Goal: Task Accomplishment & Management: Manage account settings

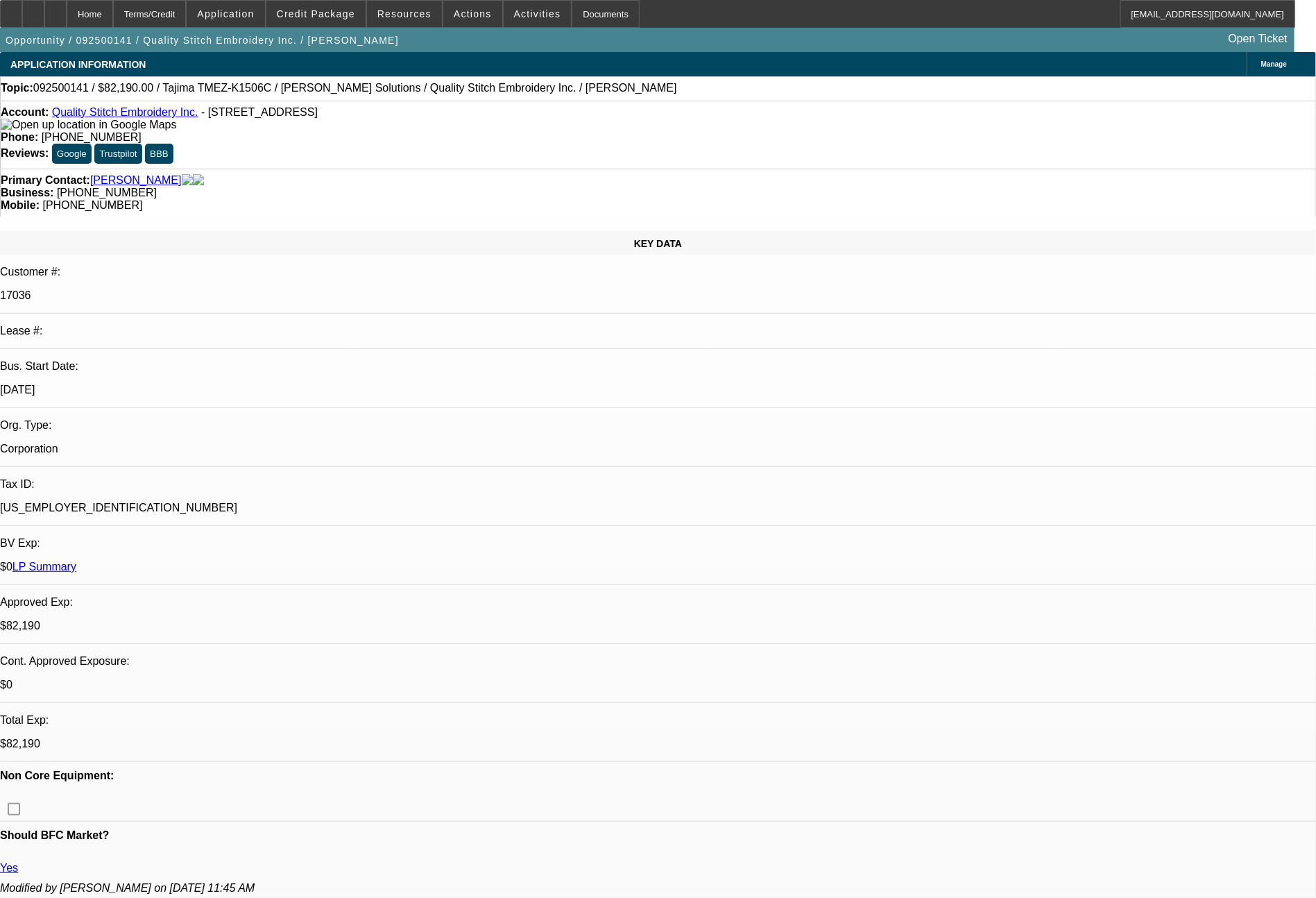
select select "0"
select select "2"
select select "0"
select select "2"
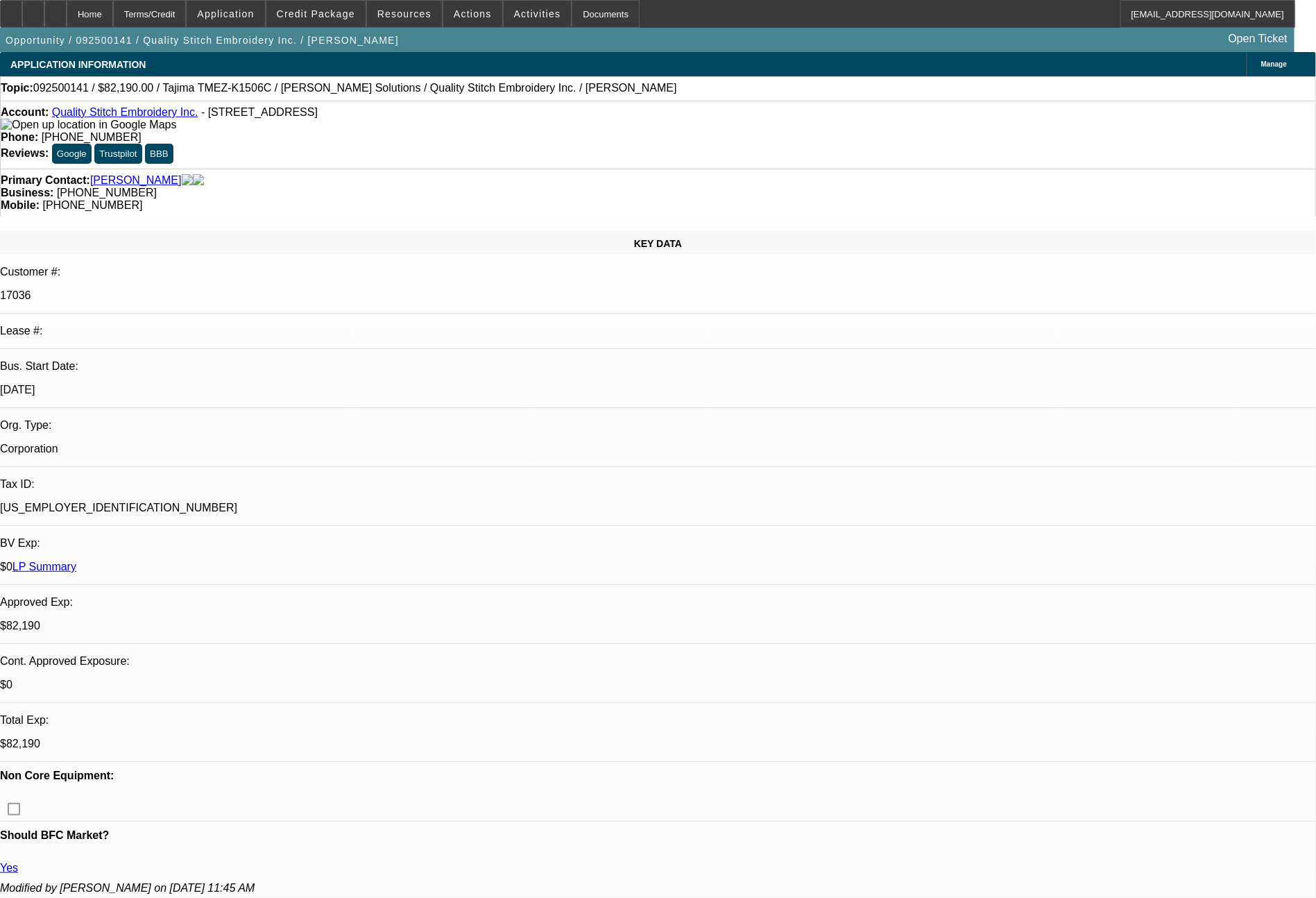
select select "0"
select select "2"
select select "0"
select select "2"
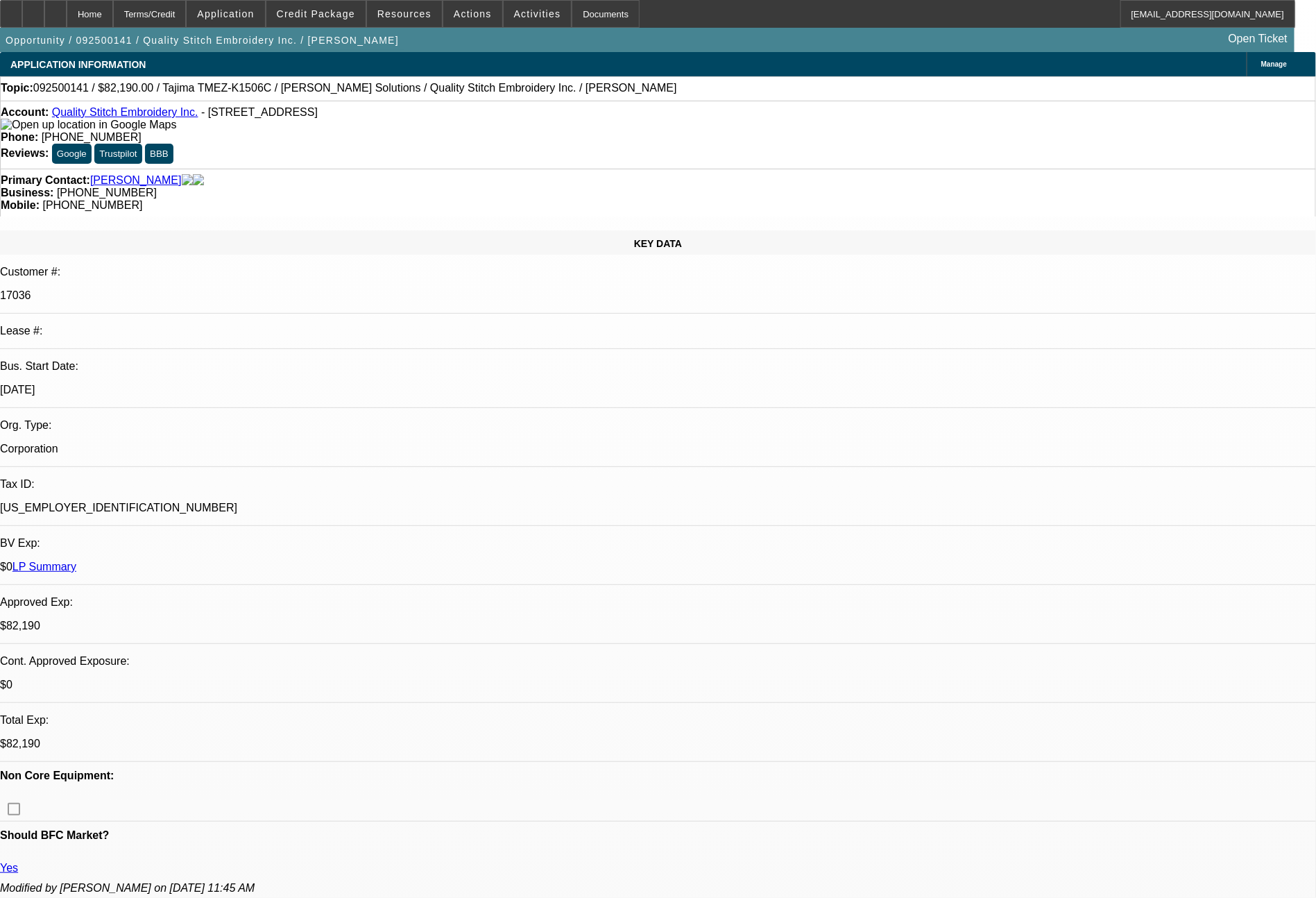
select select "0"
select select "2"
select select "0"
select select "2"
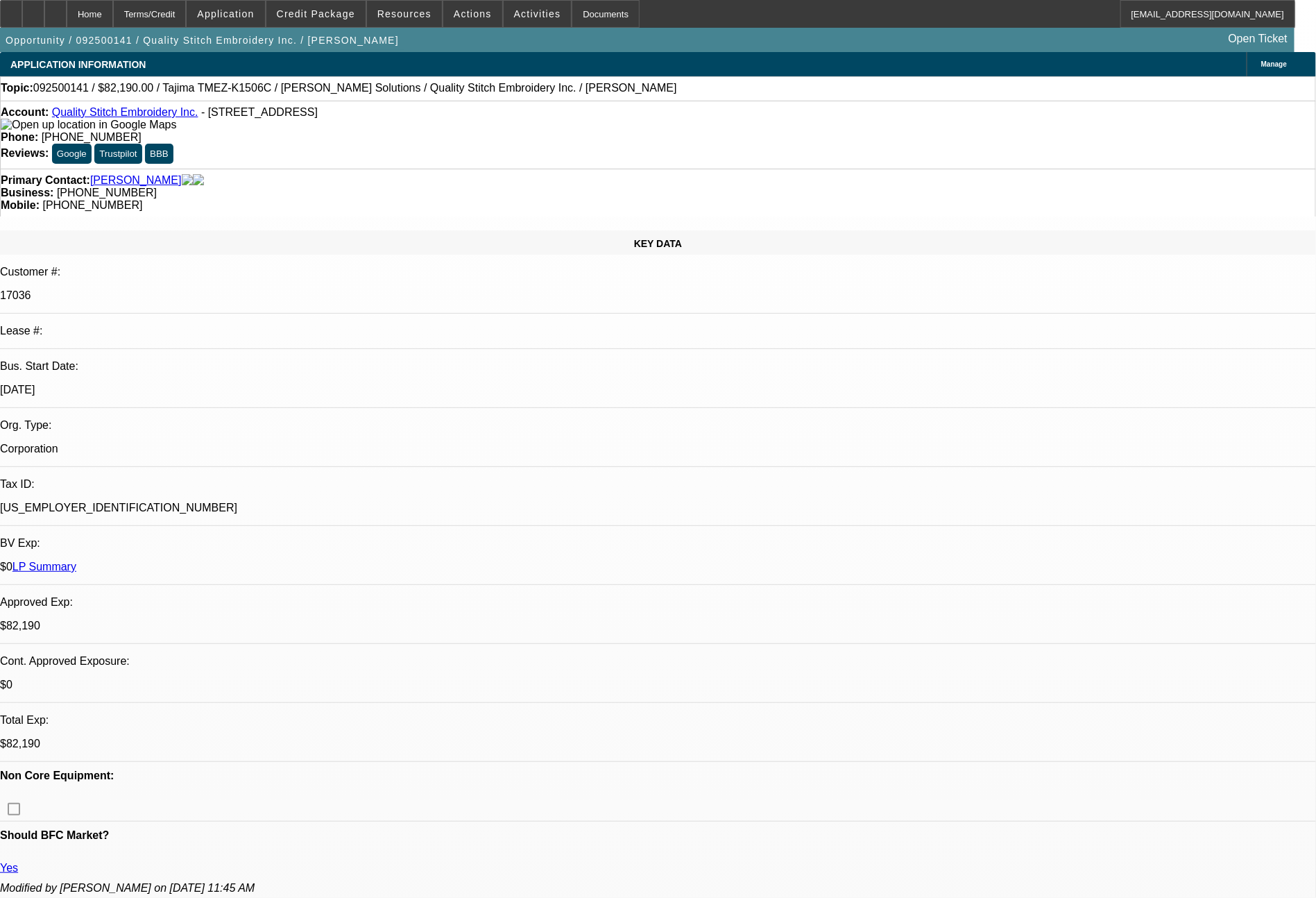
select select "0"
select select "2"
select select "0"
select select "2"
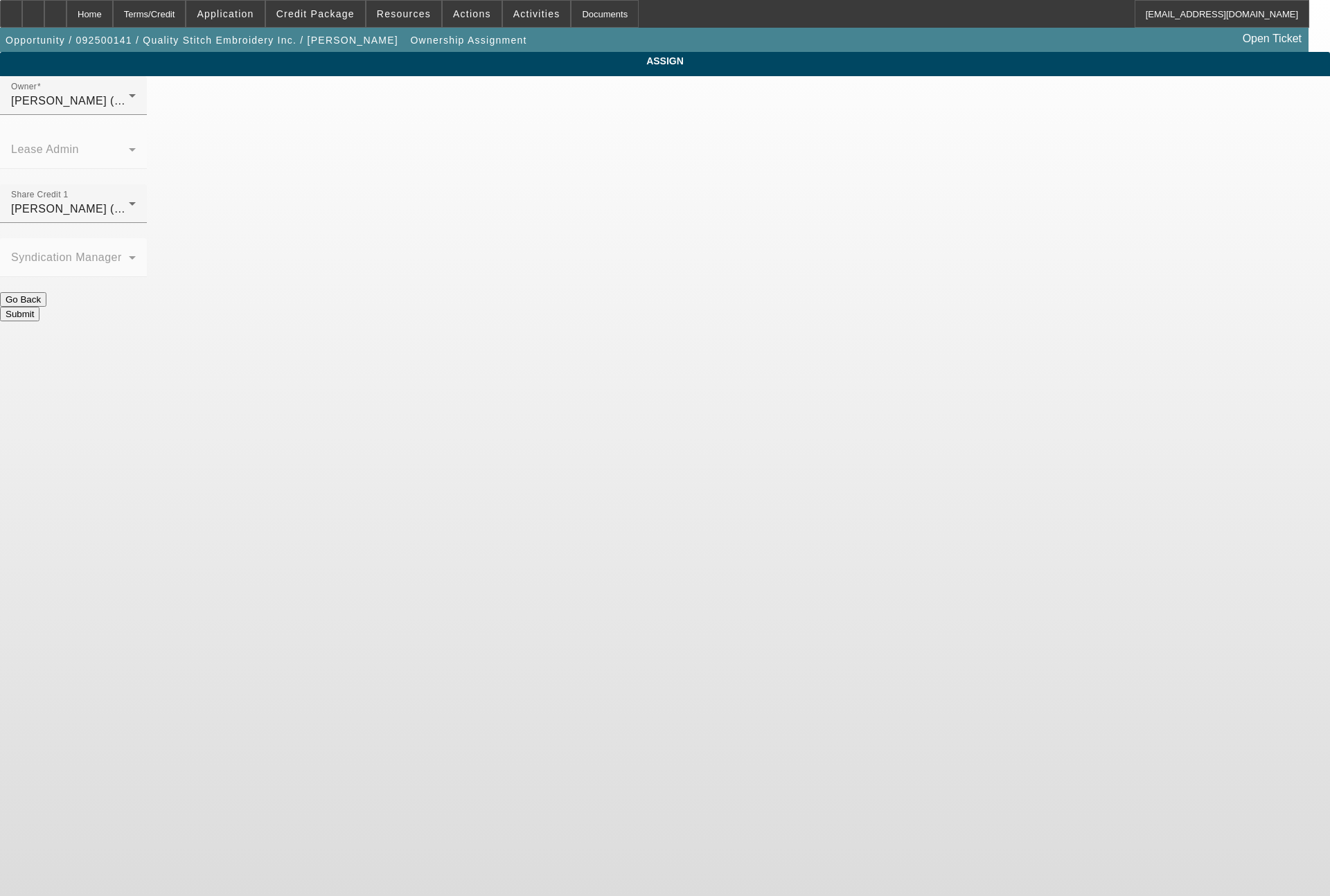
click at [129, 110] on div "Wesolowski, Tyler (Lvl 3)" at bounding box center [70, 101] width 118 height 17
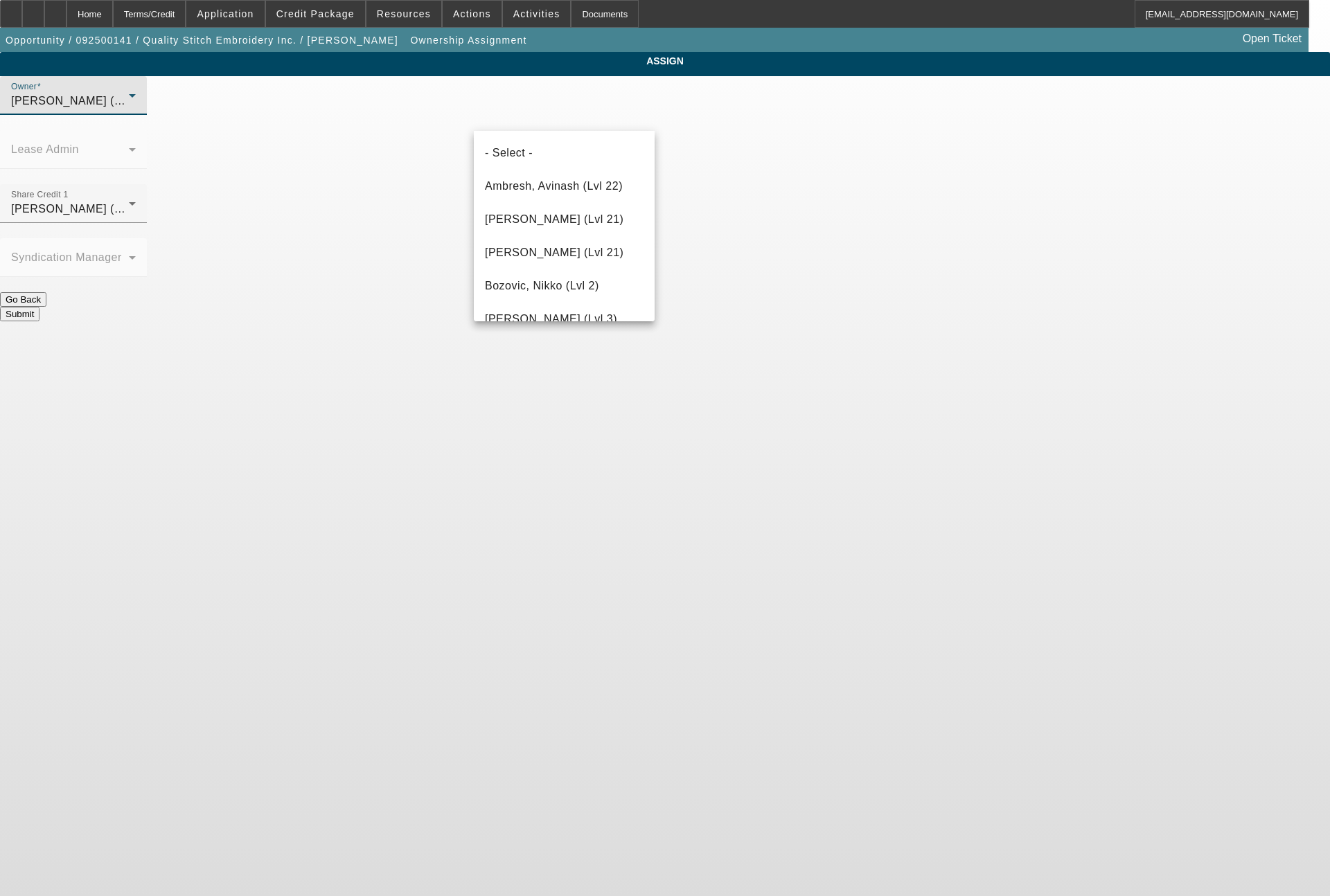
scroll to position [1964, 0]
click at [588, 259] on span "Wesolowski, John (Lvl 6)" at bounding box center [551, 251] width 132 height 17
click at [129, 201] on div "Wesolowski, John (Lvl 6)" at bounding box center [70, 209] width 118 height 17
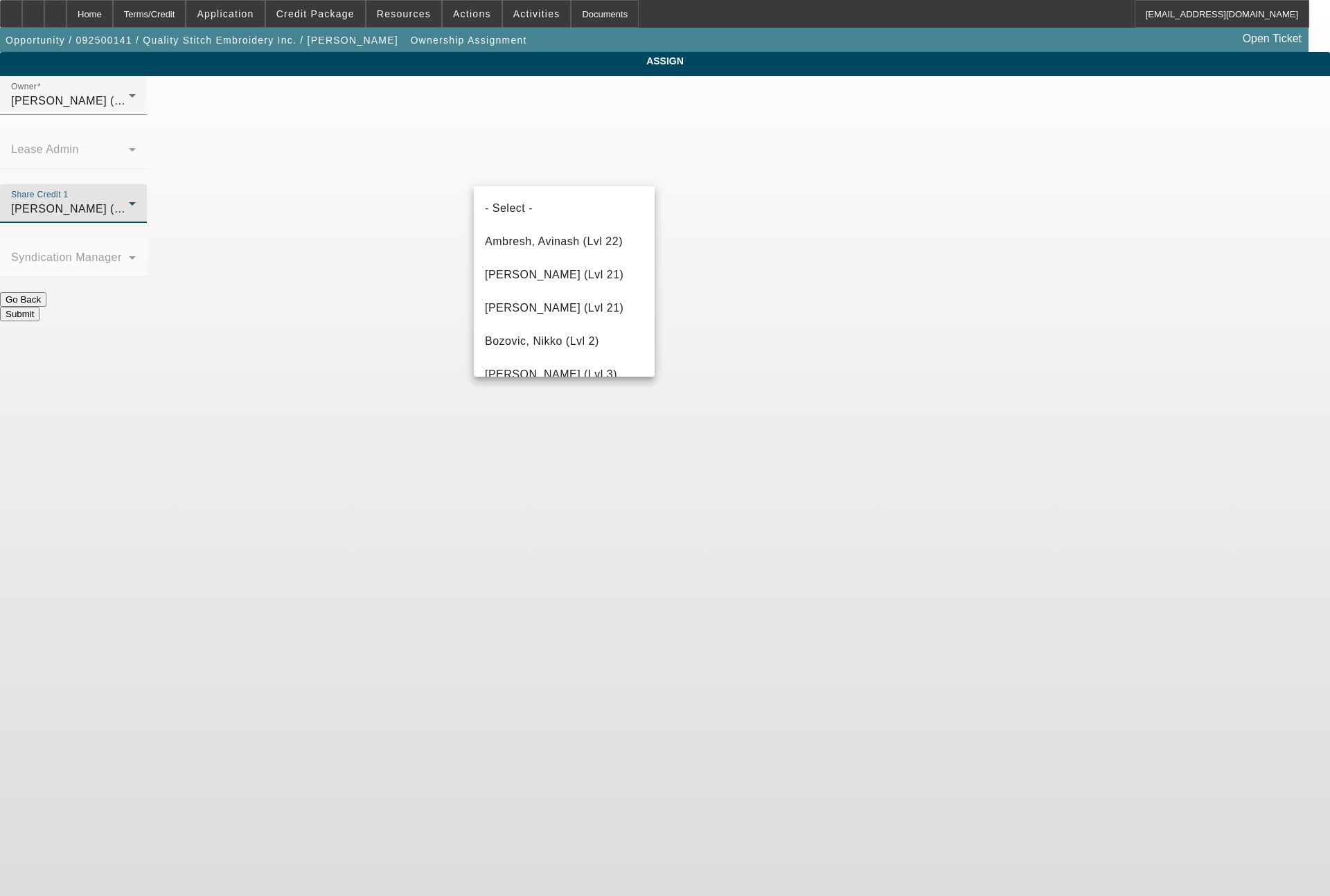
scroll to position [1764, 0]
drag, startPoint x: 744, startPoint y: 372, endPoint x: 696, endPoint y: 283, distance: 101.1
click at [745, 372] on div at bounding box center [665, 448] width 1330 height 896
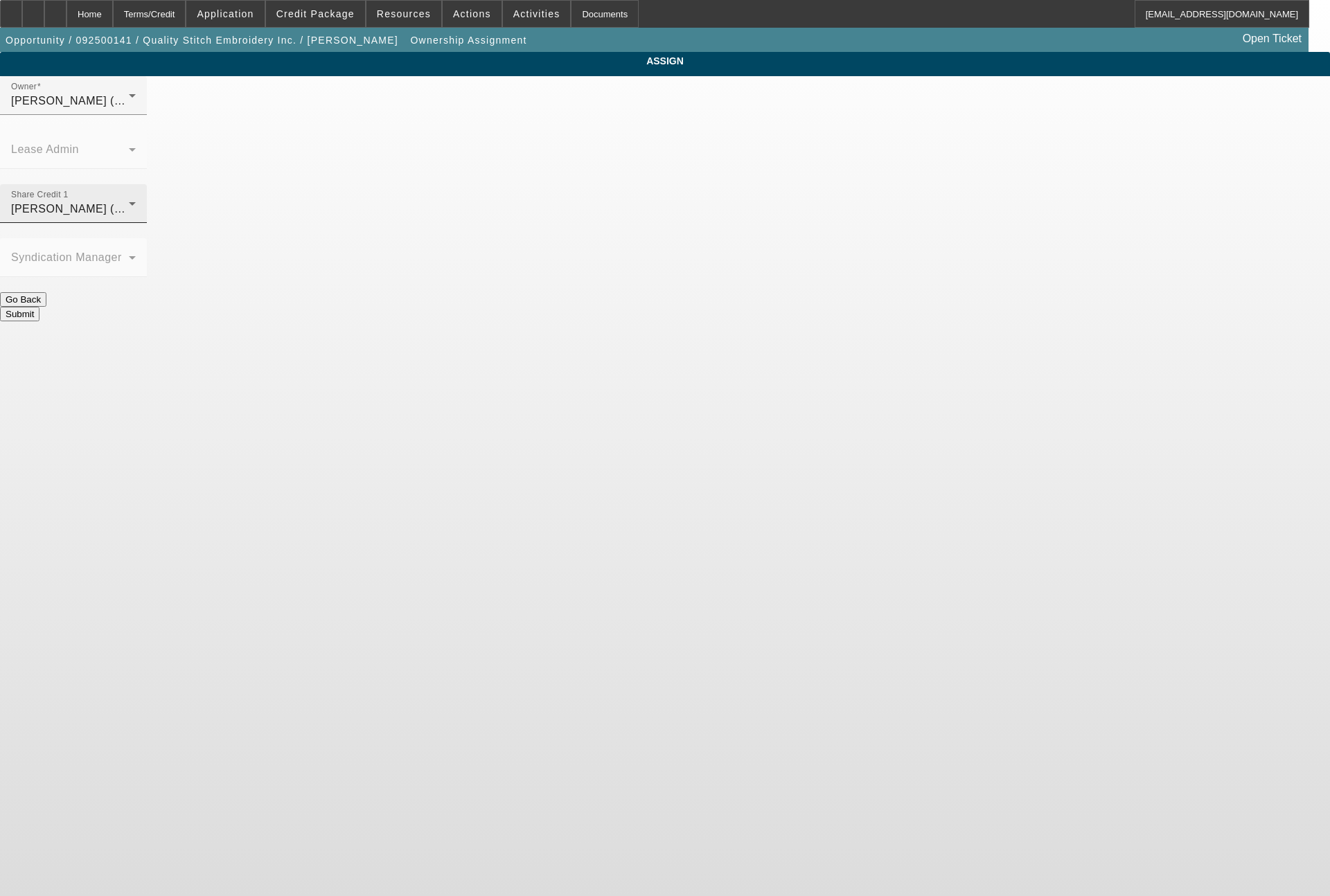
click at [140, 195] on icon at bounding box center [132, 203] width 17 height 17
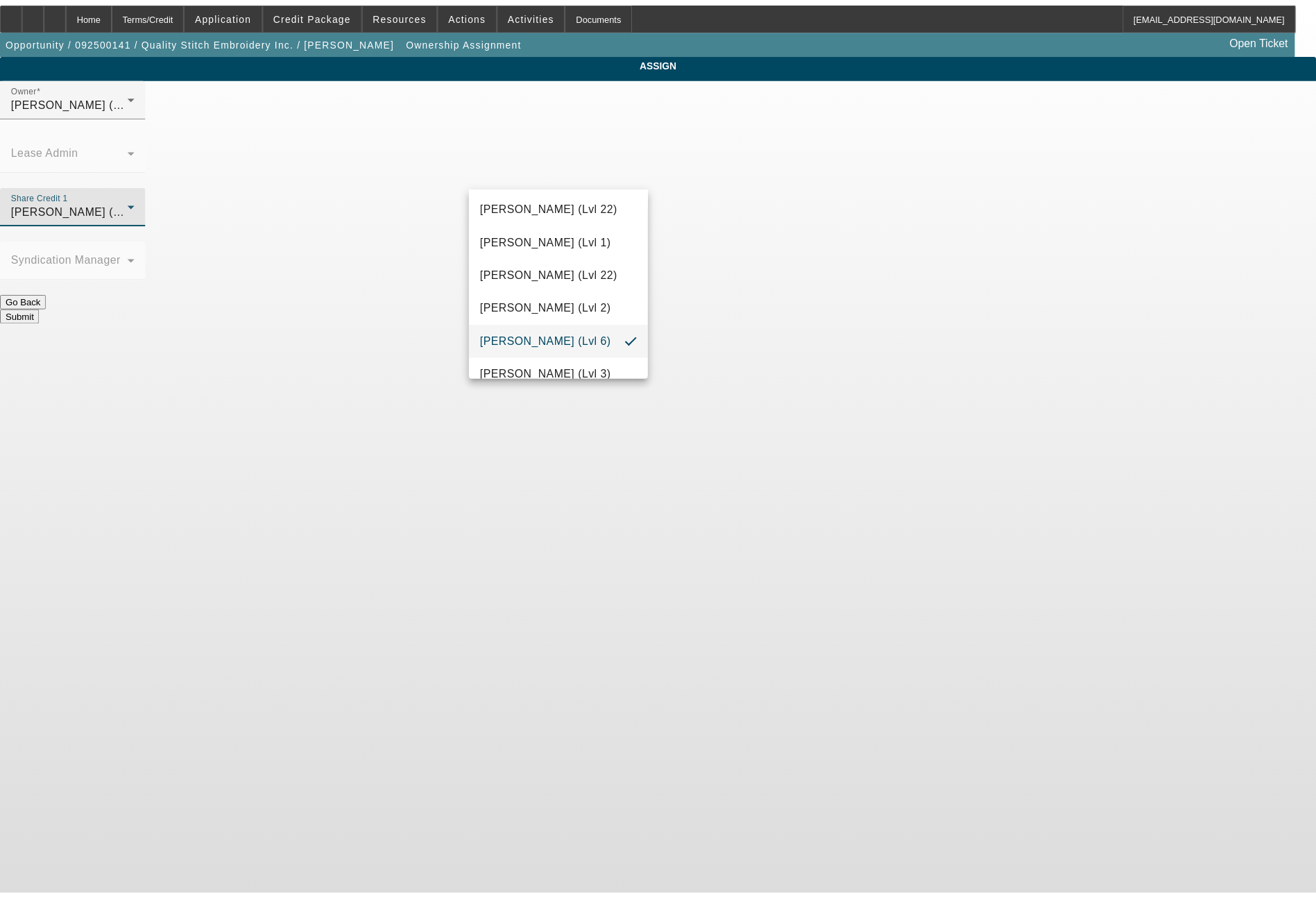
scroll to position [1873, 0]
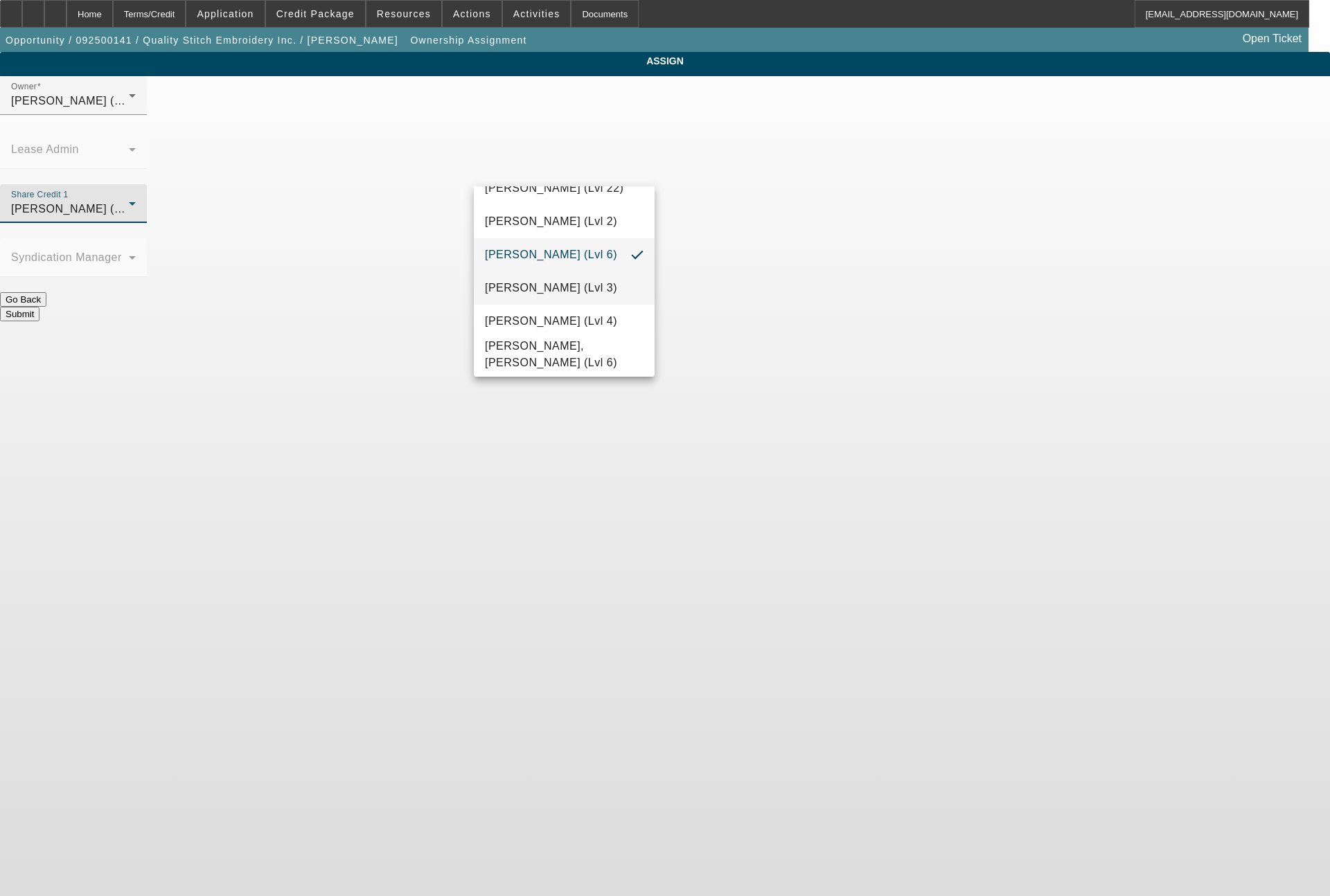
click at [586, 289] on span "Wesolowski, Tyler (Lvl 3)" at bounding box center [551, 288] width 132 height 17
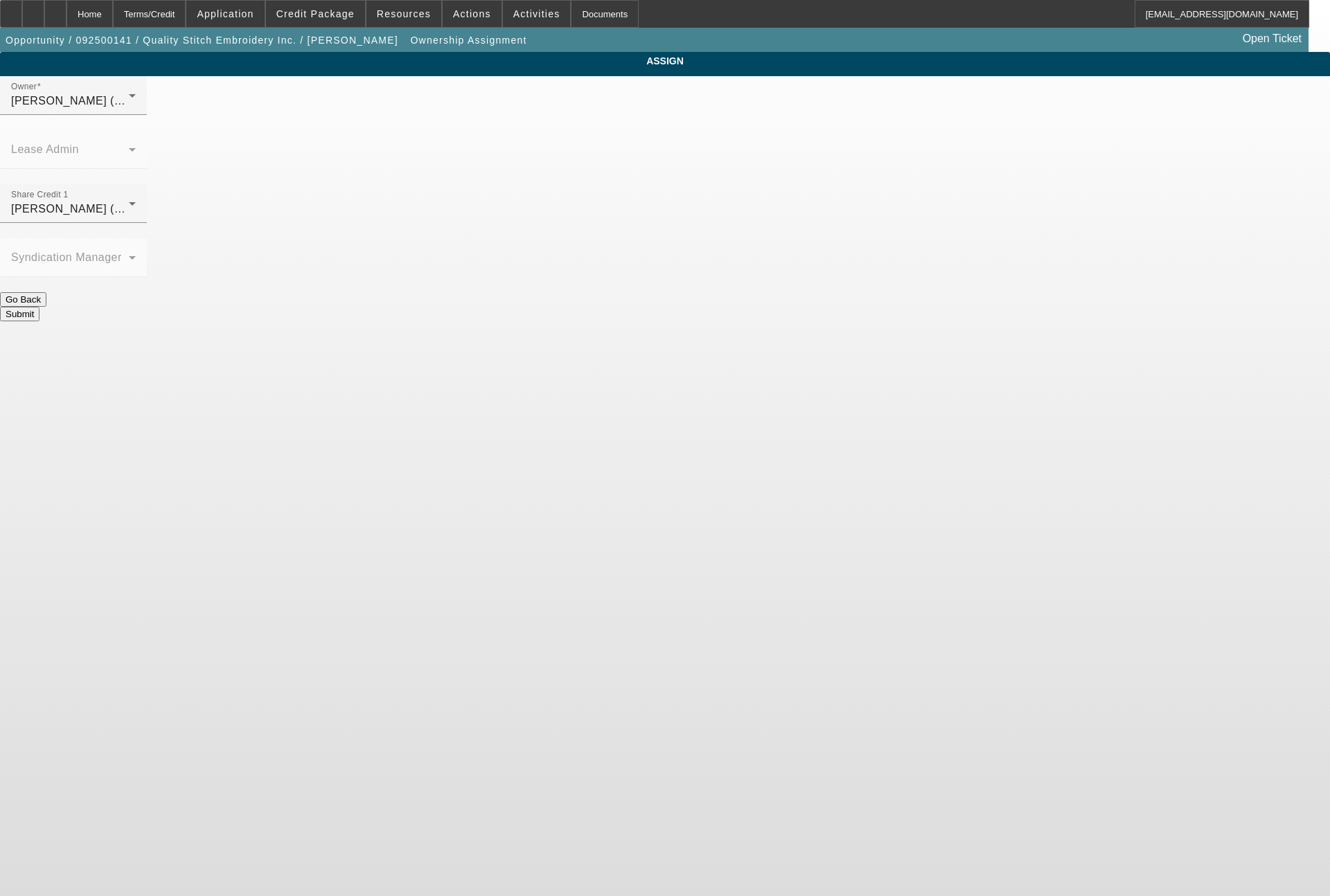
click at [39, 307] on button "Submit" at bounding box center [19, 314] width 39 height 15
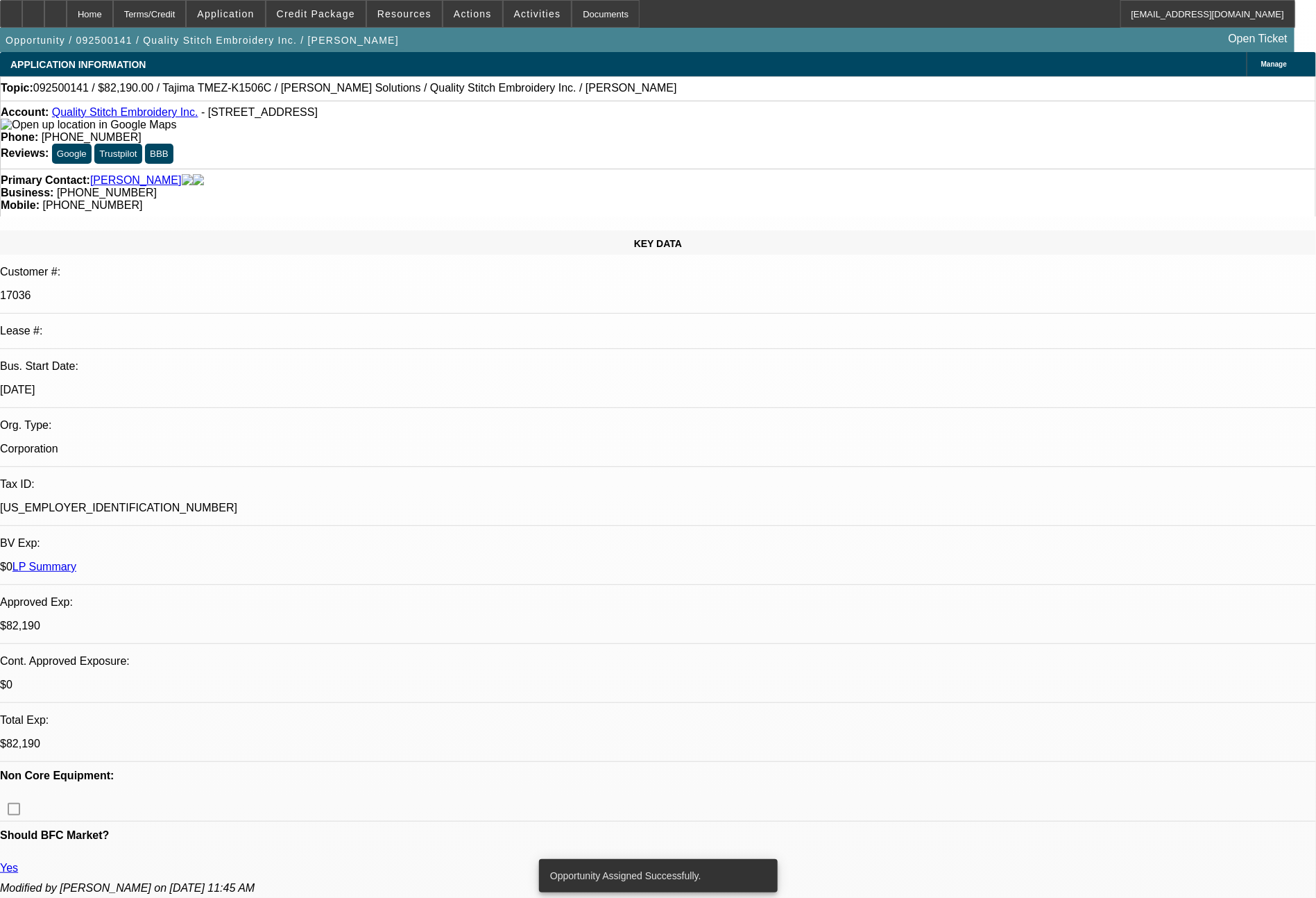
select select "0"
select select "2"
select select "0"
select select "2"
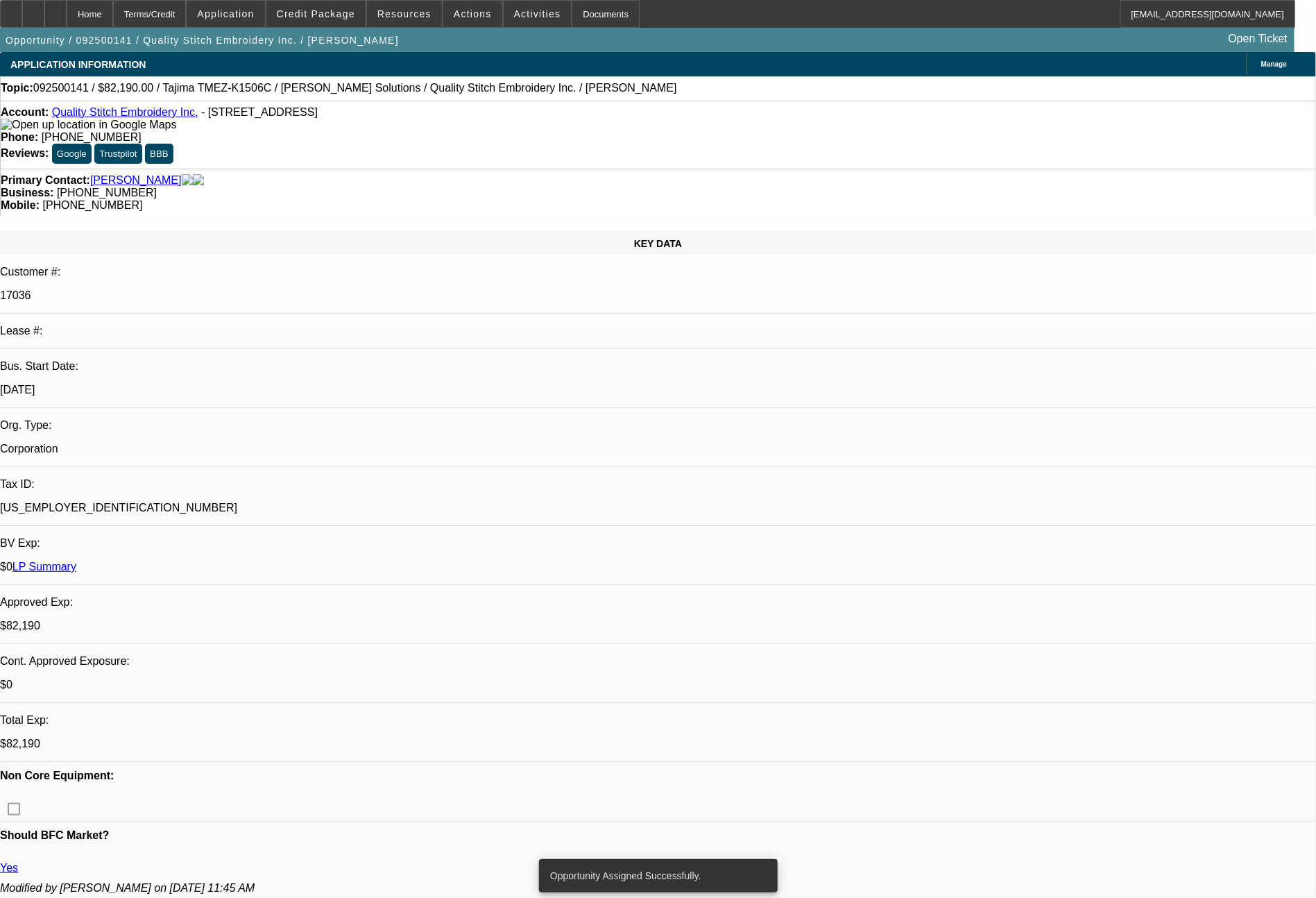
select select "0"
select select "2"
select select "0"
select select "2"
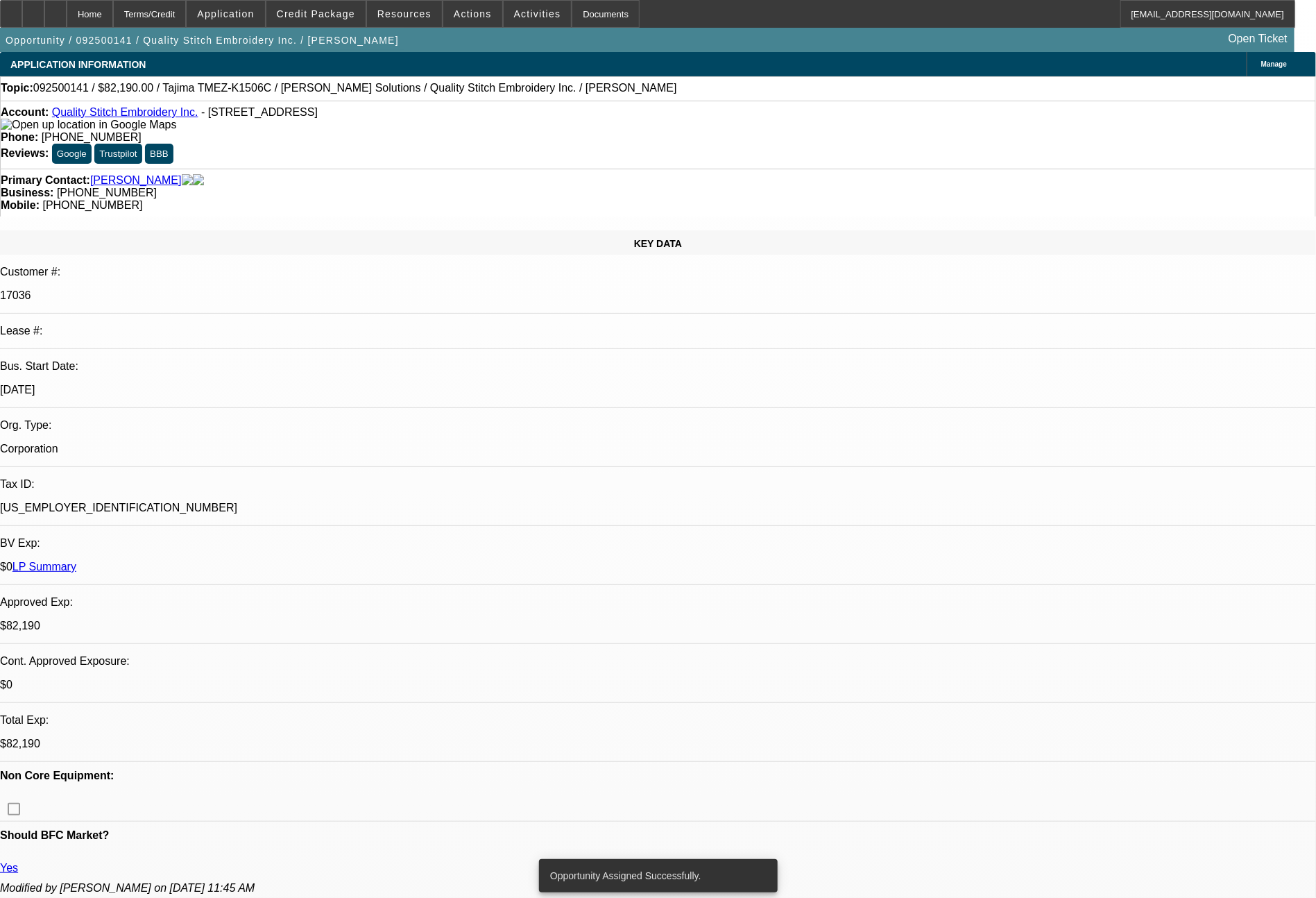
select select "0"
select select "2"
select select "0"
select select "2"
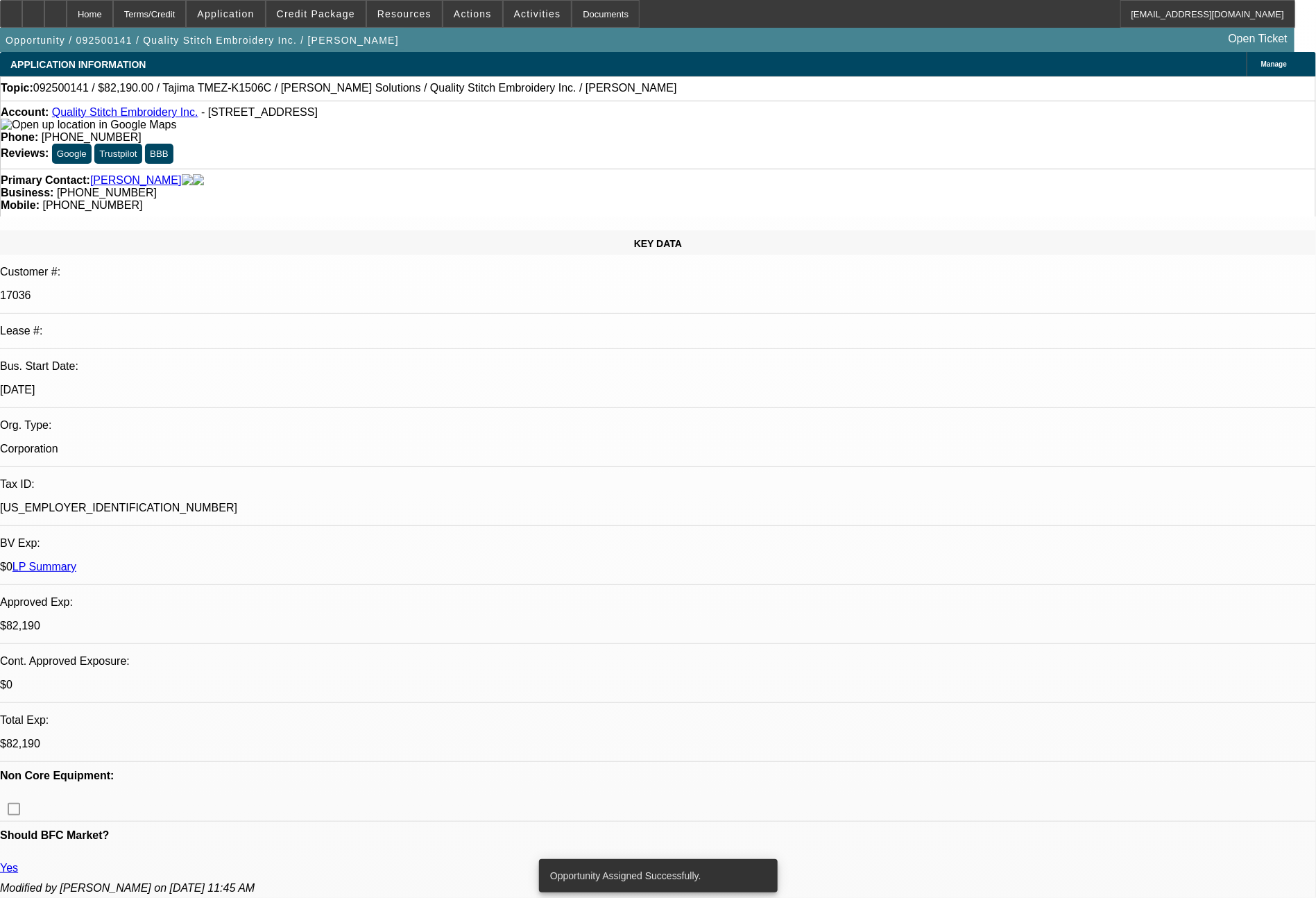
select select "0"
select select "2"
select select "0"
select select "2"
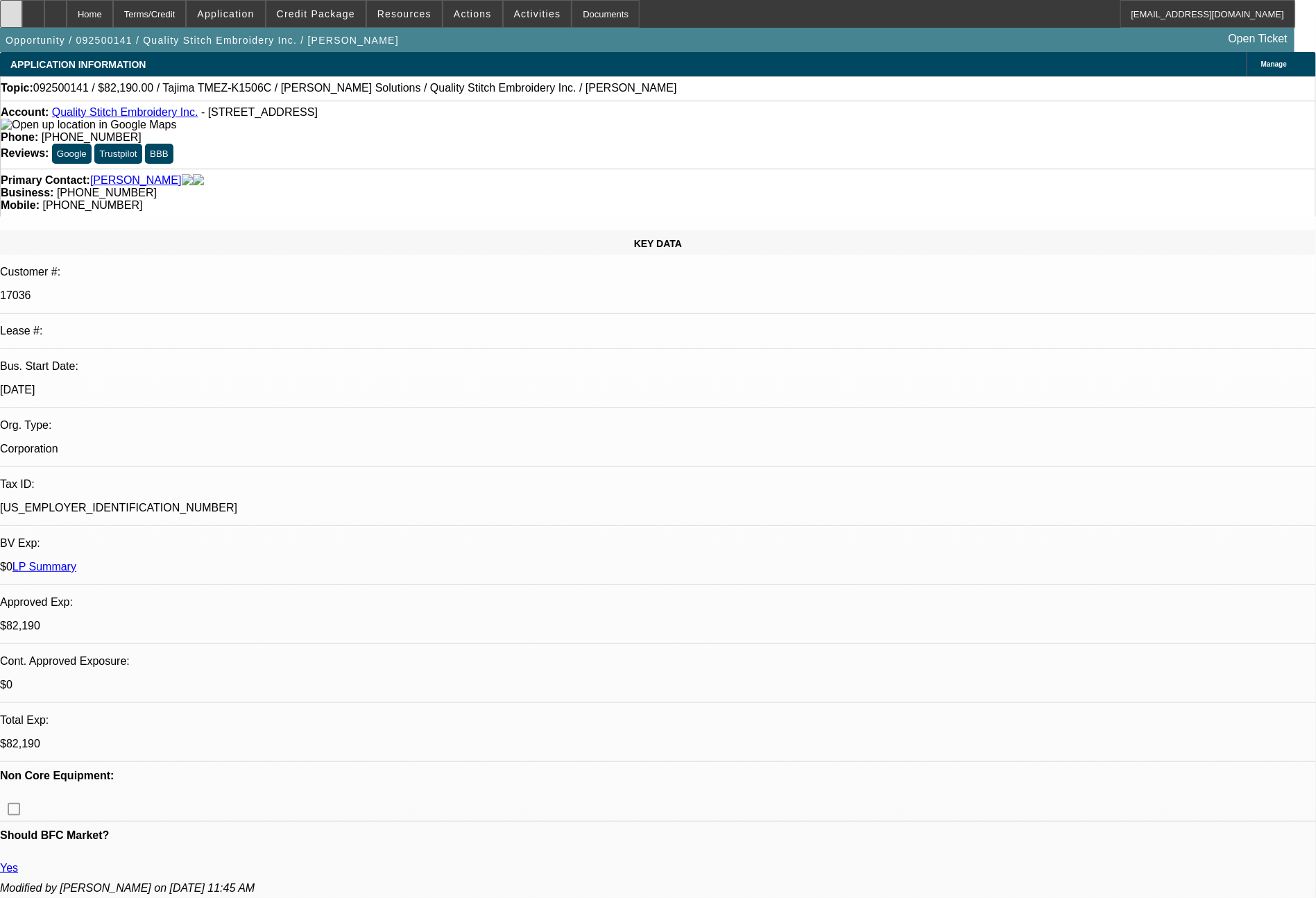
click at [17, 19] on div at bounding box center [11, 14] width 23 height 27
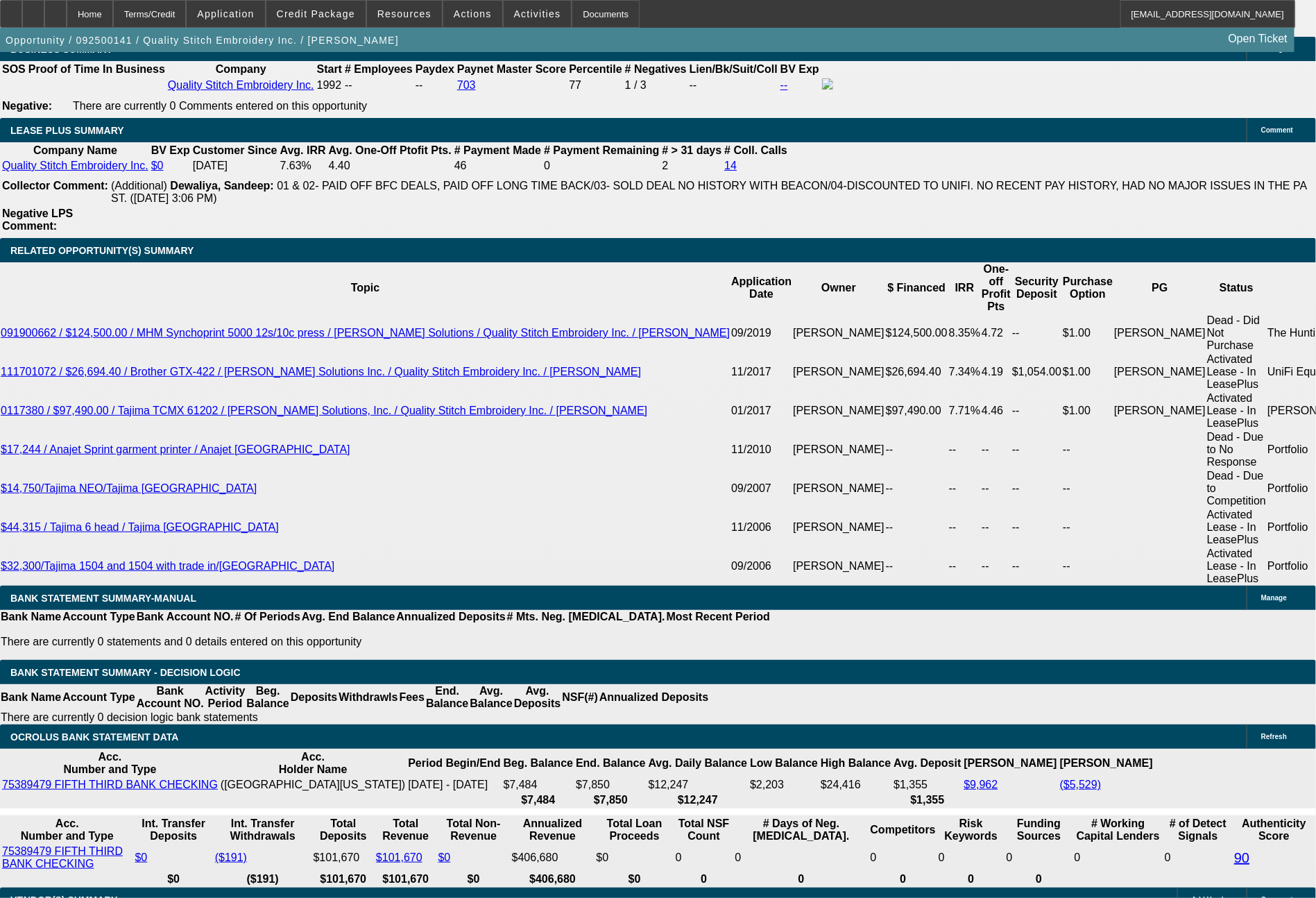
scroll to position [2218, 0]
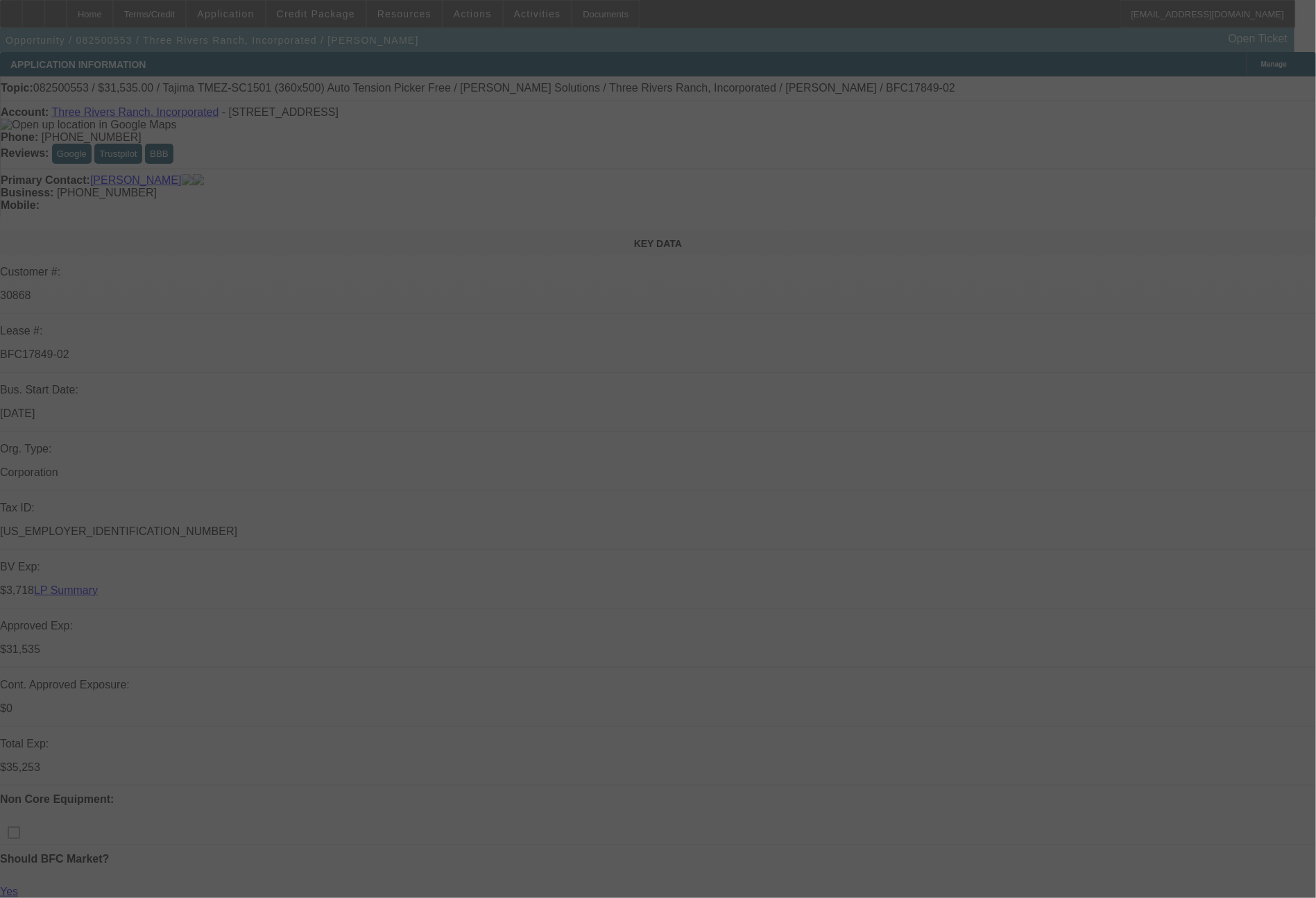
select select "0"
select select "2"
select select "0"
select select "6"
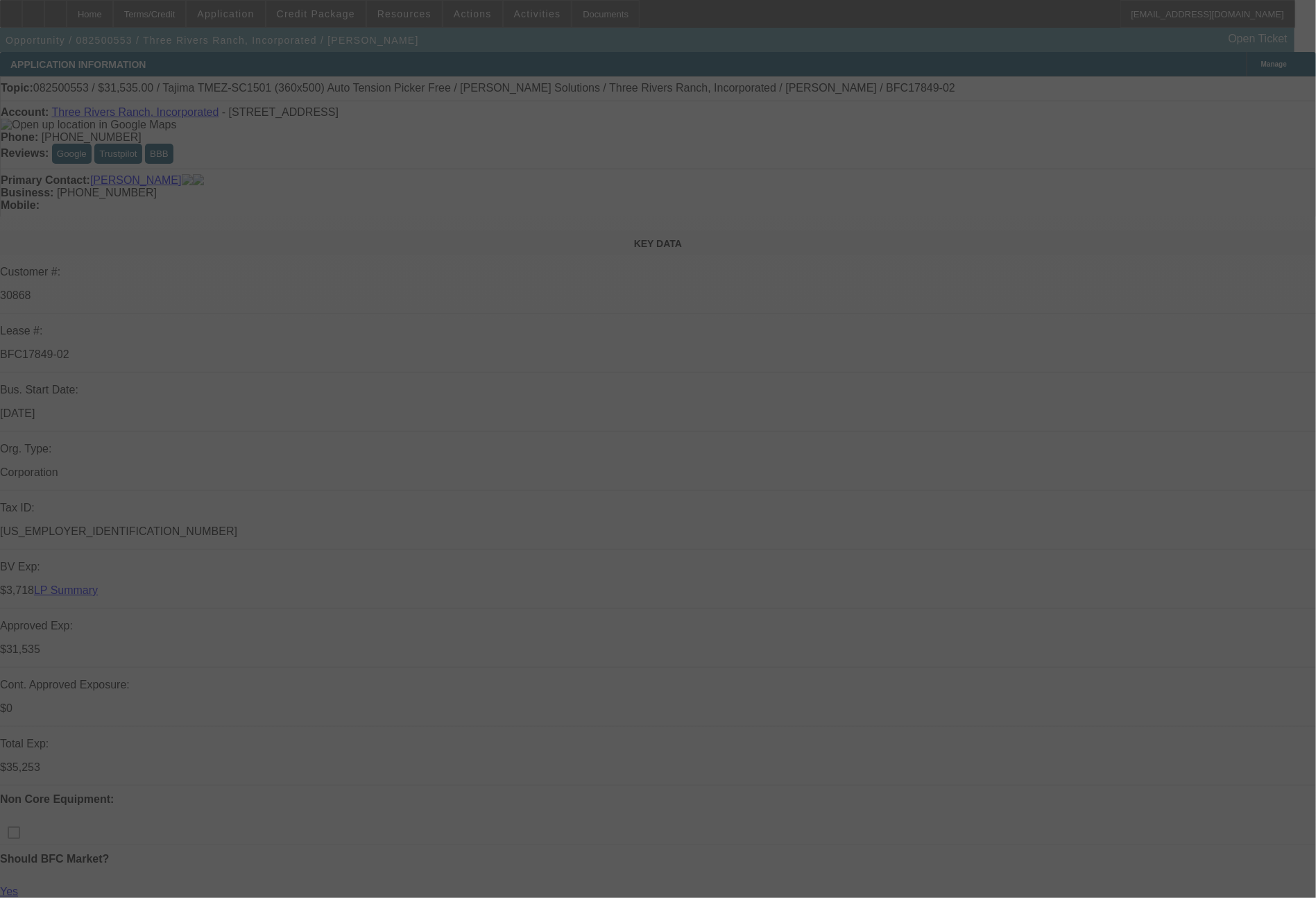
select select "0"
select select "2"
select select "0"
select select "4"
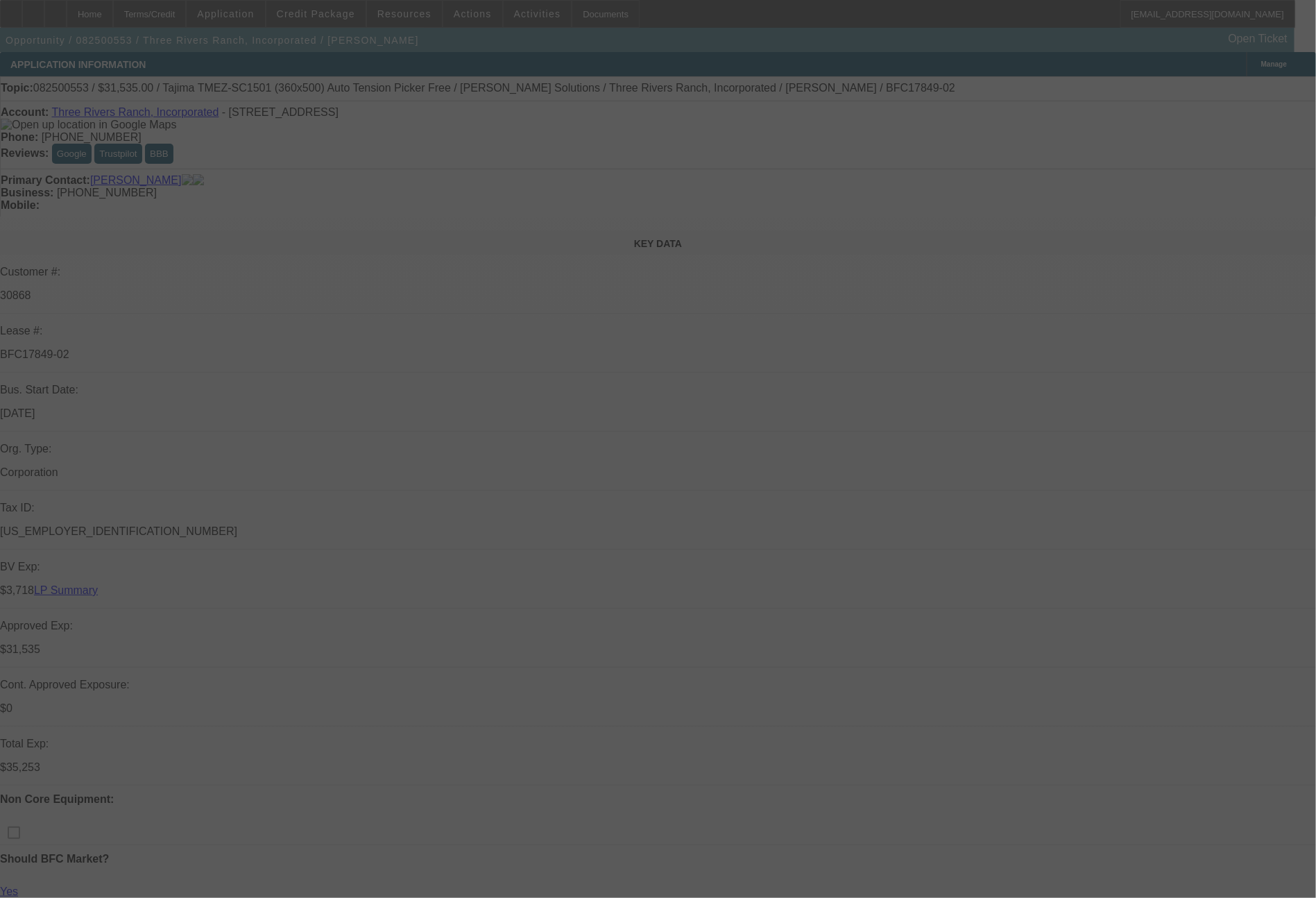
select select "0"
select select "2"
select select "0"
select select "6"
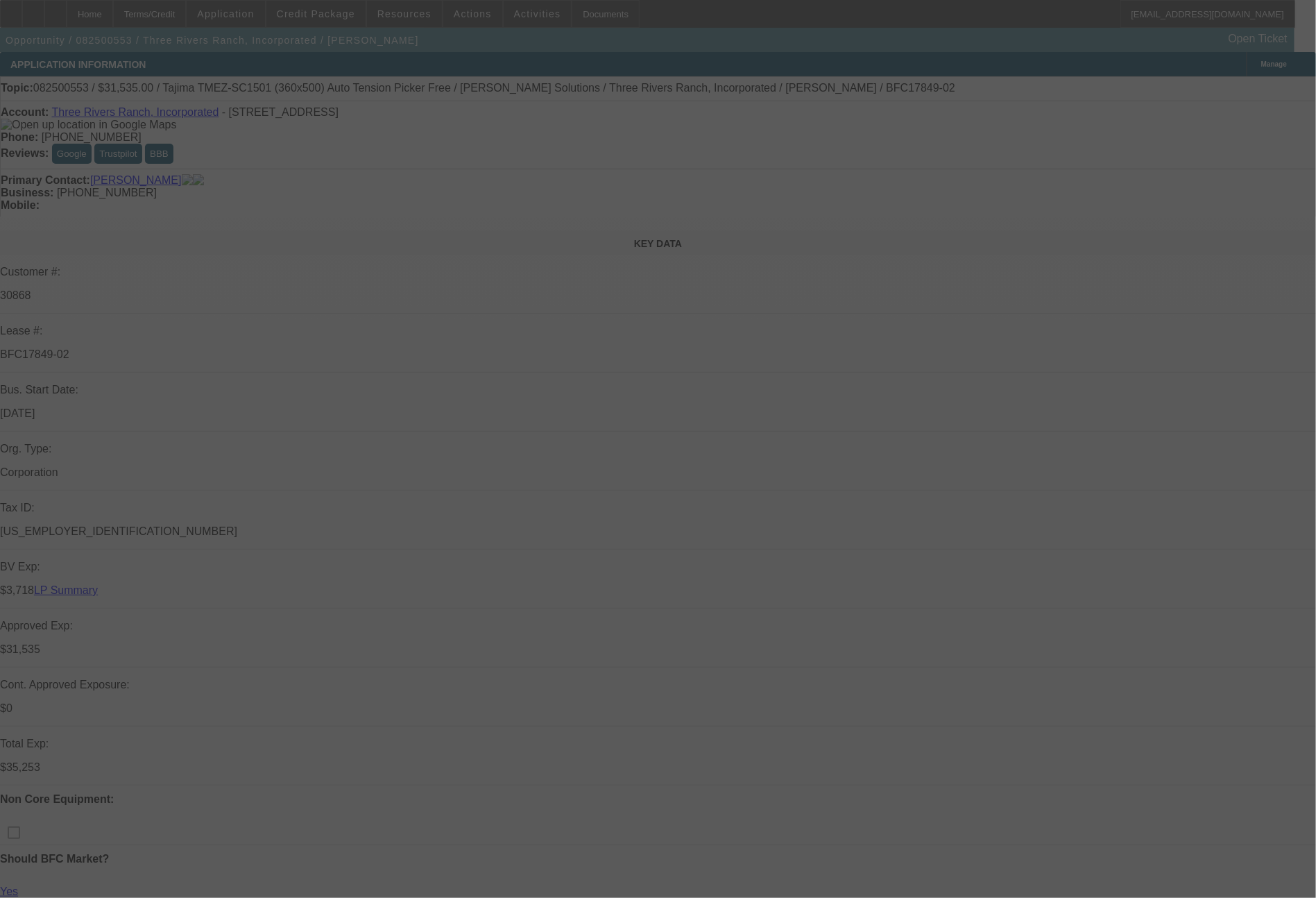
select select "0"
select select "2"
select select "0.1"
select select "4"
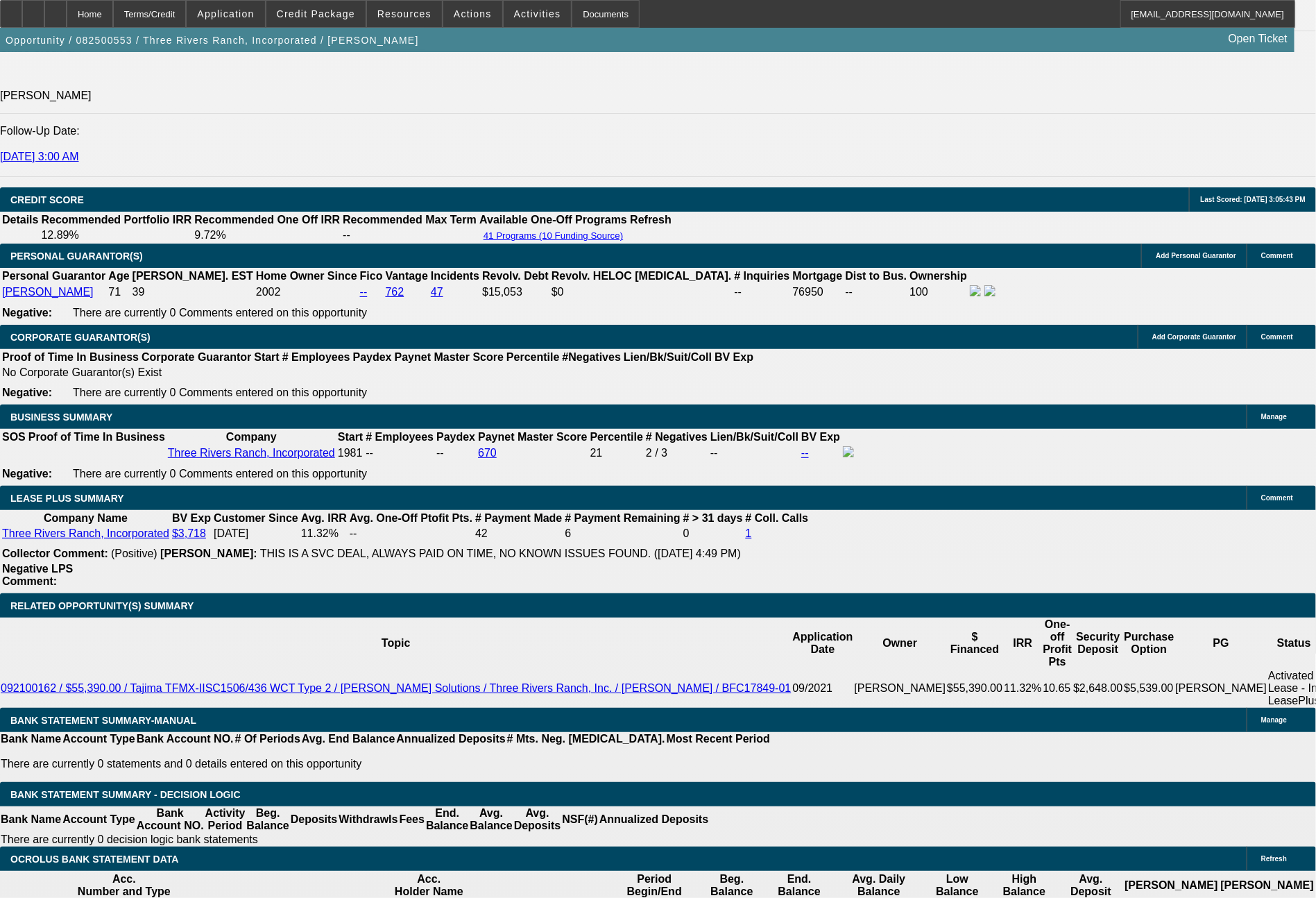
scroll to position [2180, 0]
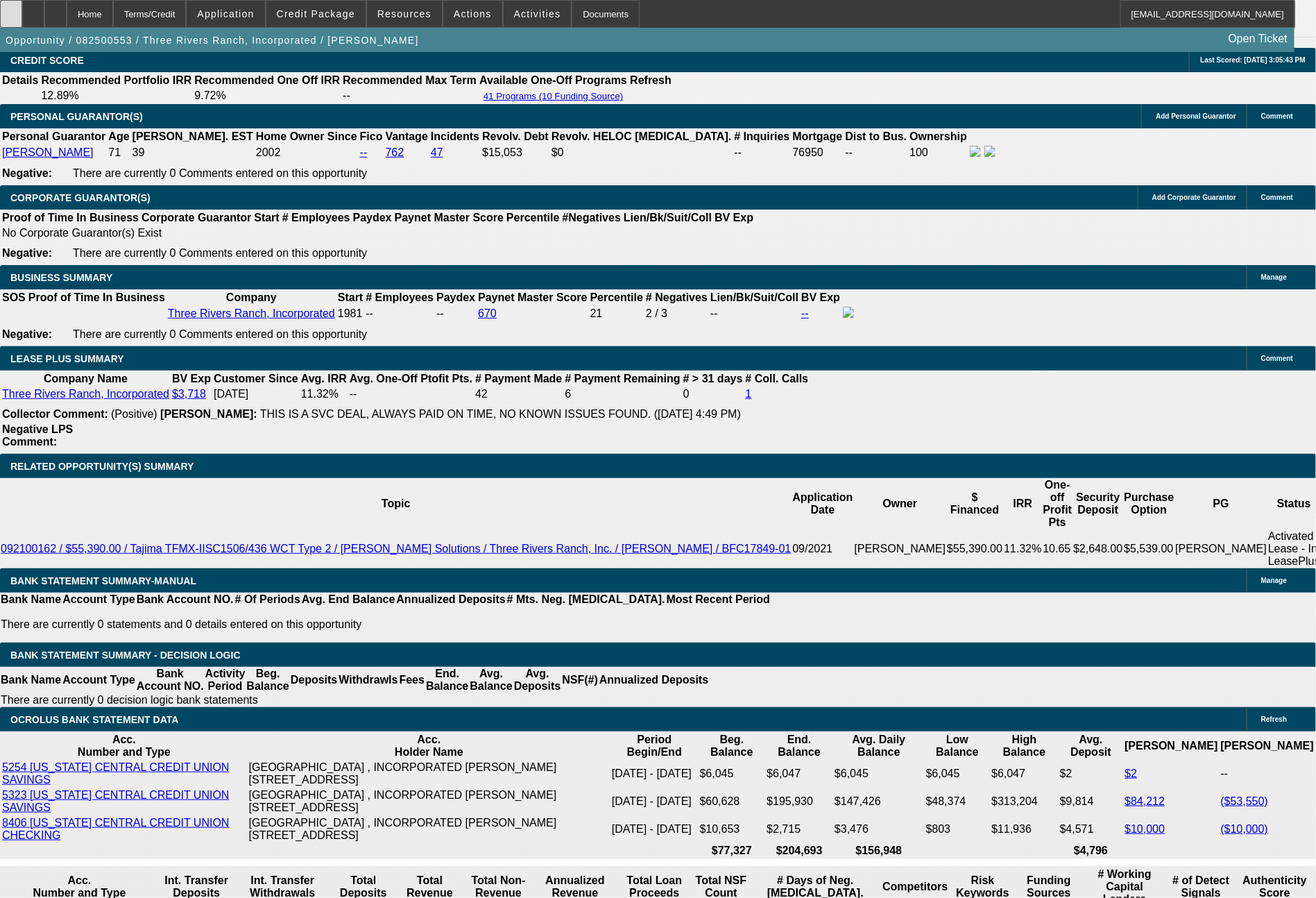
click at [23, 6] on div at bounding box center [11, 14] width 23 height 27
click at [355, 12] on span "Credit Package" at bounding box center [316, 14] width 78 height 11
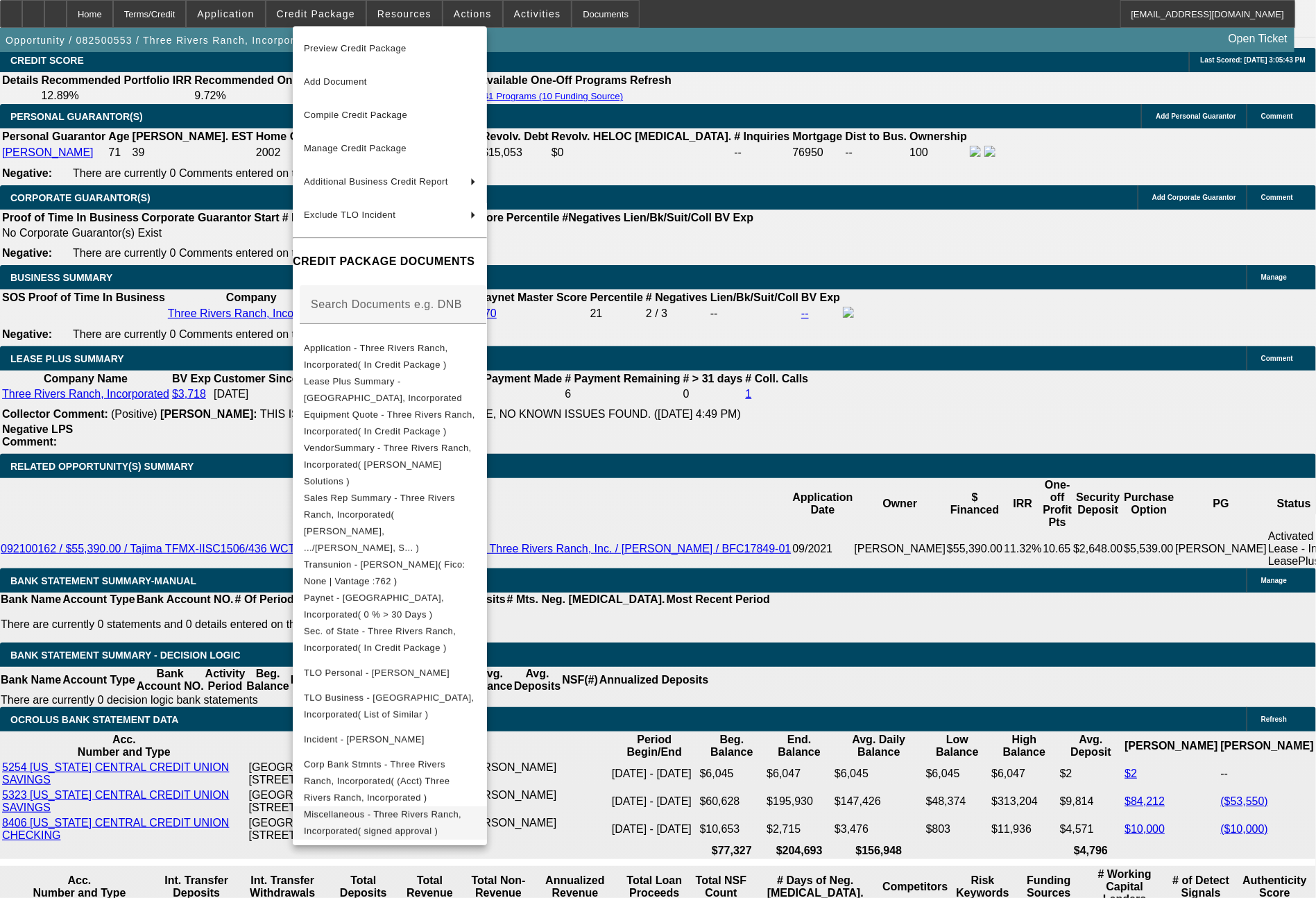
click at [476, 807] on span "Miscellaneous - Three Rivers Ranch, Incorporated( signed approval )" at bounding box center [389, 823] width 172 height 33
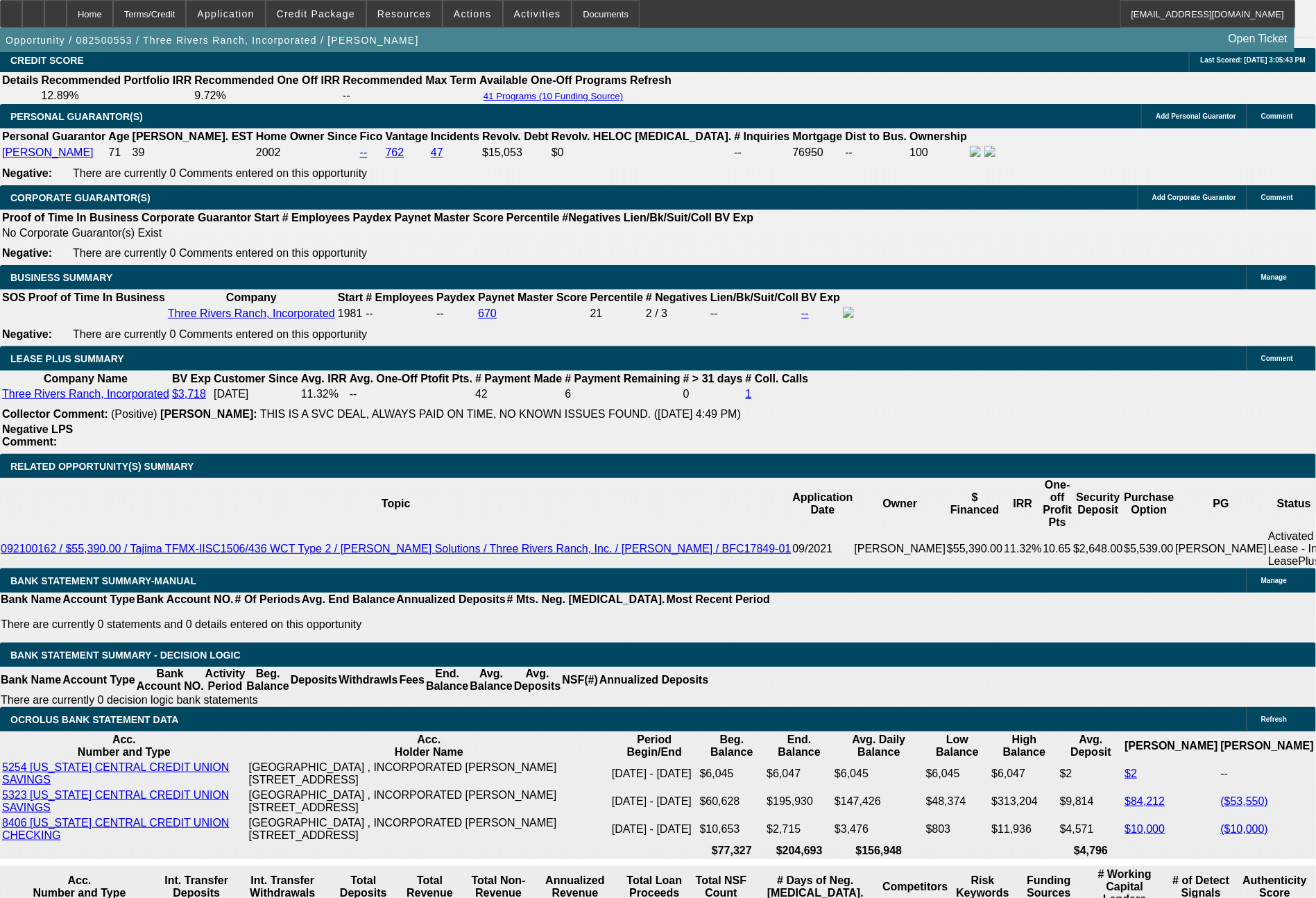
select select "0"
select select "2"
select select "0"
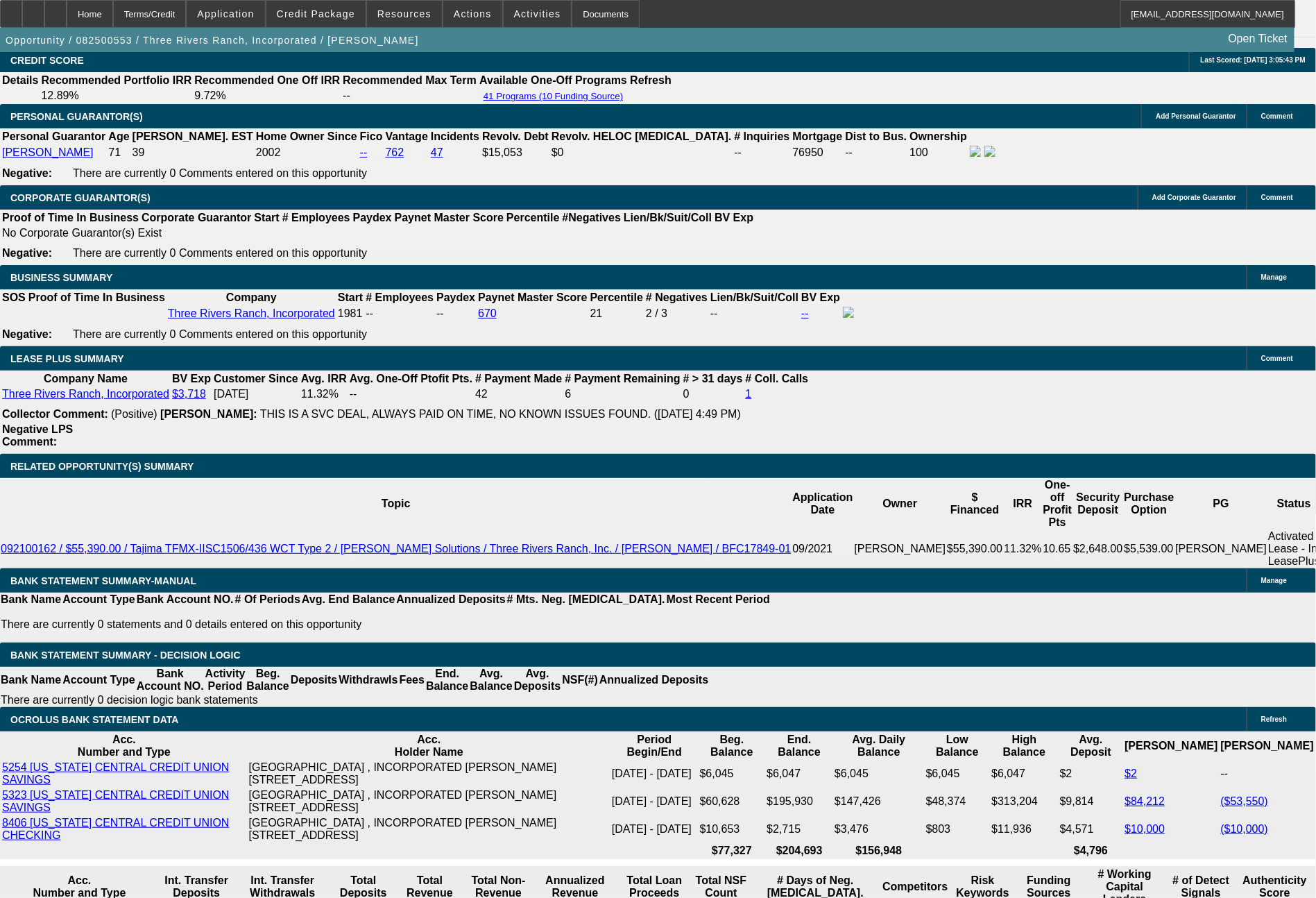
select select "6"
select select "0"
select select "2"
select select "0.1"
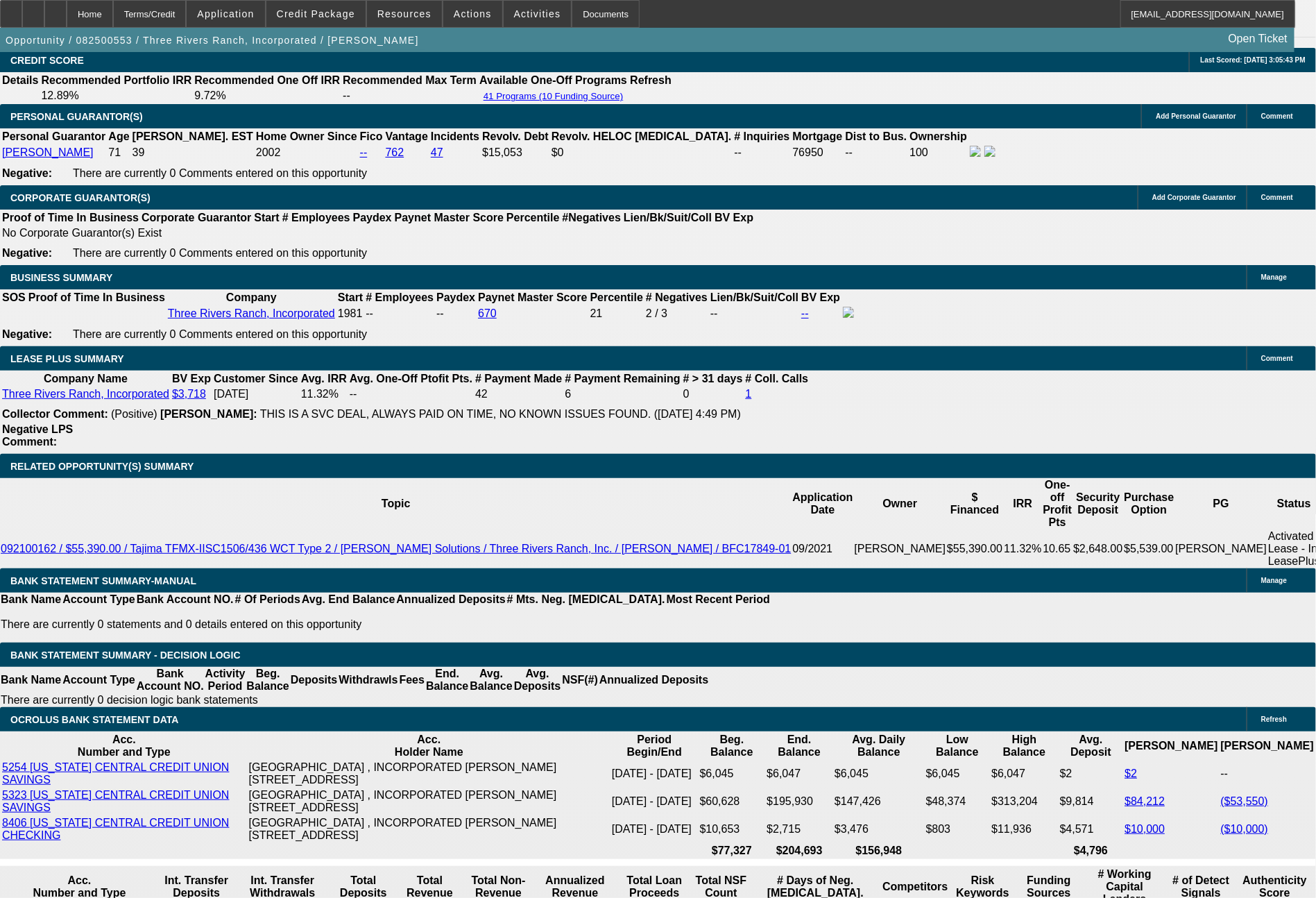
select select "4"
select select "0"
select select "2"
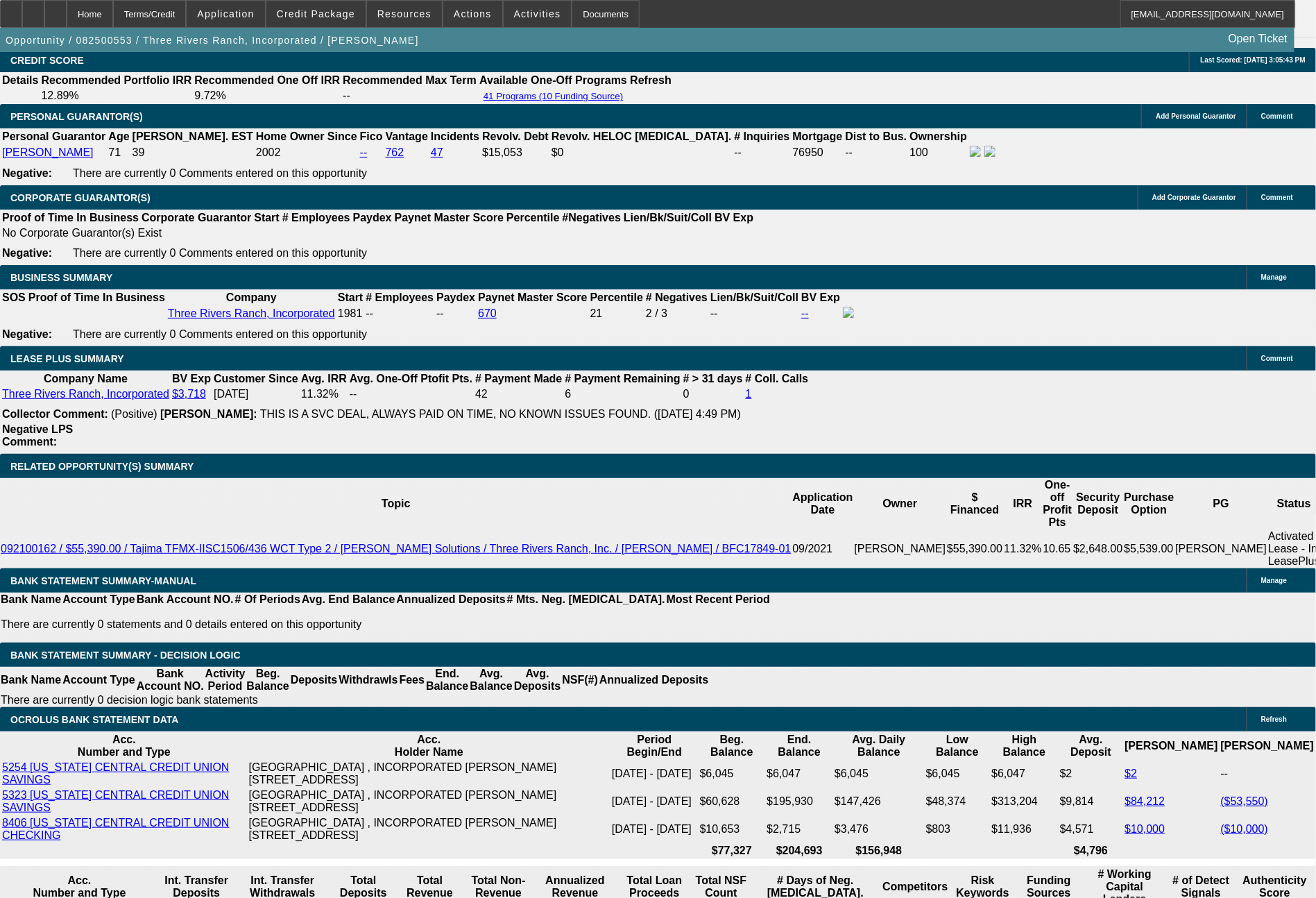
select select "0"
select select "6"
select select "0"
select select "2"
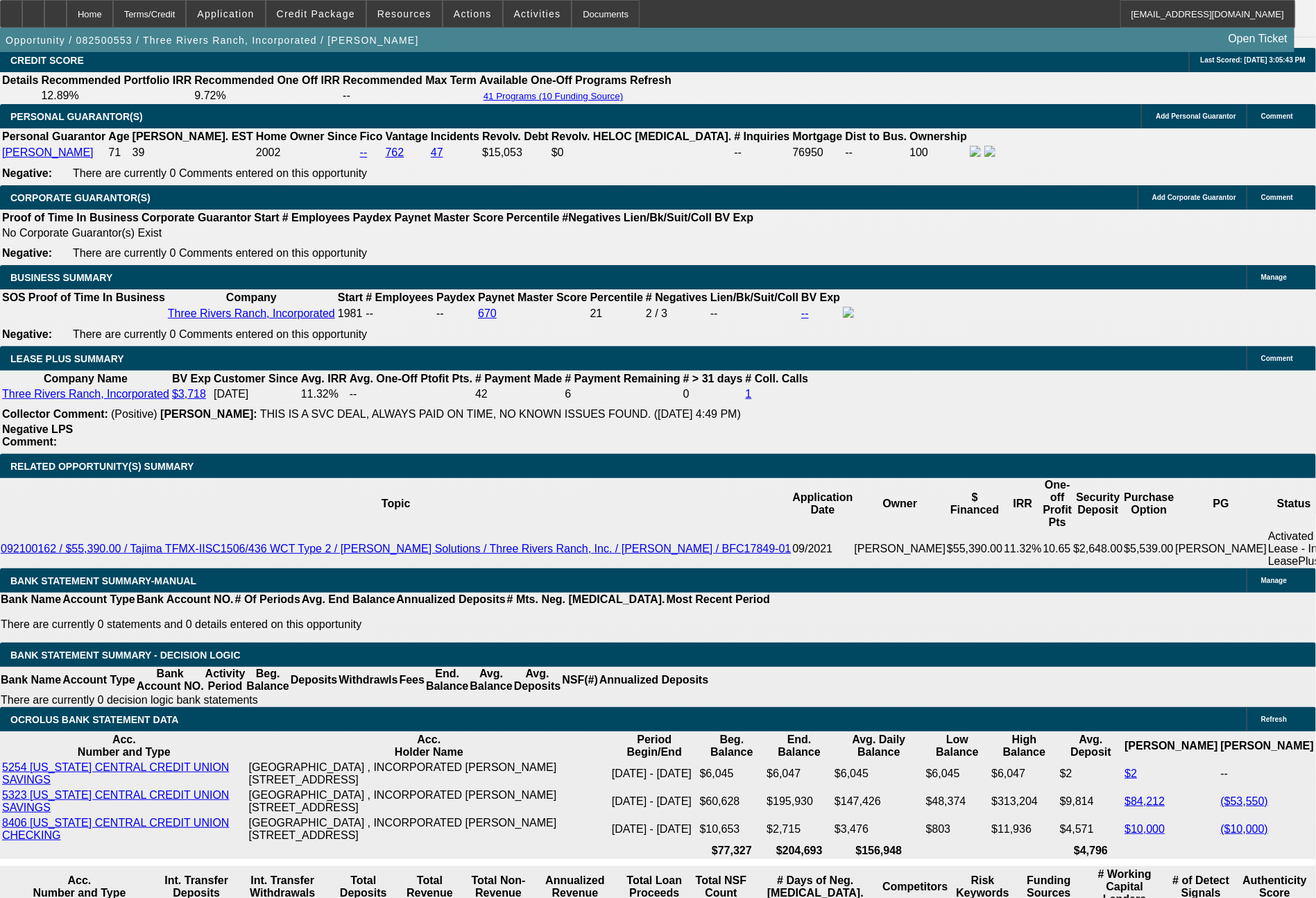
select select "0"
select select "4"
select select "0"
select select "2"
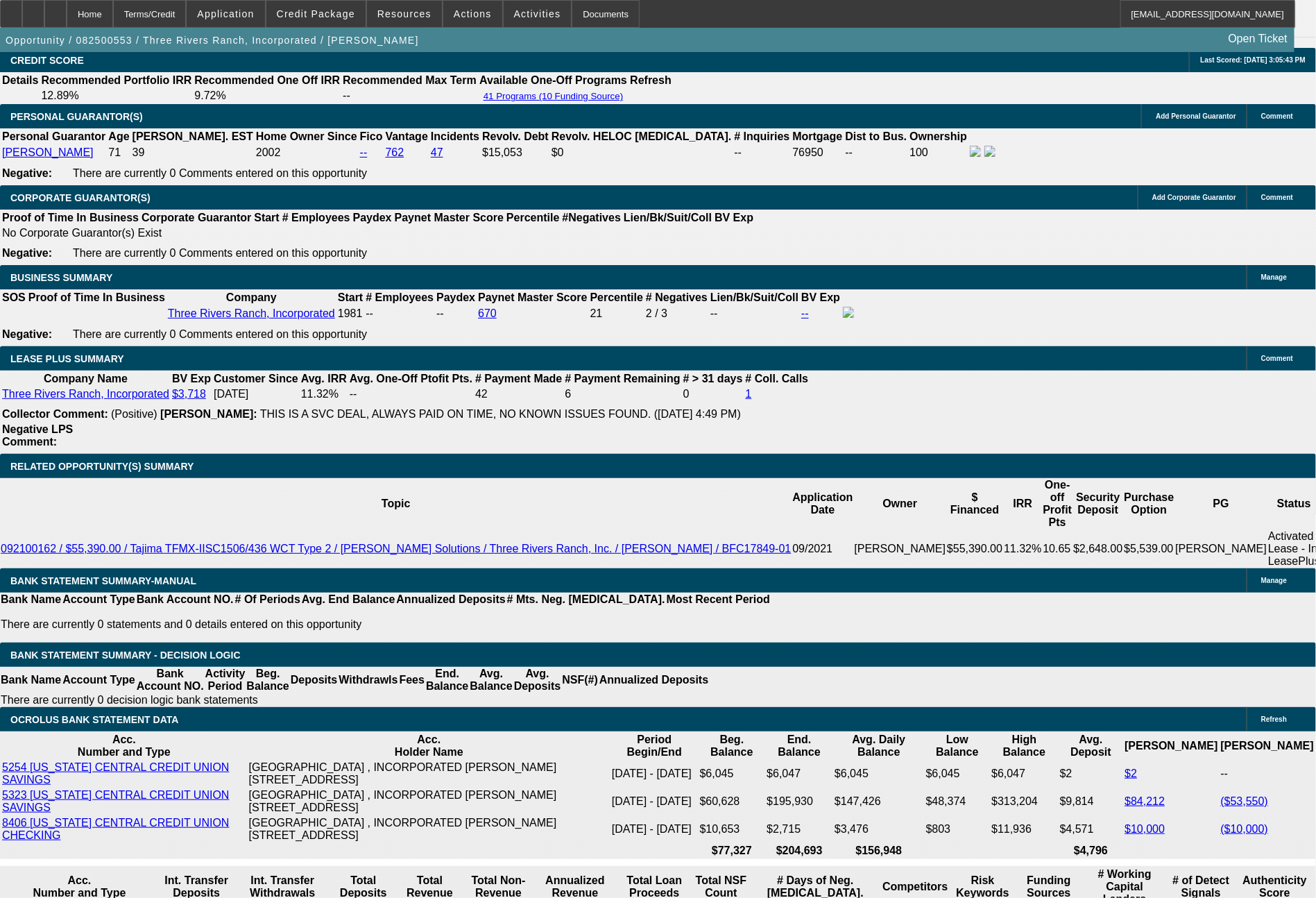
select select "0"
select select "6"
select select "0"
select select "2"
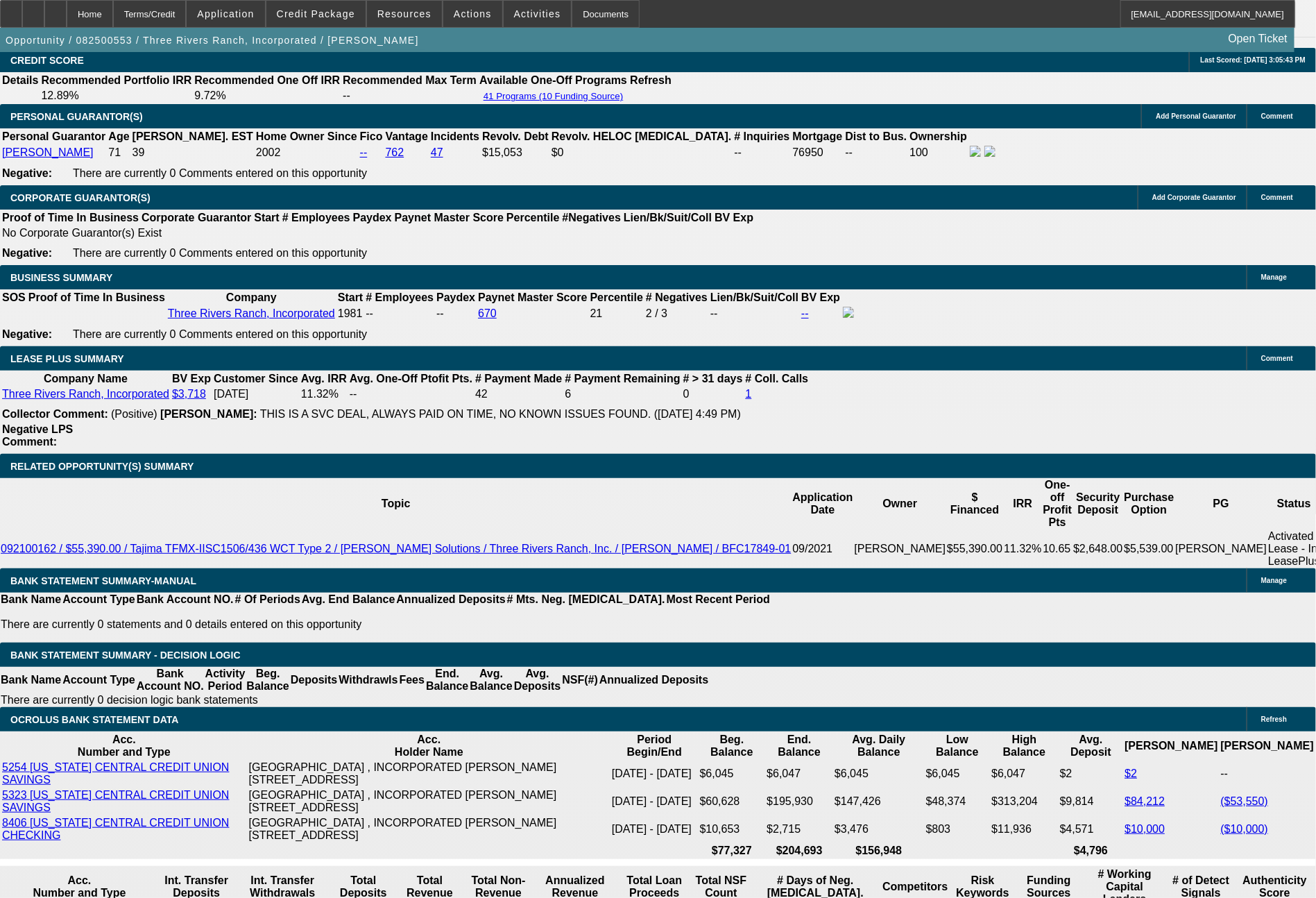
select select "0.1"
select select "4"
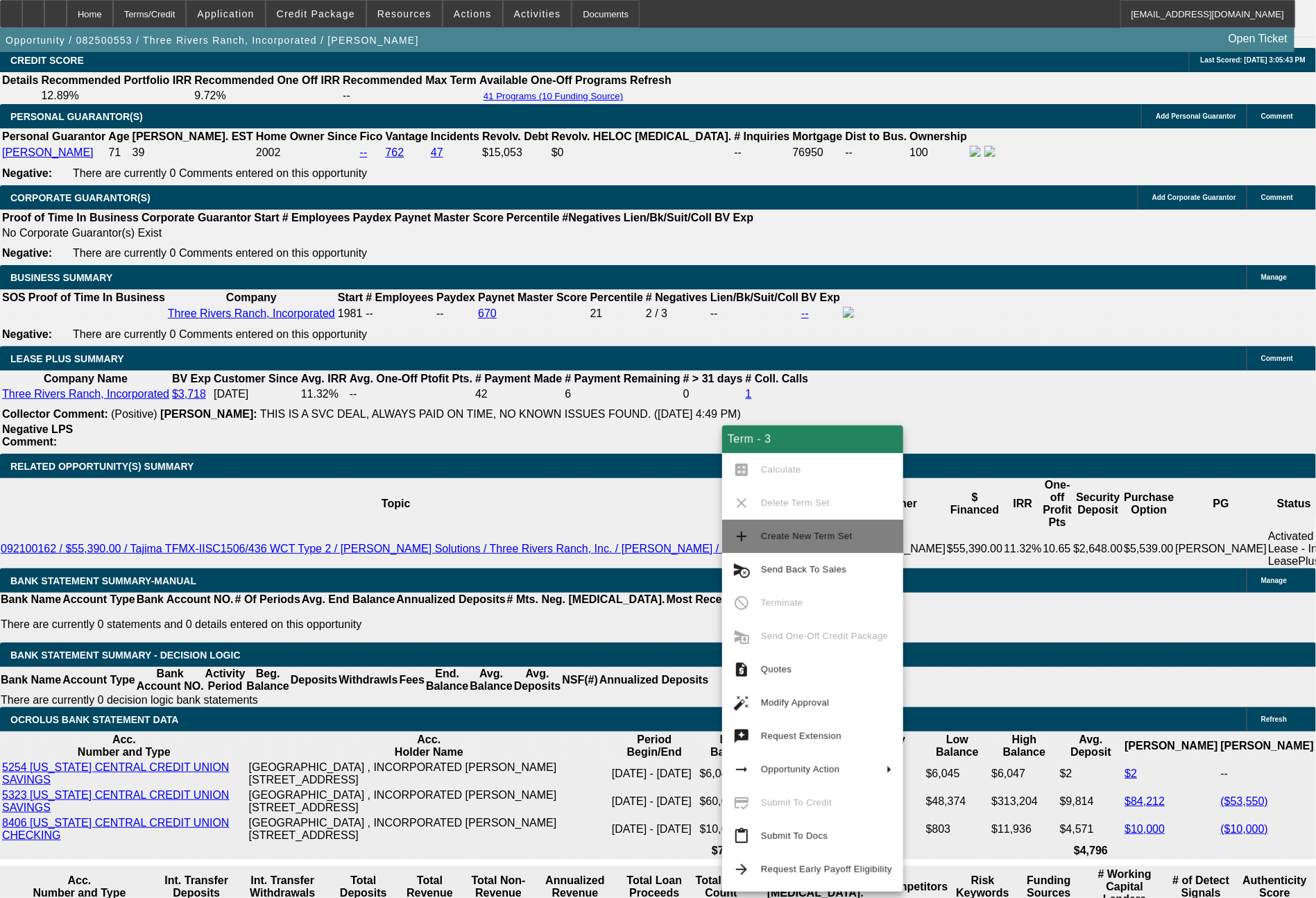
click at [783, 531] on span "Create New Term Set" at bounding box center [807, 535] width 91 height 10
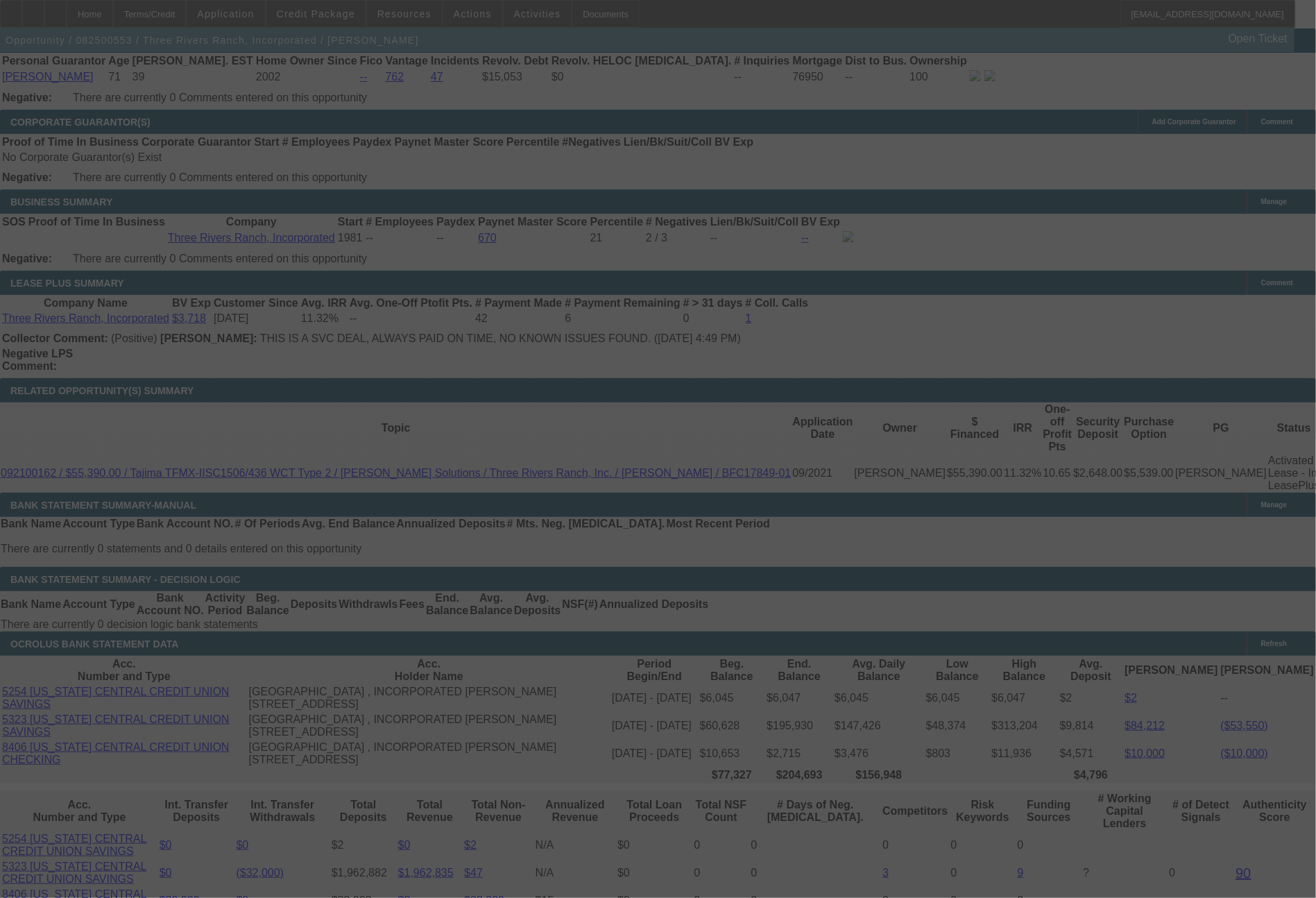
scroll to position [2297, 0]
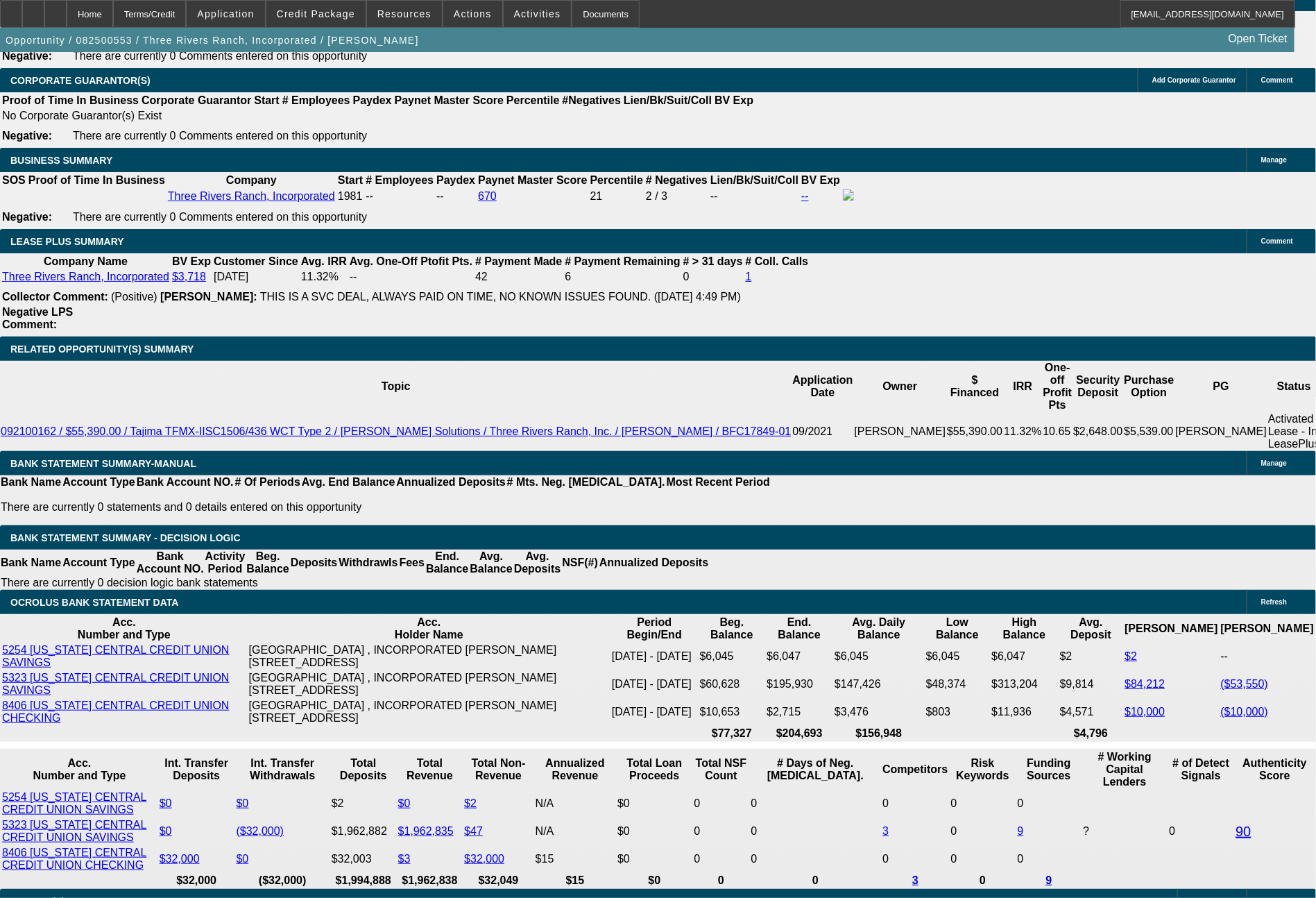
select select "0"
select select "2"
select select "0.1"
select select "4"
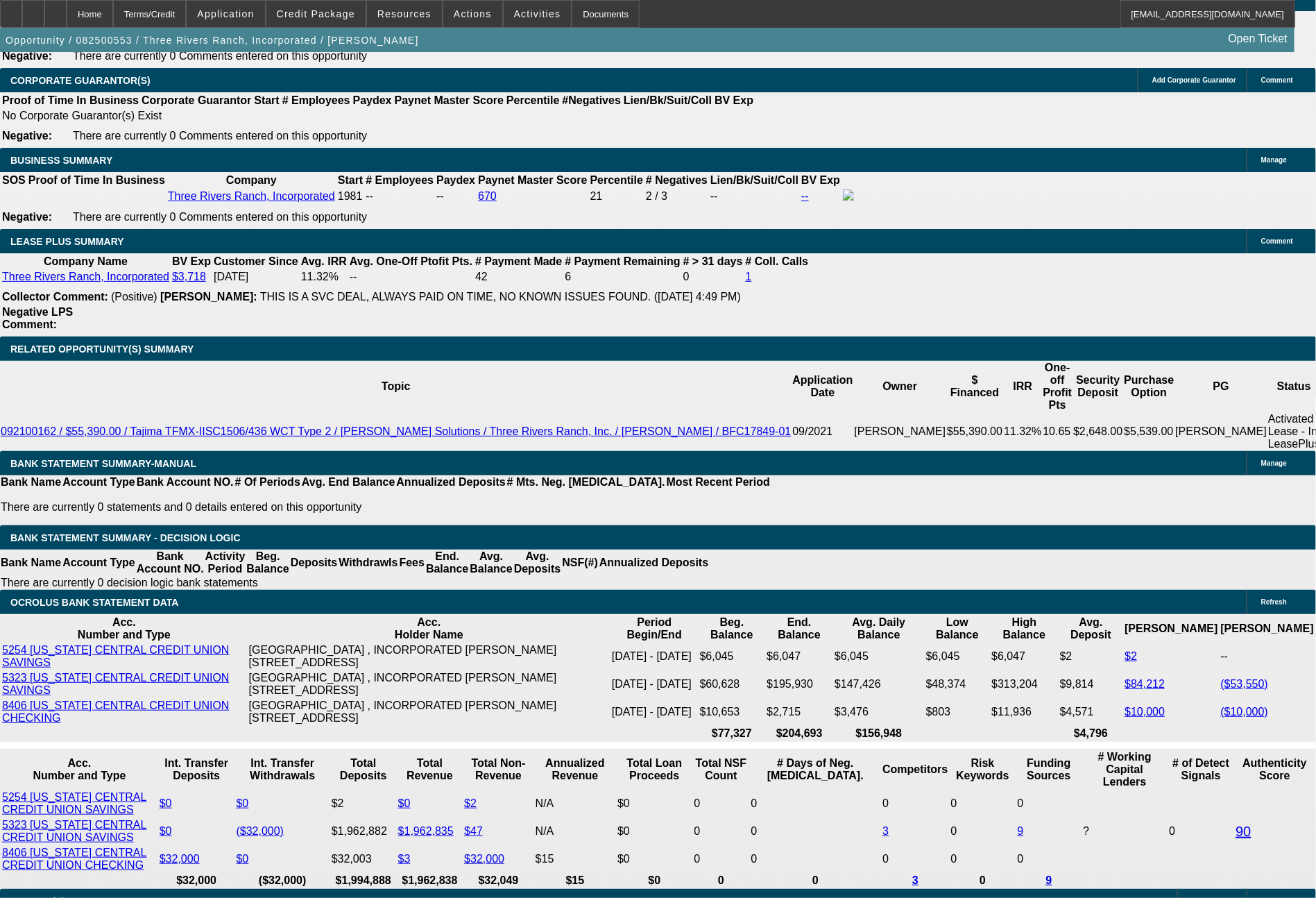
select select "0"
select select "2"
select select "0"
select select "6"
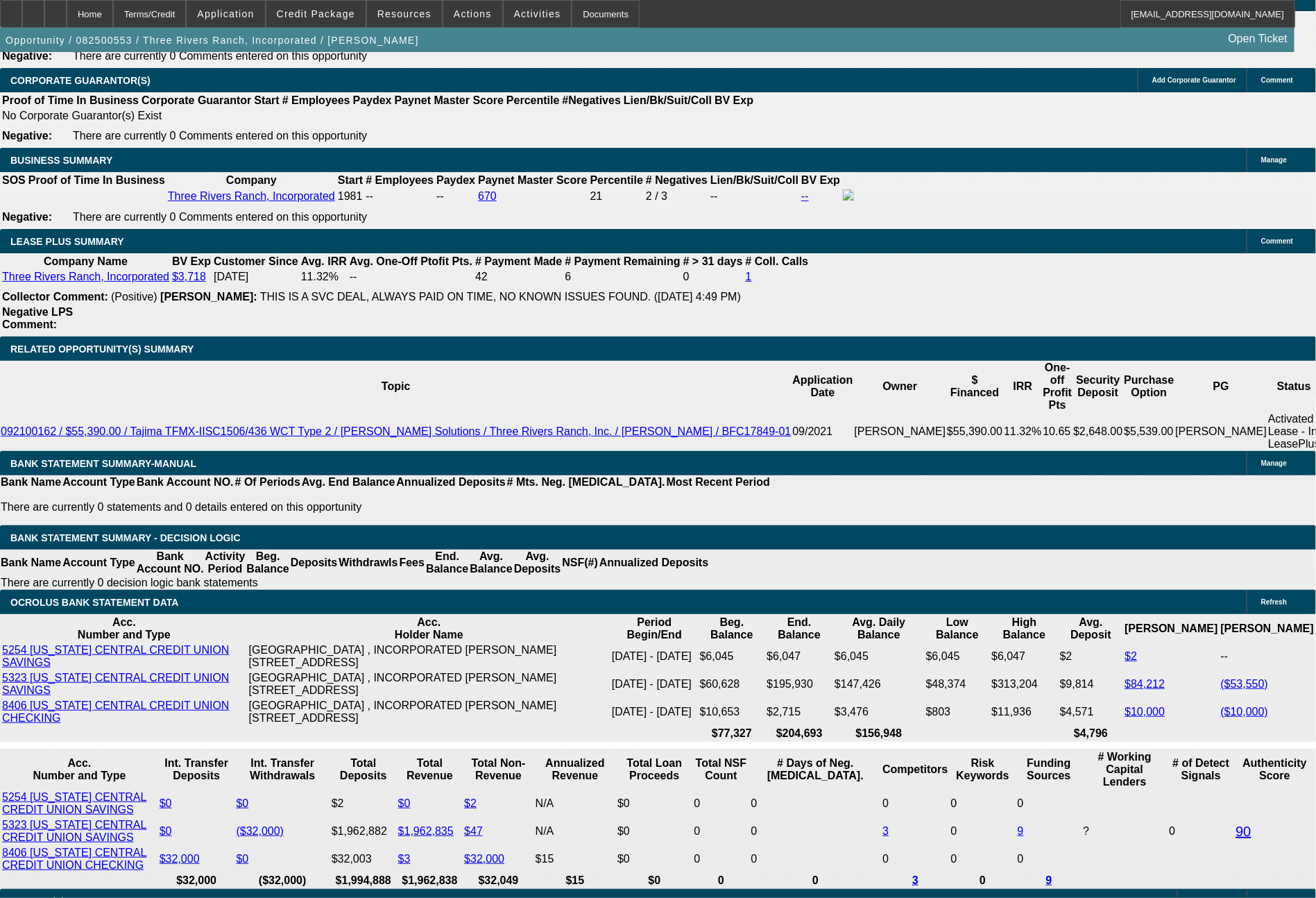
select select "0"
select select "2"
select select "0"
select select "4"
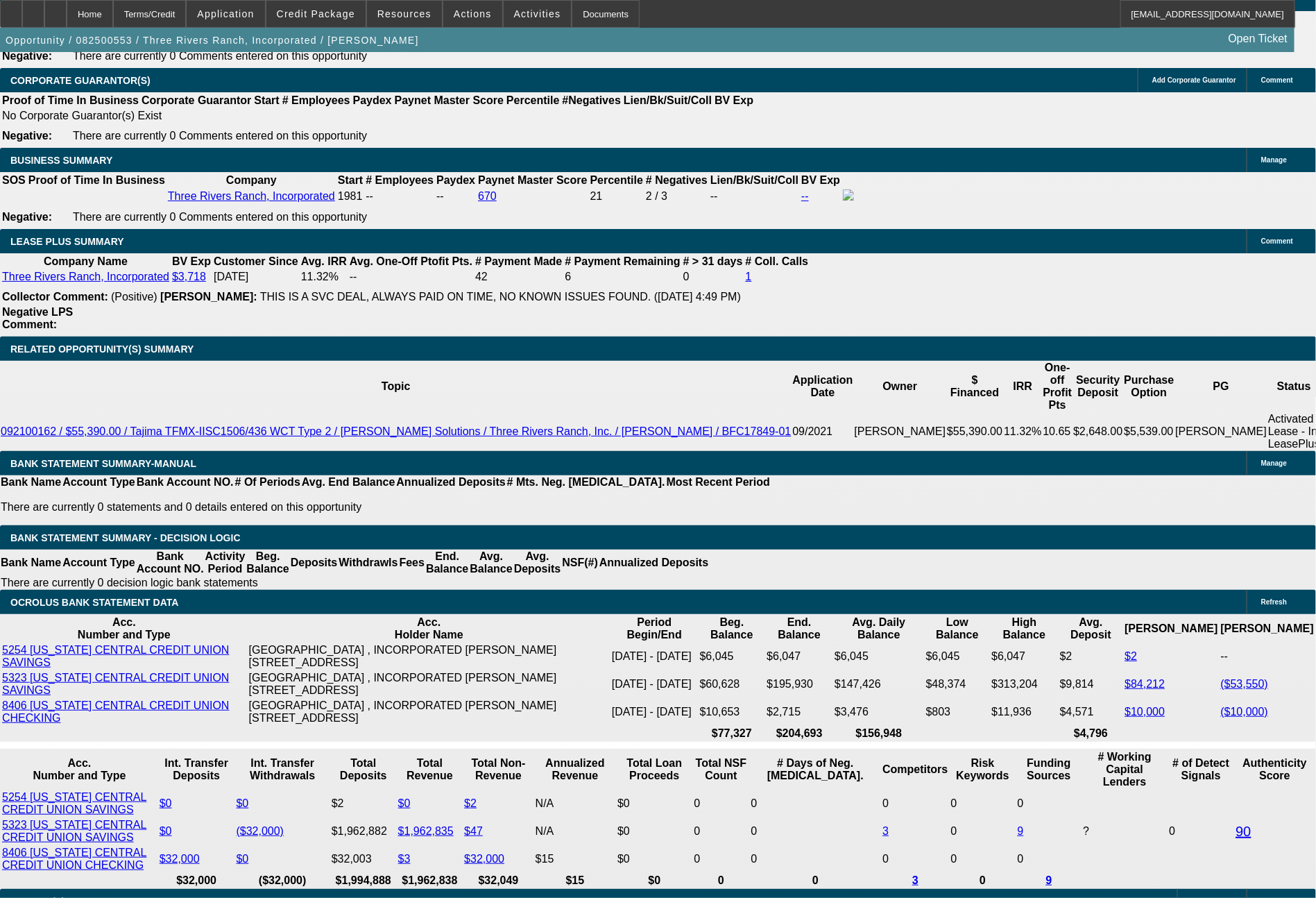
select select "0"
select select "2"
select select "0"
select select "6"
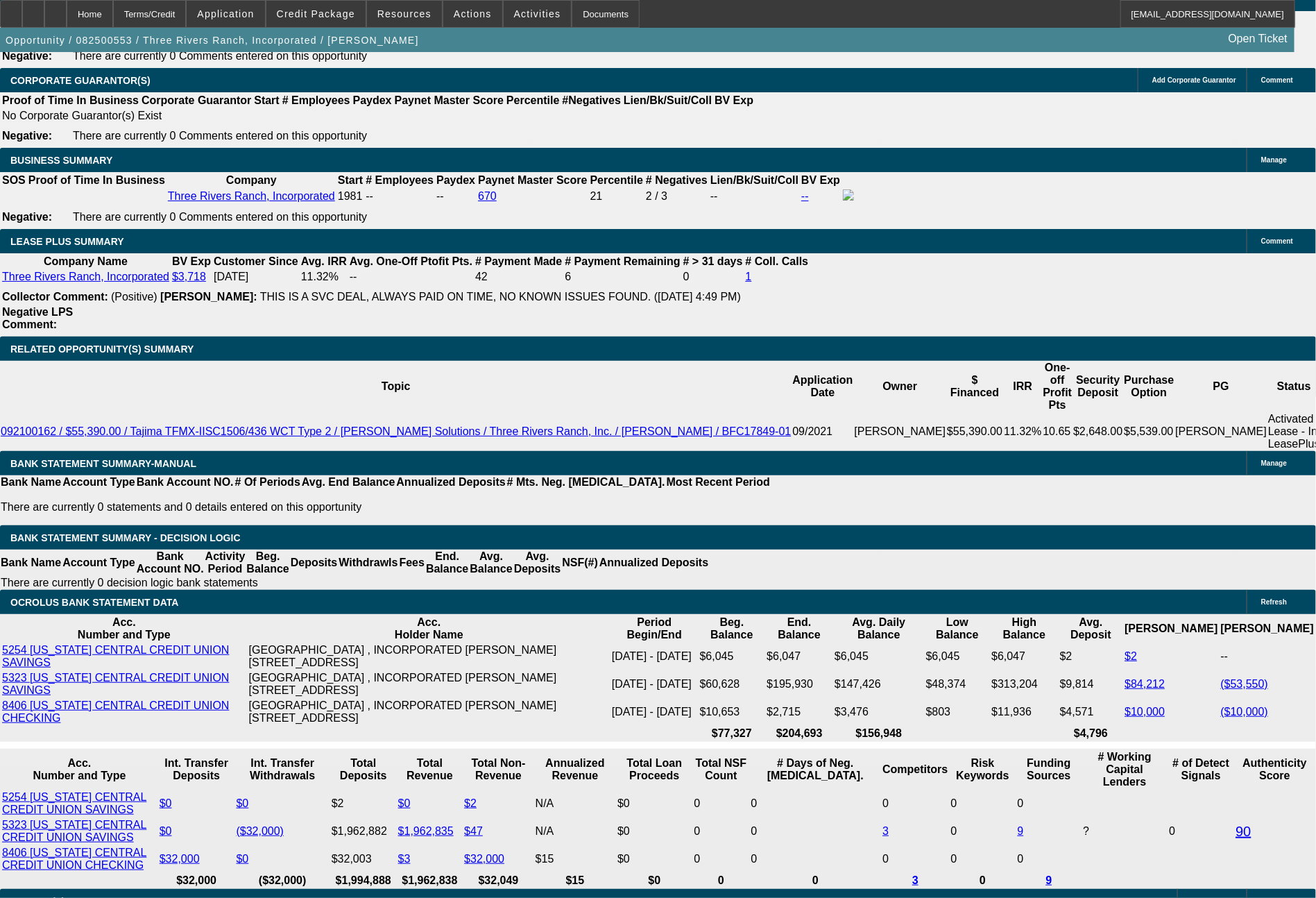
drag, startPoint x: 212, startPoint y: 513, endPoint x: 278, endPoint y: 514, distance: 66.0
type input "64"
type input "$128.00"
type input "UNKNOWN"
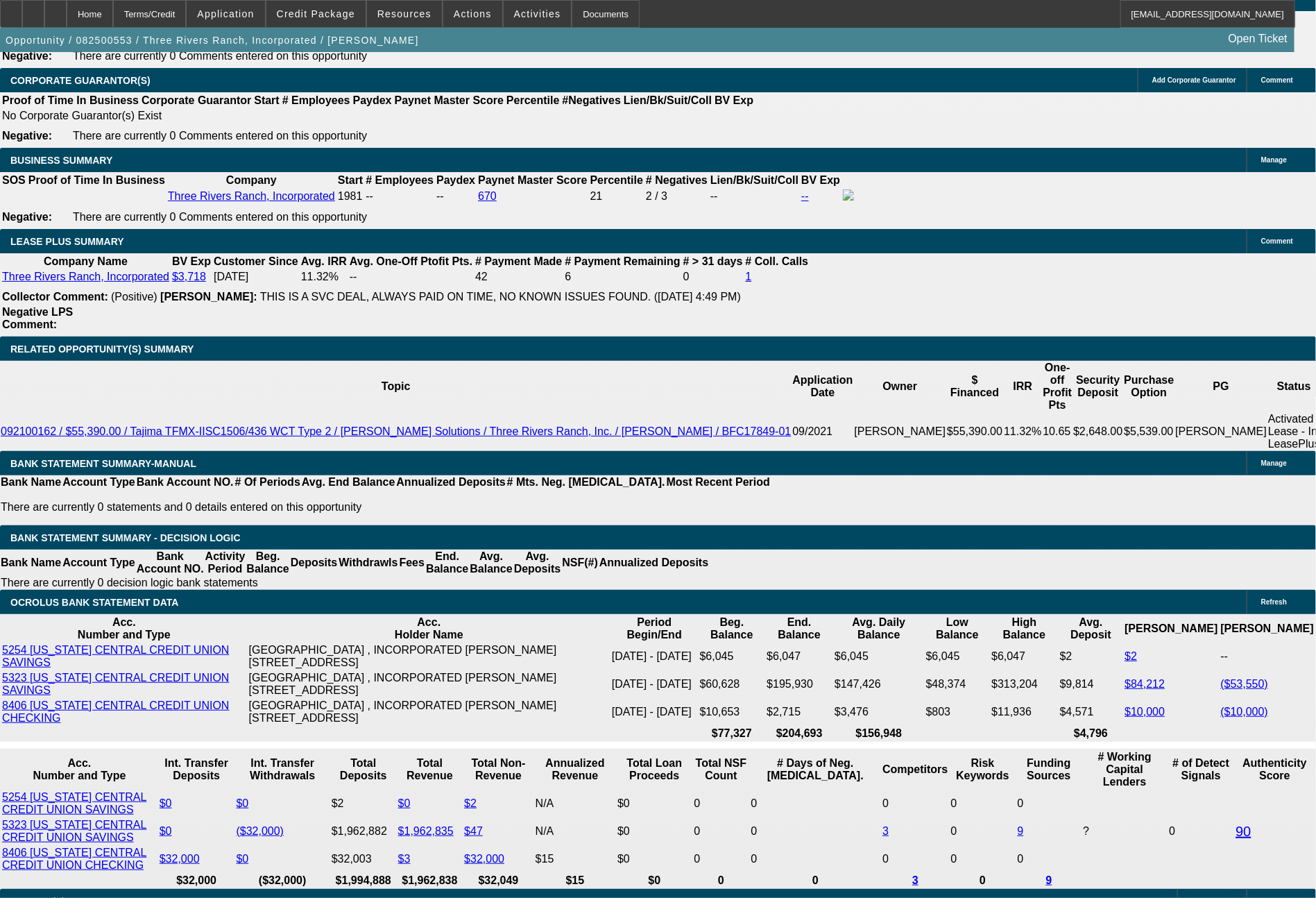
type input "649"
type input "8.6"
type input "$1,298.00"
type input "649.92"
type input "8.7"
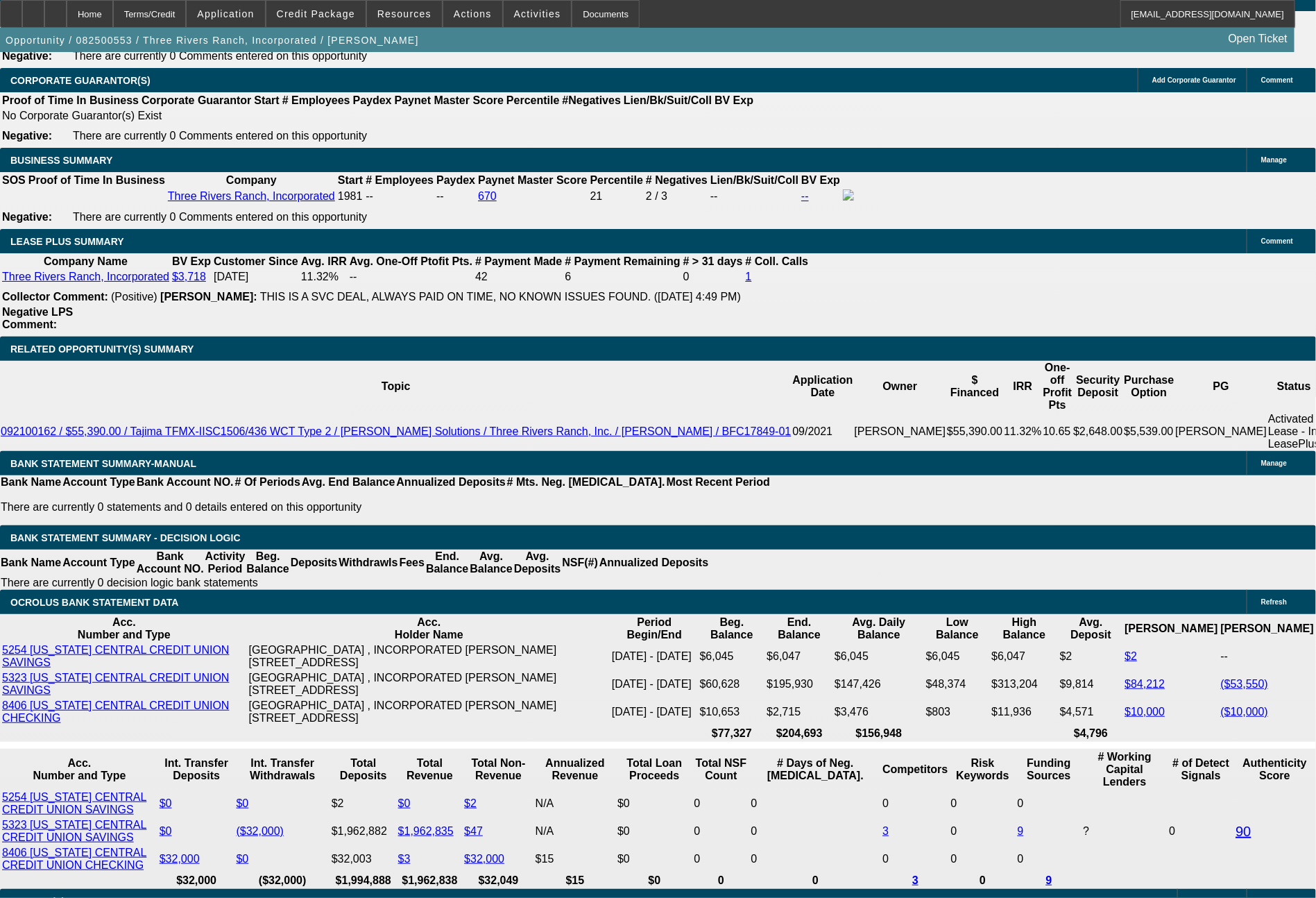
type input "$1,299.84"
type input "649.9"
type input "$1,299.80"
type input "649.97"
type input "$1,299.94"
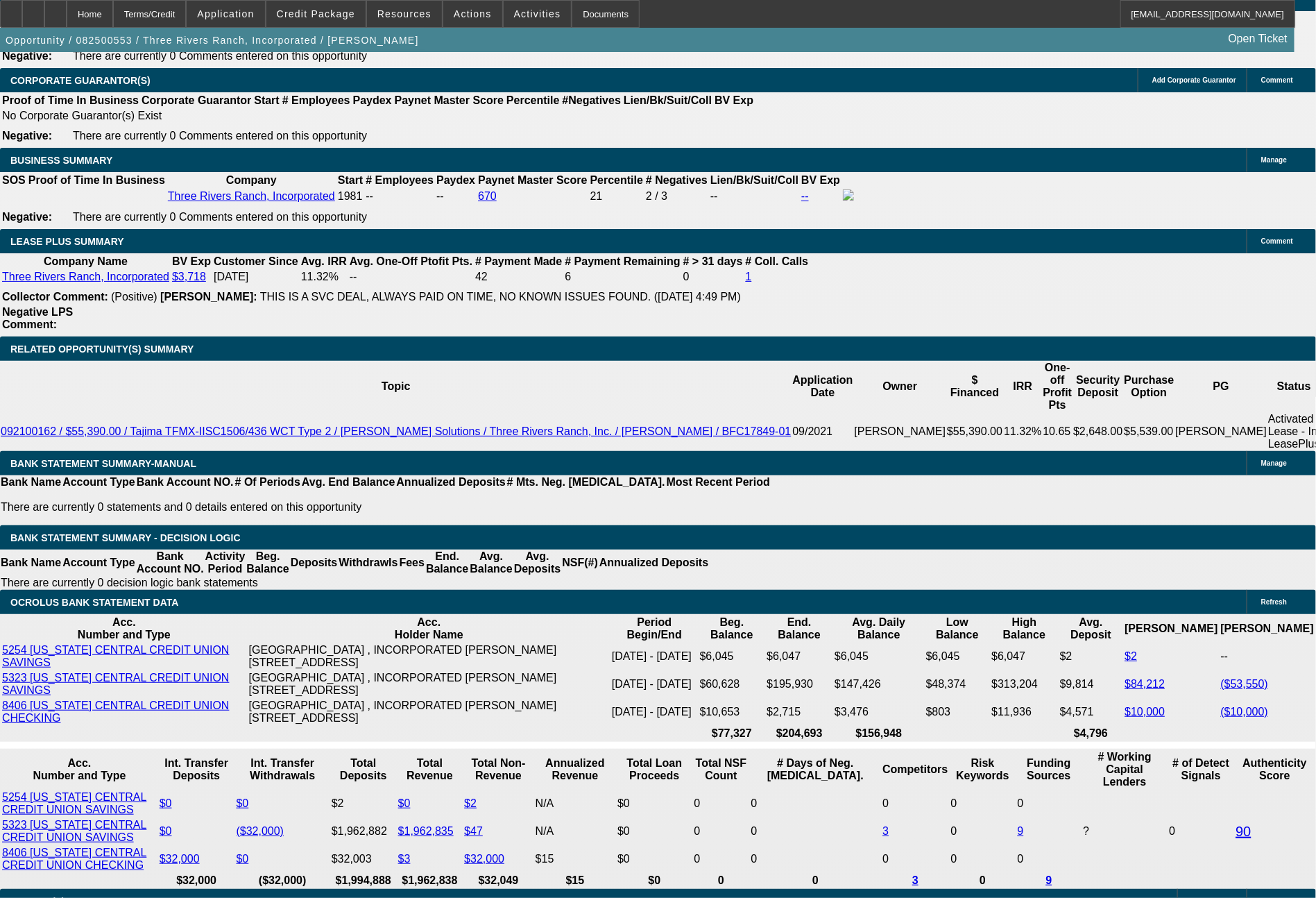
type input "$649.97"
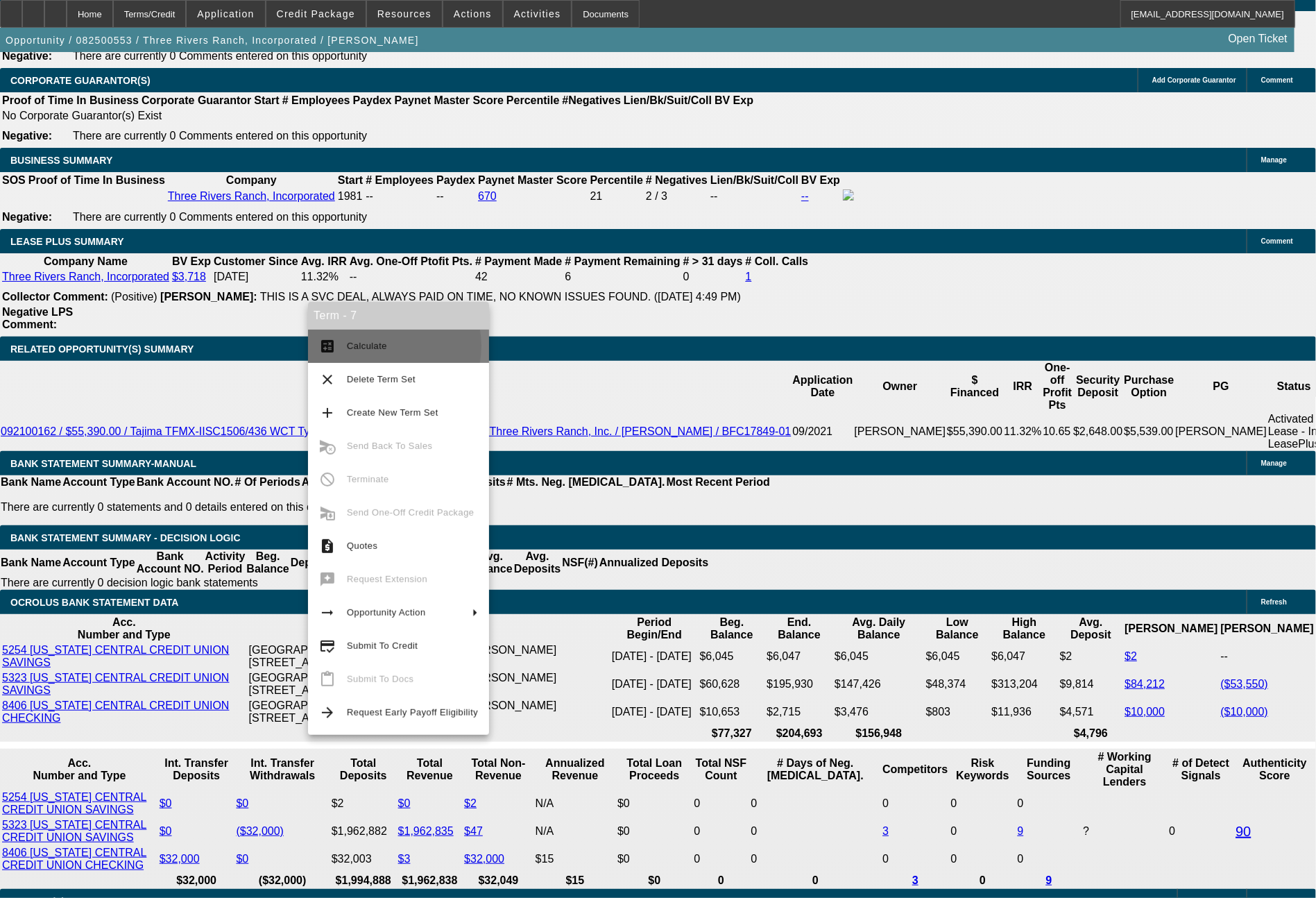
click at [381, 346] on span "Calculate" at bounding box center [367, 346] width 40 height 10
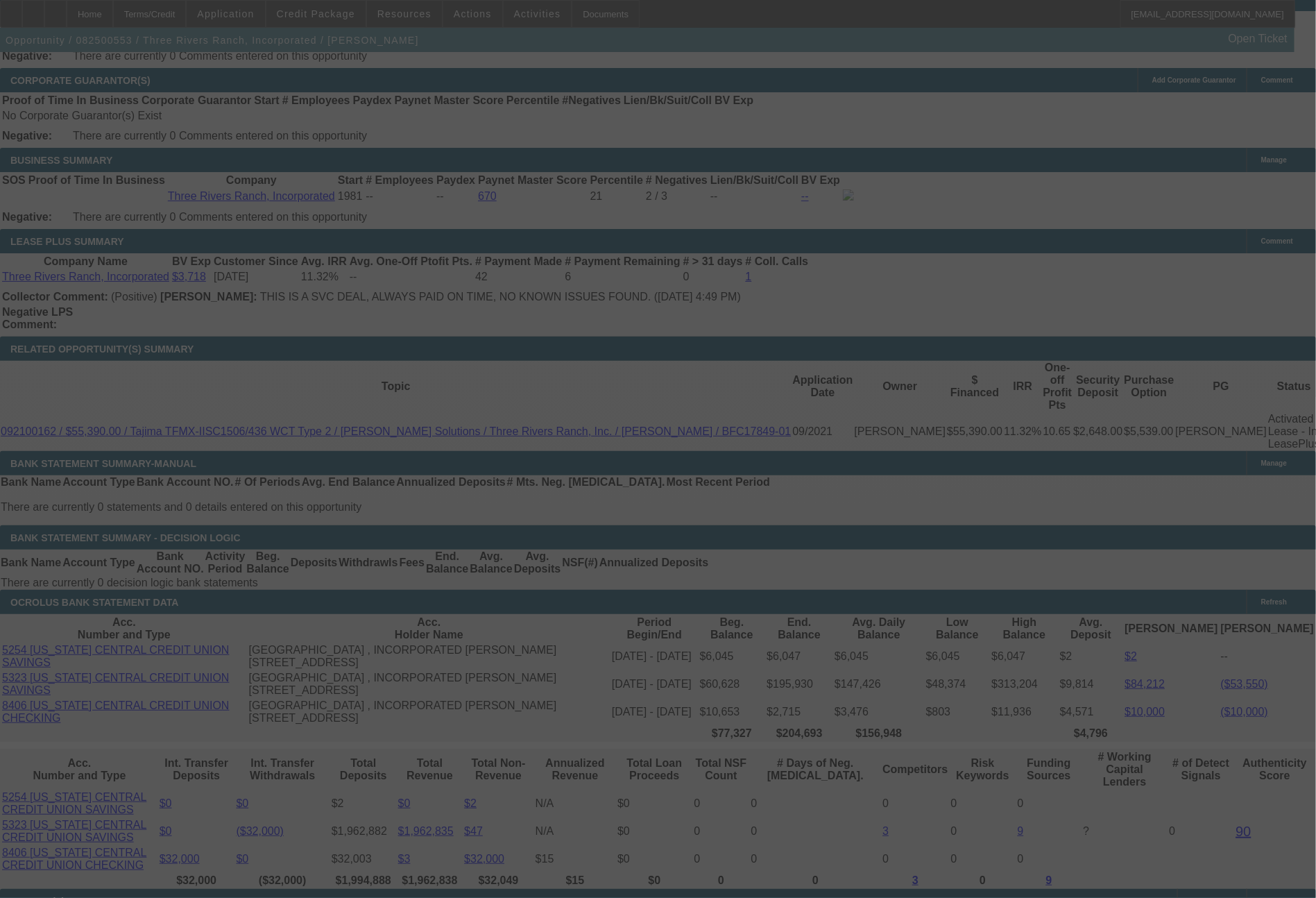
select select "0"
select select "2"
select select "0.1"
select select "4"
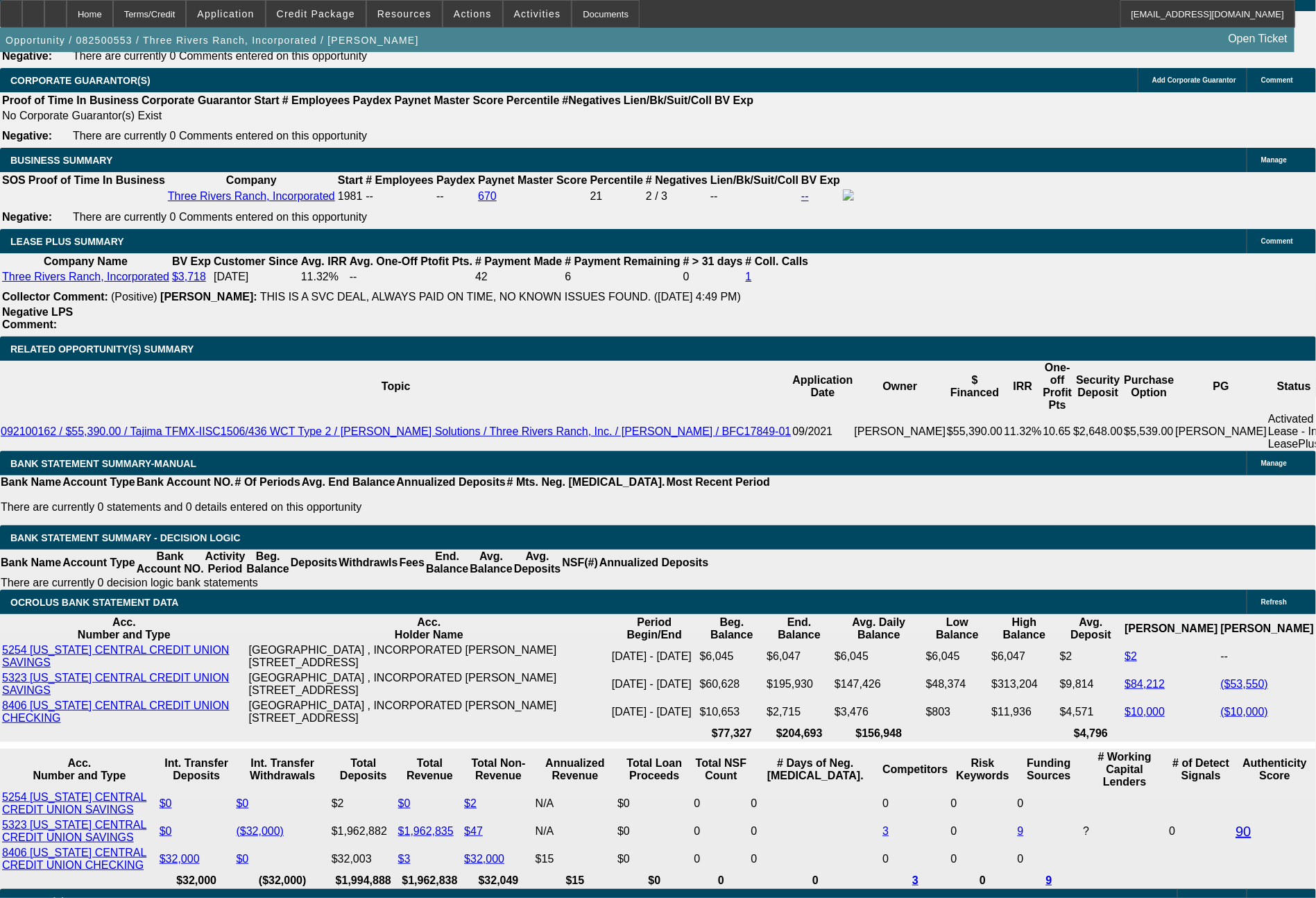
select select "0"
select select "2"
select select "0.1"
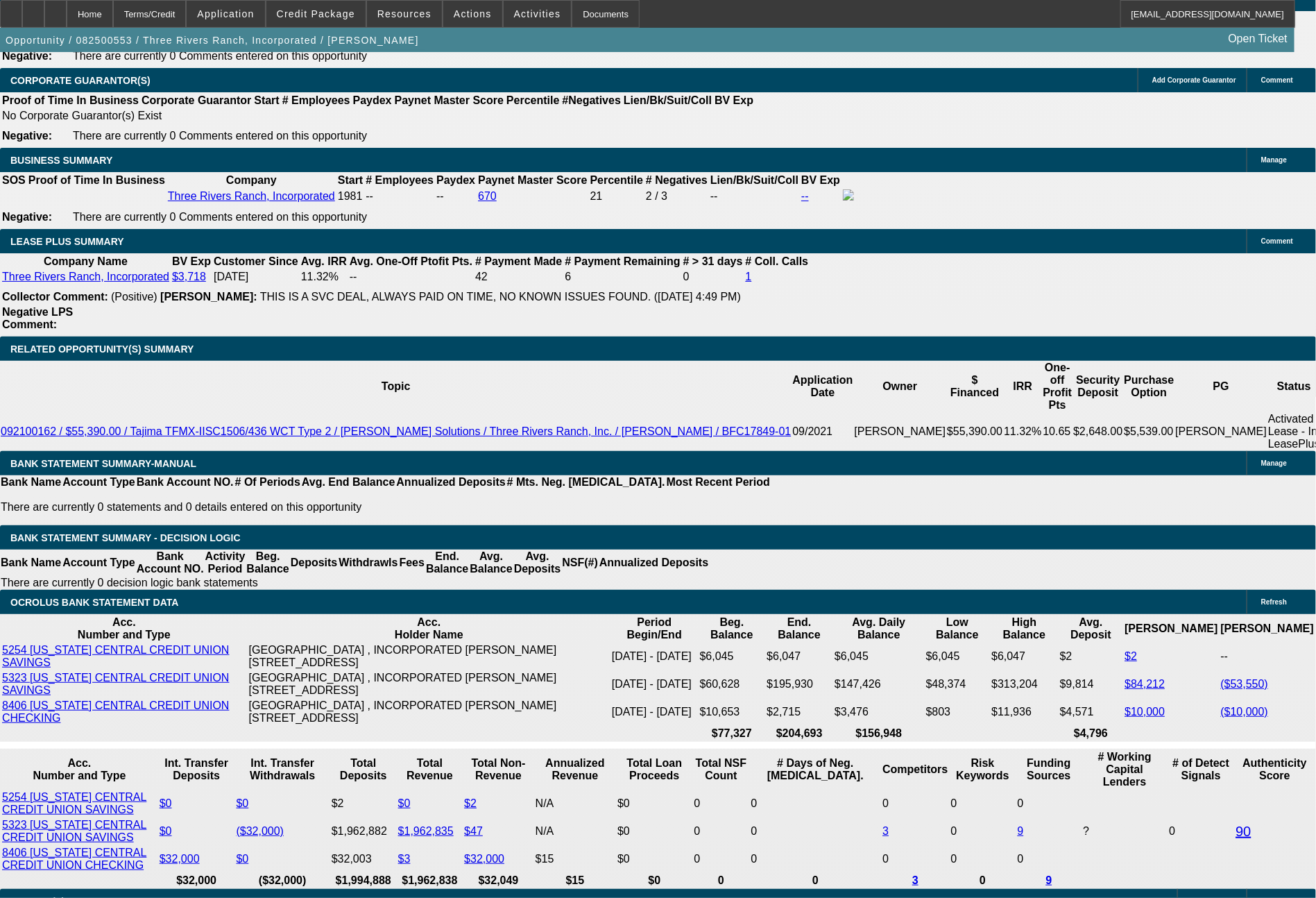
select select "4"
select select "0"
select select "2"
select select "0"
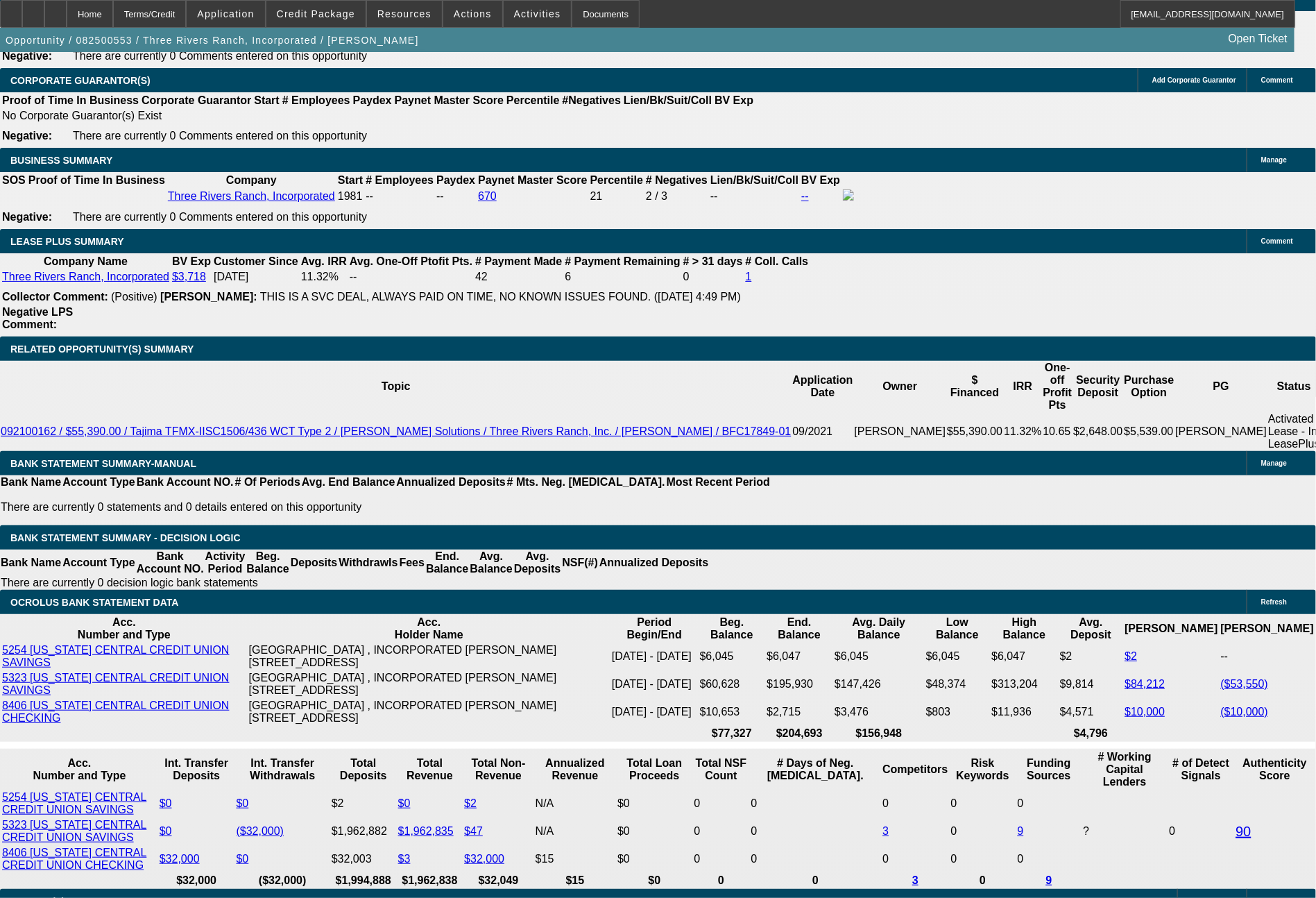
select select "6"
select select "0"
select select "2"
select select "0.1"
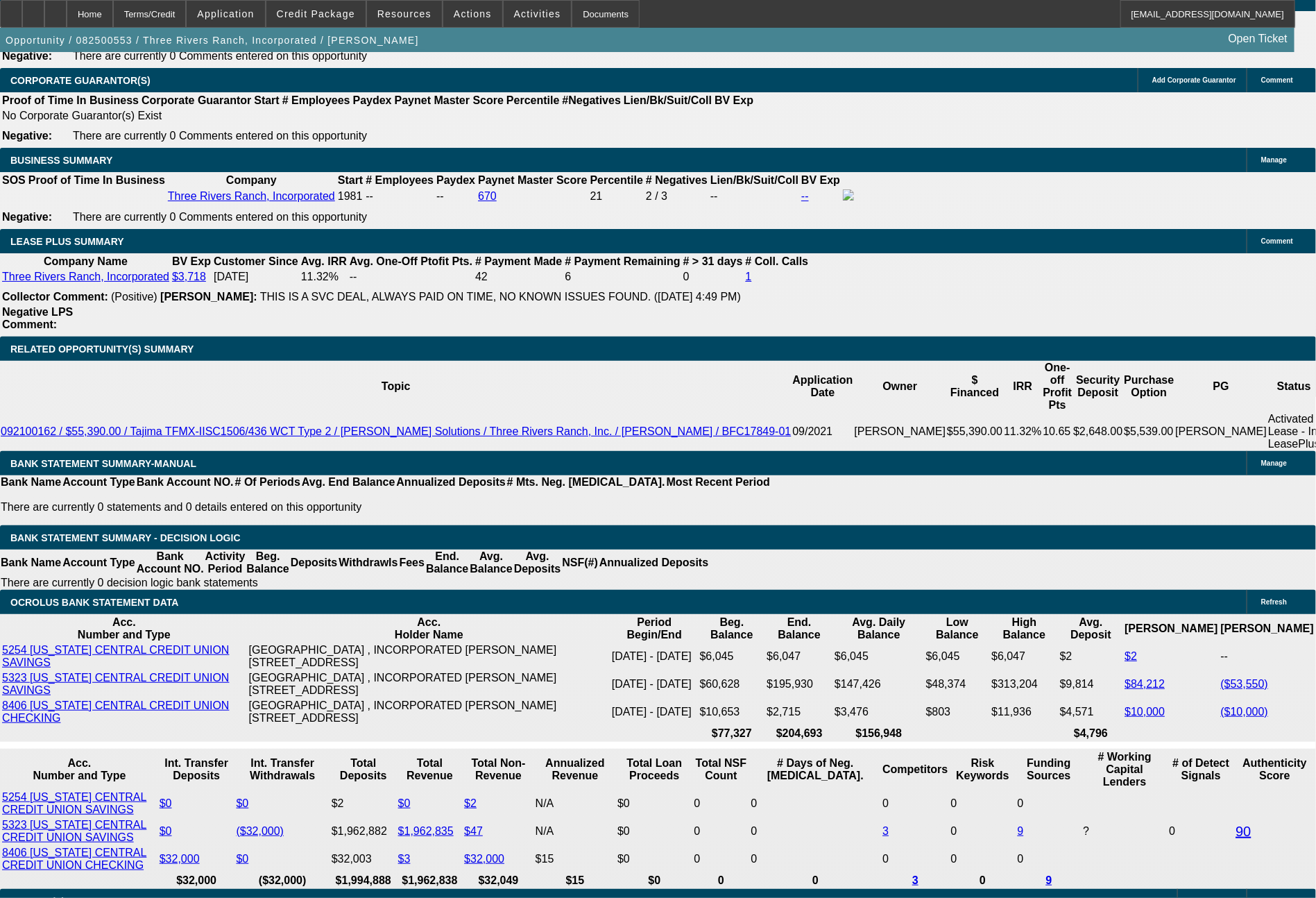
select select "4"
select select "0"
select select "2"
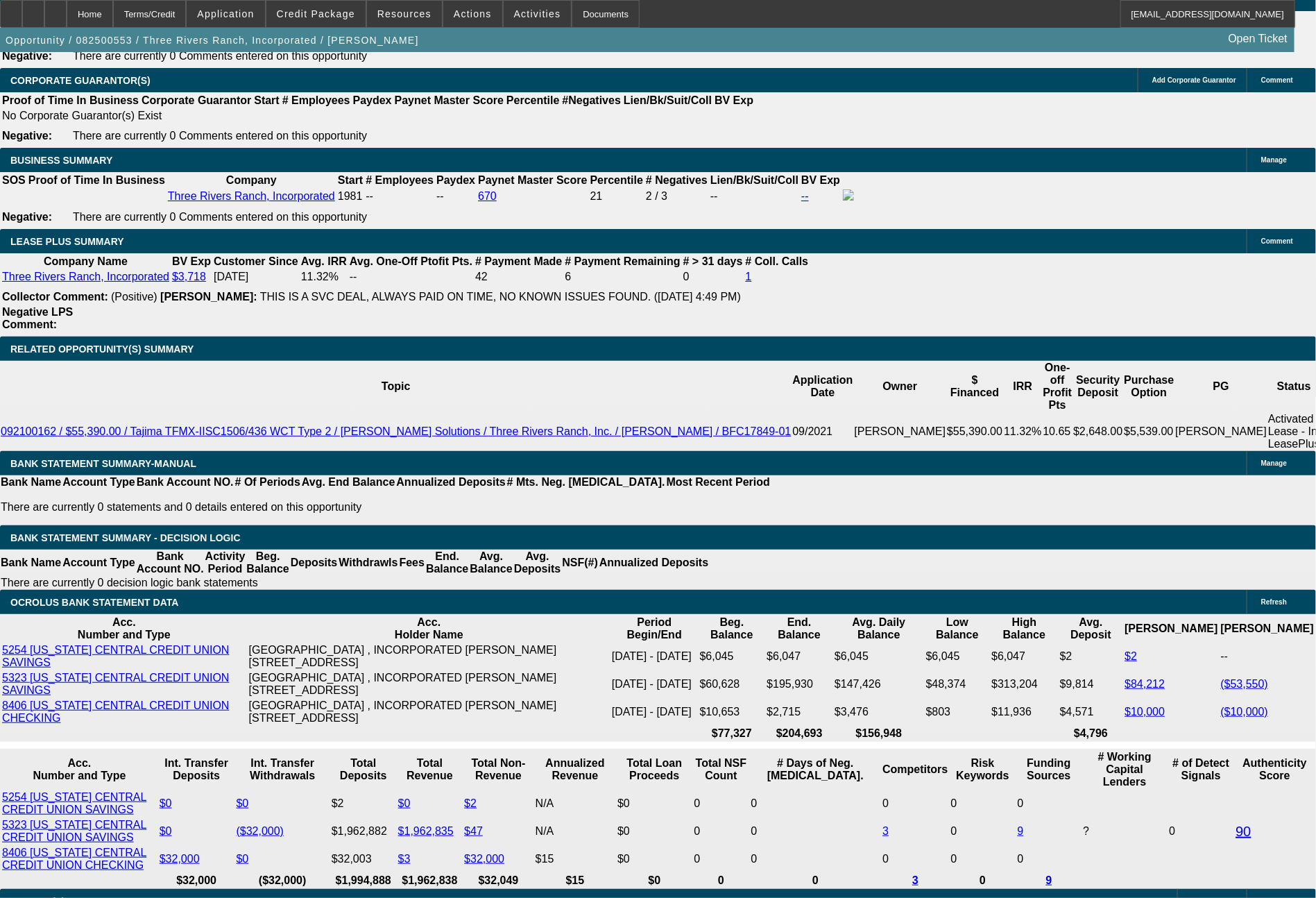
select select "0.1"
select select "4"
select select "0"
select select "2"
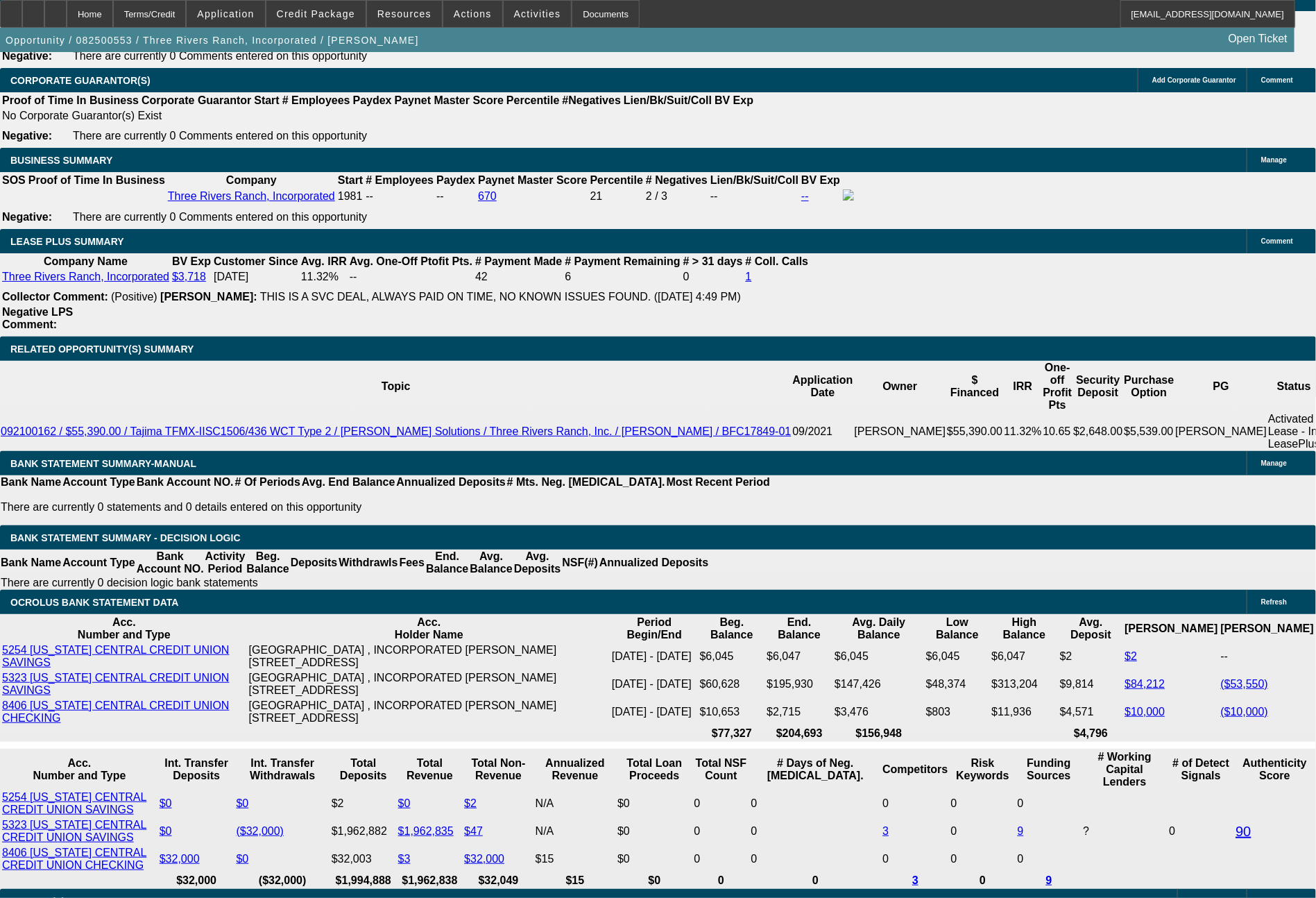
select select "0"
select select "6"
select select "0"
select select "2"
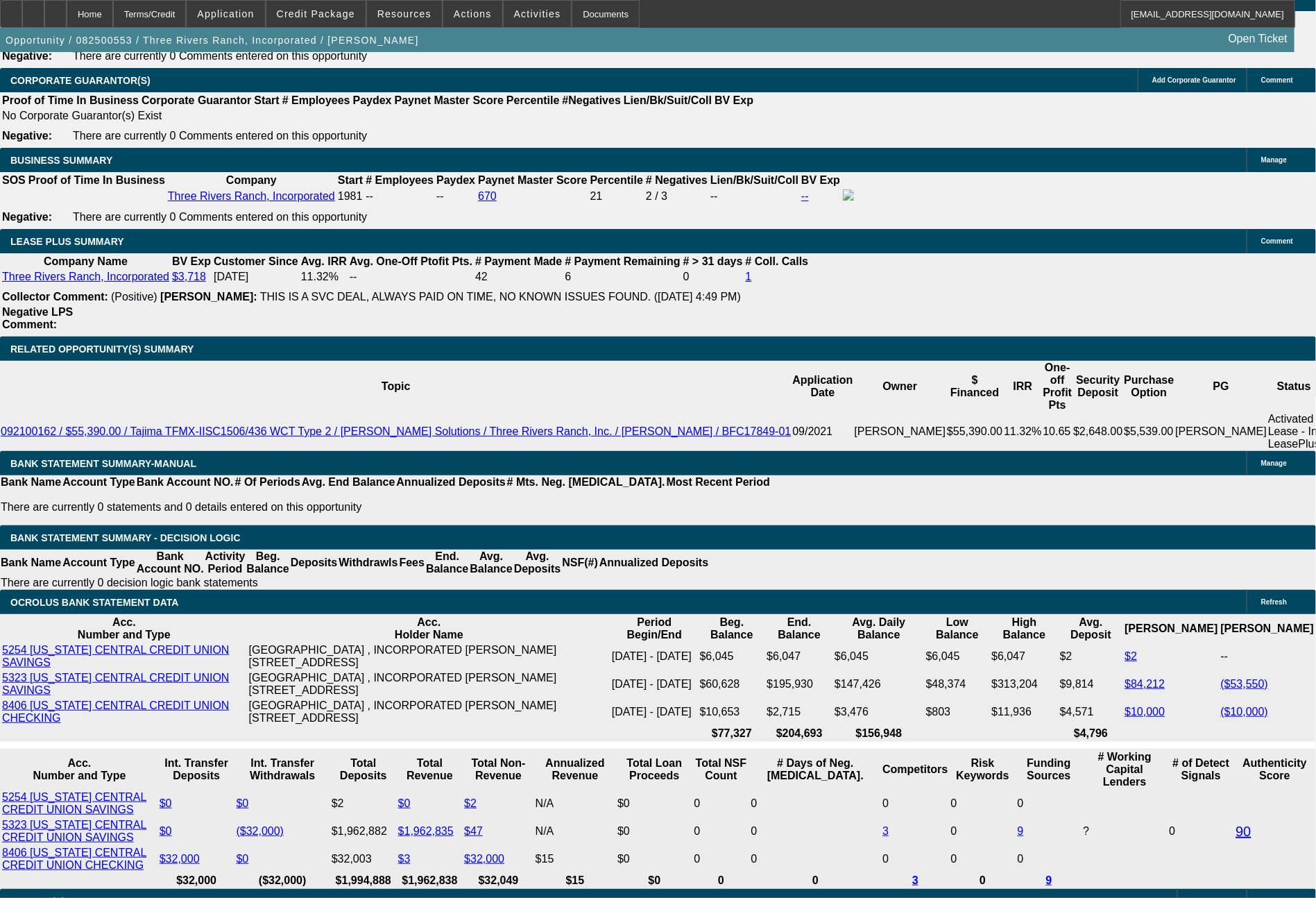
select select "0"
select select "4"
select select "0"
select select "2"
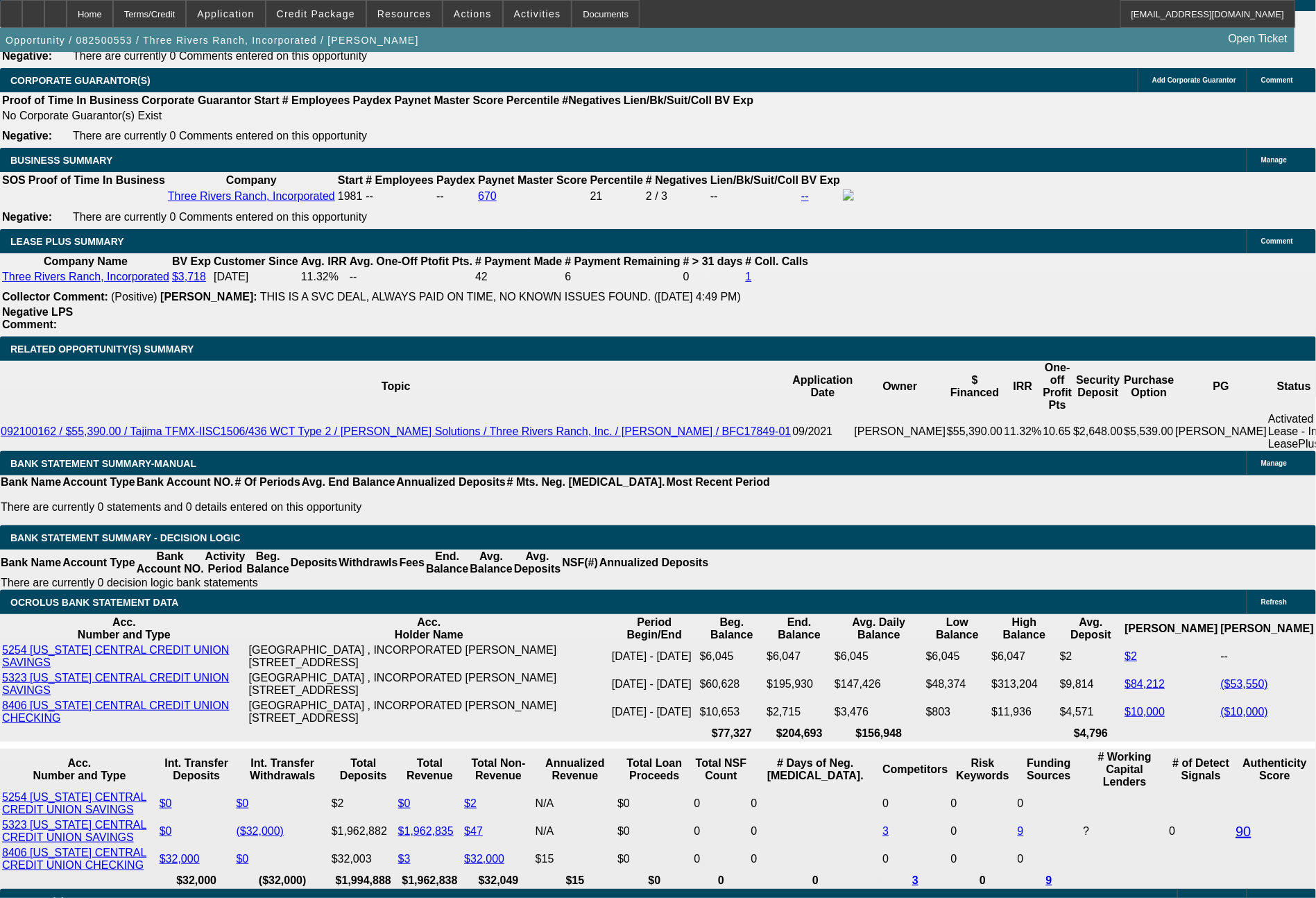
select select "0"
select select "6"
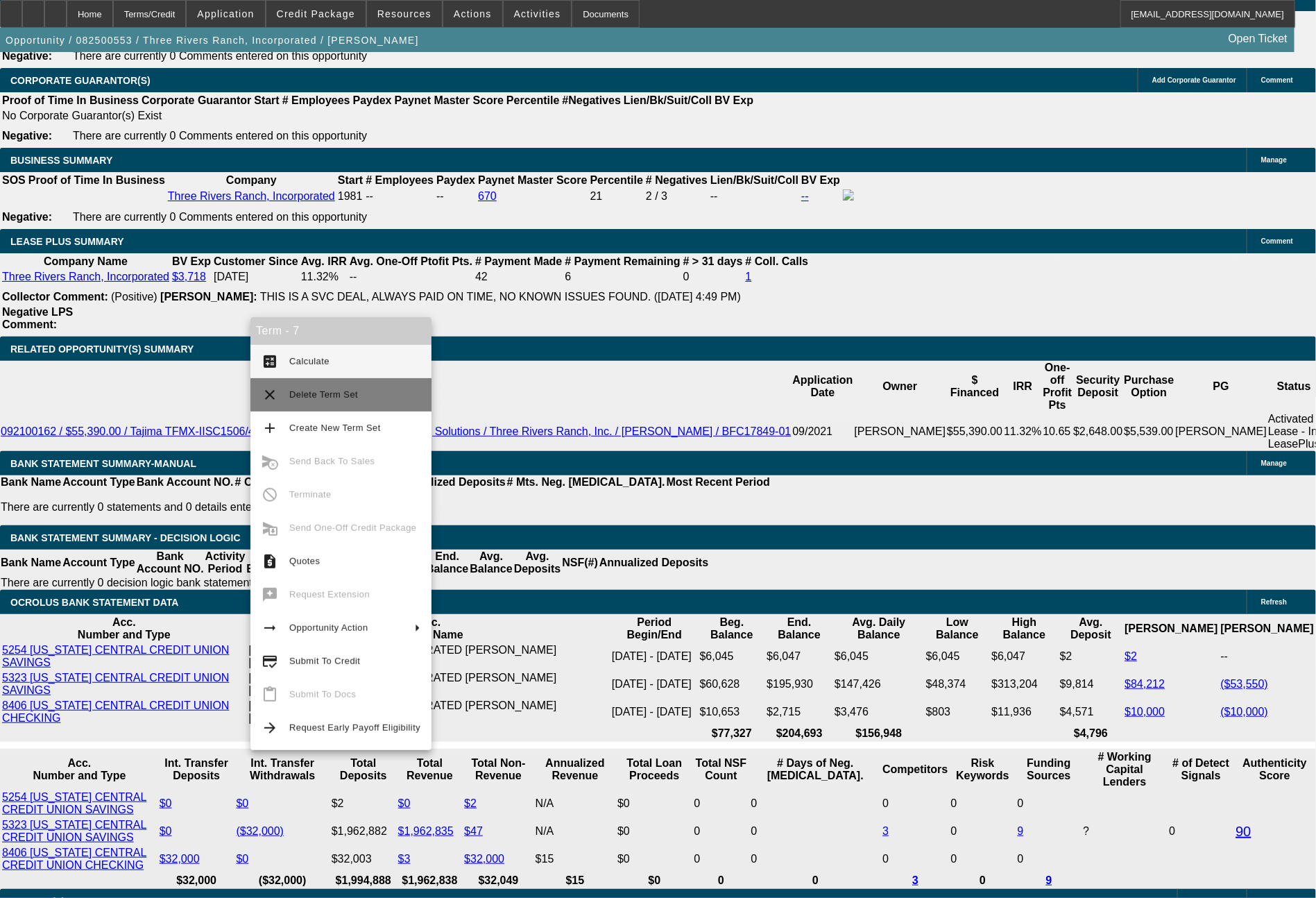
click at [308, 392] on span "Delete Term Set" at bounding box center [323, 394] width 69 height 10
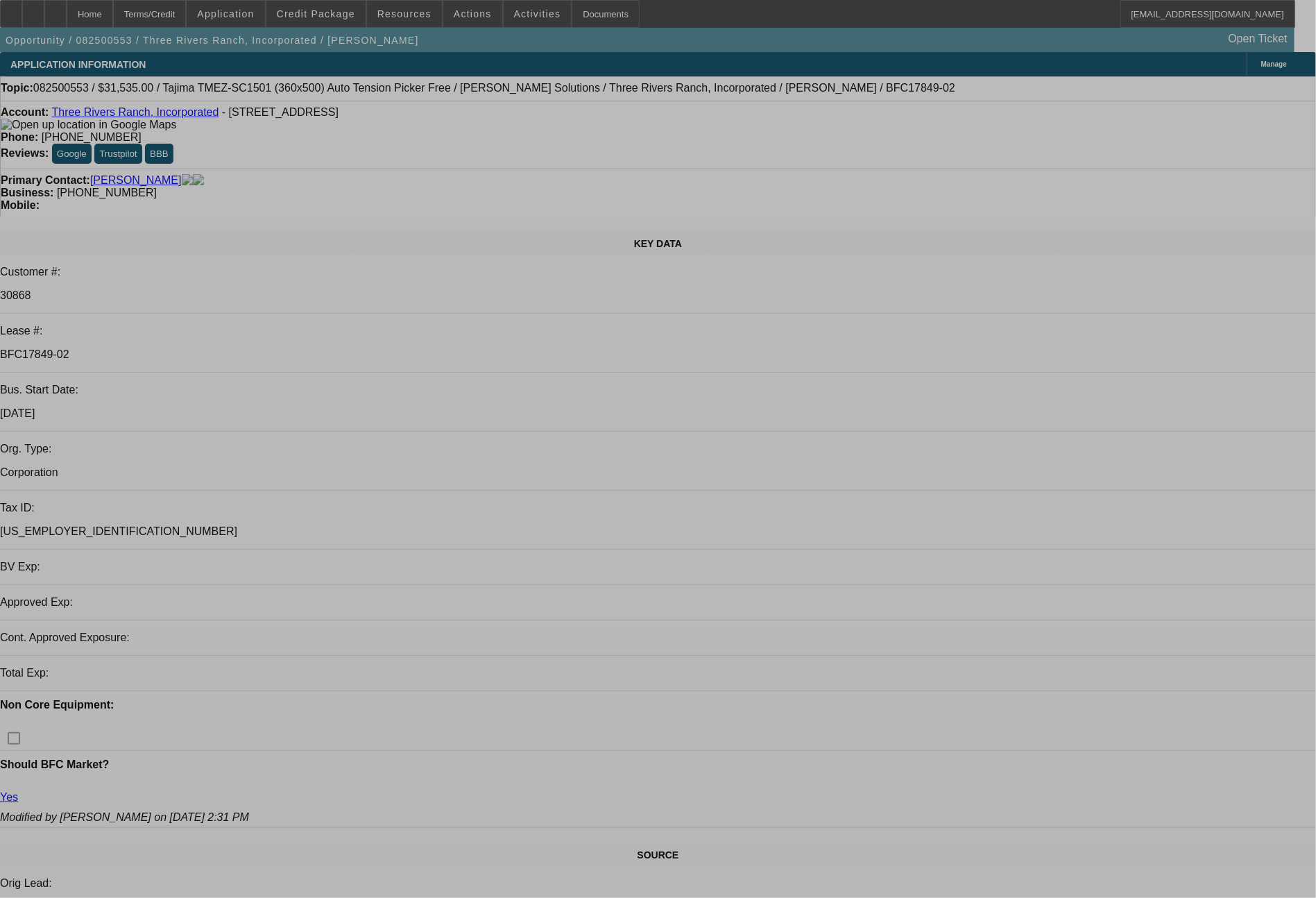
select select "0"
select select "2"
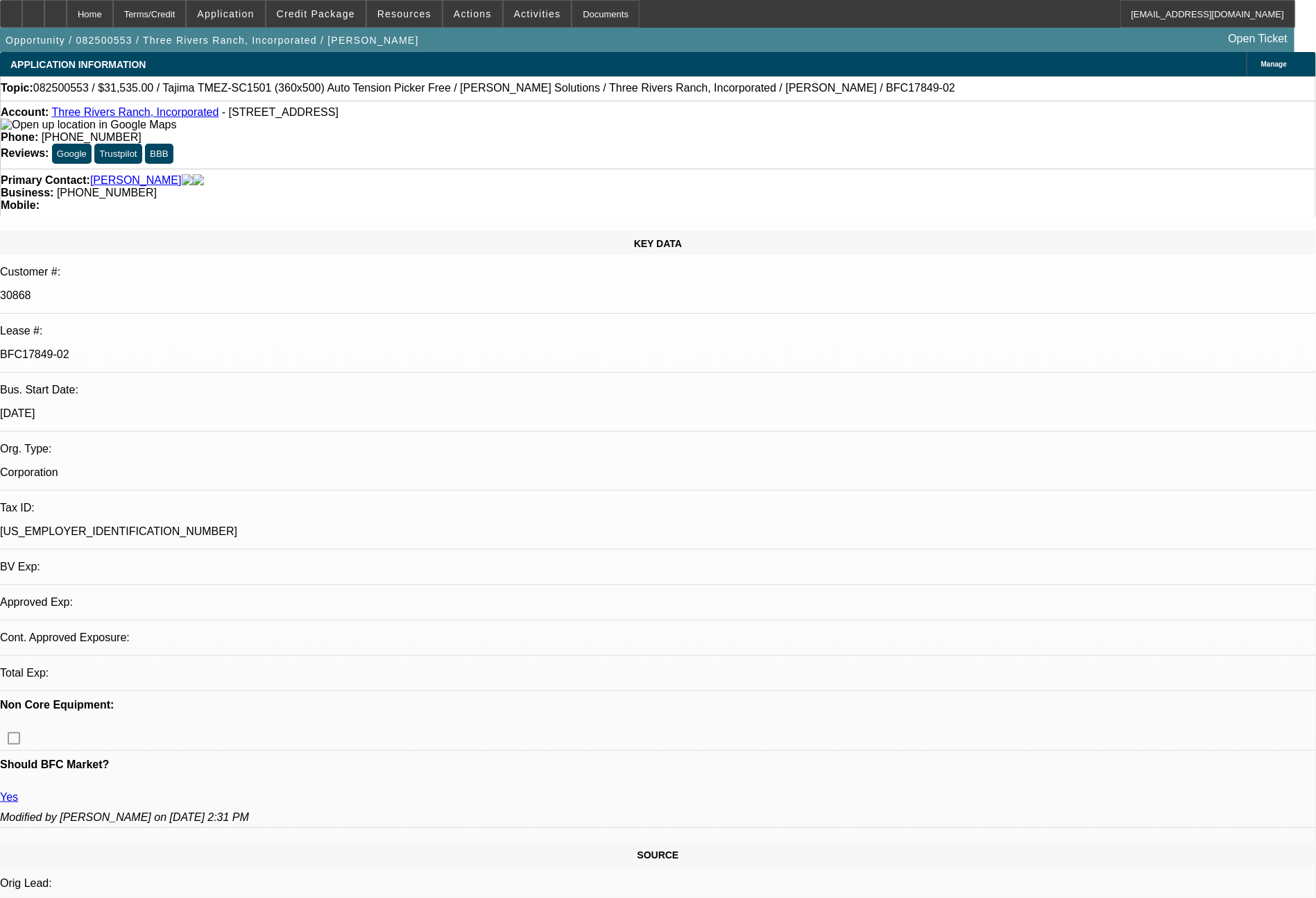
select select "0"
select select "6"
select select "0"
select select "2"
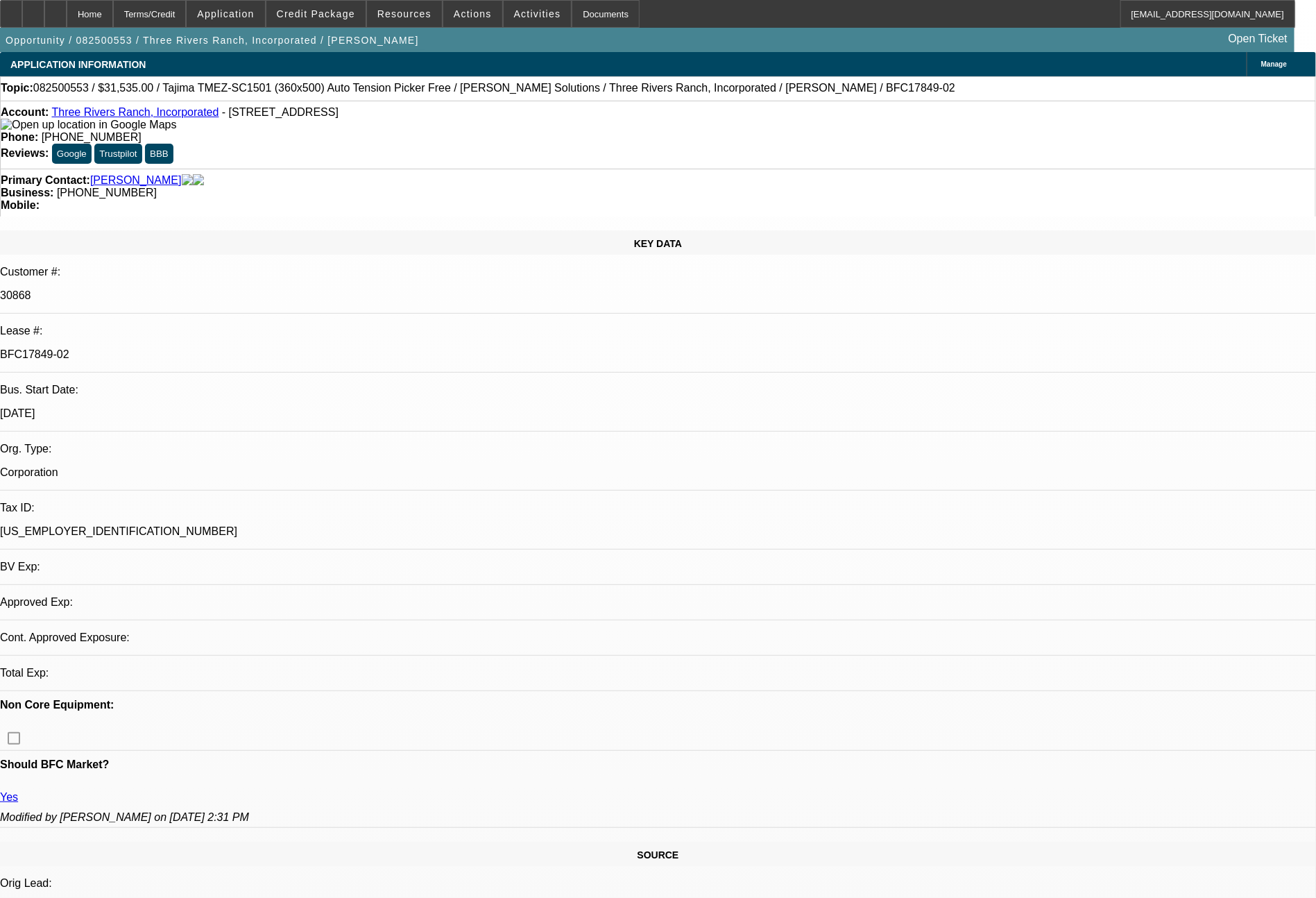
select select "0"
select select "4"
select select "0"
select select "2"
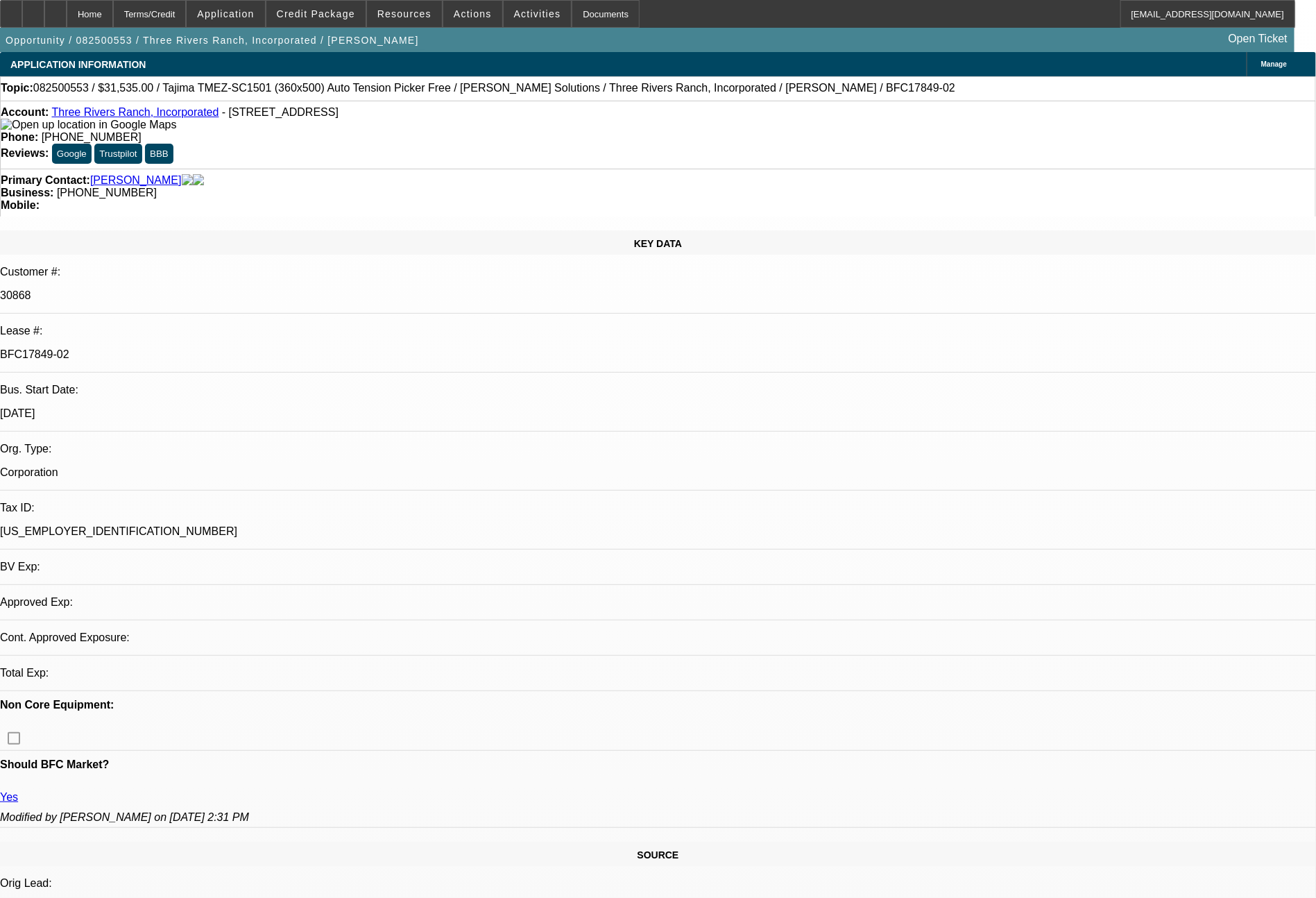
select select "0"
select select "6"
select select "0"
select select "2"
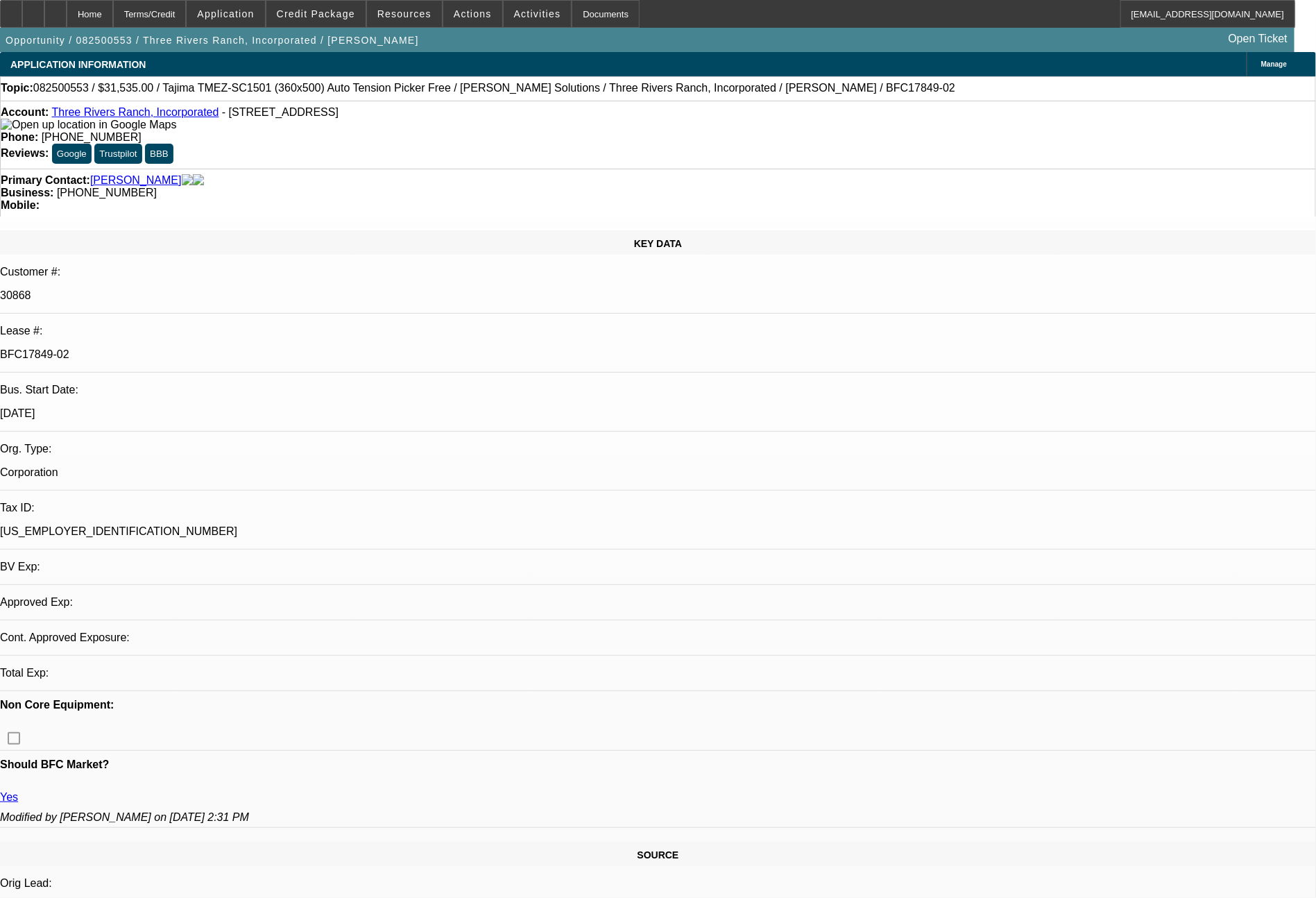
select select "0.1"
select select "4"
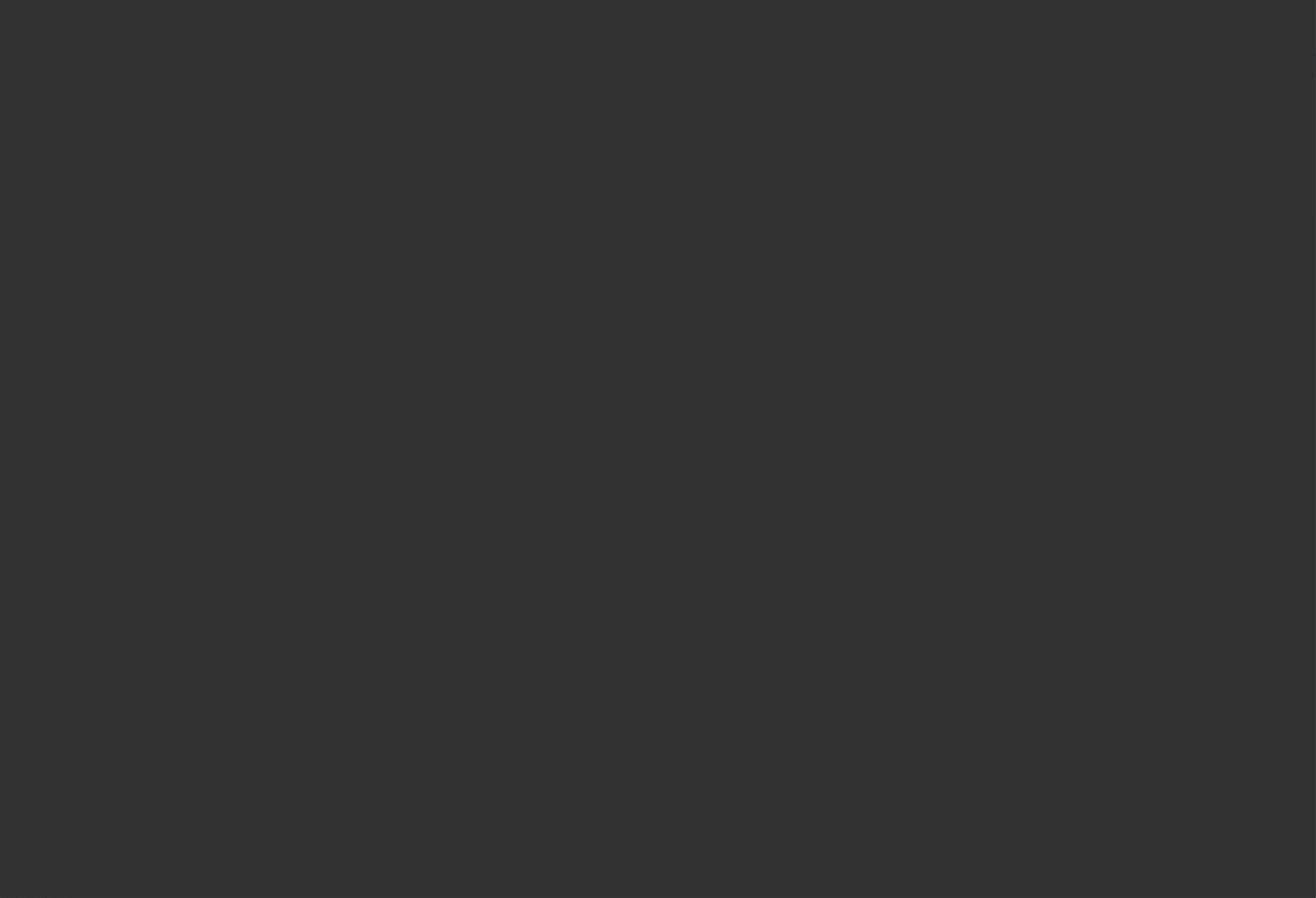
select select "0"
select select "2"
select select "0.1"
select select "0"
select select "2"
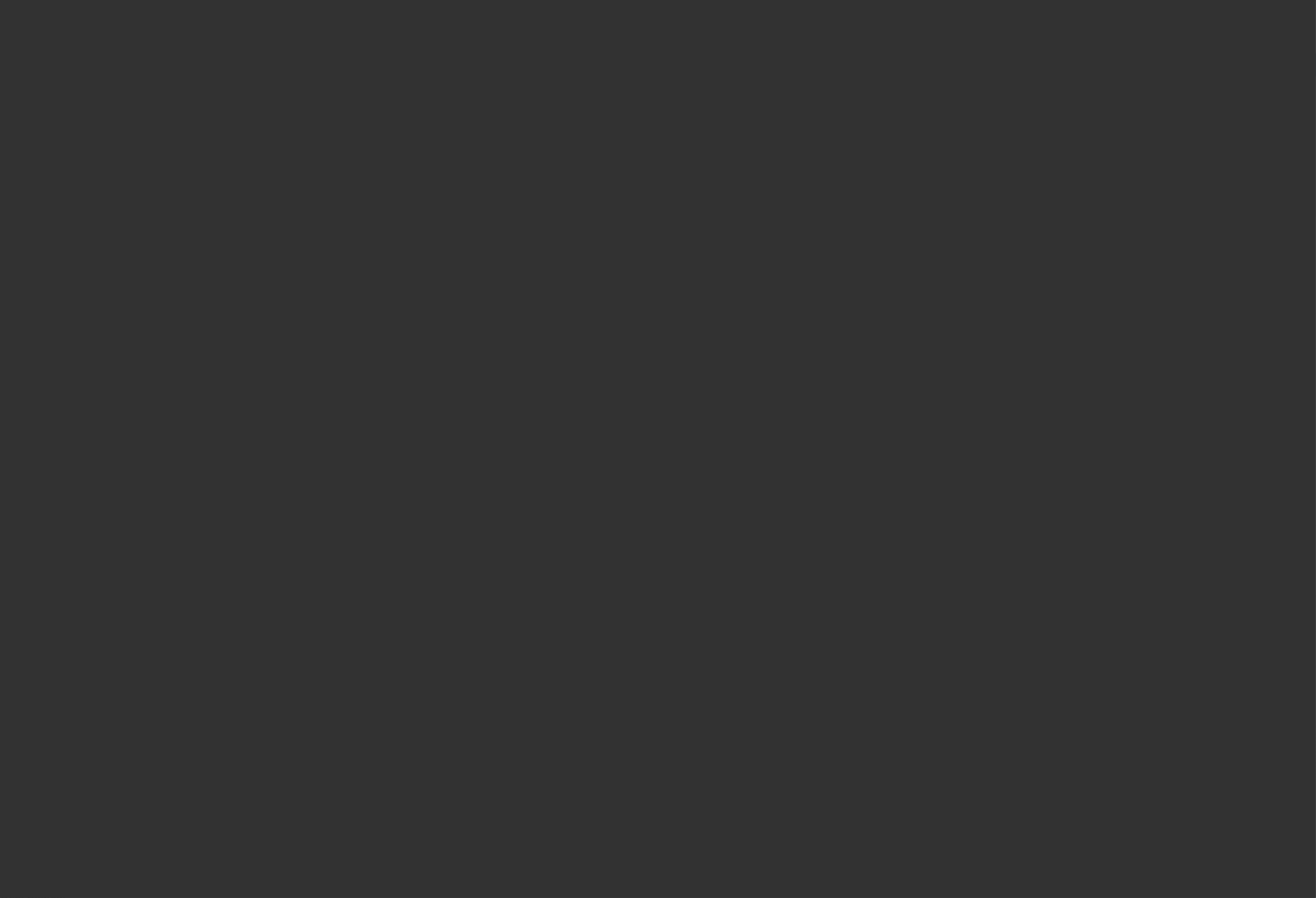
select select "0.1"
select select "0"
select select "2"
select select "0.1"
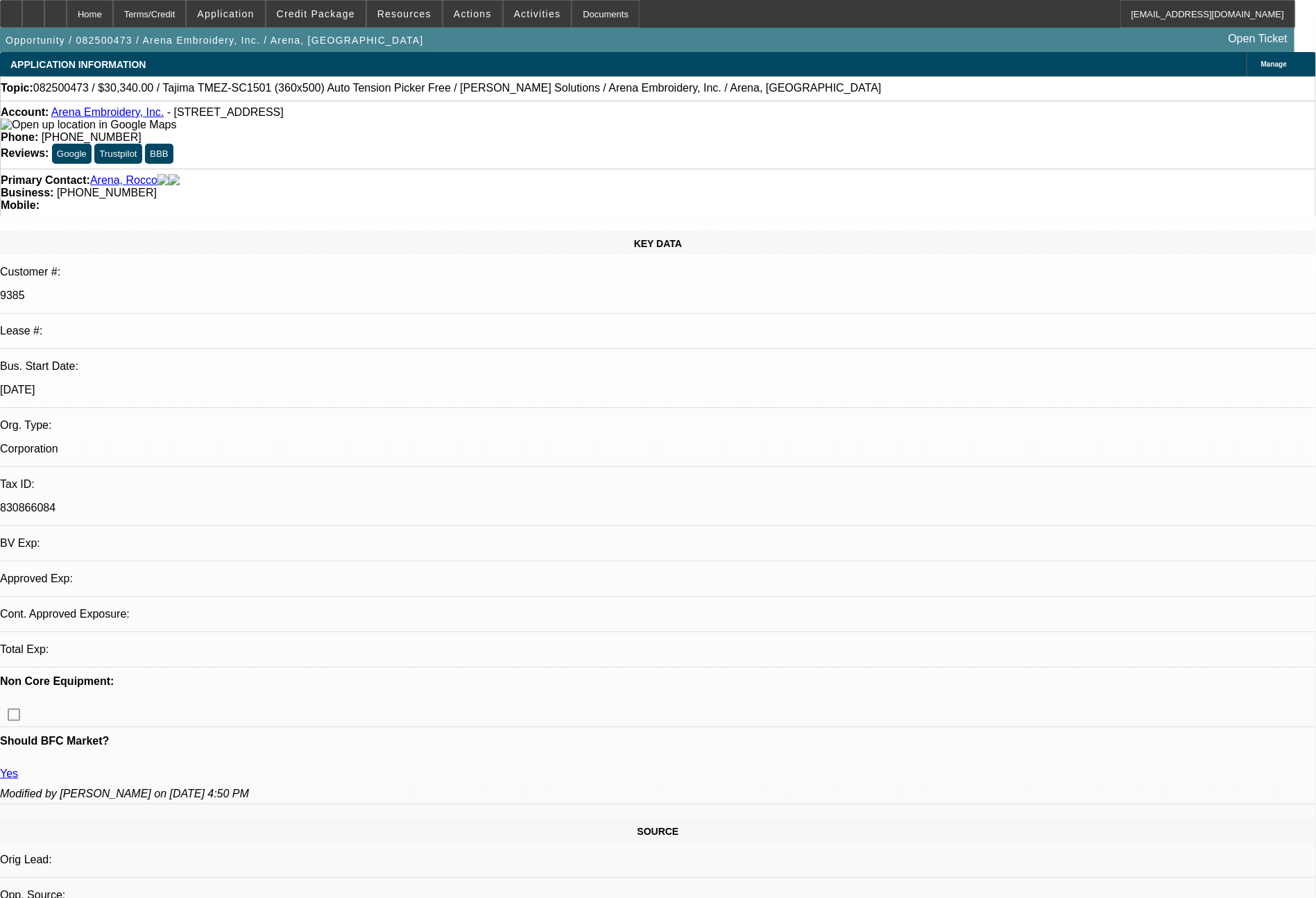
select select "1"
select select "2"
select select "4"
select select "1"
select select "2"
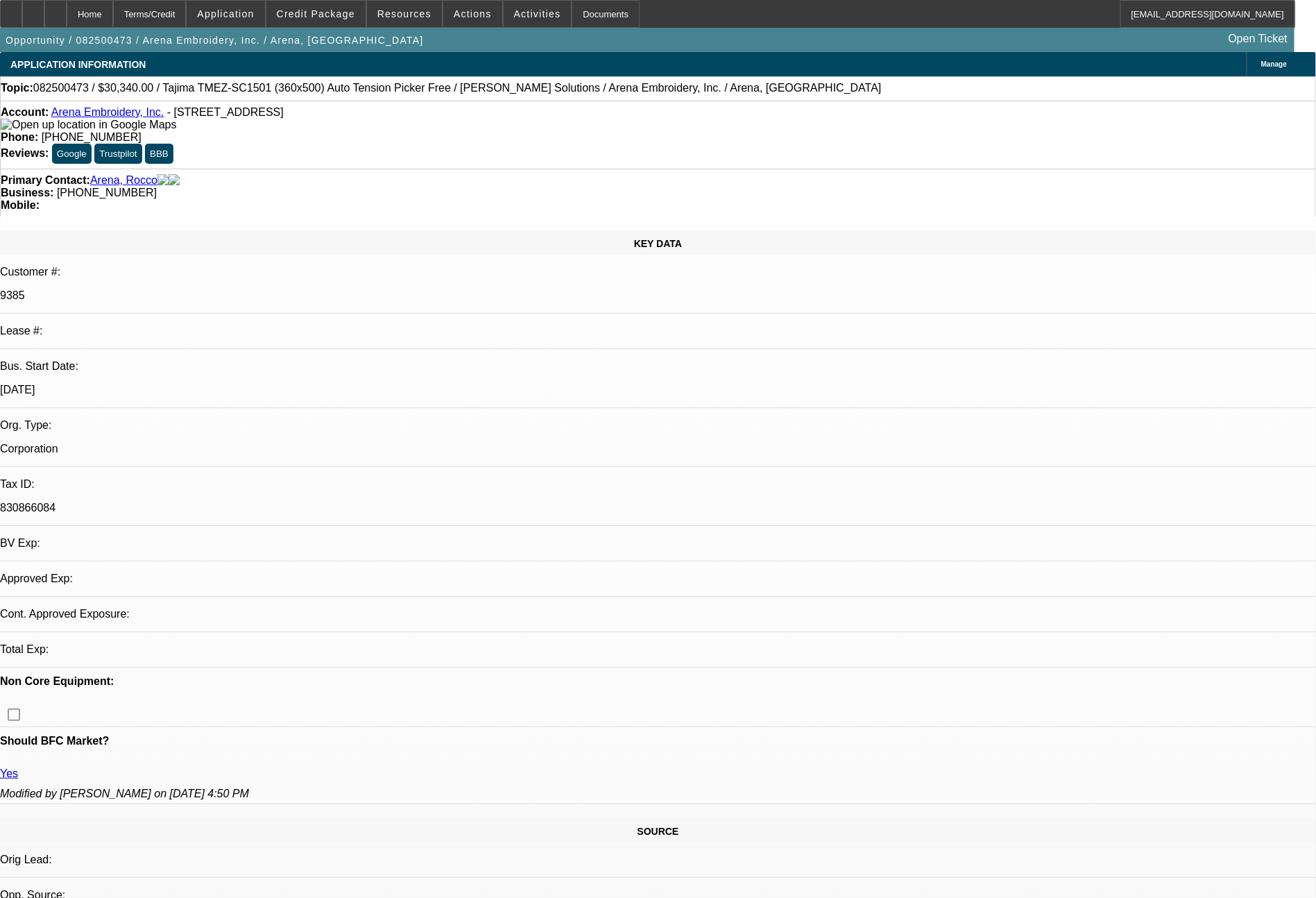
select select "4"
select select "1"
select select "2"
select select "4"
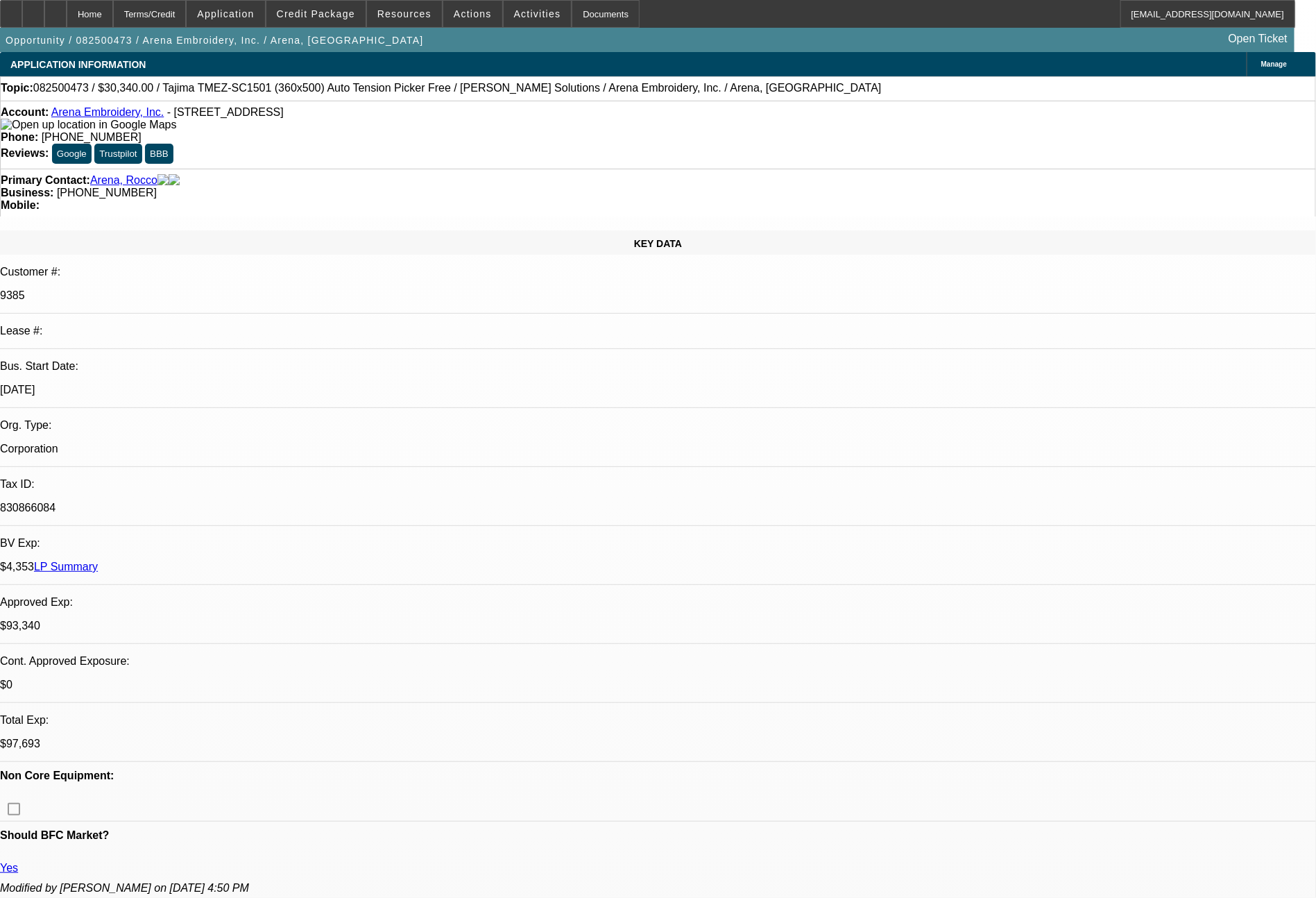
click at [1316, 648] on html "Home Terms/Credit Application Credit Package Resources Actions Activities Docum…" at bounding box center [658, 449] width 1316 height 898
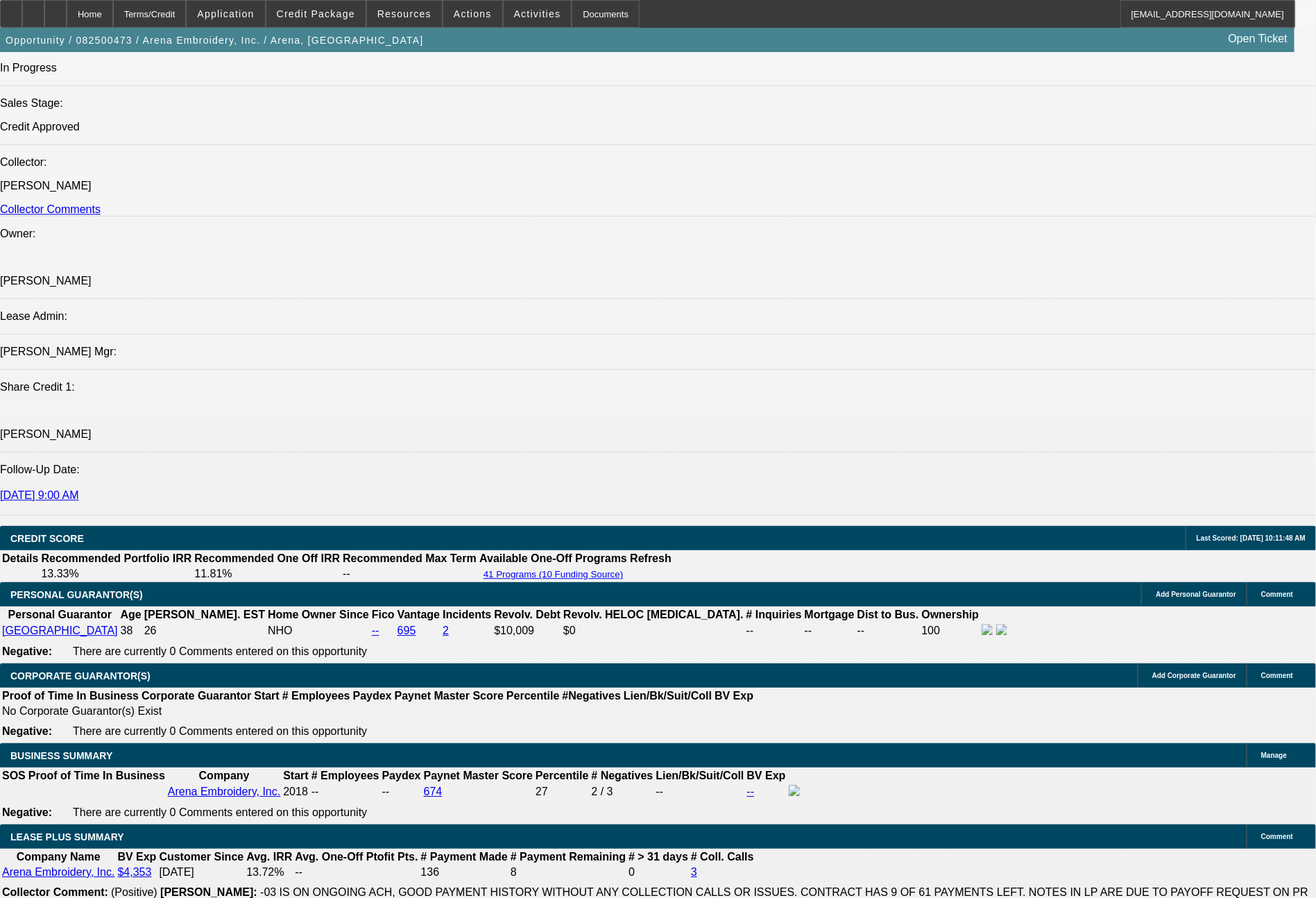
scroll to position [2358, 0]
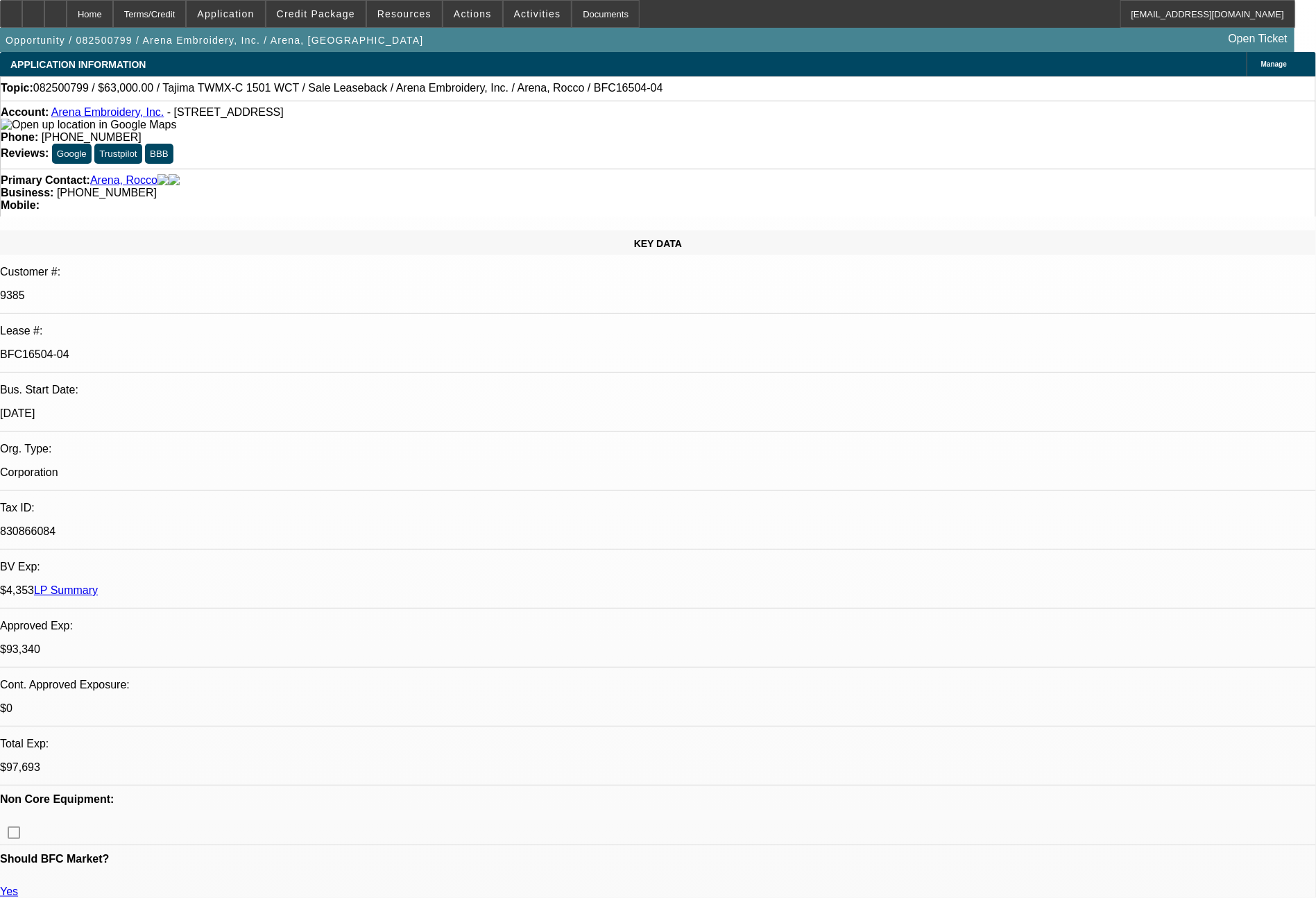
select select "0"
select select "2"
select select "0.1"
select select "0"
select select "2"
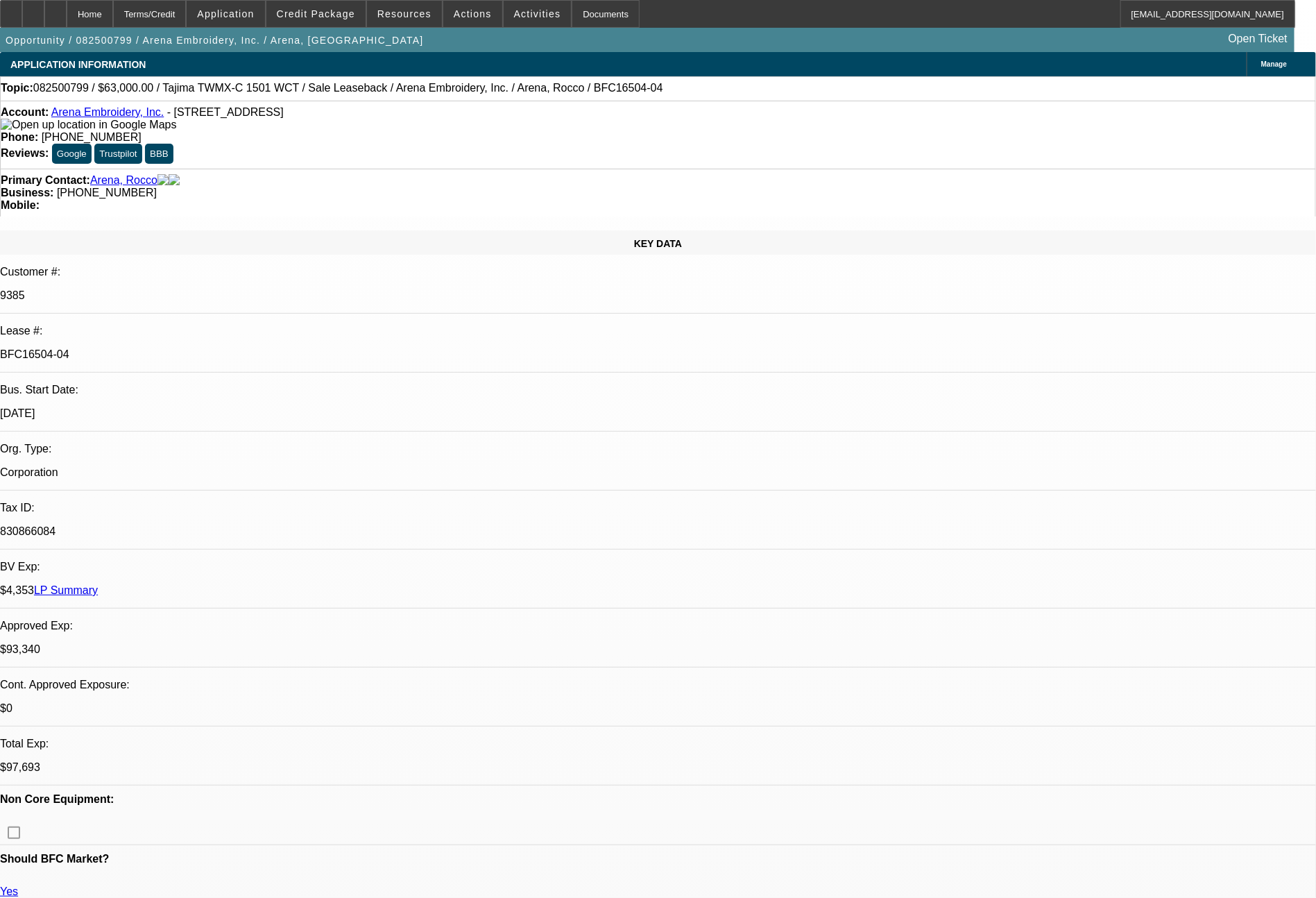
select select "0.1"
select select "0"
select select "2"
select select "0.1"
select select "0"
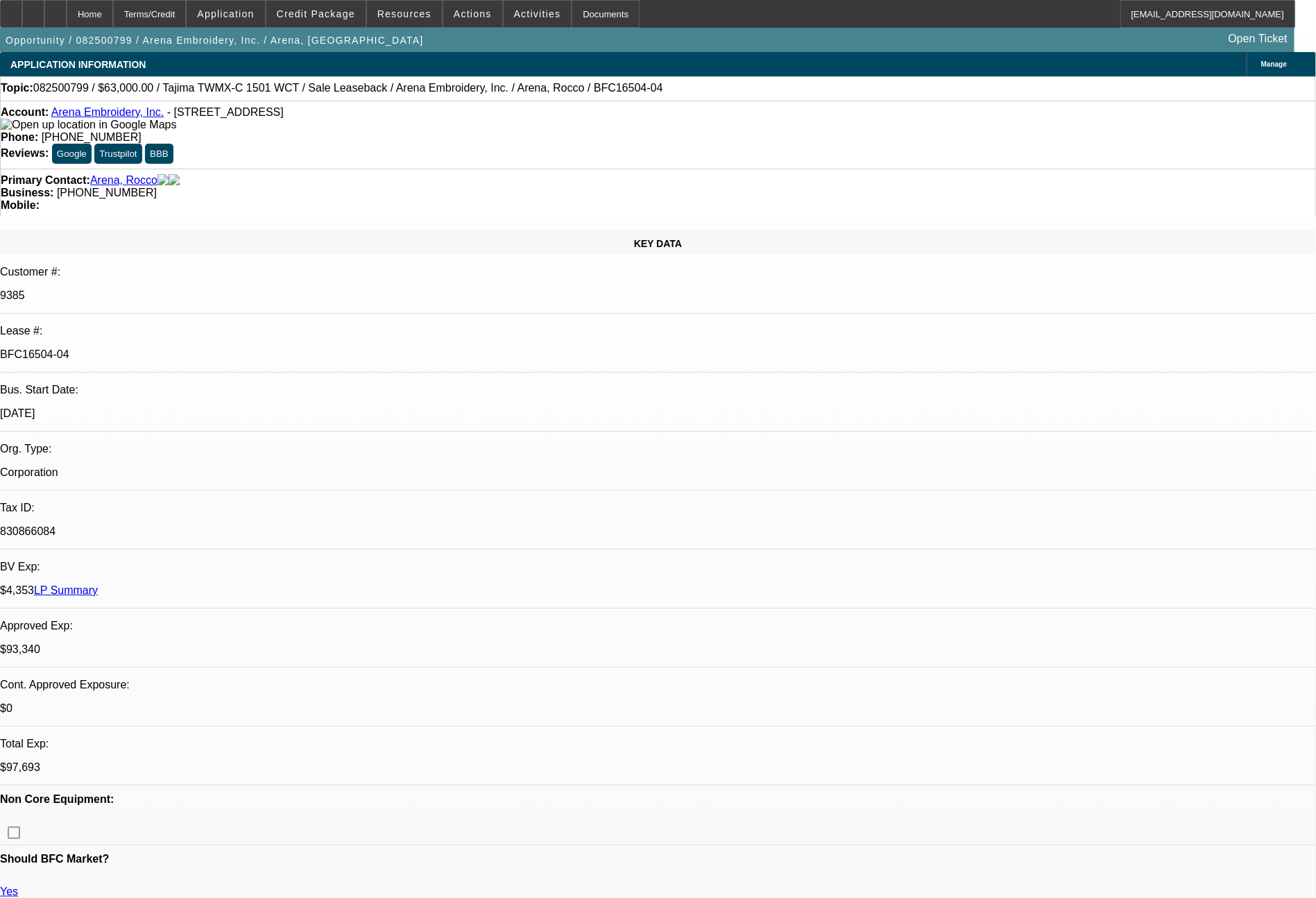
select select "2"
select select "0.1"
select select "1"
select select "2"
select select "4"
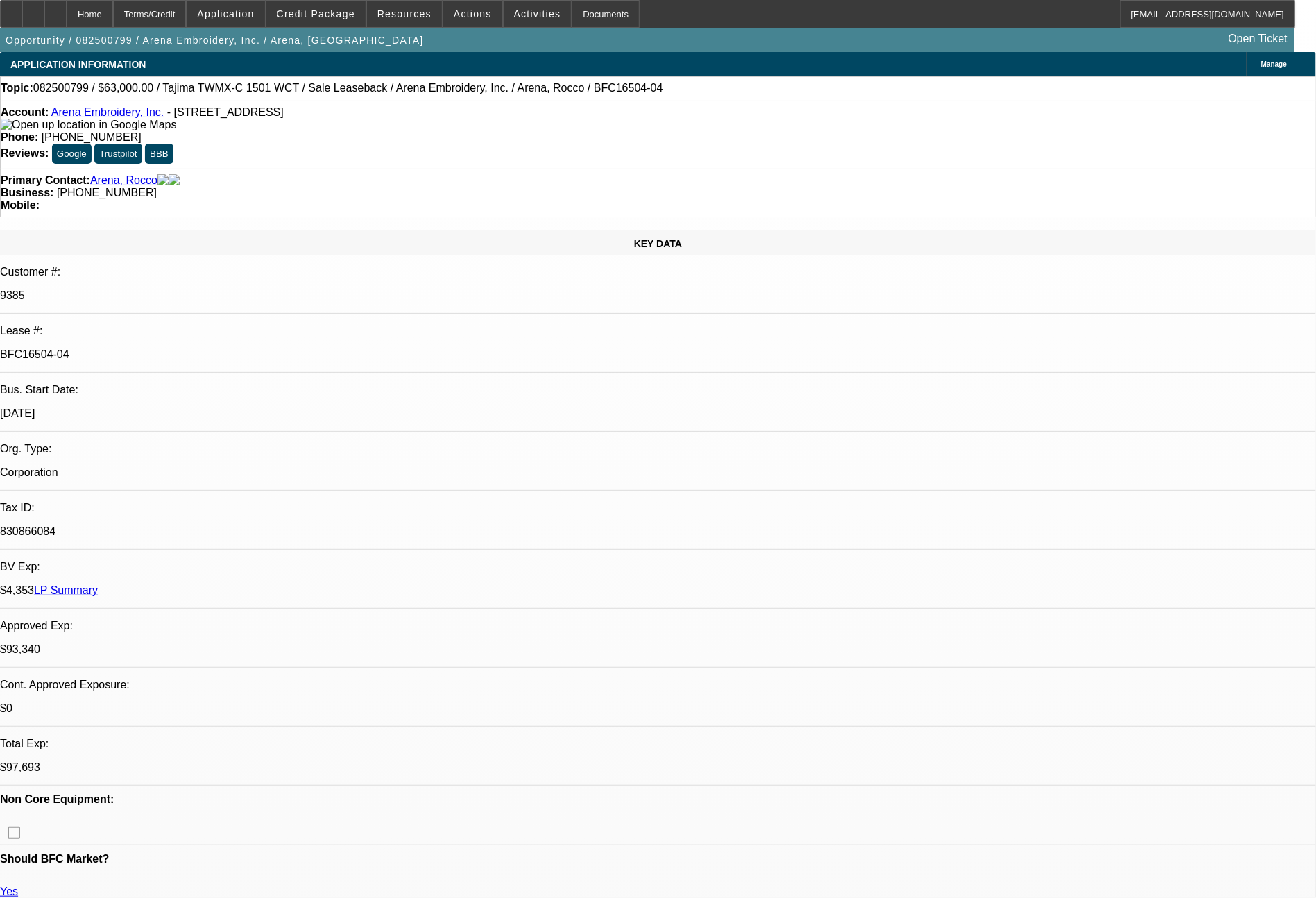
select select "1"
select select "2"
select select "4"
select select "1"
select select "2"
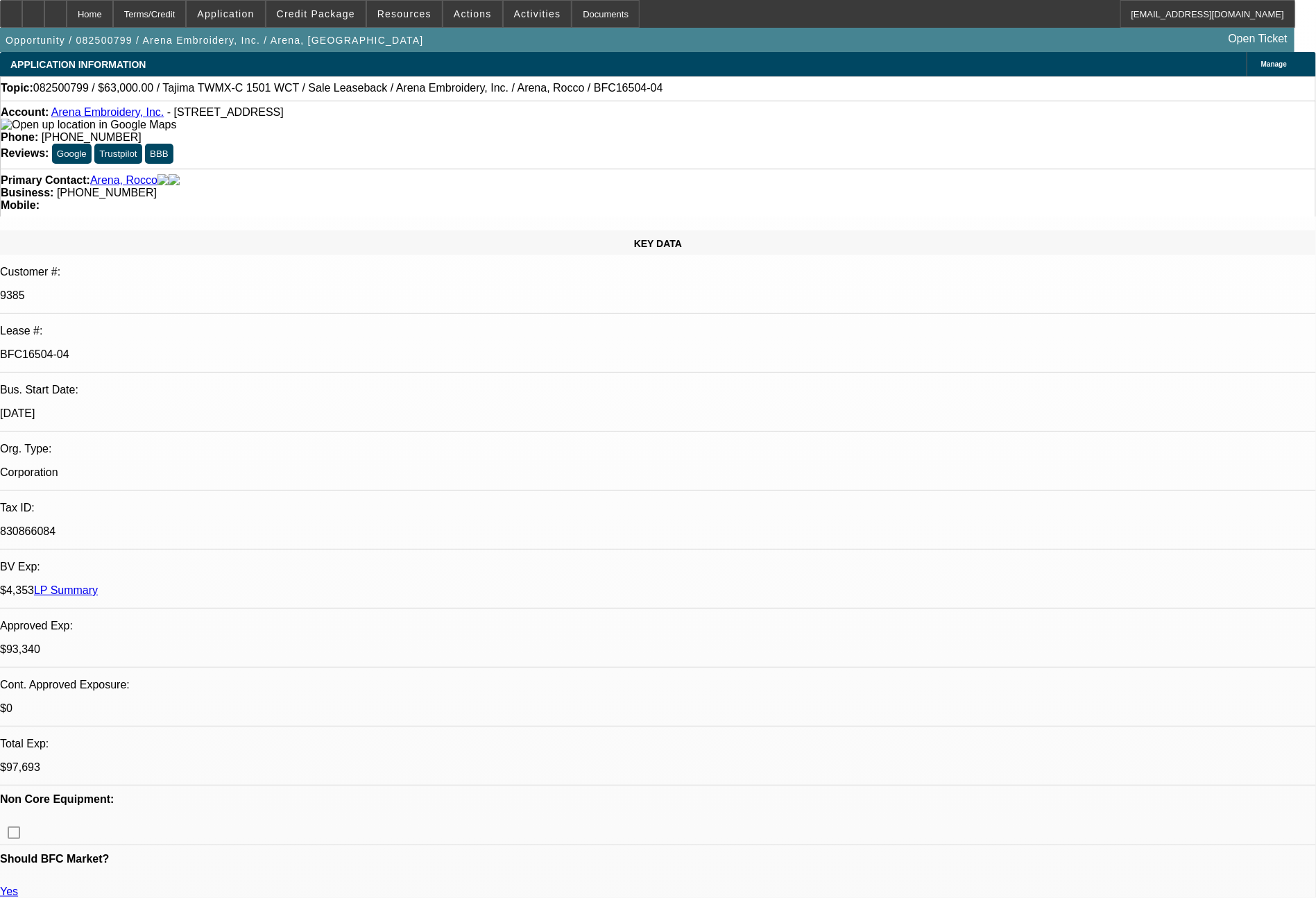
select select "4"
select select "1"
select select "2"
select select "4"
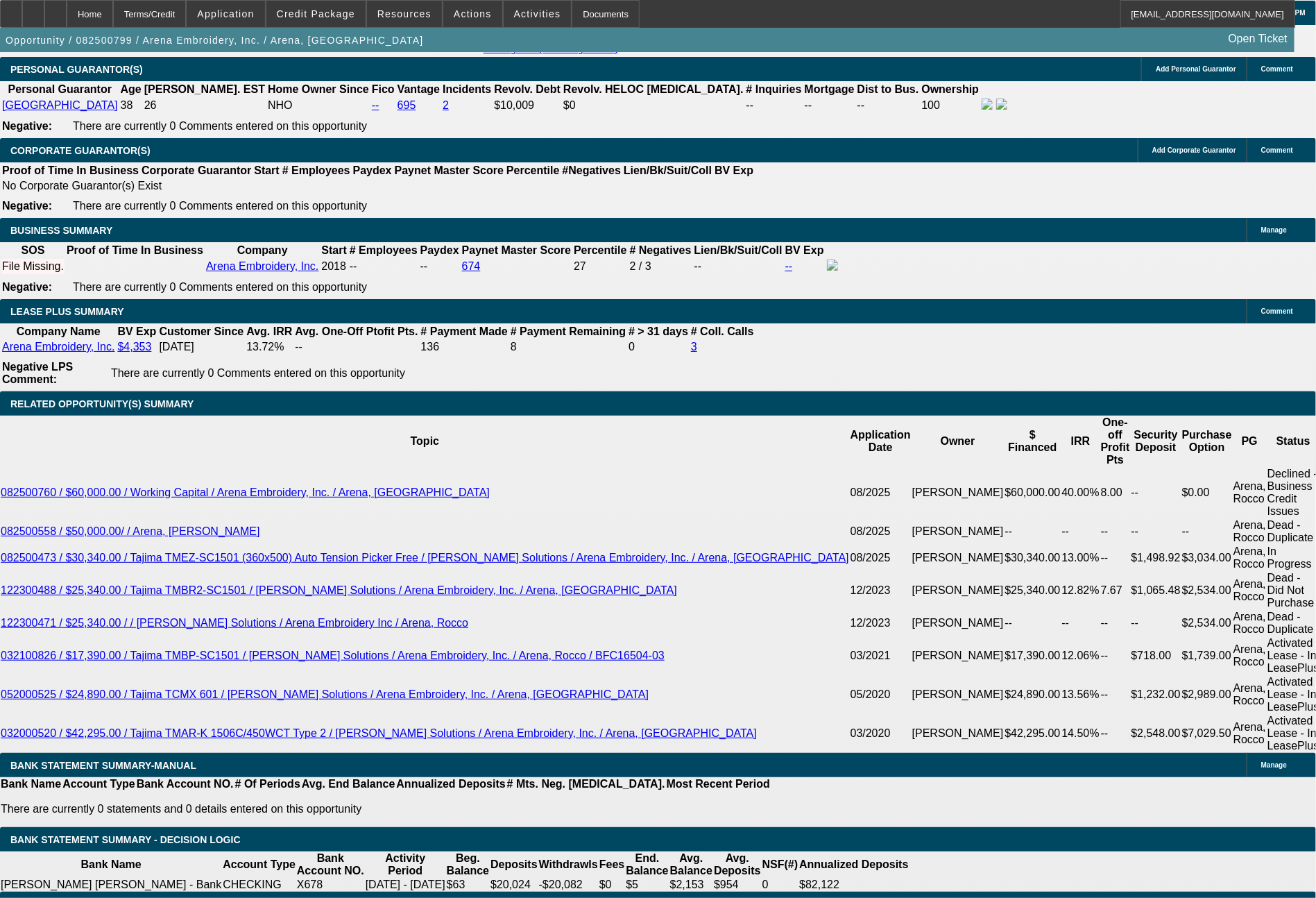
scroll to position [2205, 0]
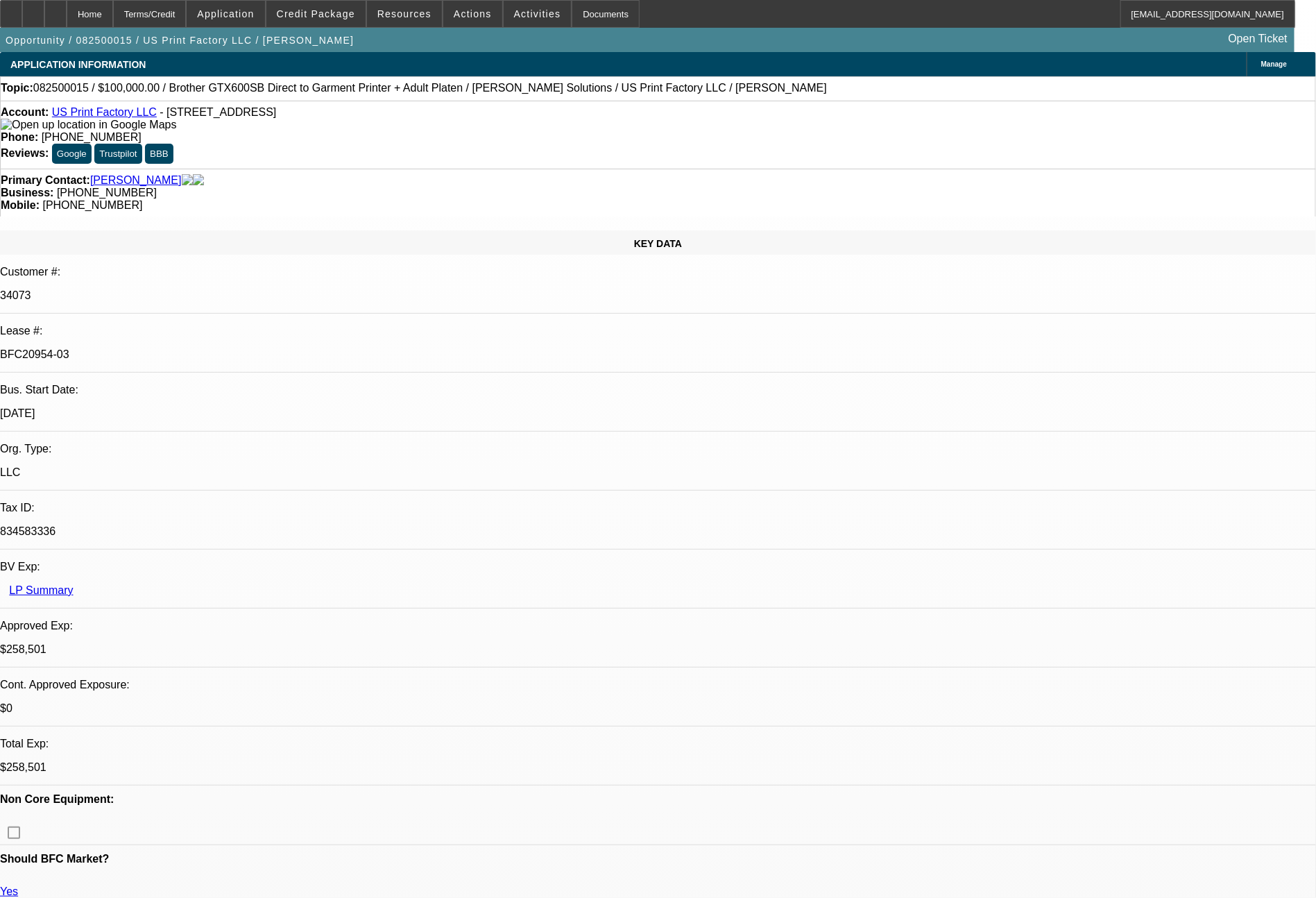
select select "0"
select select "2"
select select "0"
select select "6"
select select "0"
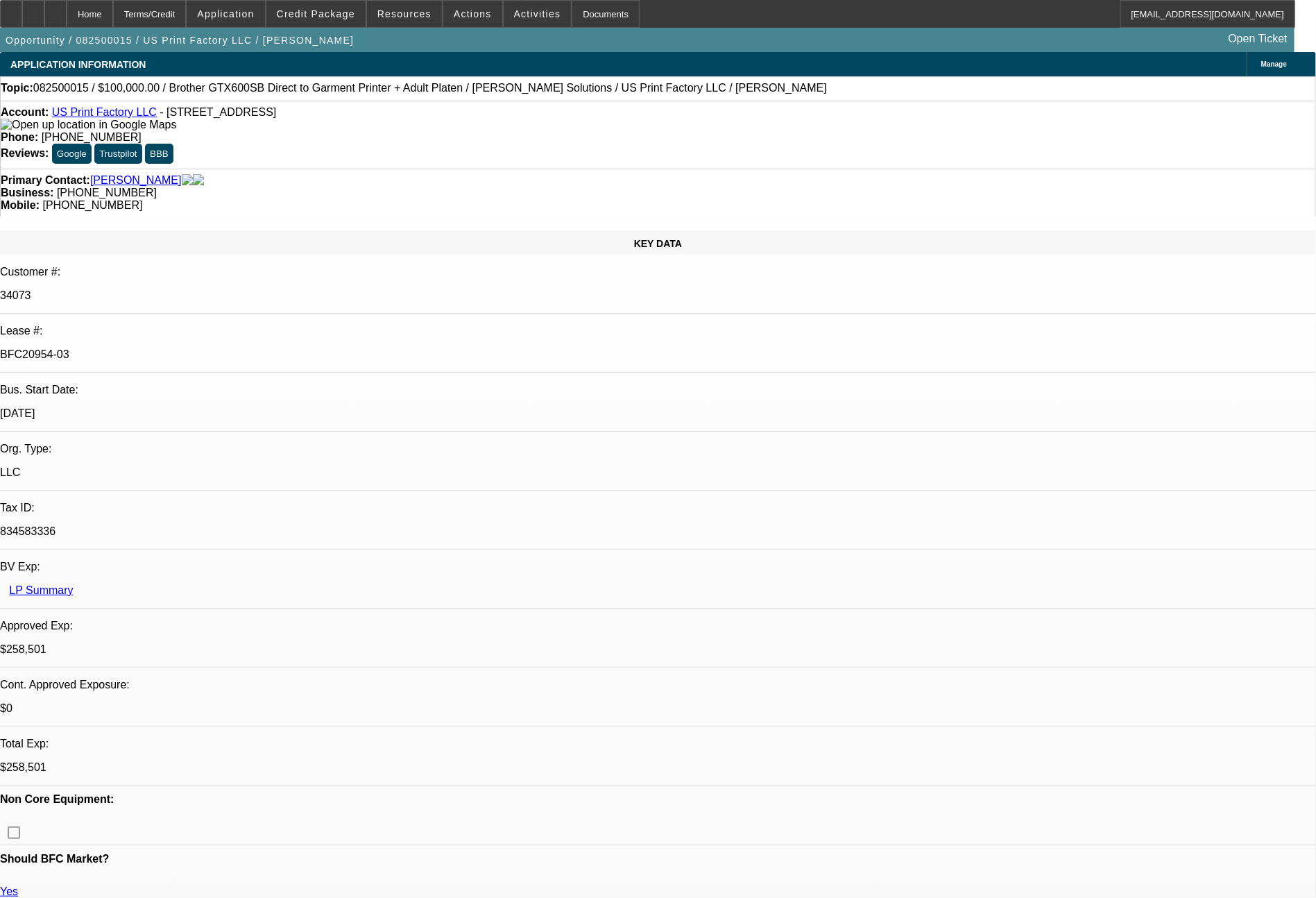
select select "2"
select select "0"
select select "6"
select select "0"
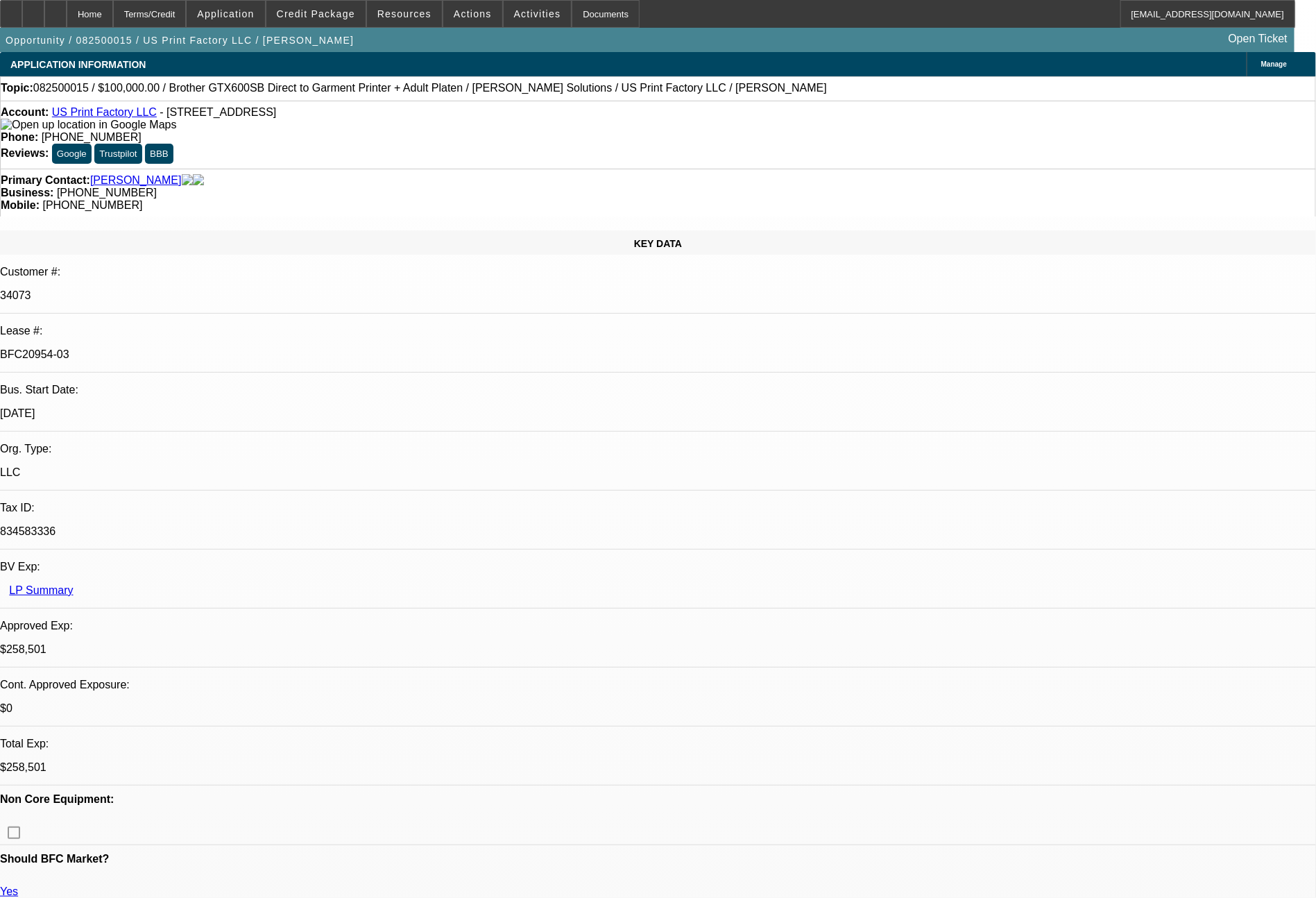
select select "2"
select select "0"
select select "6"
select select "0"
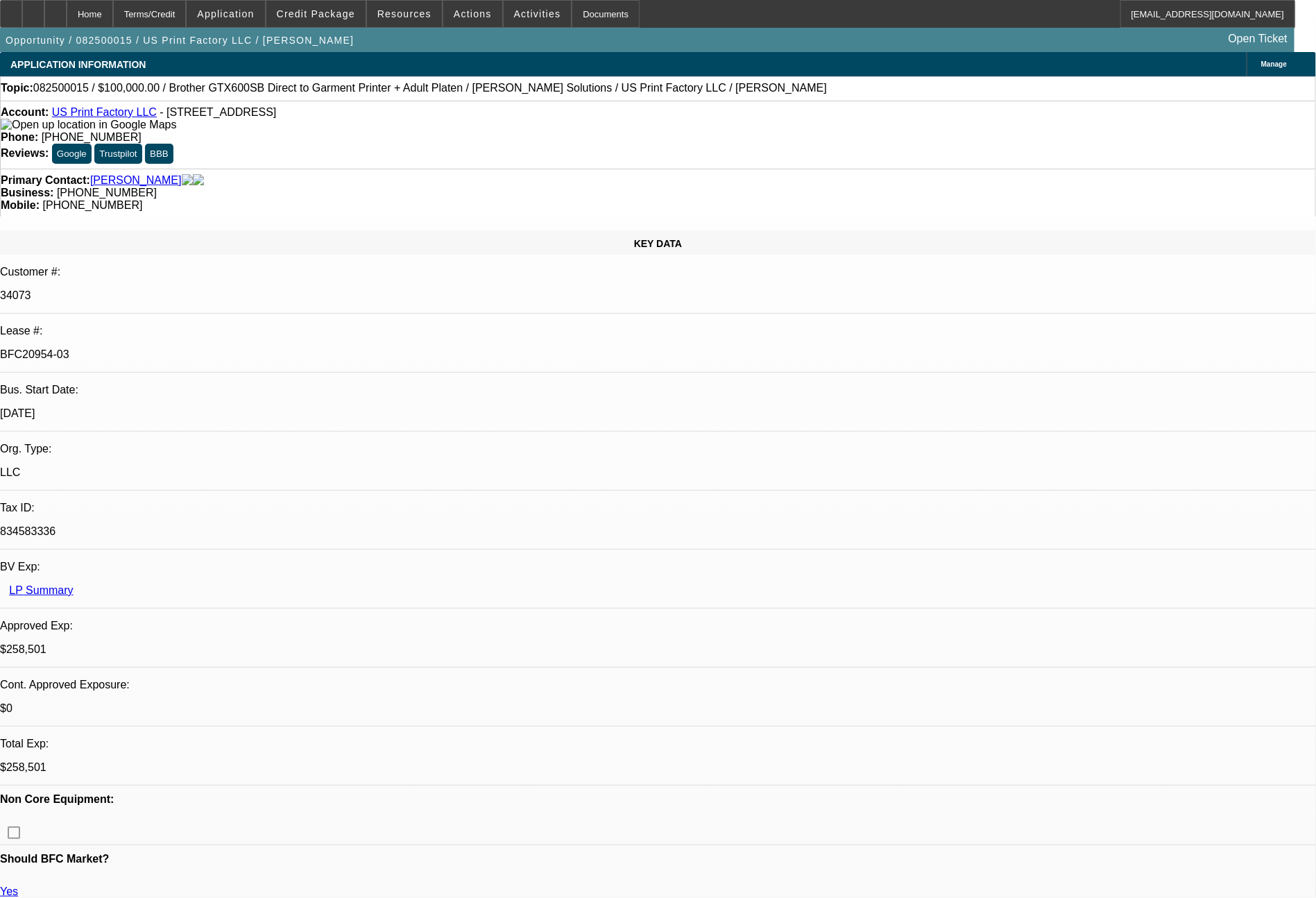
select select "2"
select select "0"
select select "6"
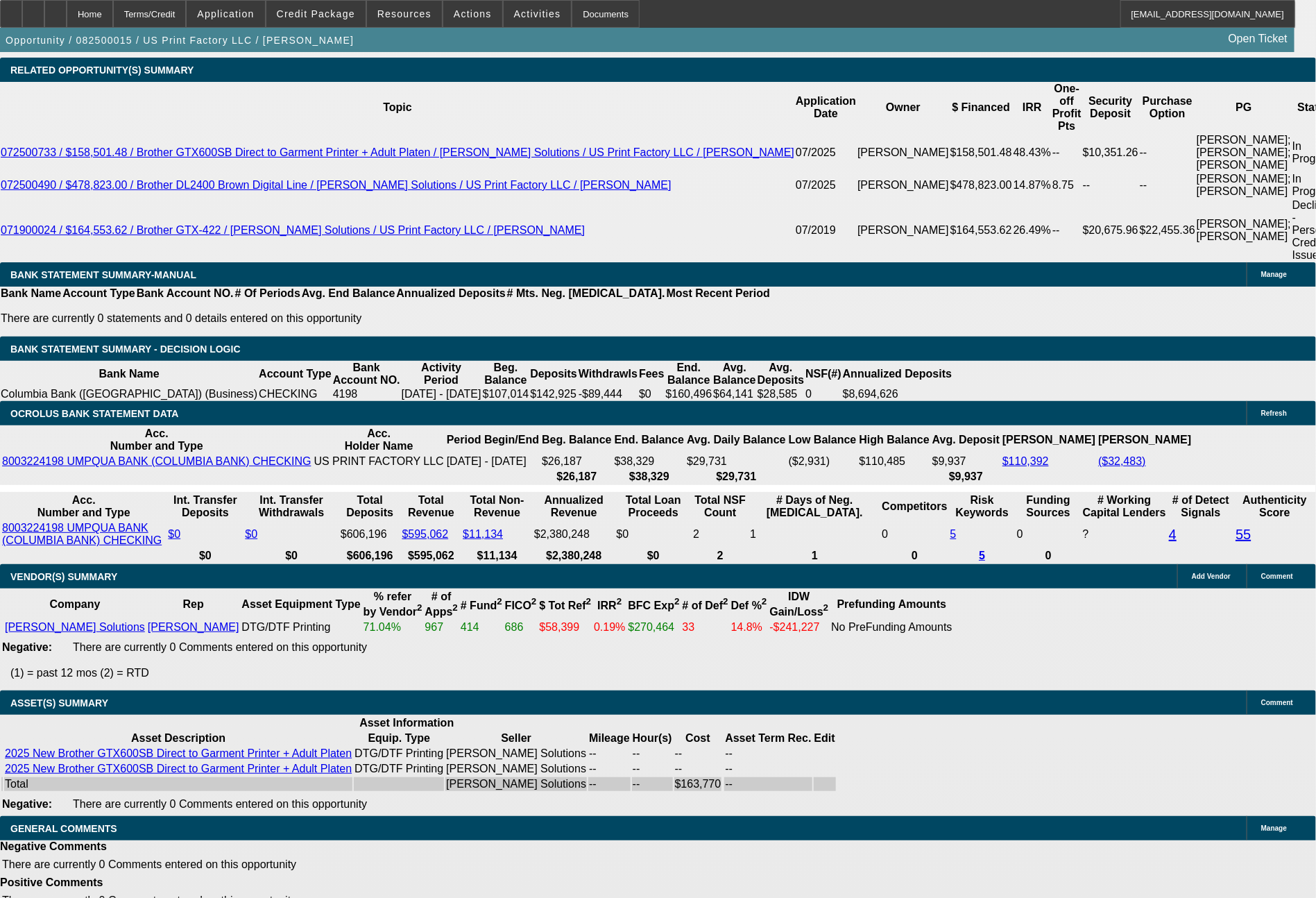
scroll to position [2461, 0]
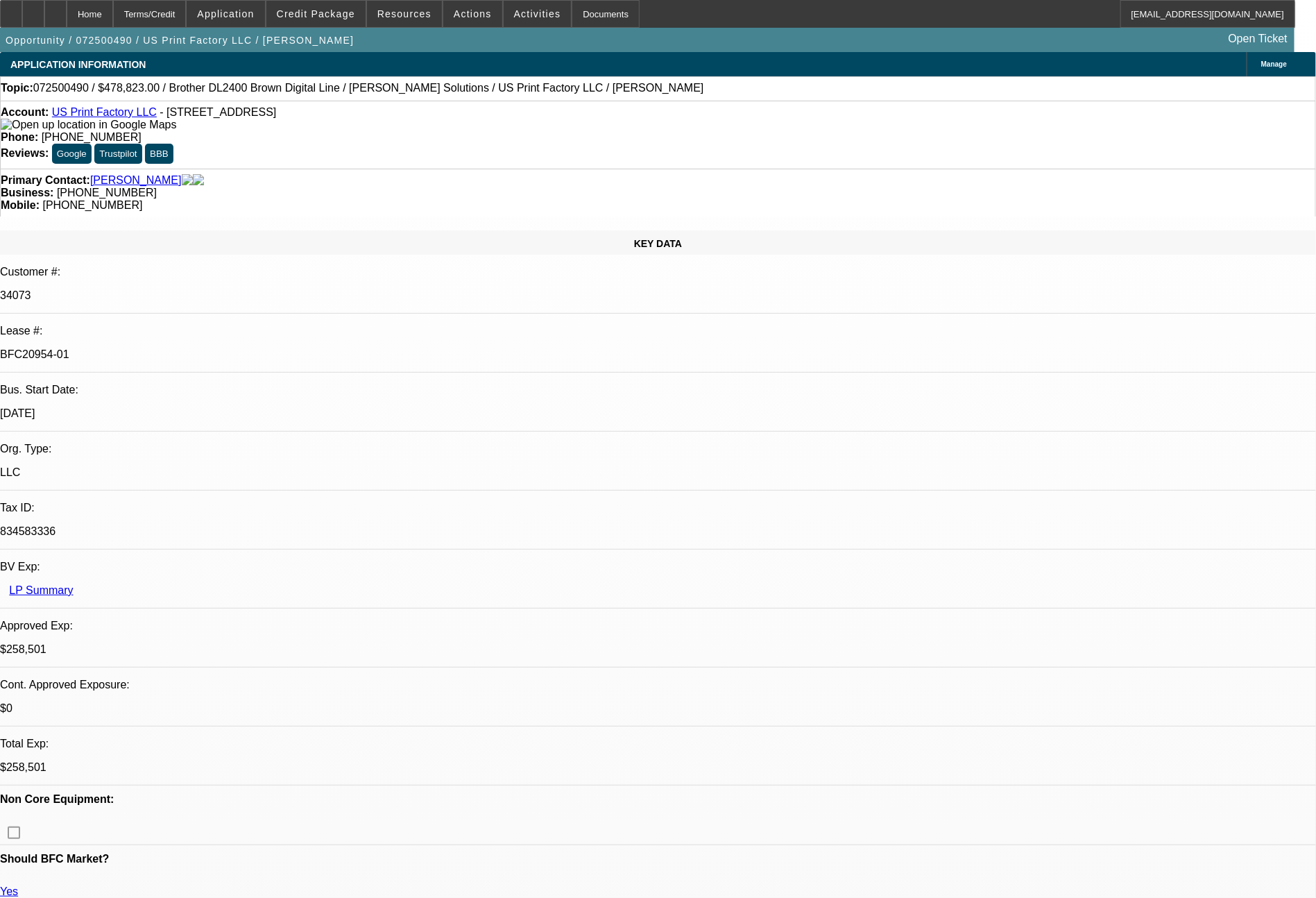
select select "0"
select select "6"
select select "0"
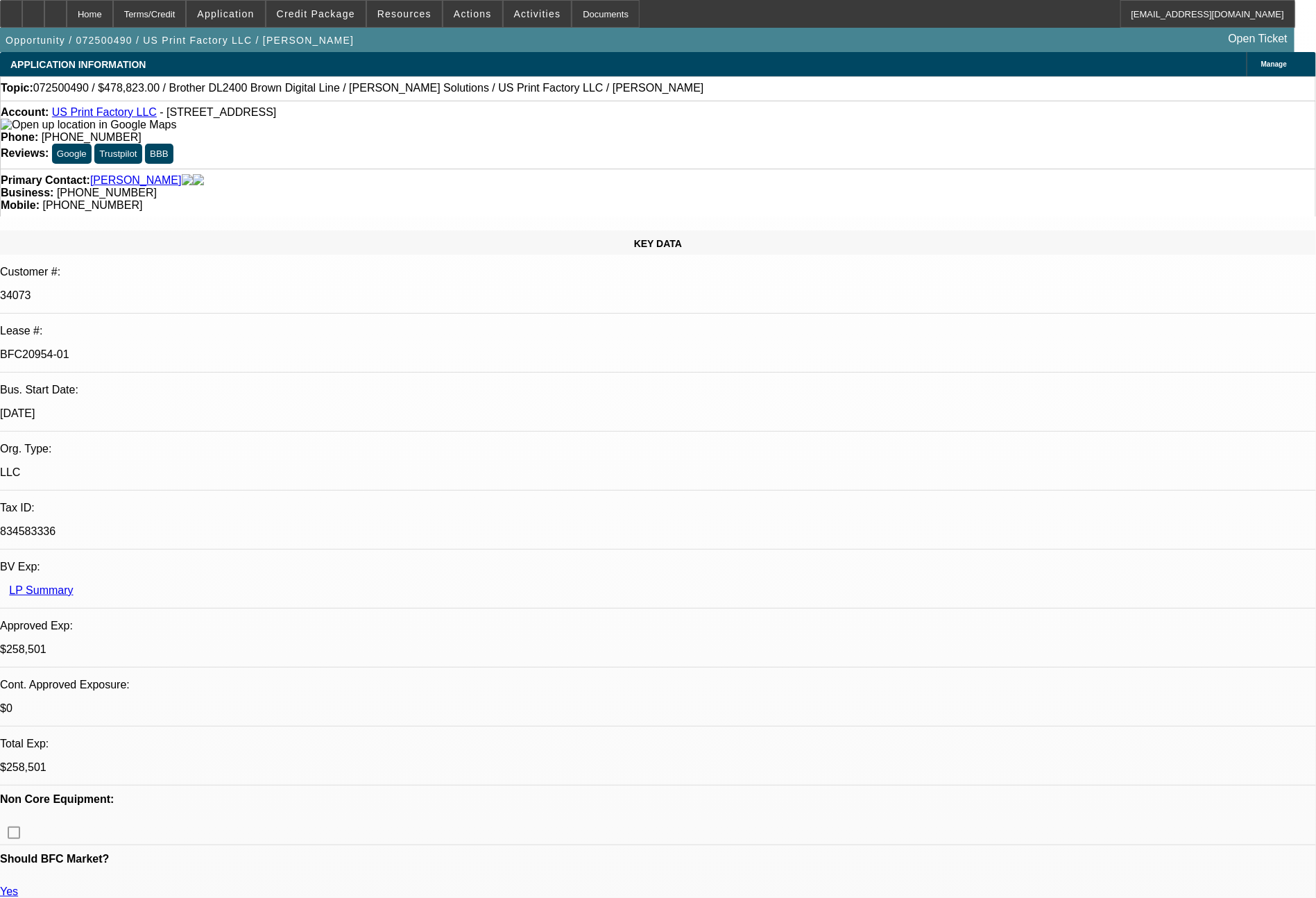
select select "0"
select select "6"
select select "0"
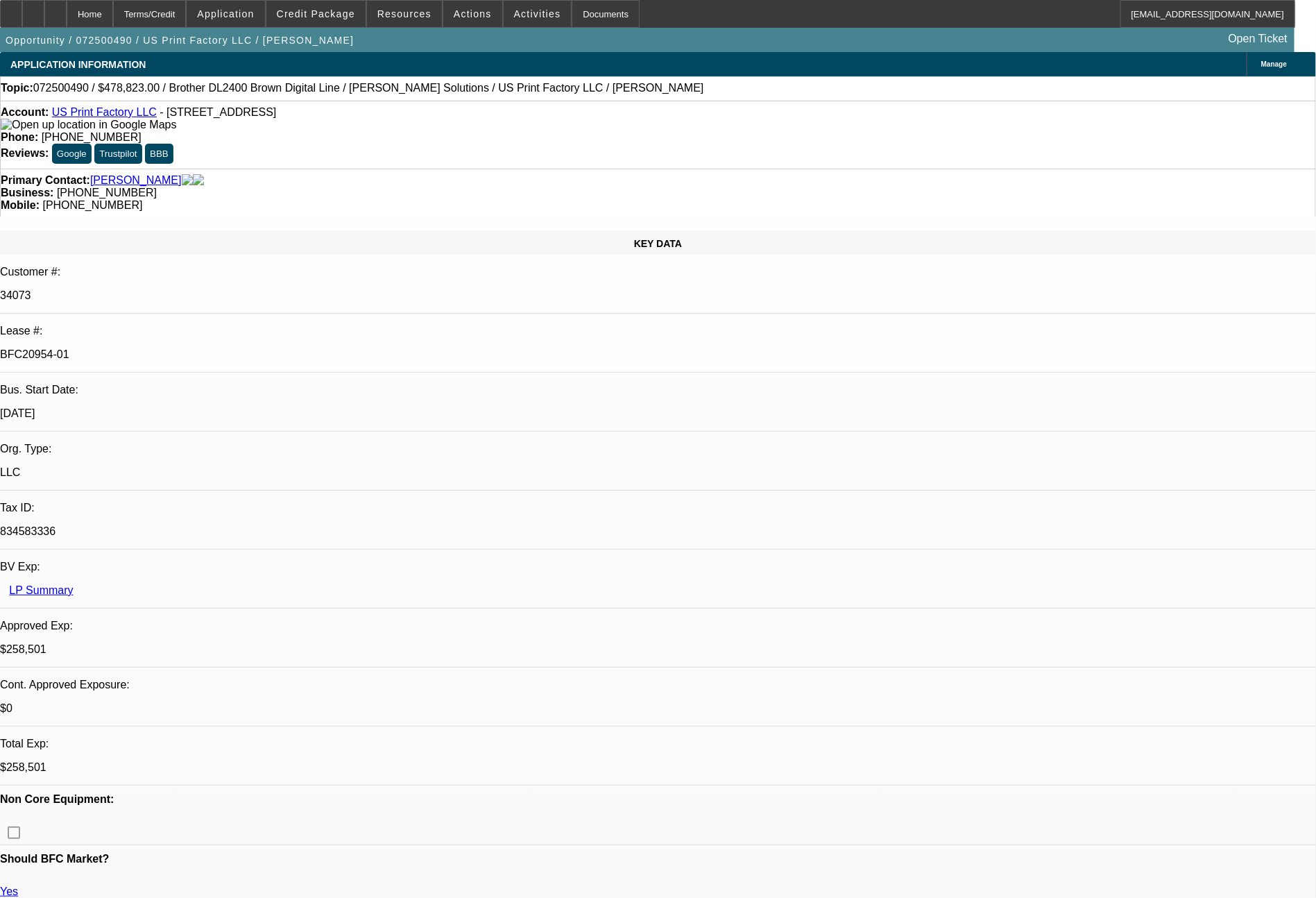
select select "0"
select select "6"
select select "0"
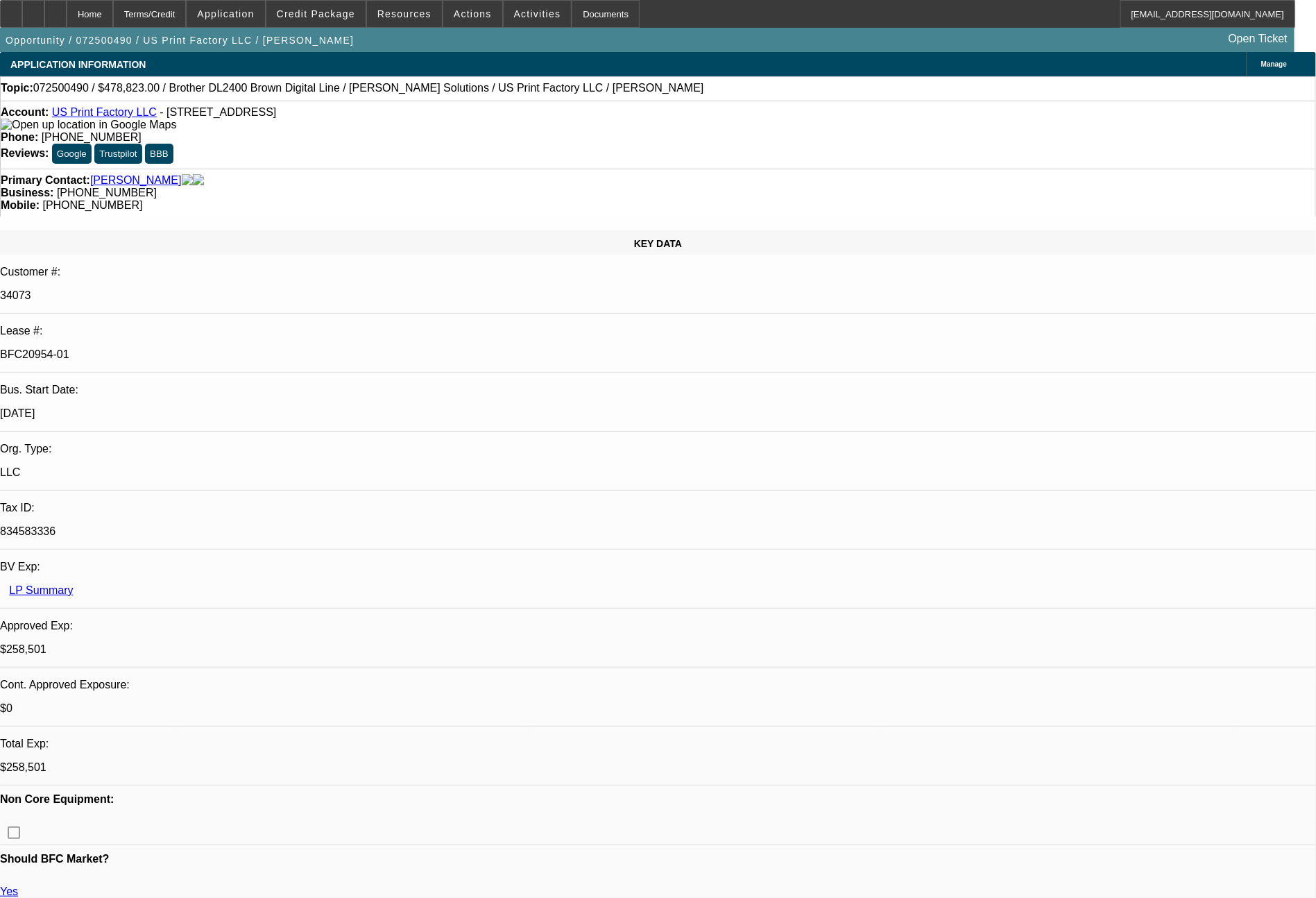
select select "6"
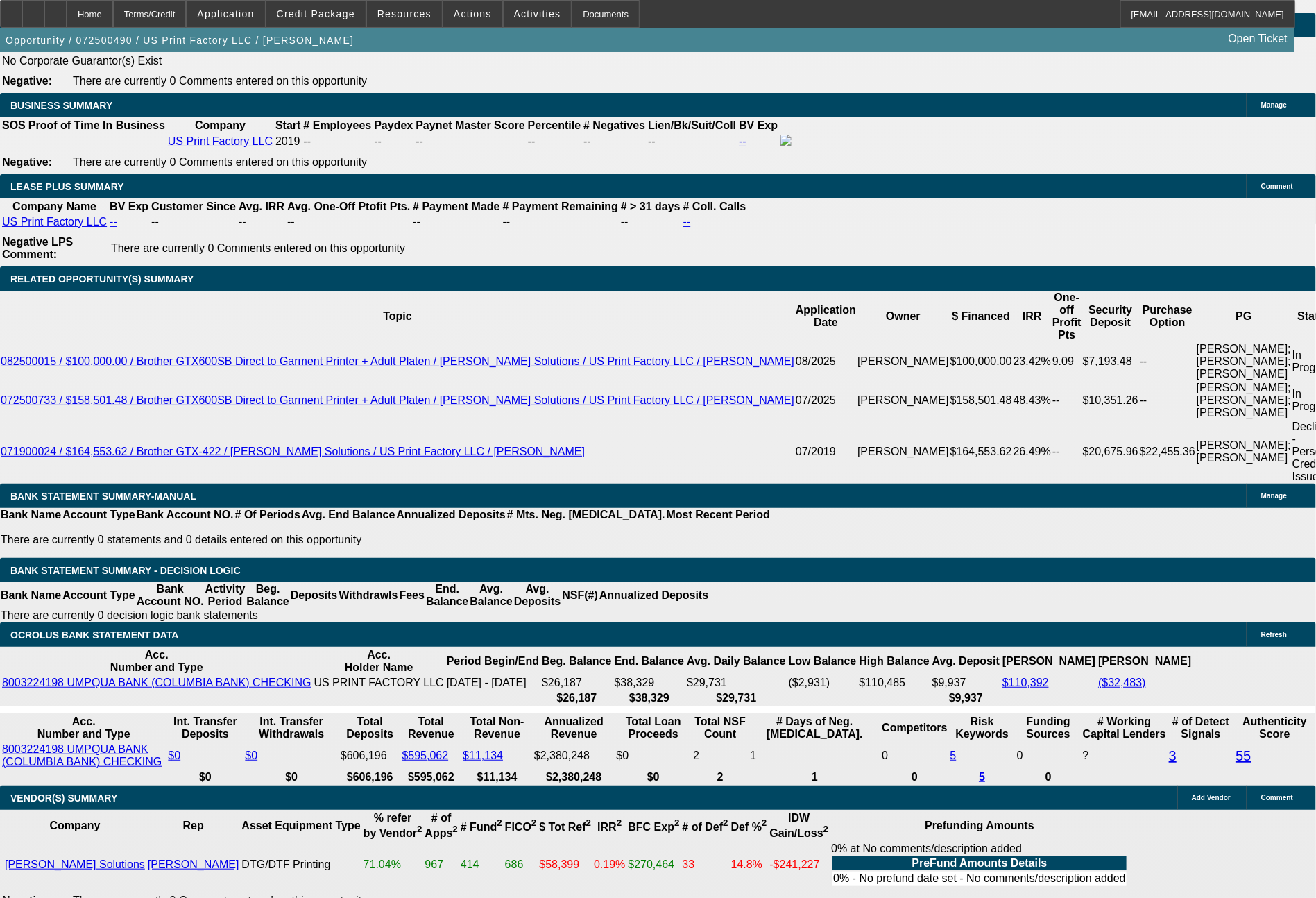
scroll to position [2480, 0]
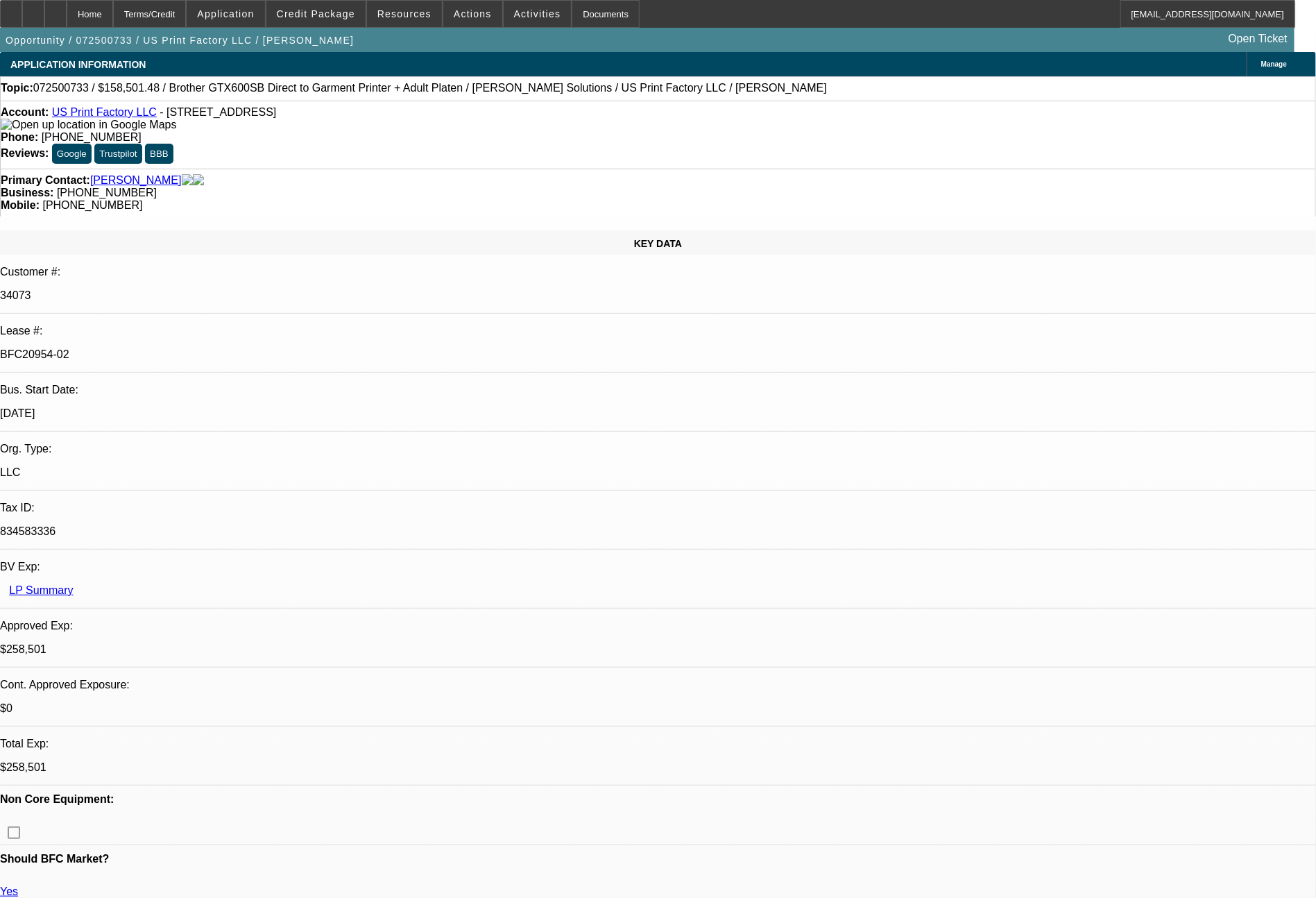
select select "0"
select select "2"
select select "0"
select select "6"
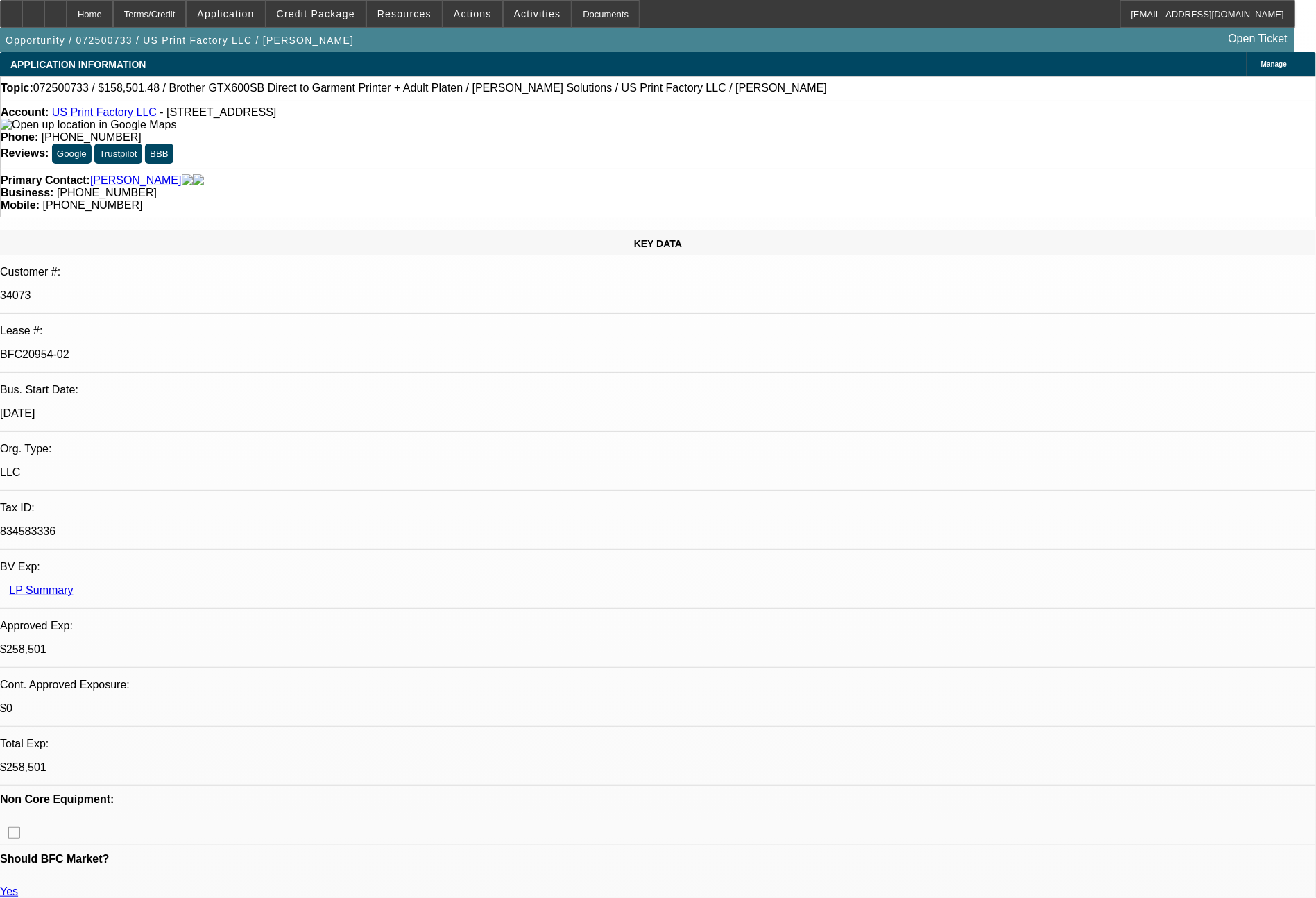
select select "0"
select select "2"
select select "0"
select select "6"
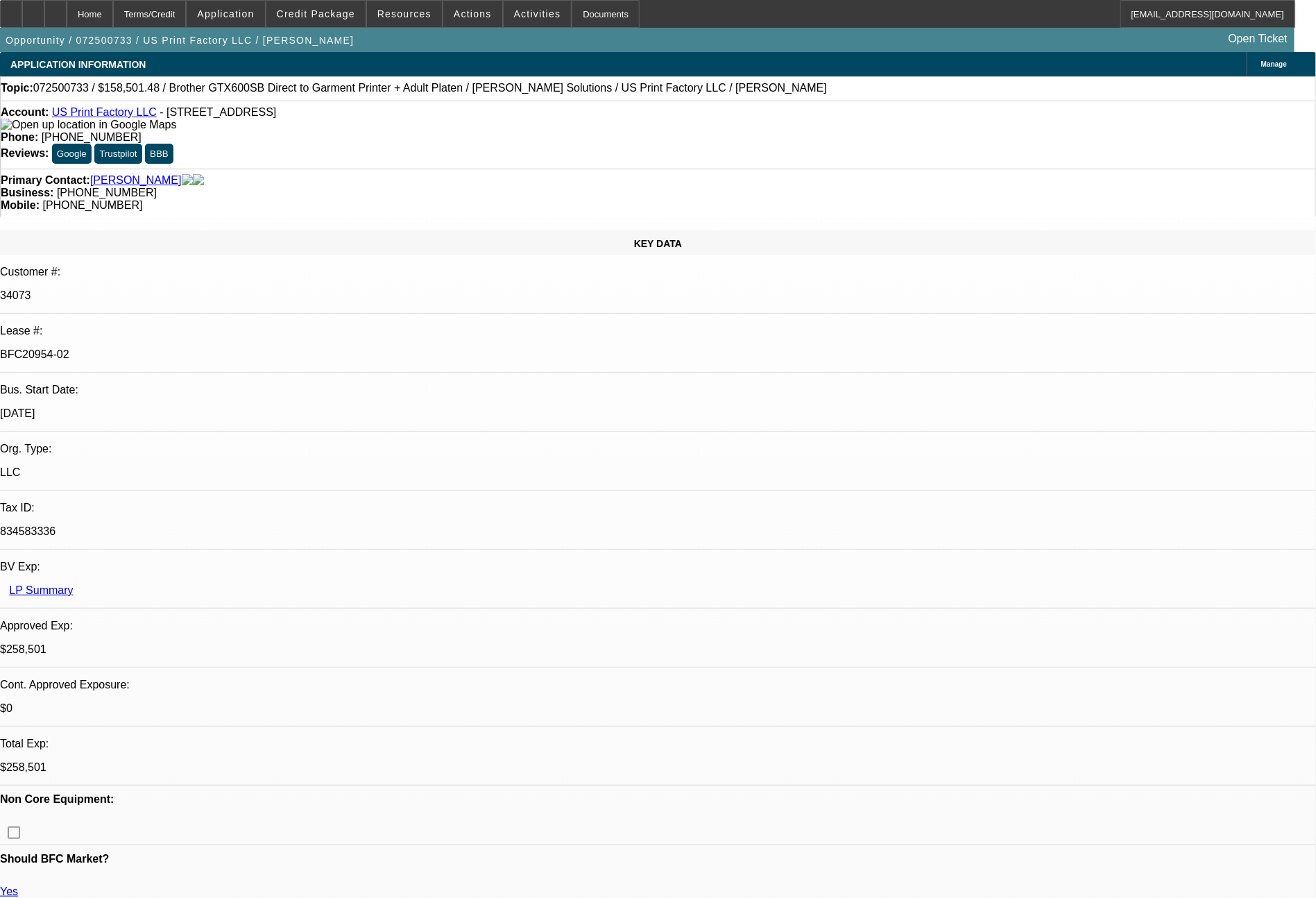
select select "0"
select select "2"
select select "0"
select select "6"
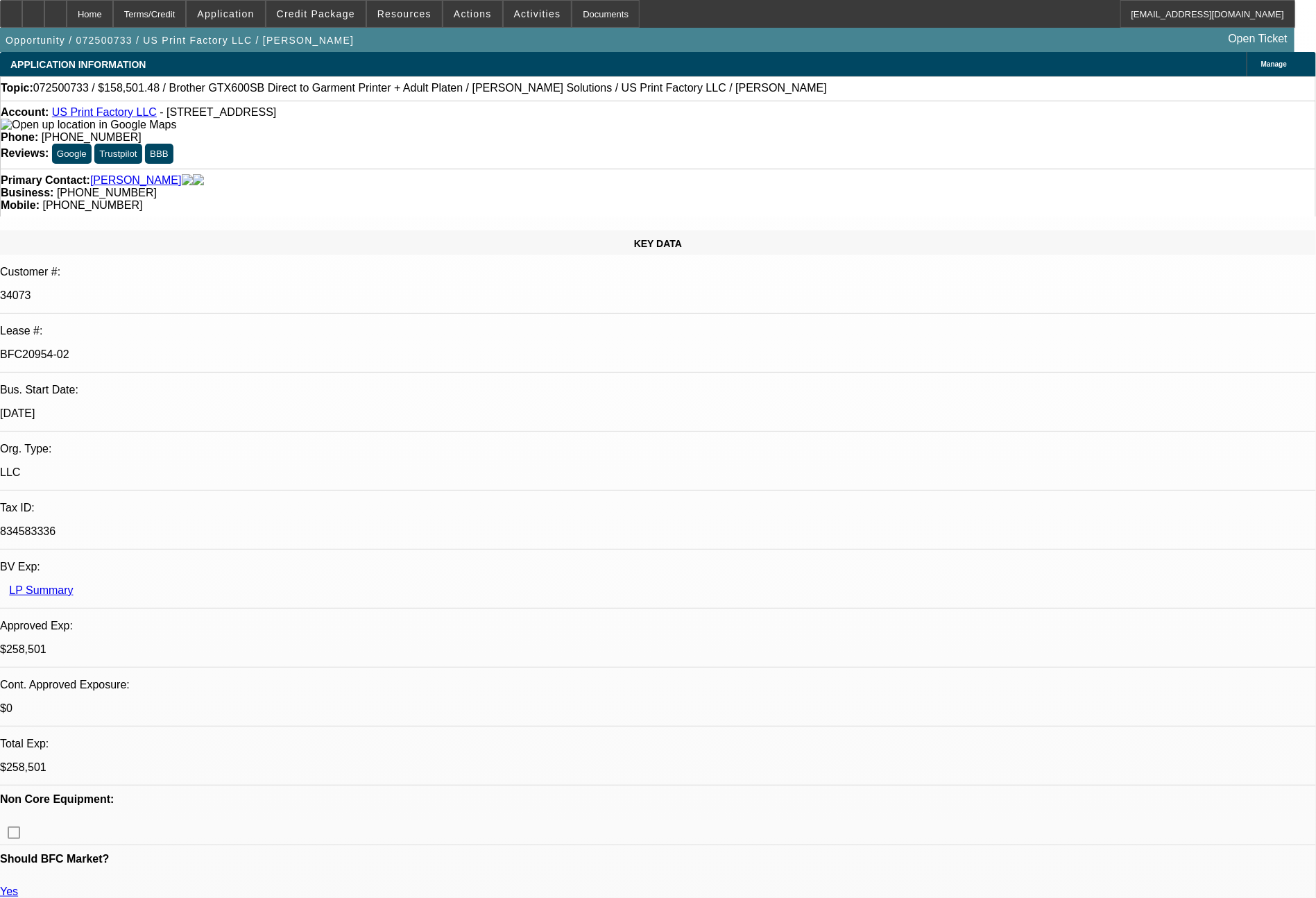
select select "0"
select select "2"
select select "0"
select select "6"
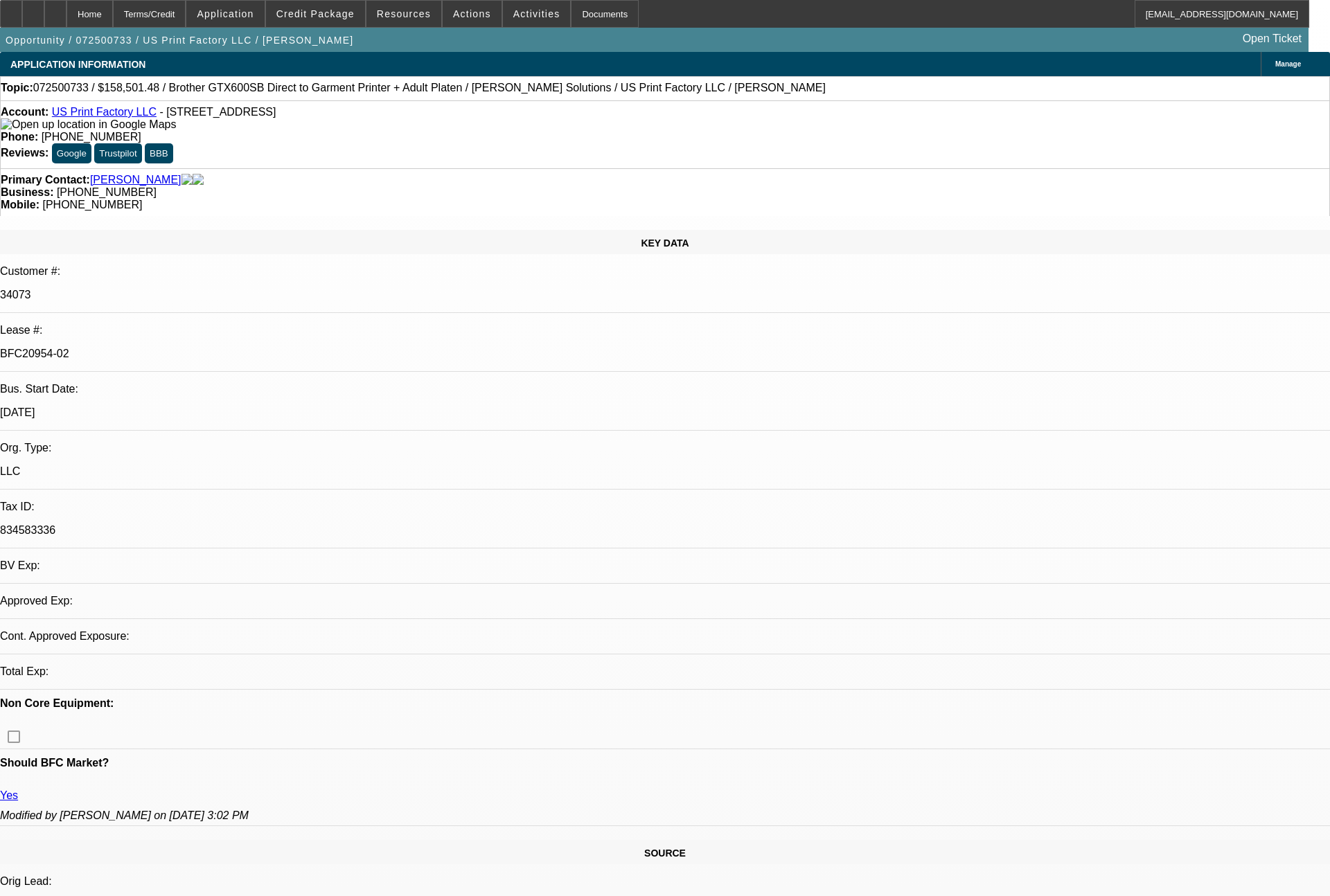
select select "0"
select select "2"
select select "0"
select select "6"
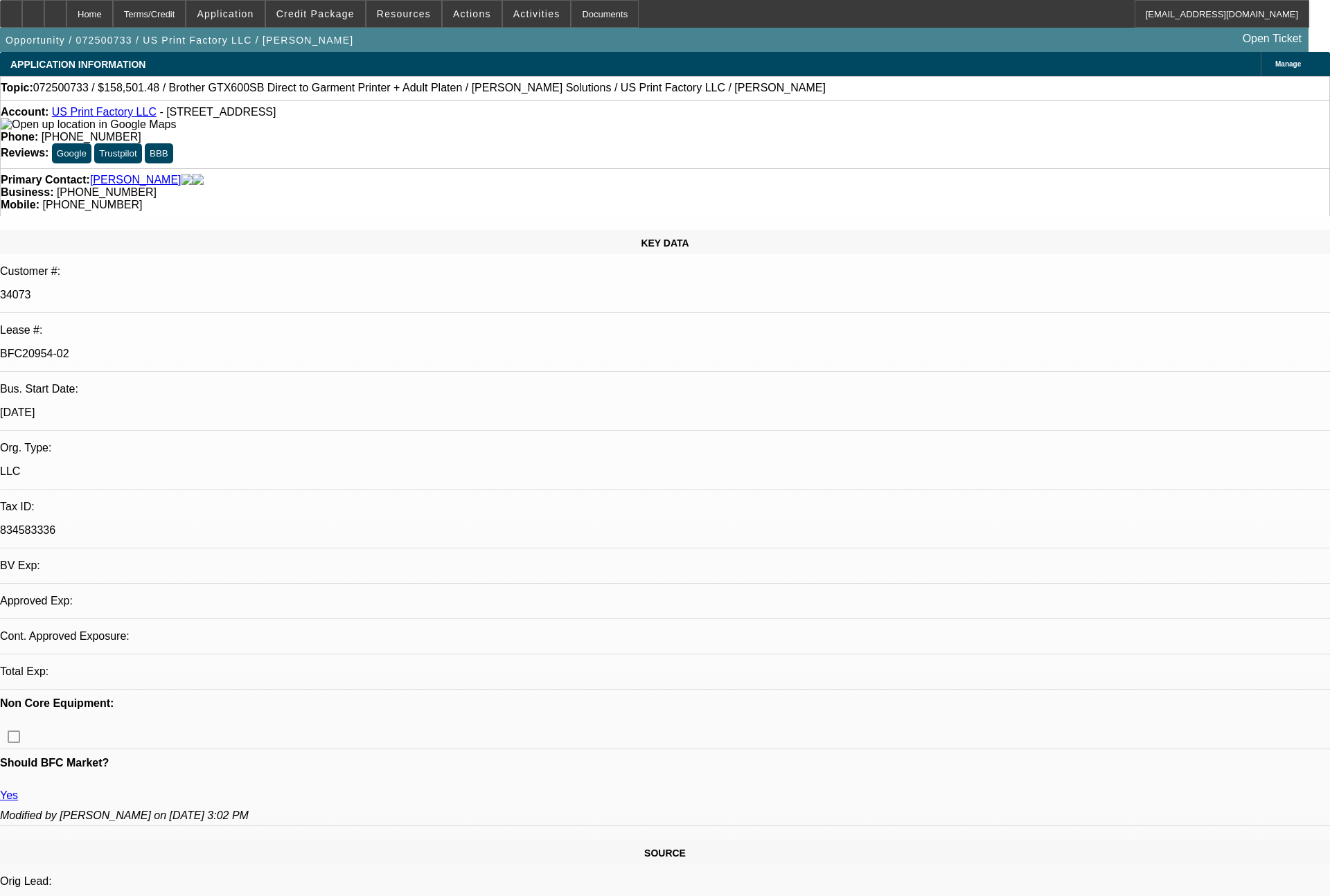
select select "0"
select select "2"
select select "0"
select select "6"
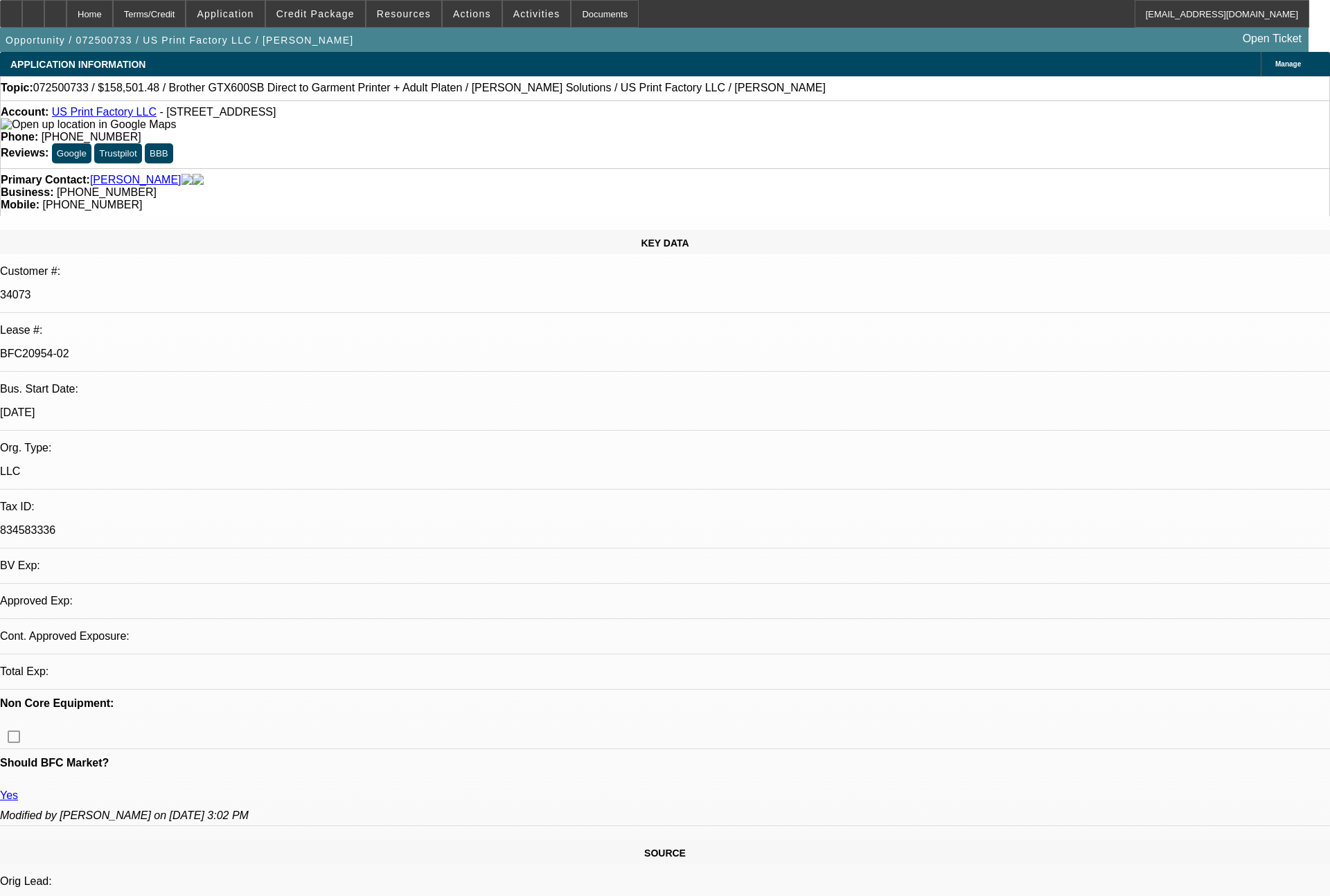
select select "0"
select select "2"
select select "0"
select select "6"
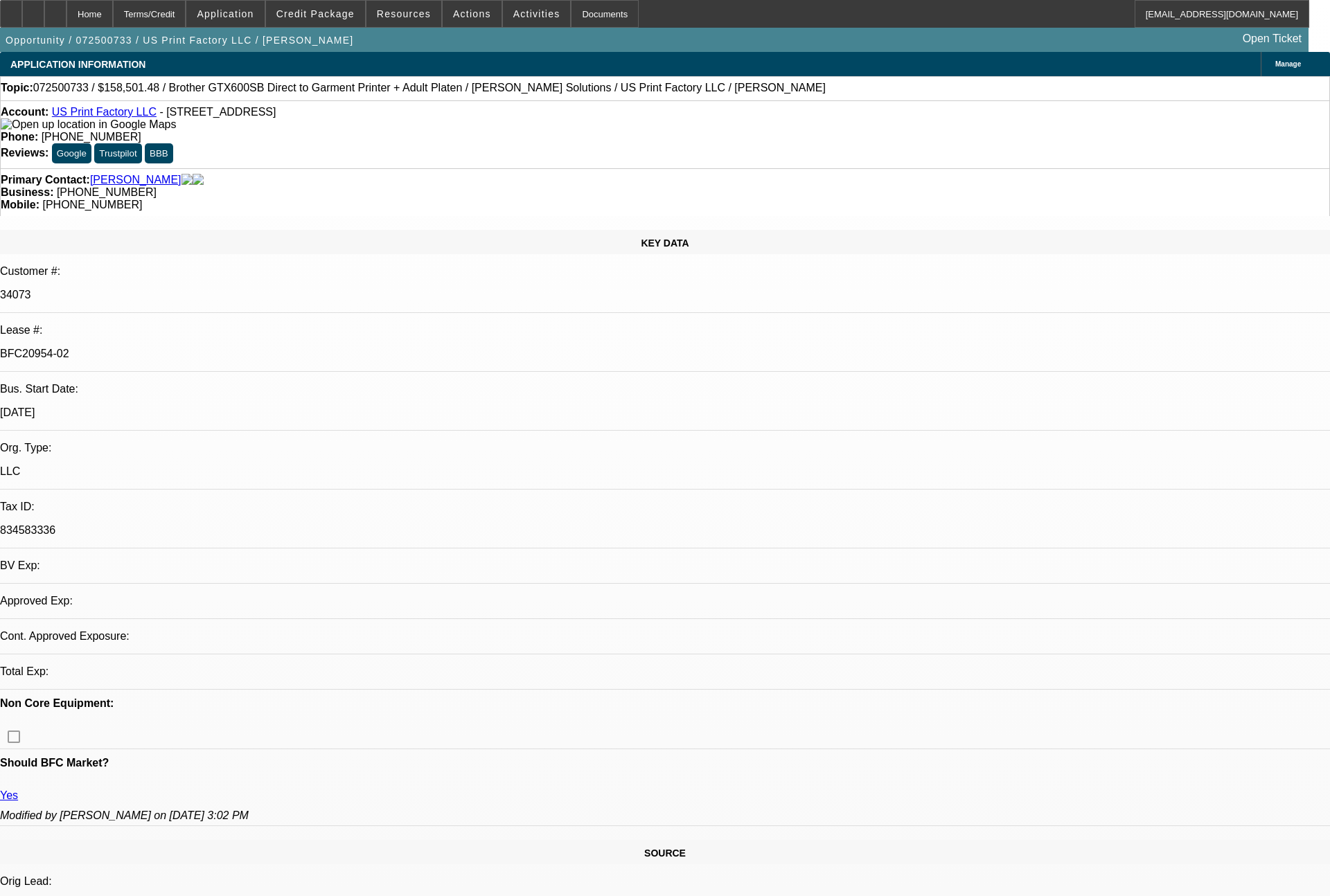
select select "0"
select select "2"
select select "0"
select select "6"
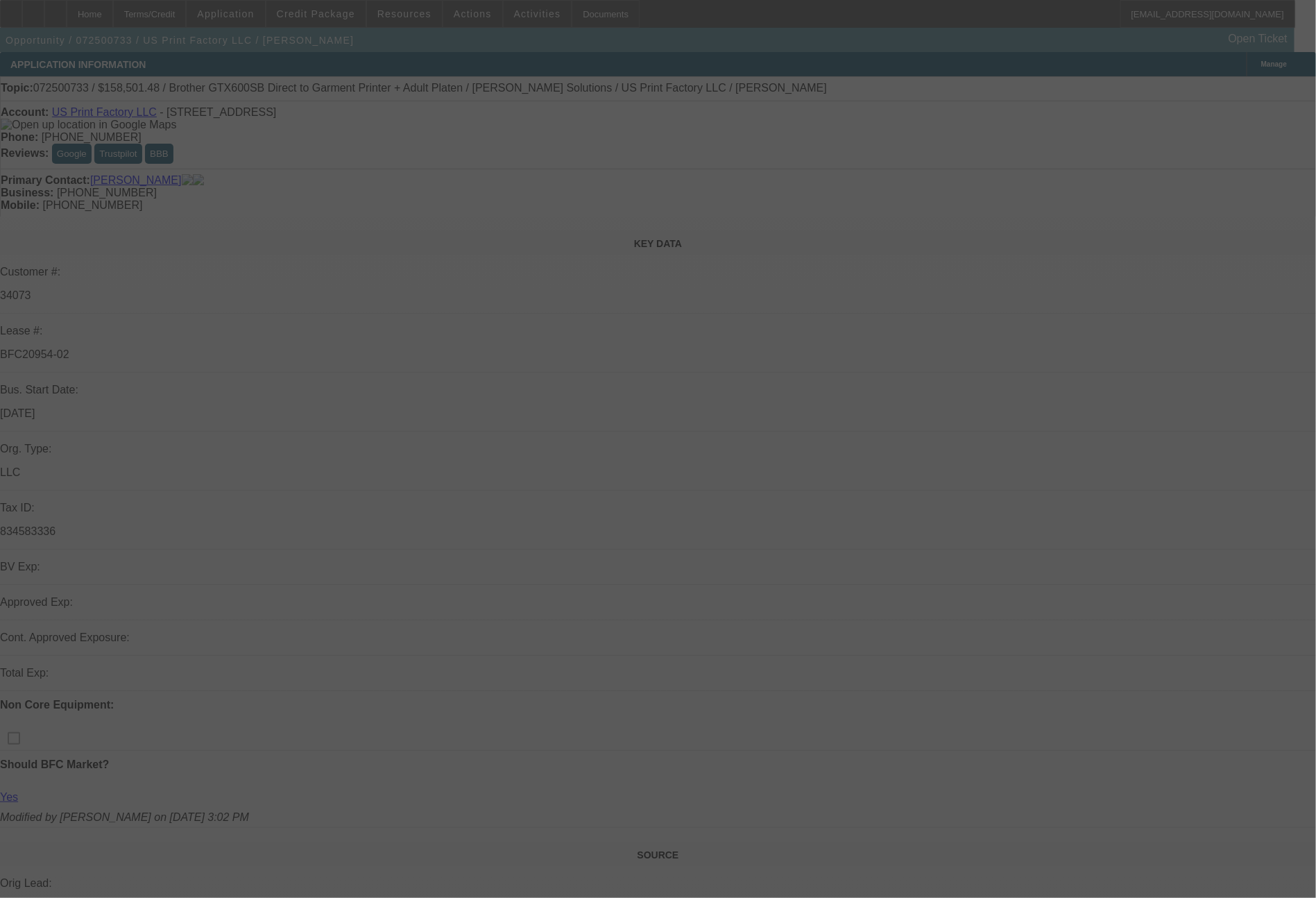
select select "0"
select select "2"
select select "0"
select select "2"
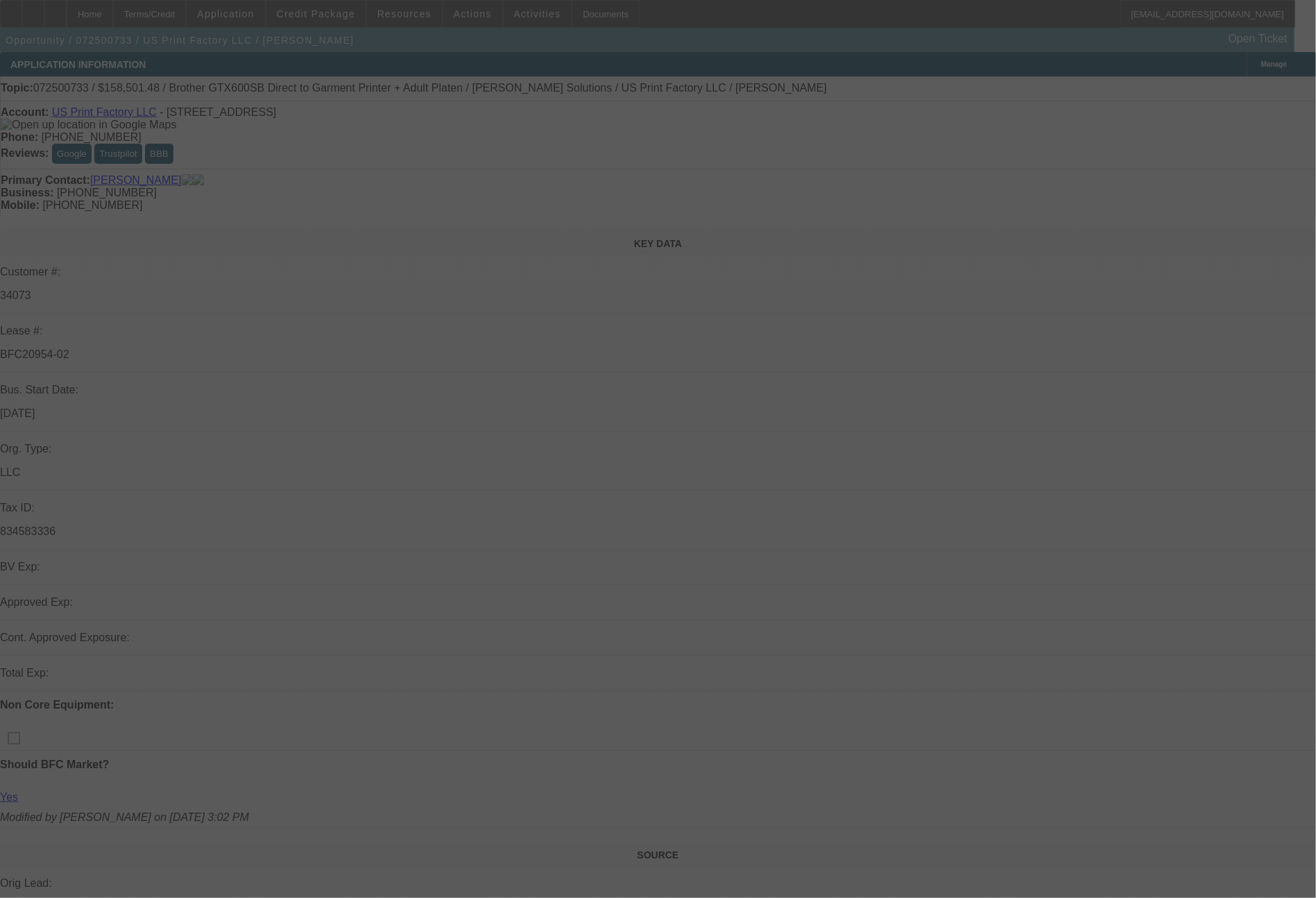
select select "0"
select select "2"
select select "0"
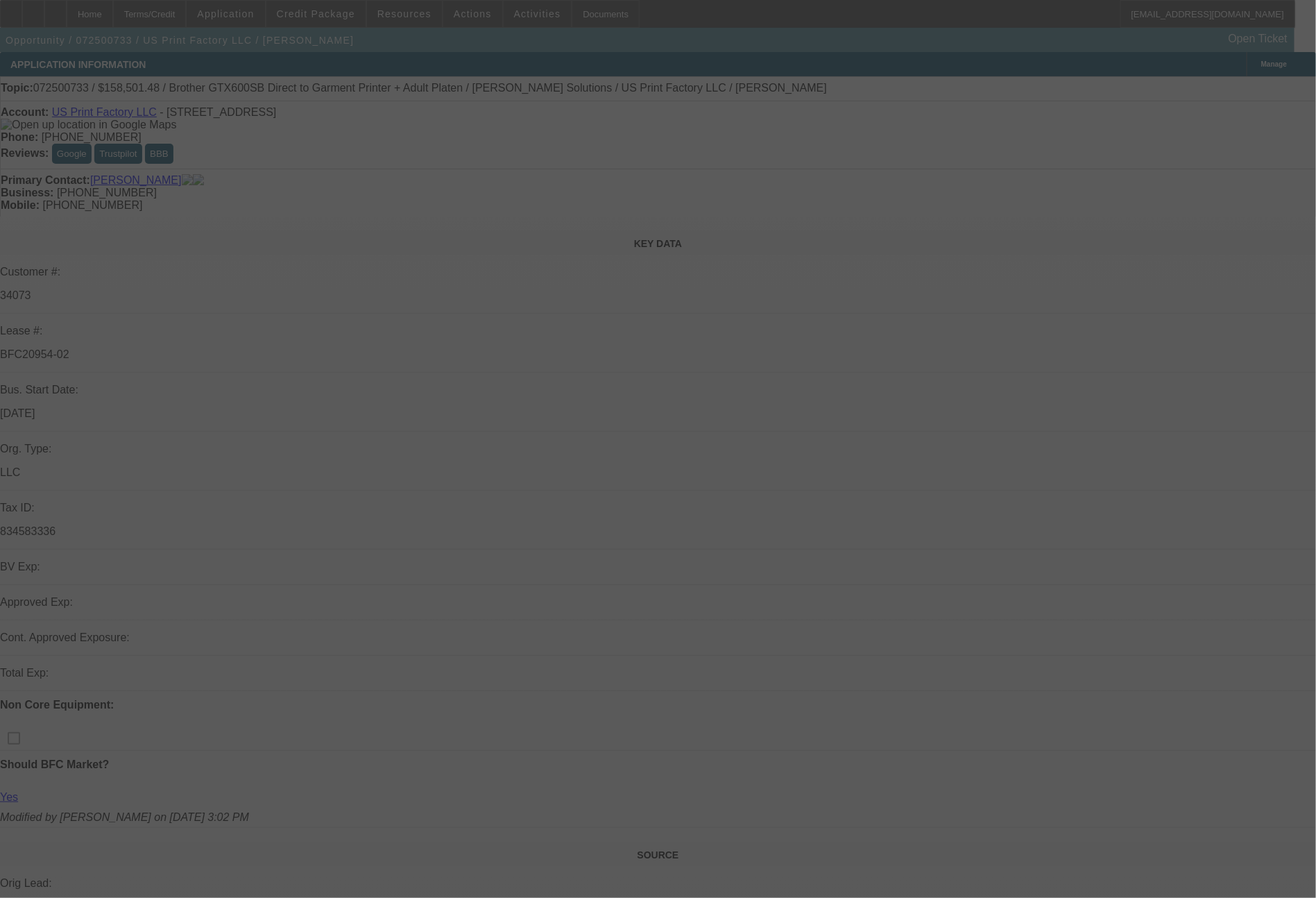
select select "2"
select select "0"
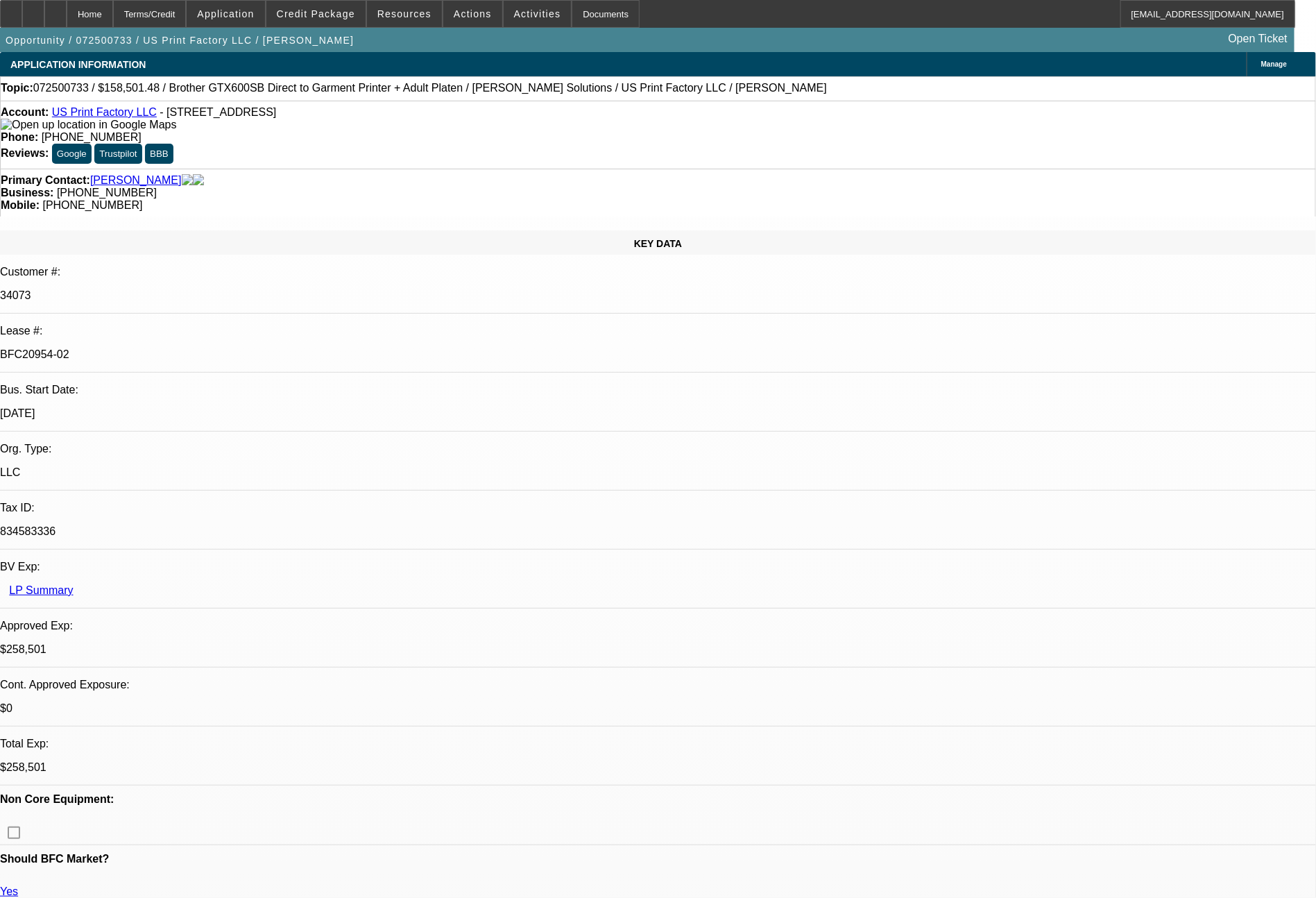
select select "1"
select select "2"
select select "6"
select select "1"
select select "2"
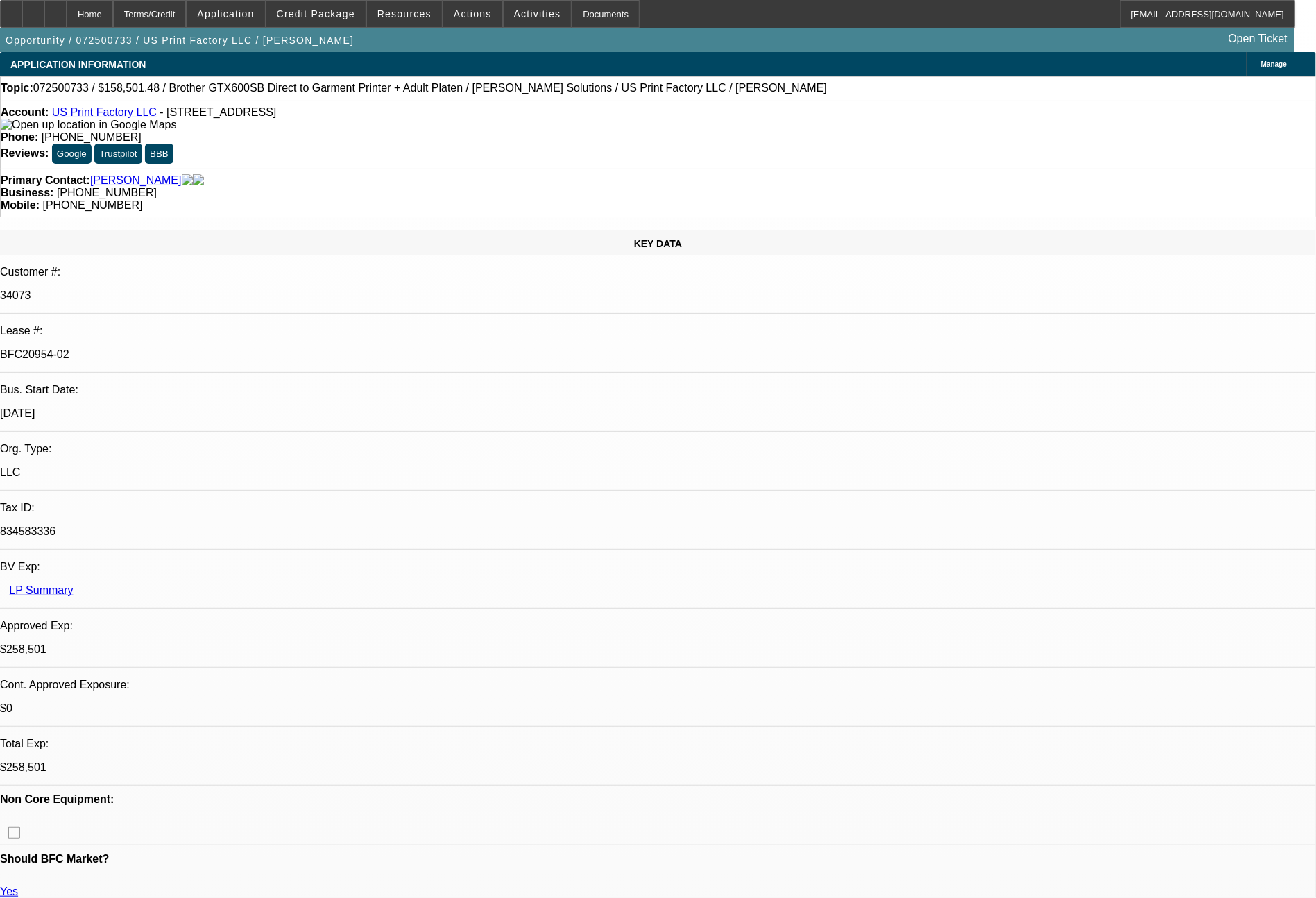
select select "6"
select select "1"
select select "2"
select select "6"
select select "1"
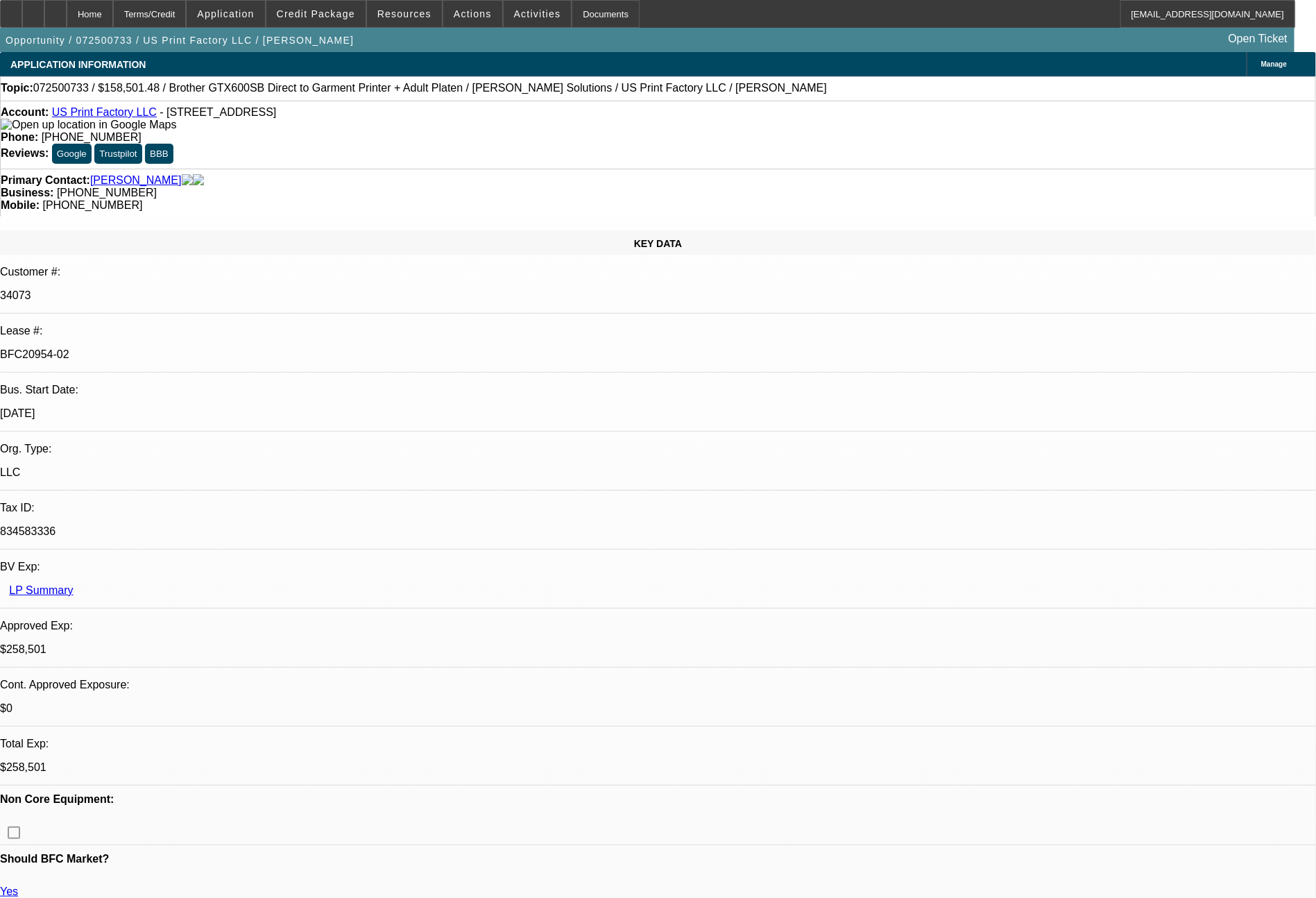
select select "2"
select select "6"
select select "0"
select select "2"
select select "0"
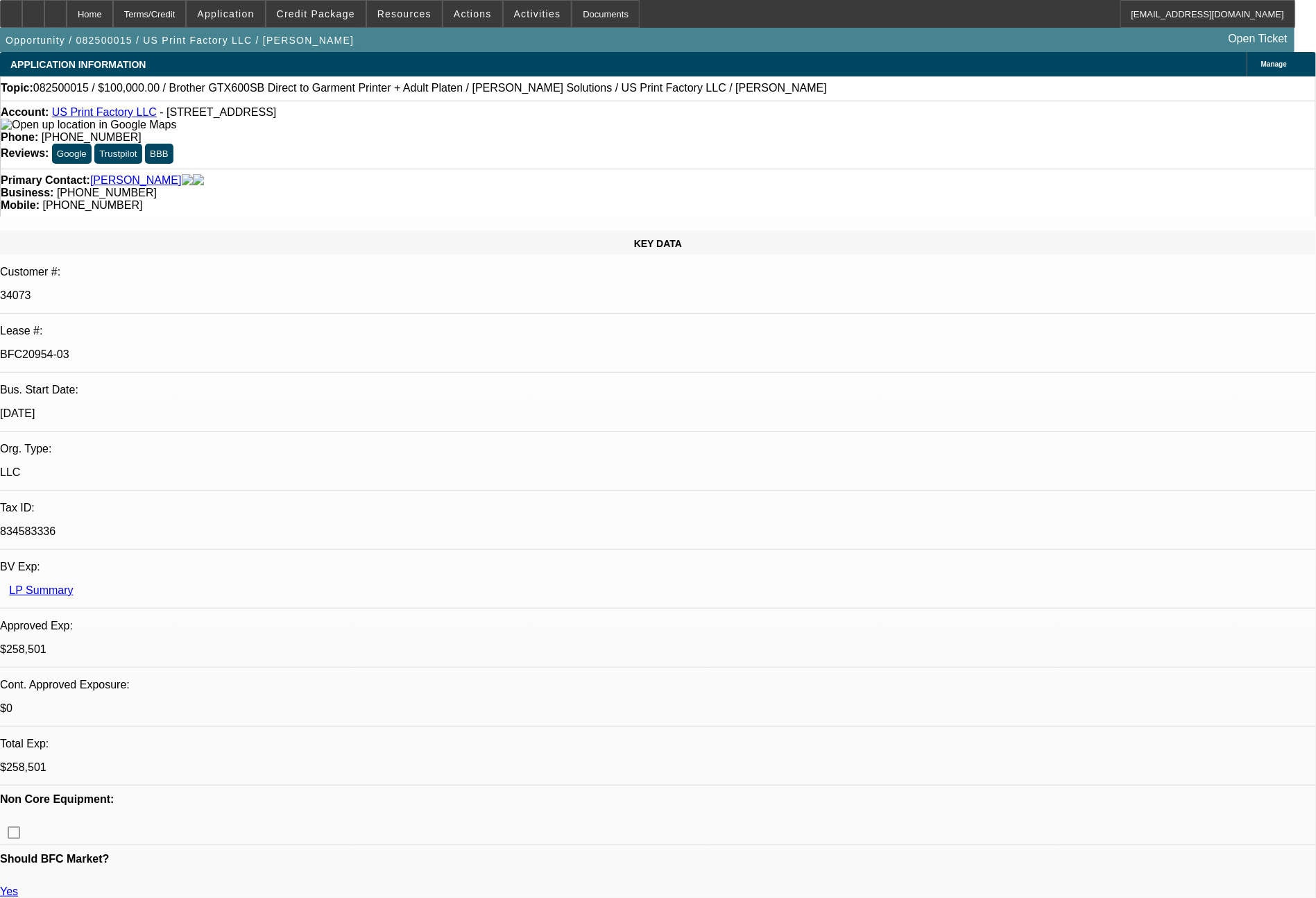
select select "6"
select select "0"
select select "2"
select select "0"
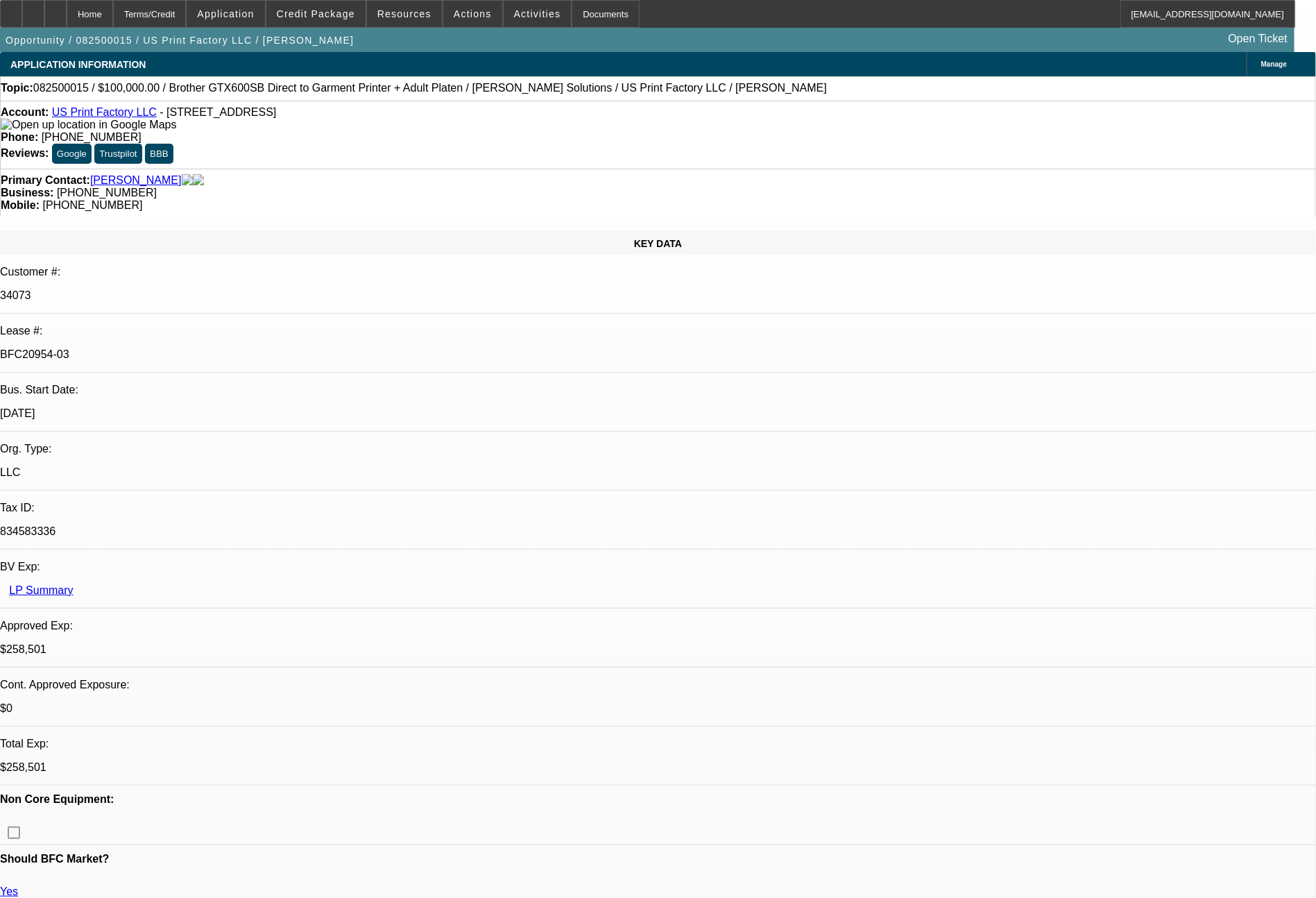
select select "6"
select select "0"
select select "2"
select select "0"
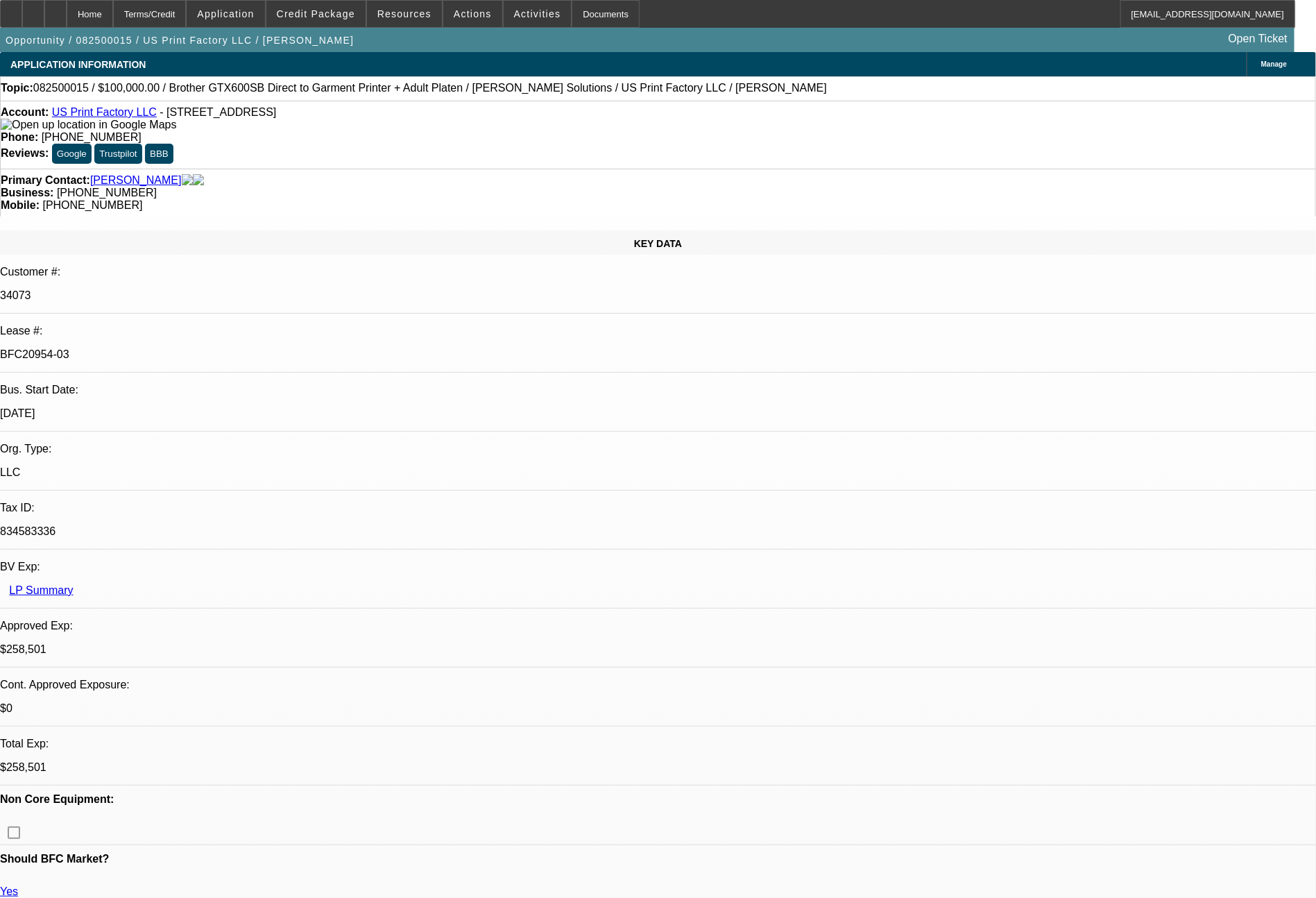
select select "6"
select select "0"
select select "2"
select select "0"
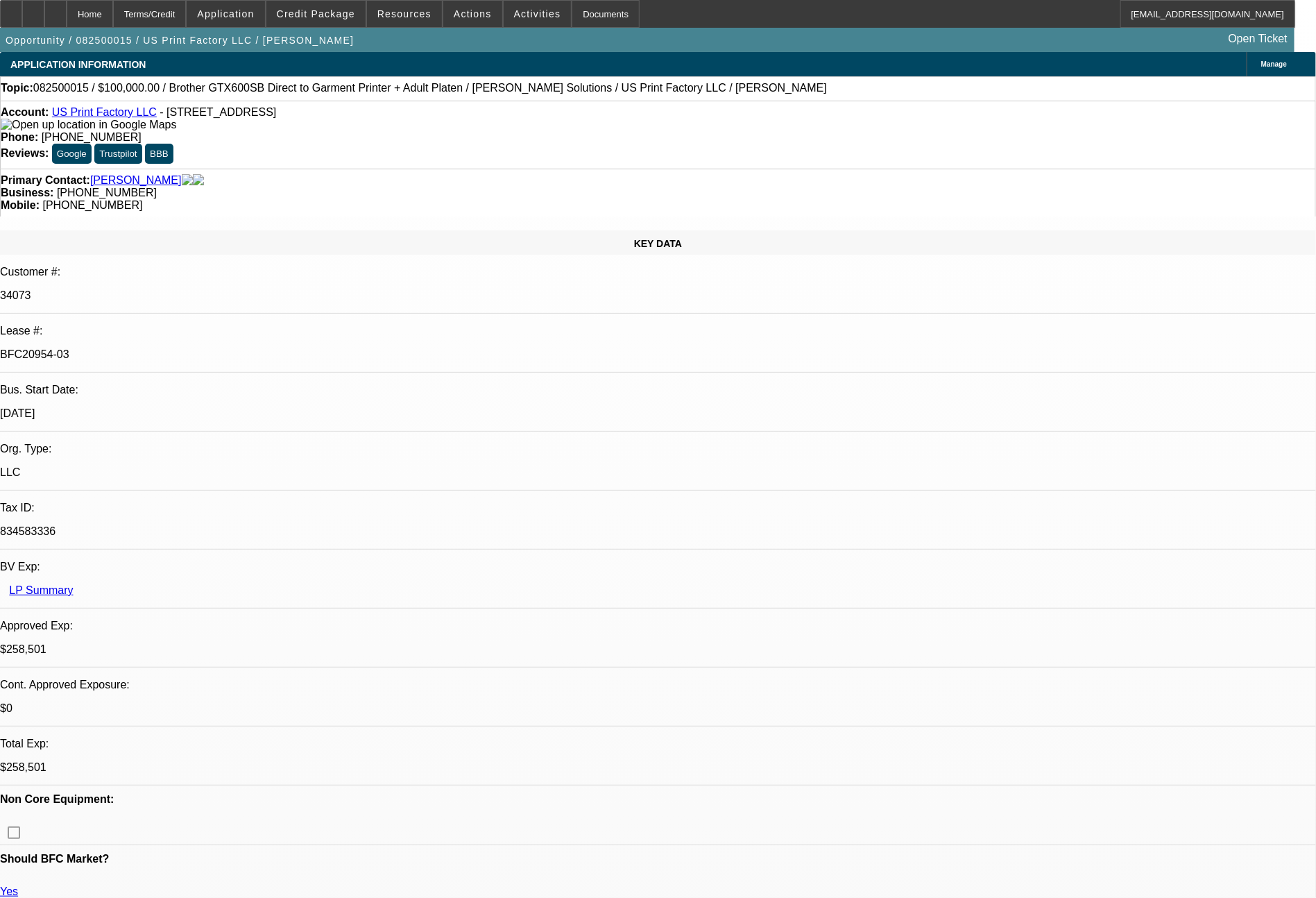
select select "6"
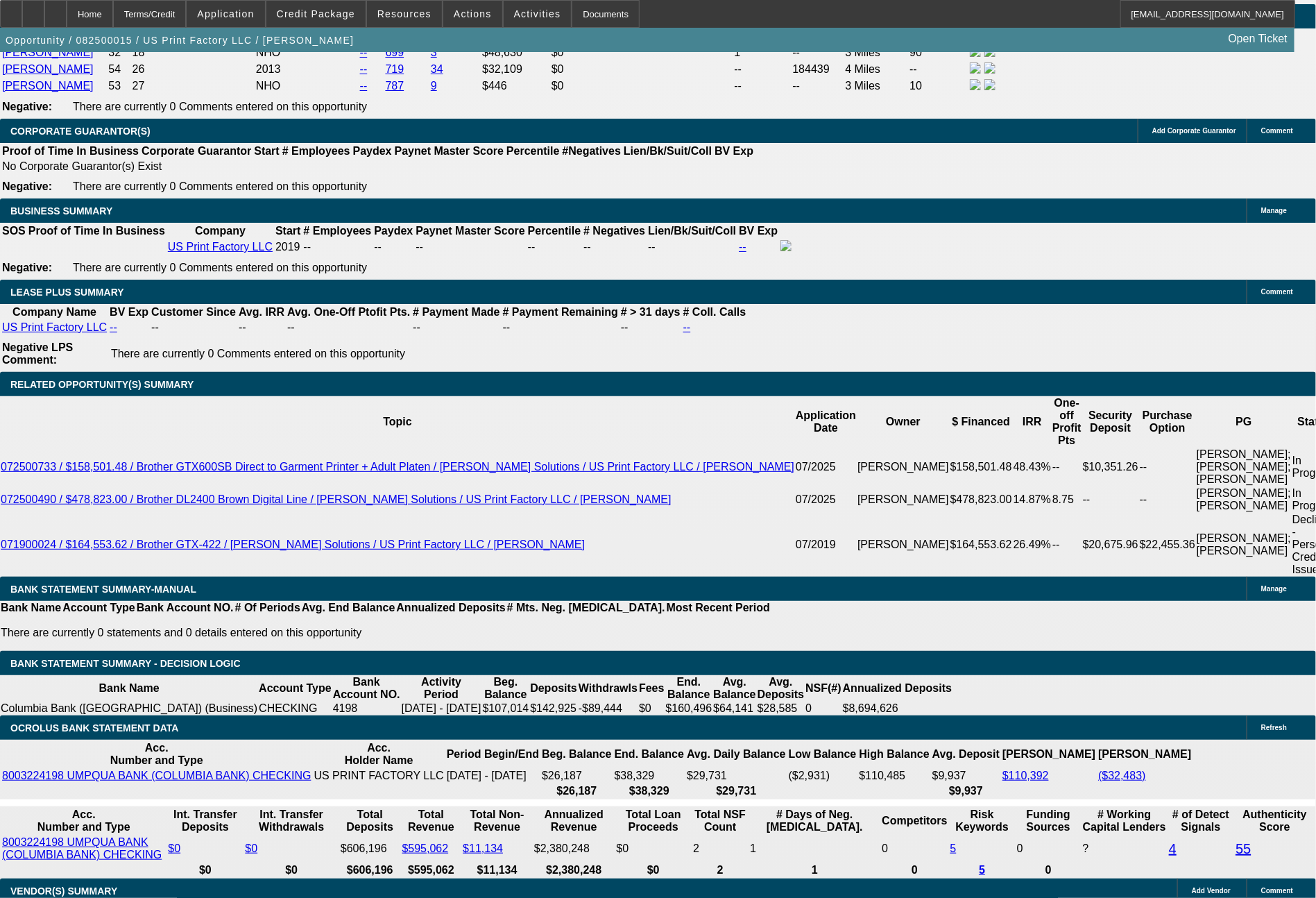
scroll to position [2499, 0]
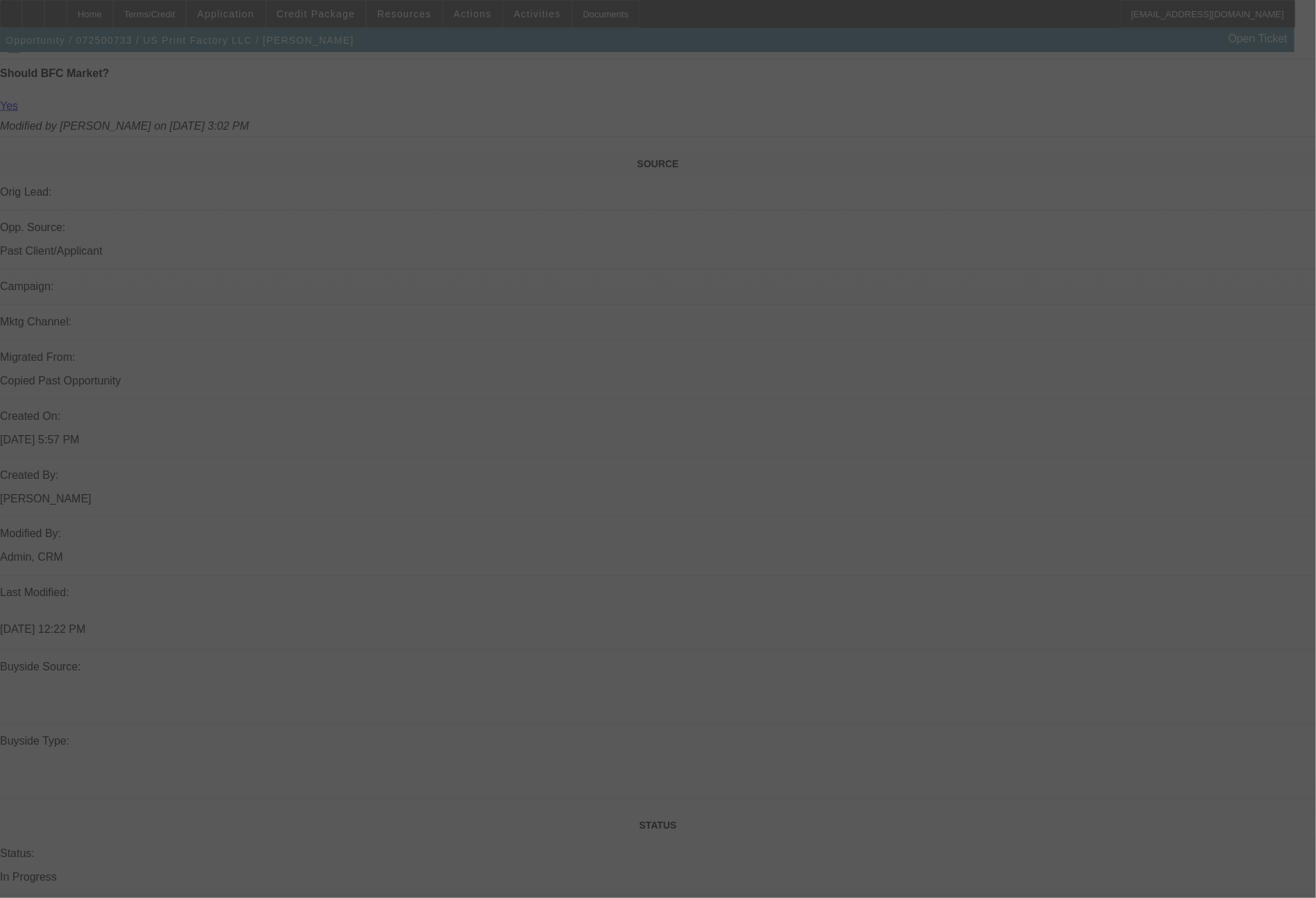
scroll to position [1572, 0]
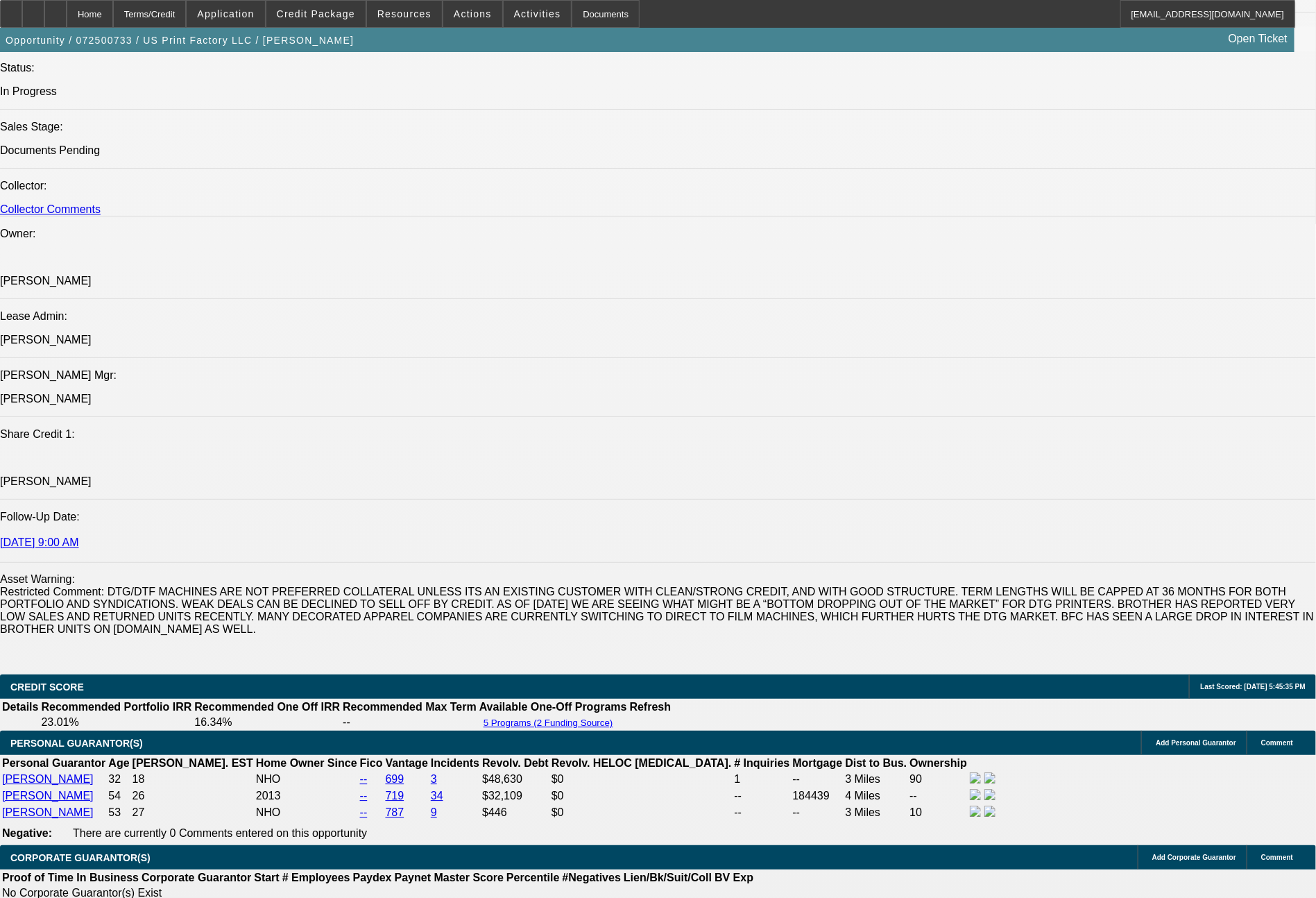
select select "0"
select select "2"
select select "0"
select select "6"
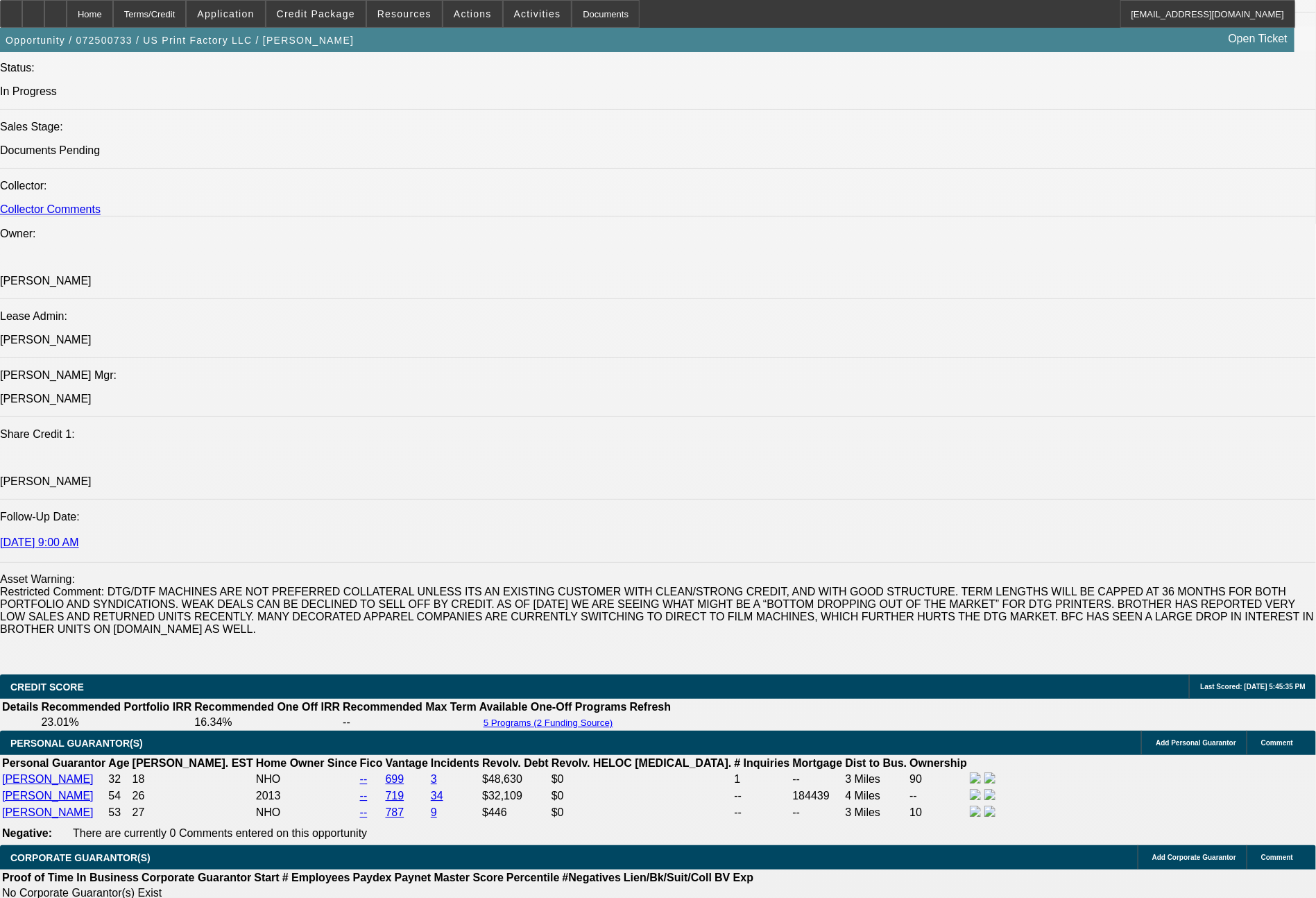
select select "0"
select select "2"
select select "0"
select select "6"
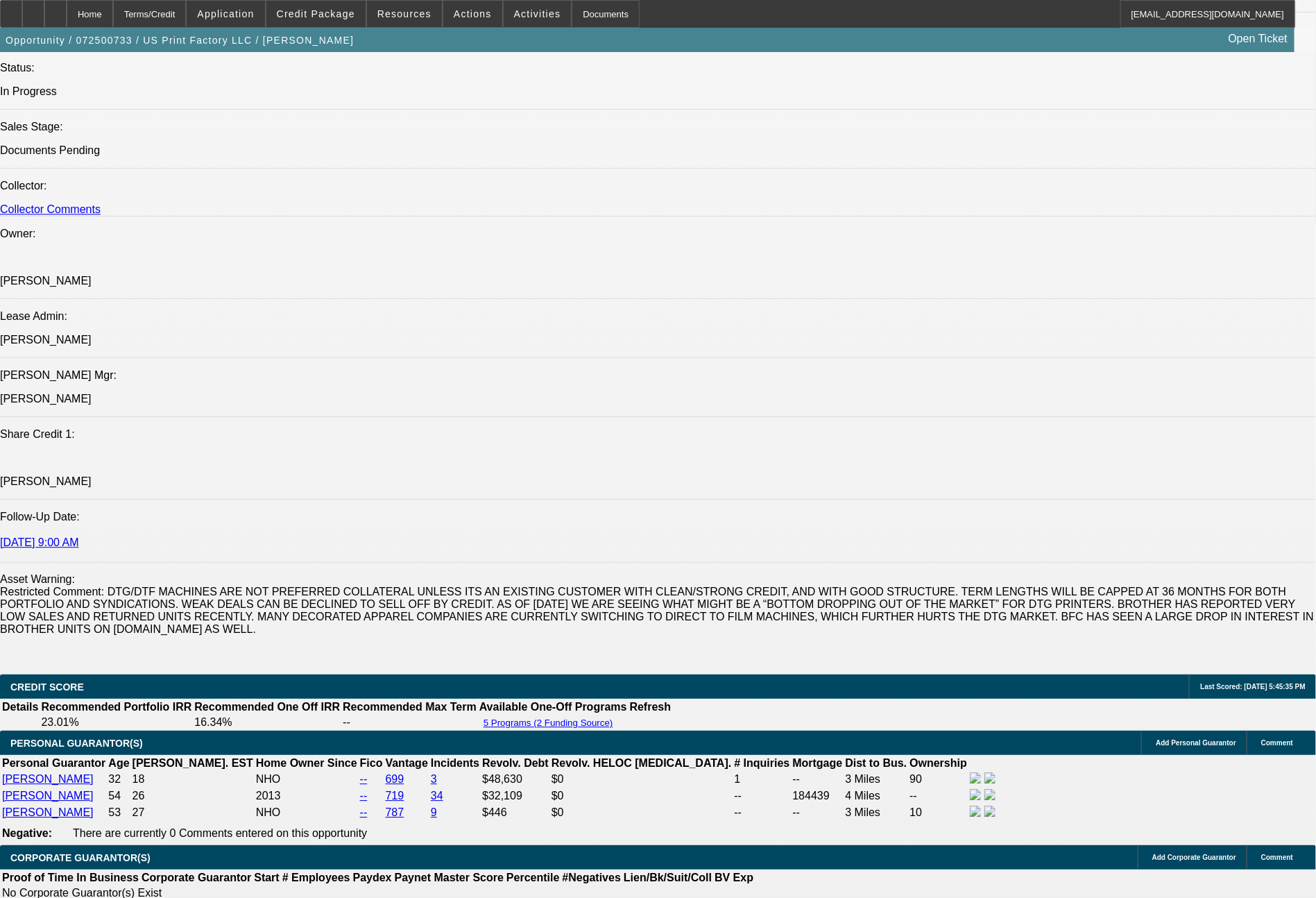
select select "0"
select select "2"
select select "0"
select select "6"
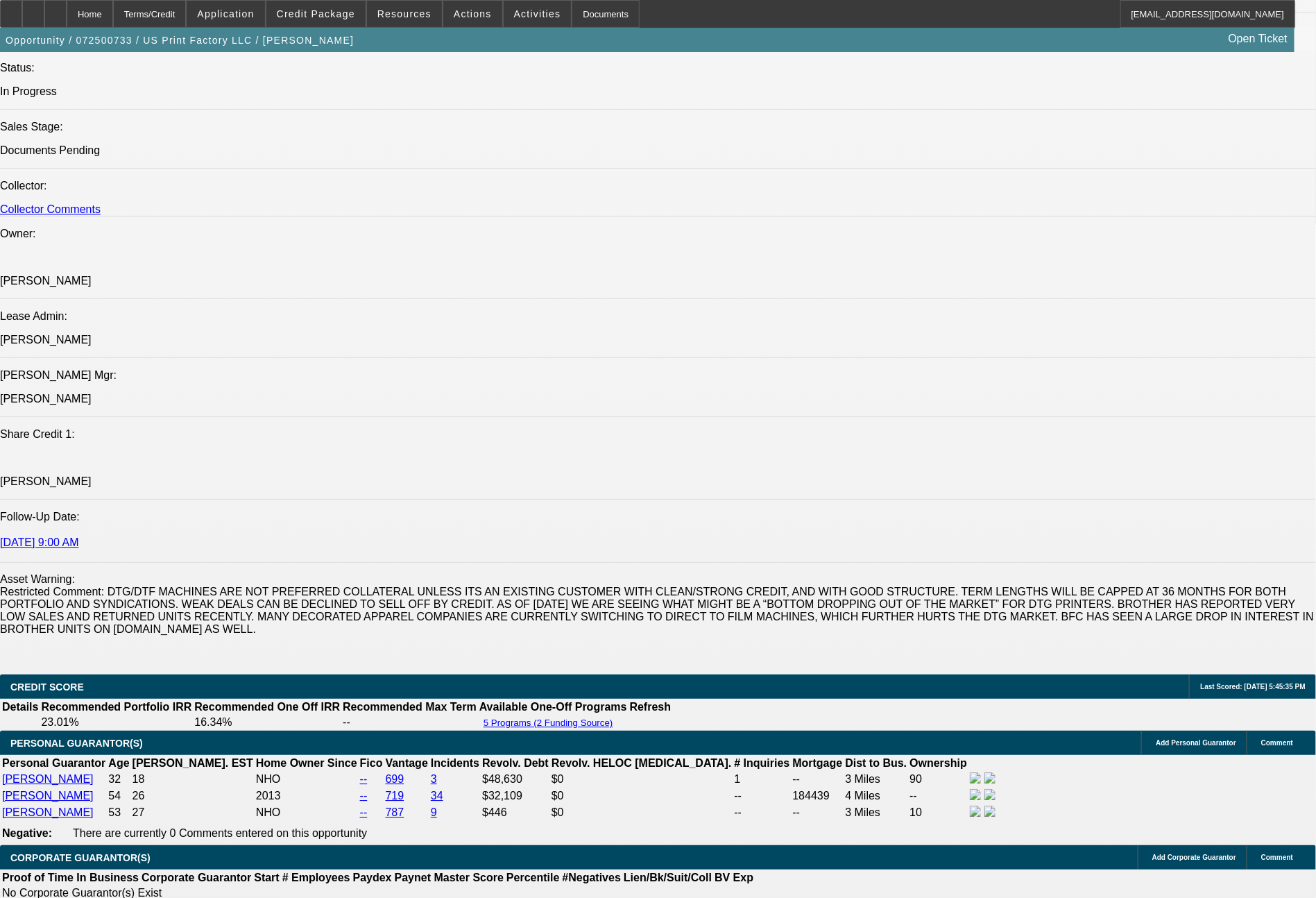
select select "0"
select select "2"
select select "0"
select select "6"
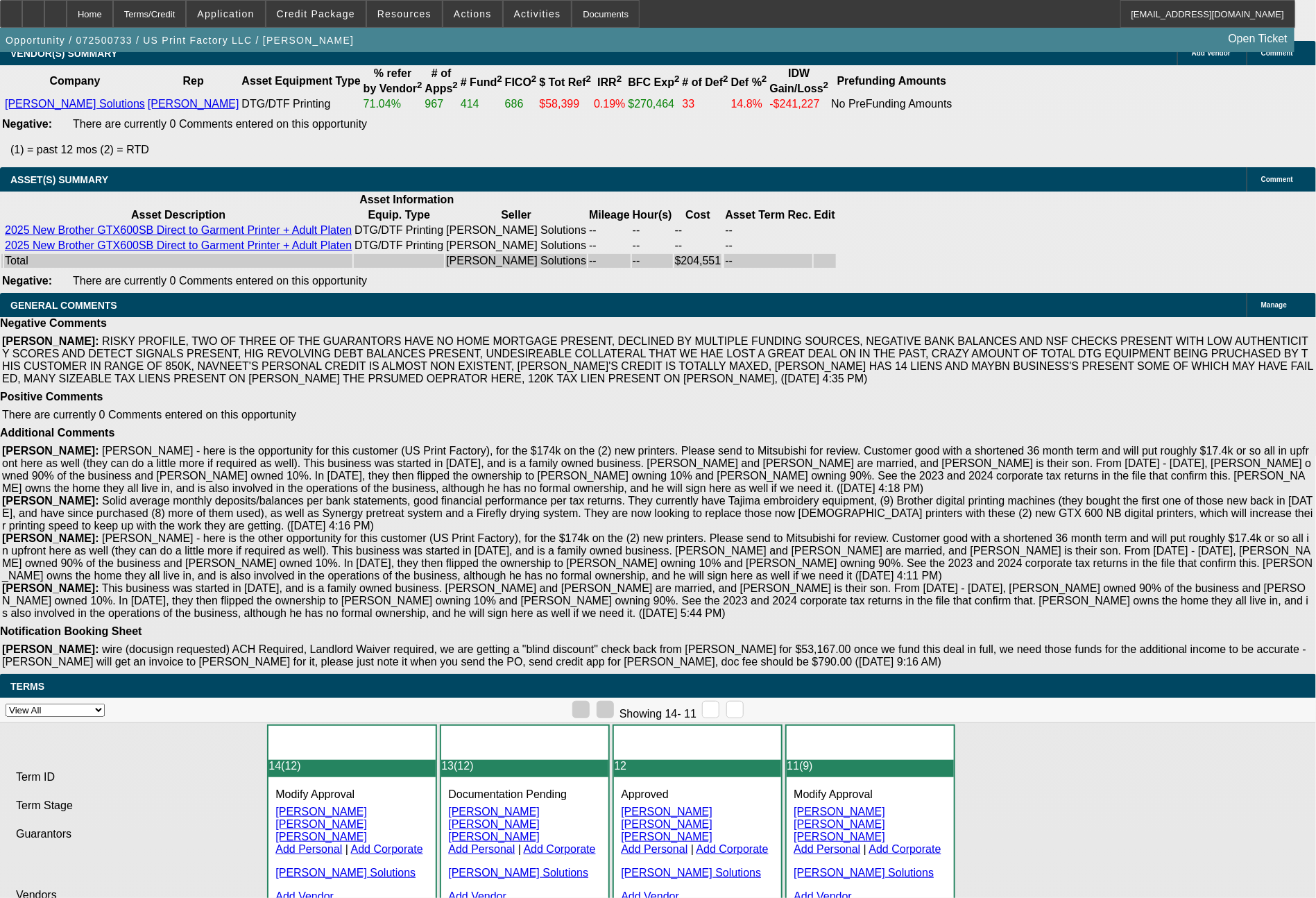
scroll to position [3149, 0]
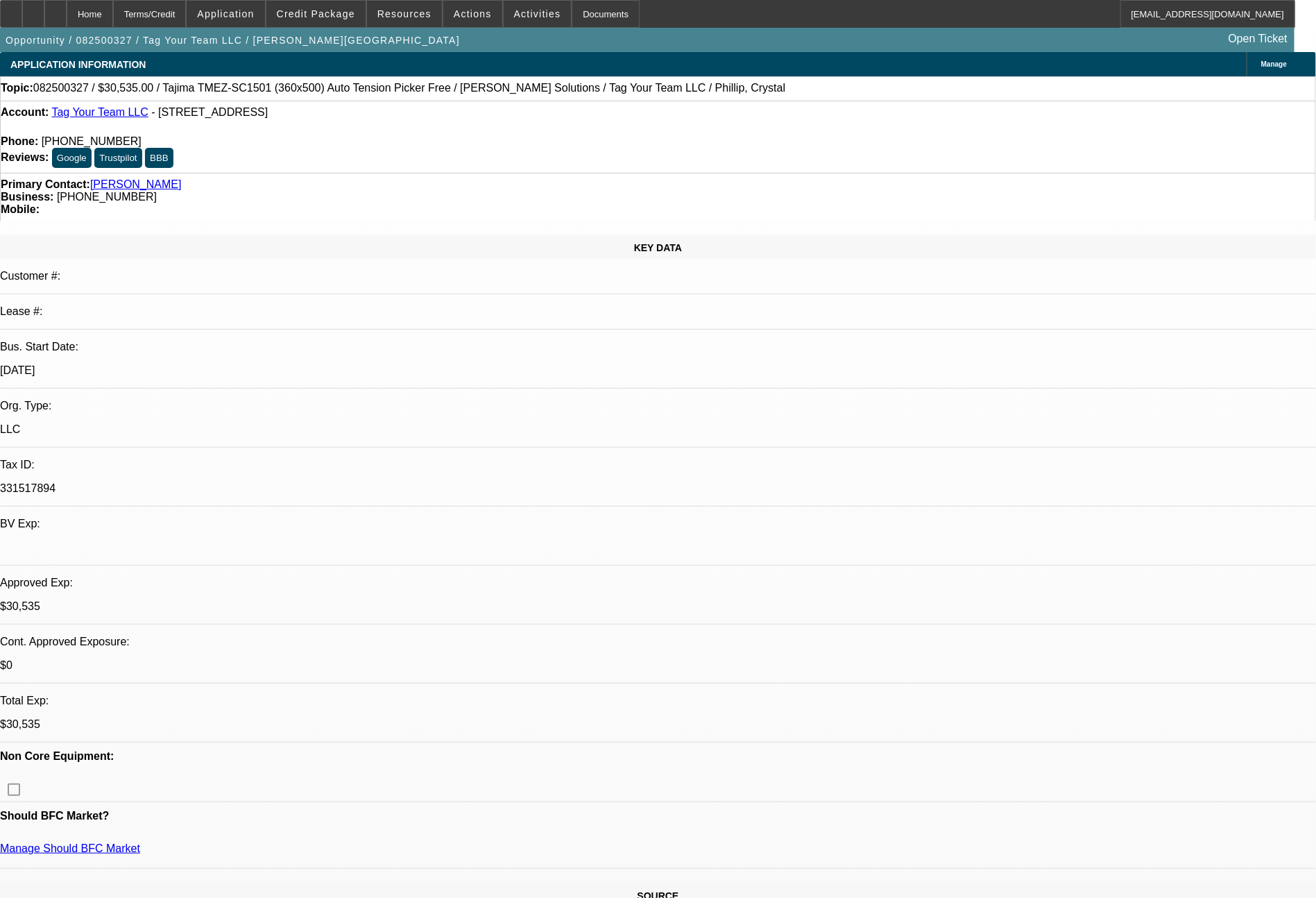
select select "0"
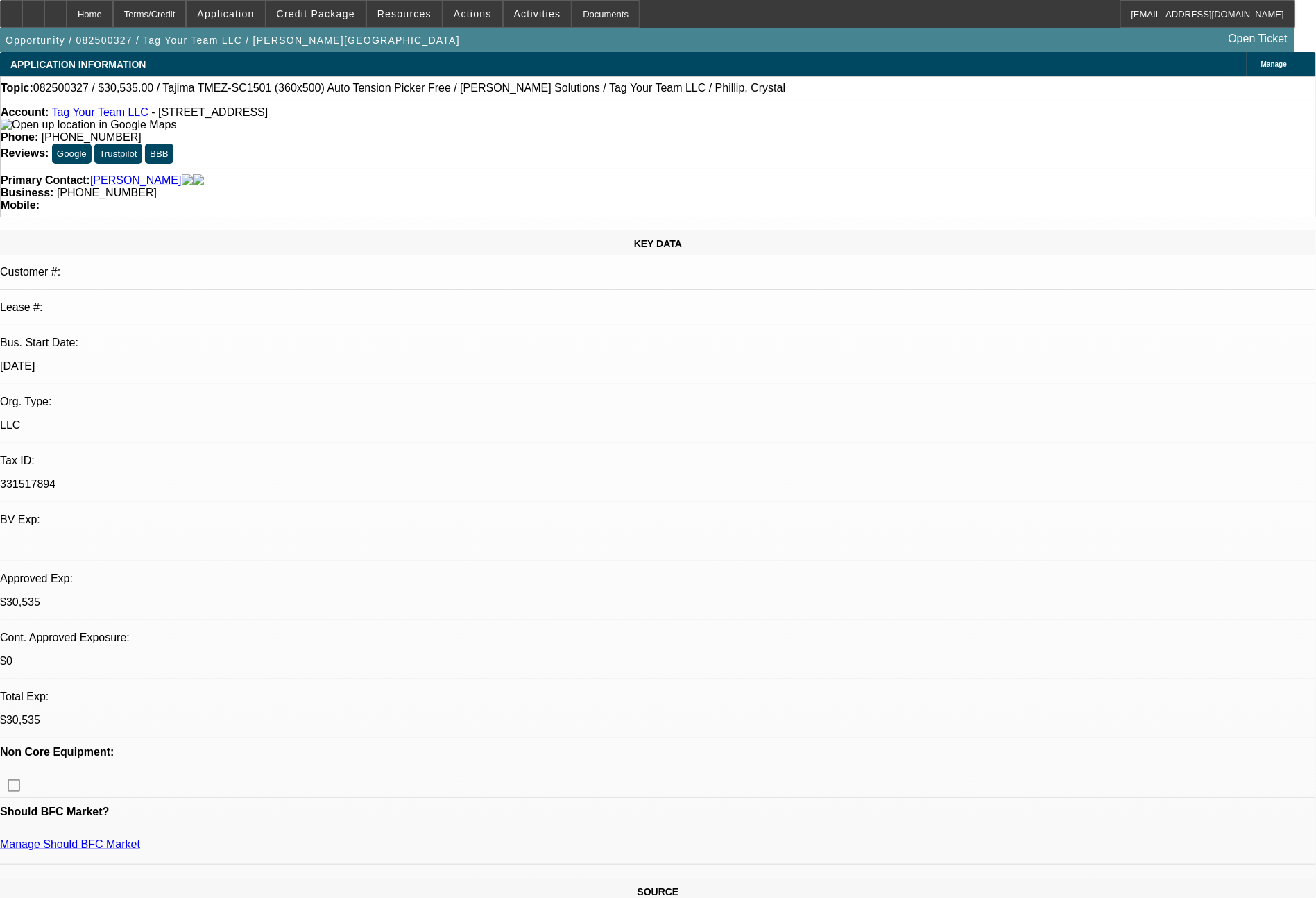
select select "2"
select select "0.1"
select select "4"
select select "0"
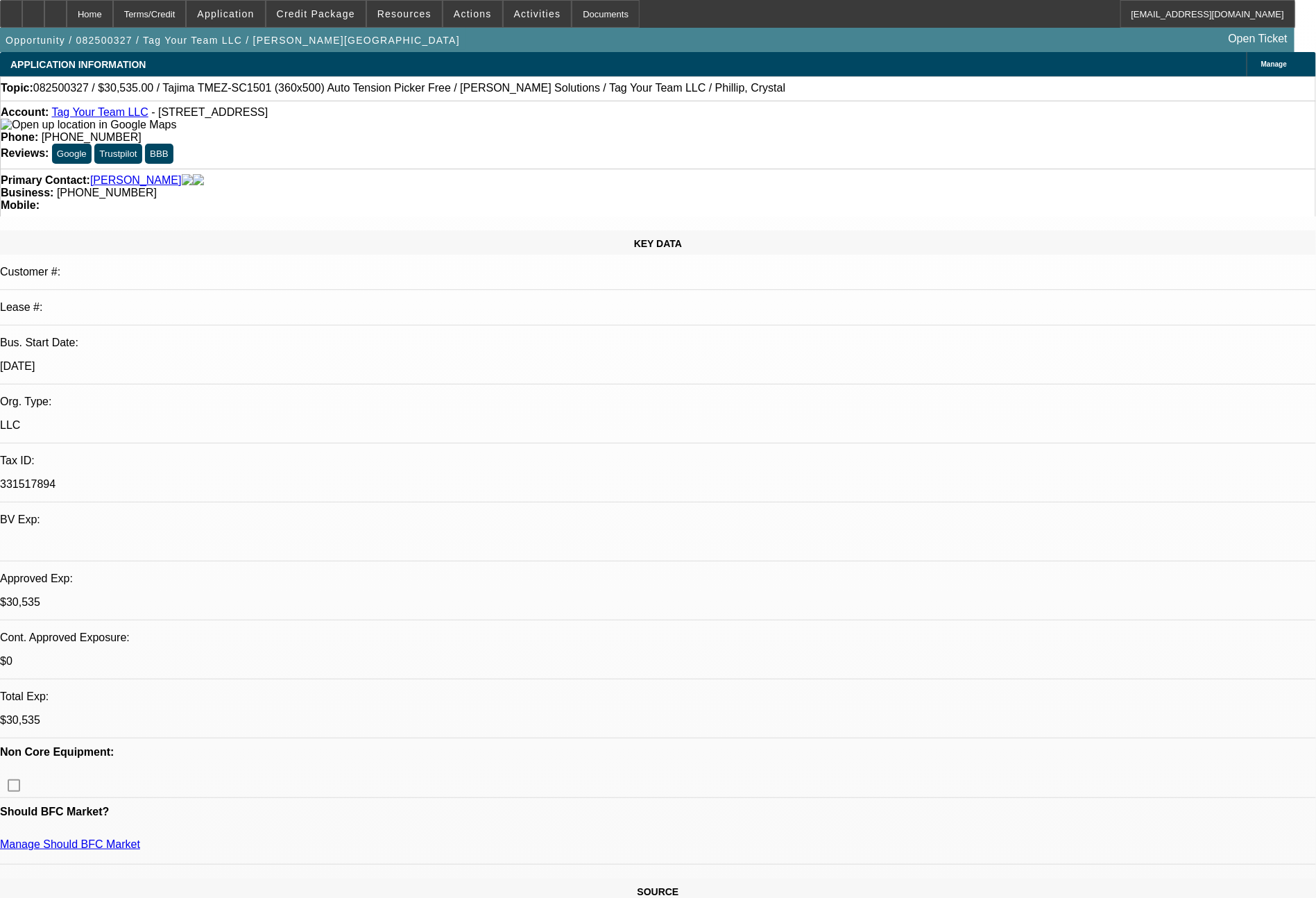
select select "2"
select select "0"
select select "6"
select select "0"
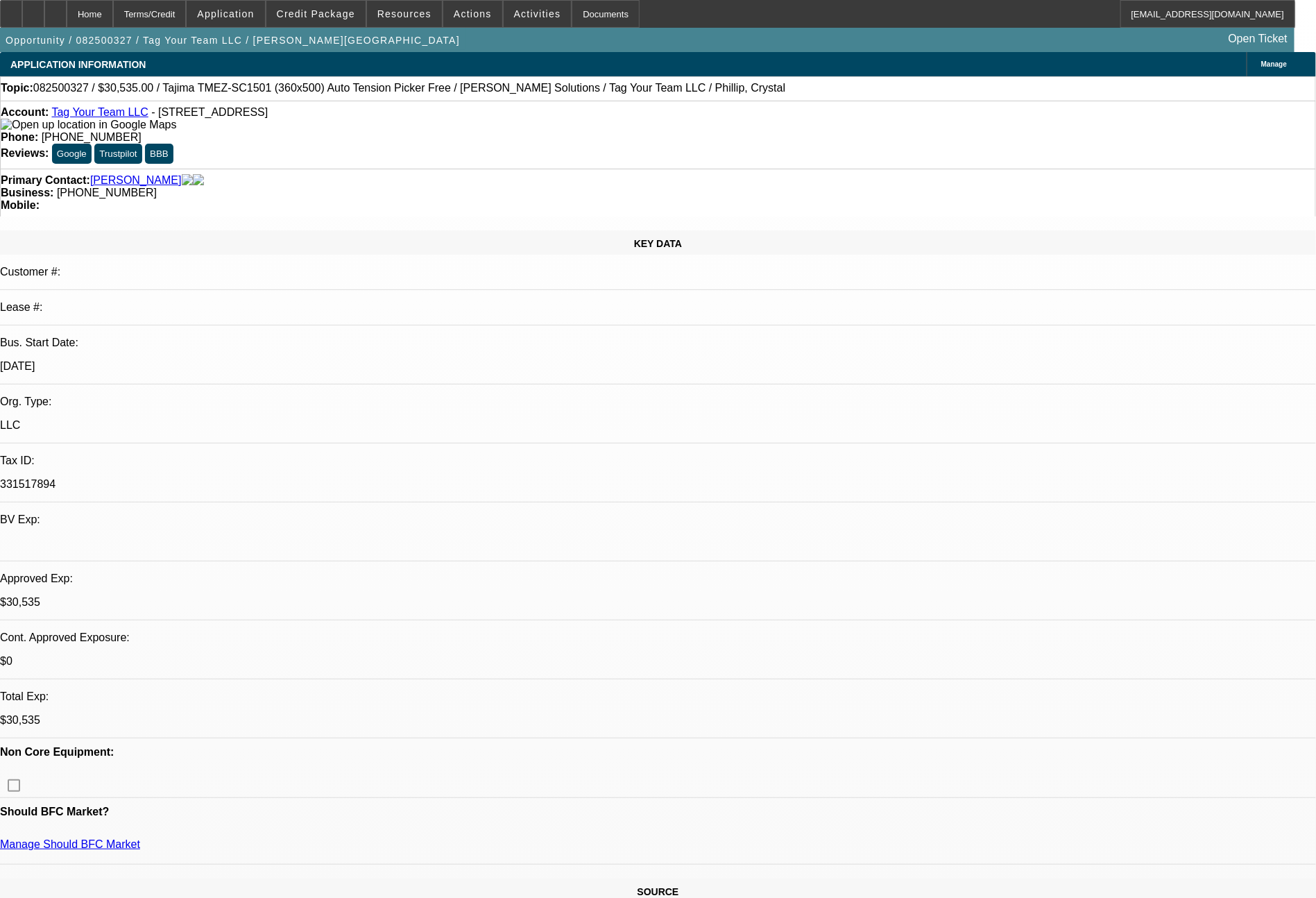
select select "2"
select select "0.1"
select select "4"
select select "0"
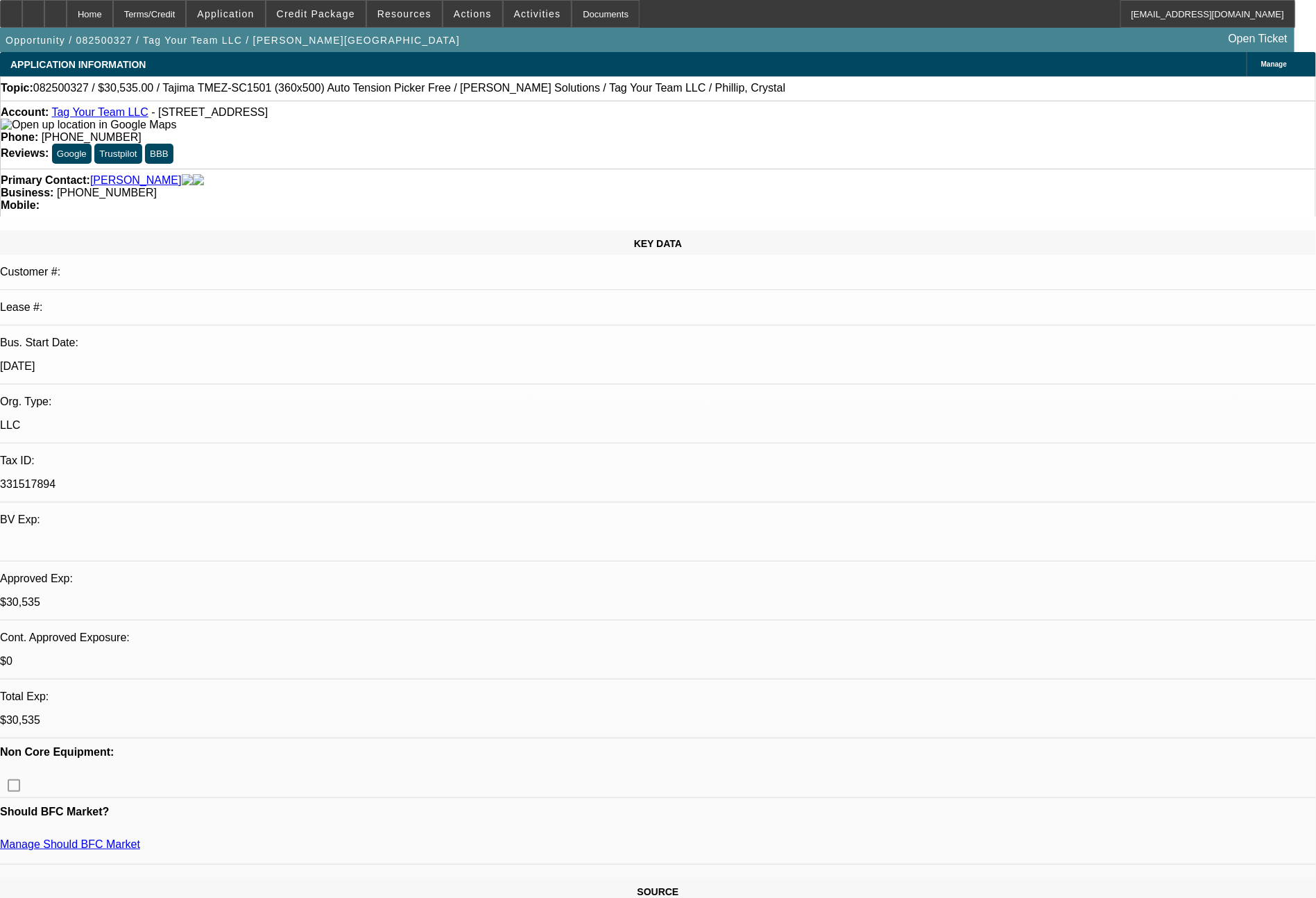
select select "2"
select select "0"
select select "6"
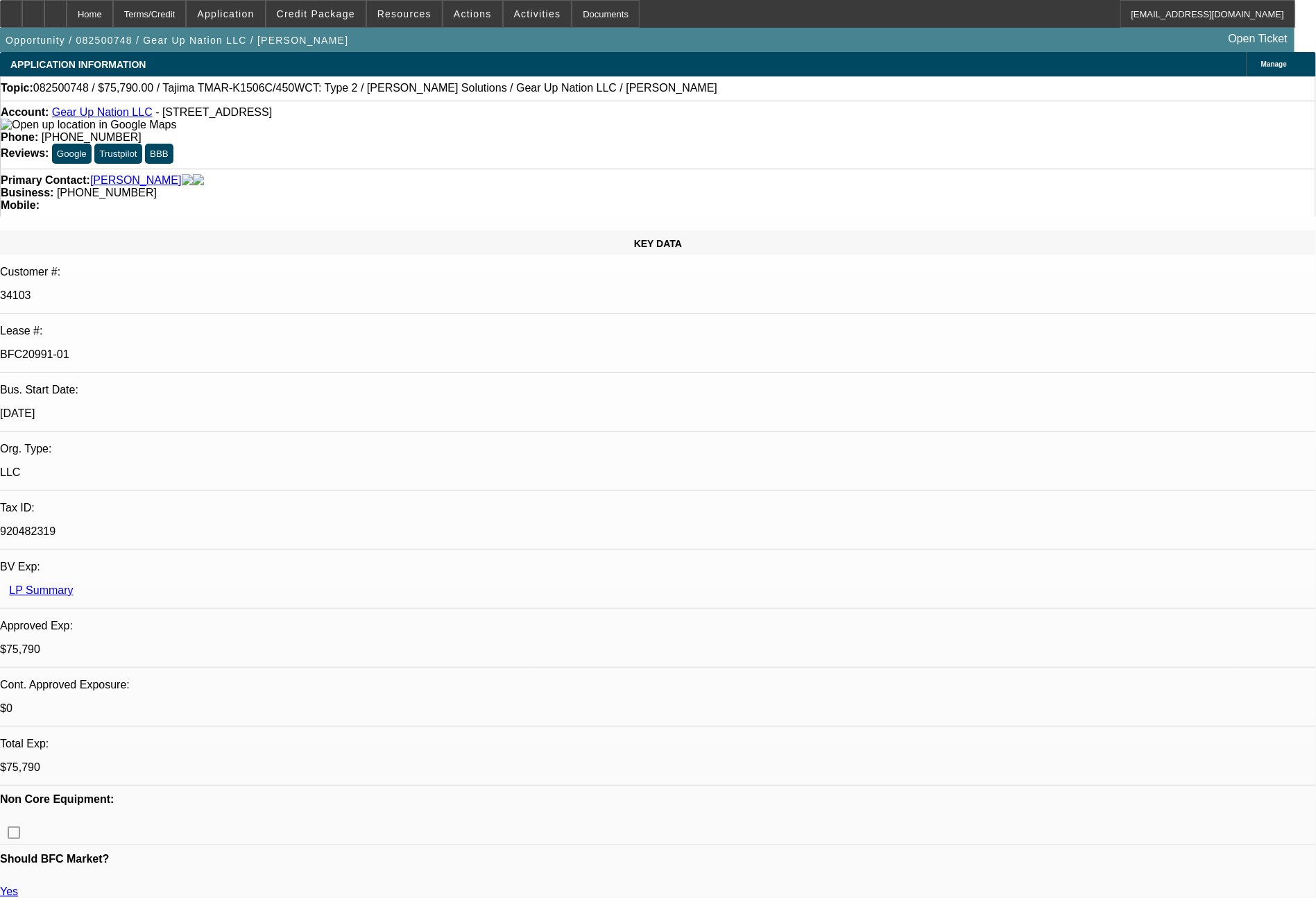
select select "0"
select select "2"
select select "0"
select select "6"
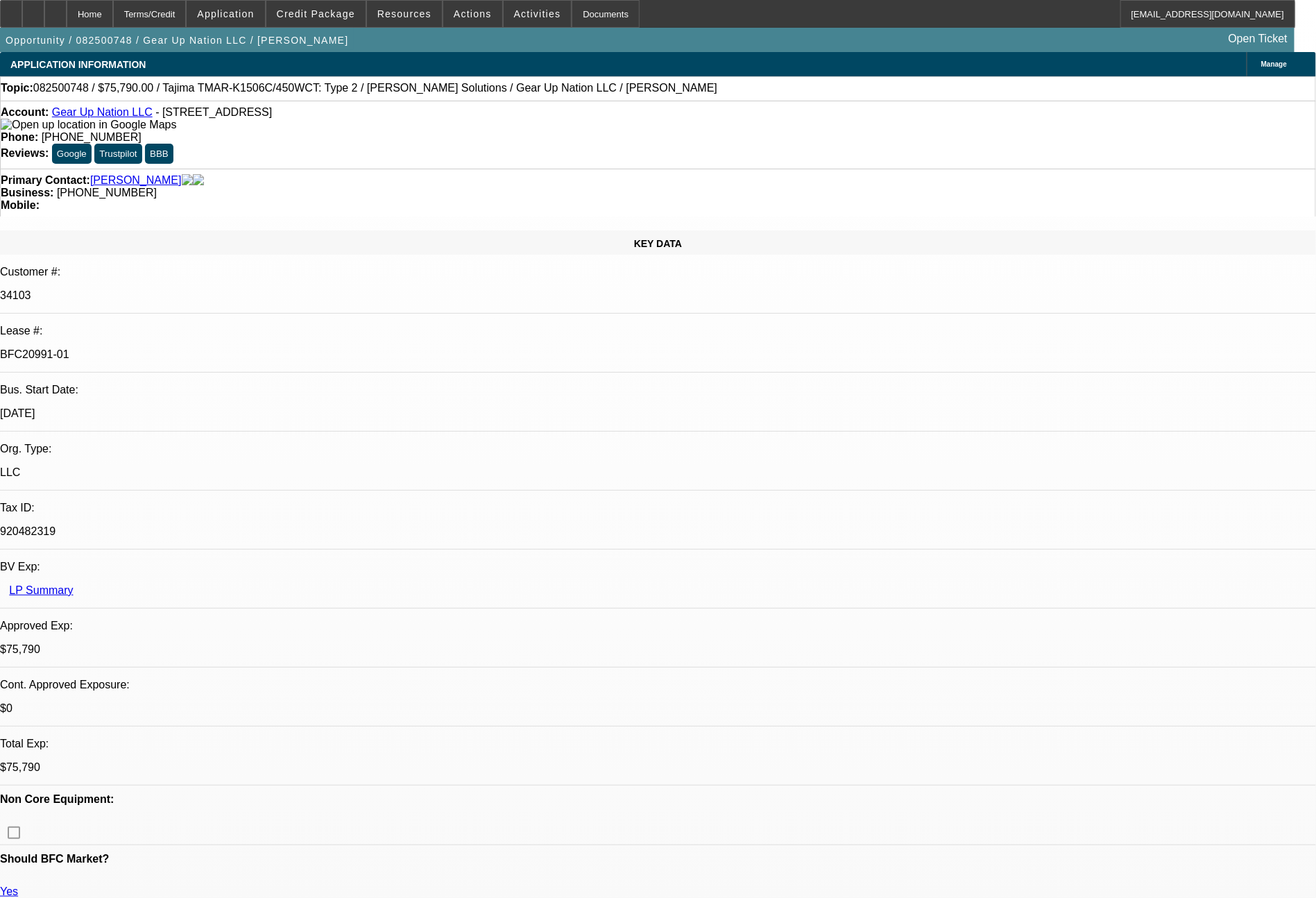
select select "0"
select select "2"
select select "0"
select select "6"
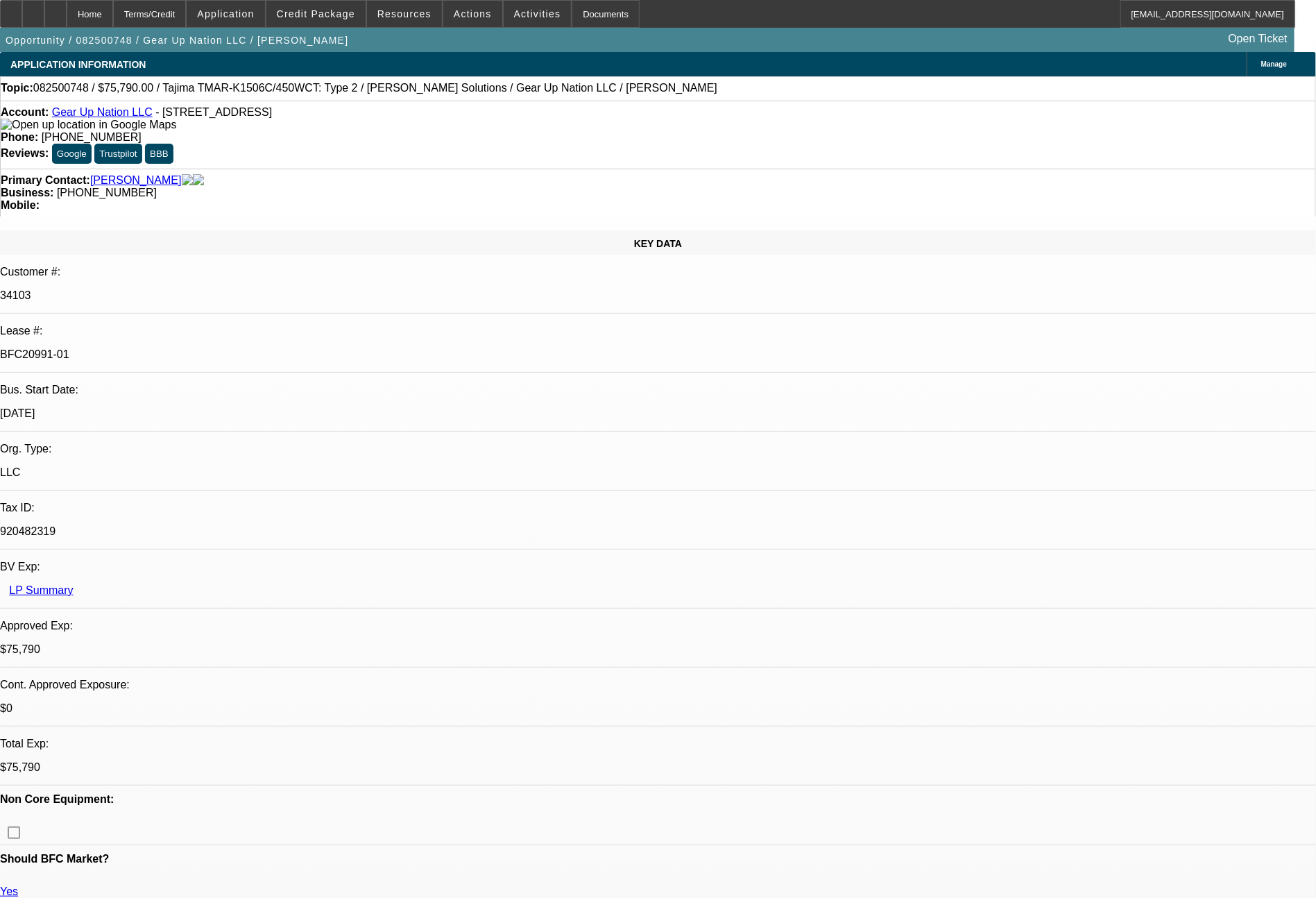
select select "0"
select select "2"
select select "0"
select select "6"
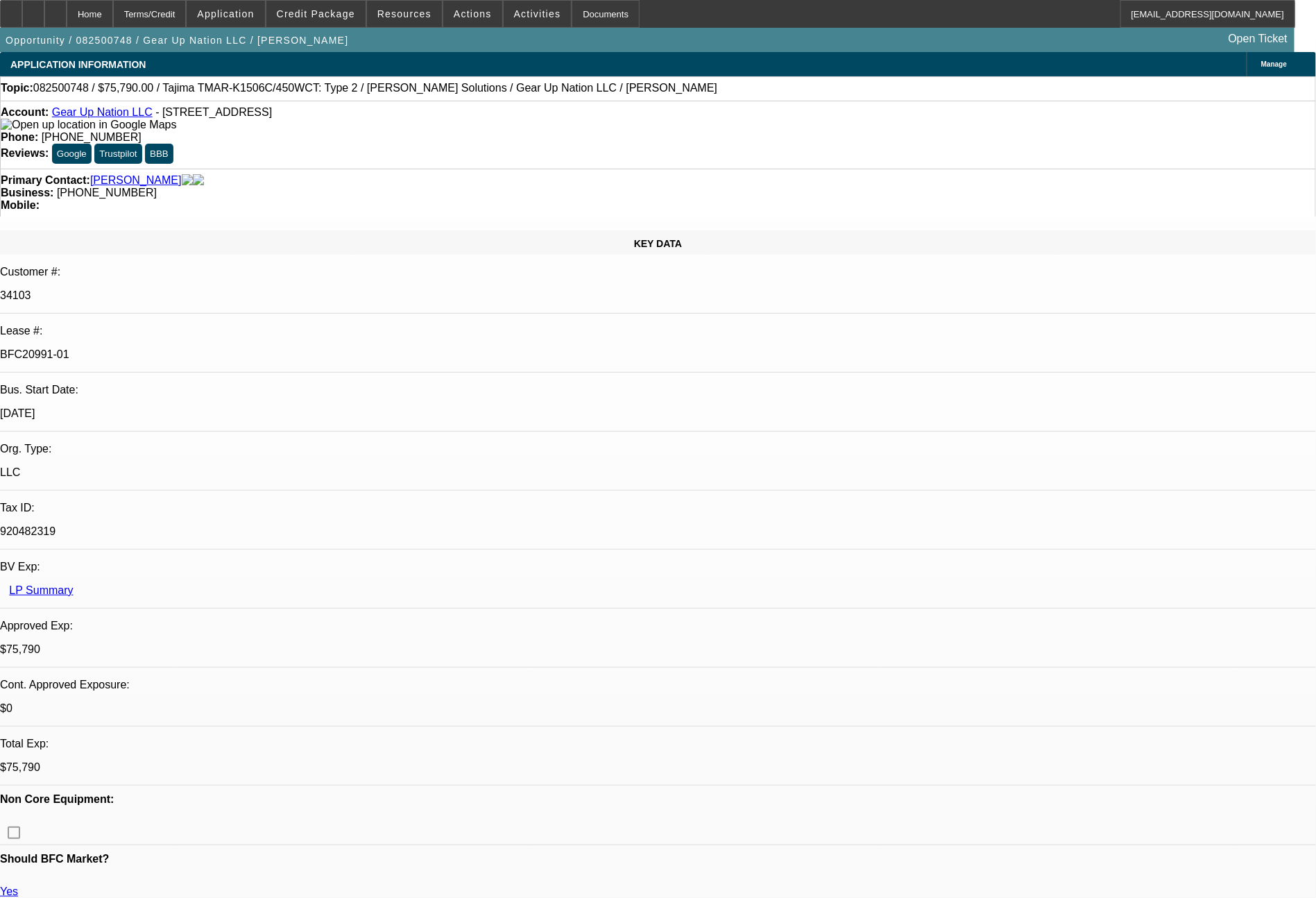
select select "0"
select select "2"
select select "0"
select select "6"
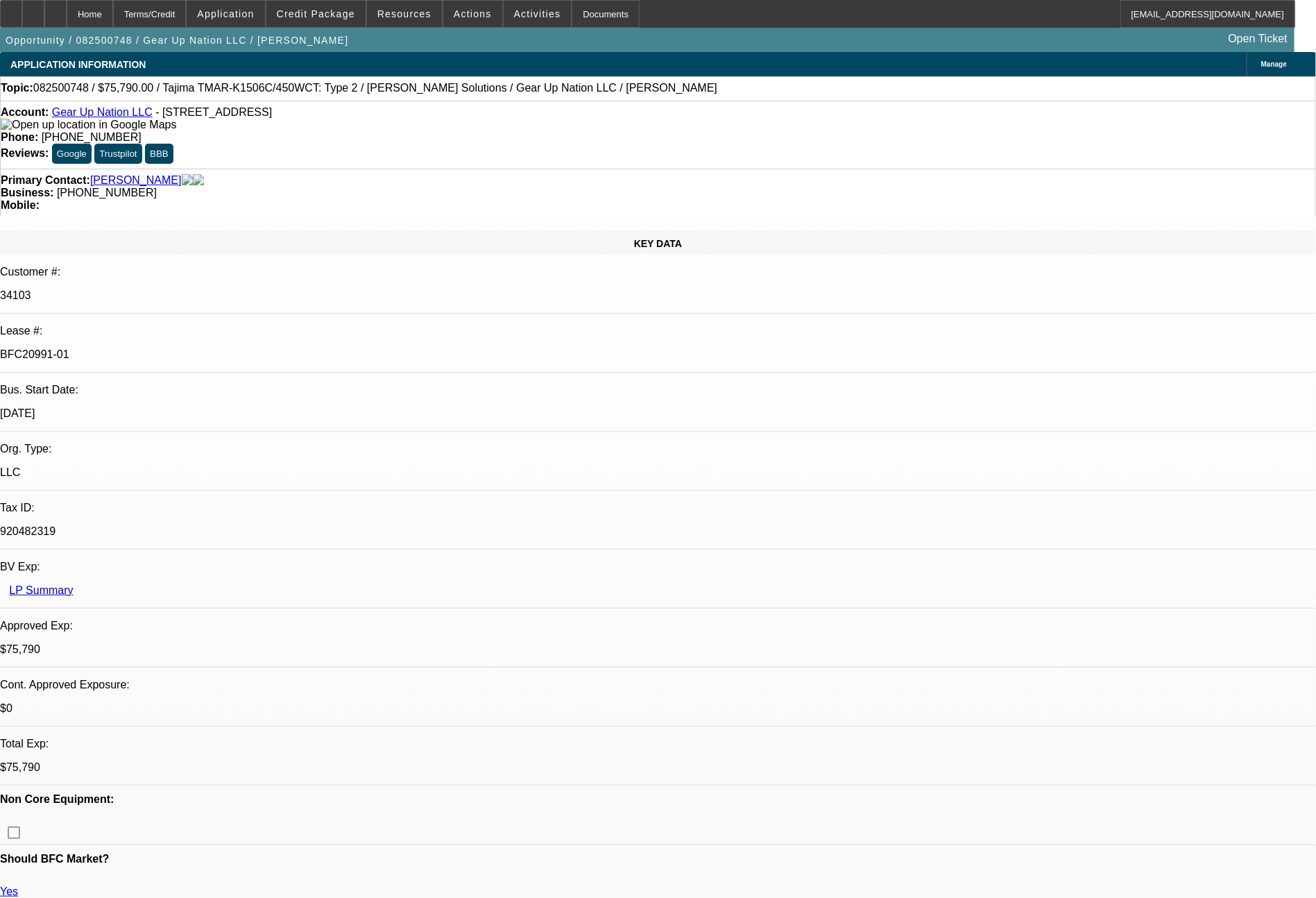
click at [1314, 48] on div "Opportunity / 082500748 / Gear Up Nation LLC / Hoffelder, Caroline Open Ticket" at bounding box center [658, 40] width 1316 height 24
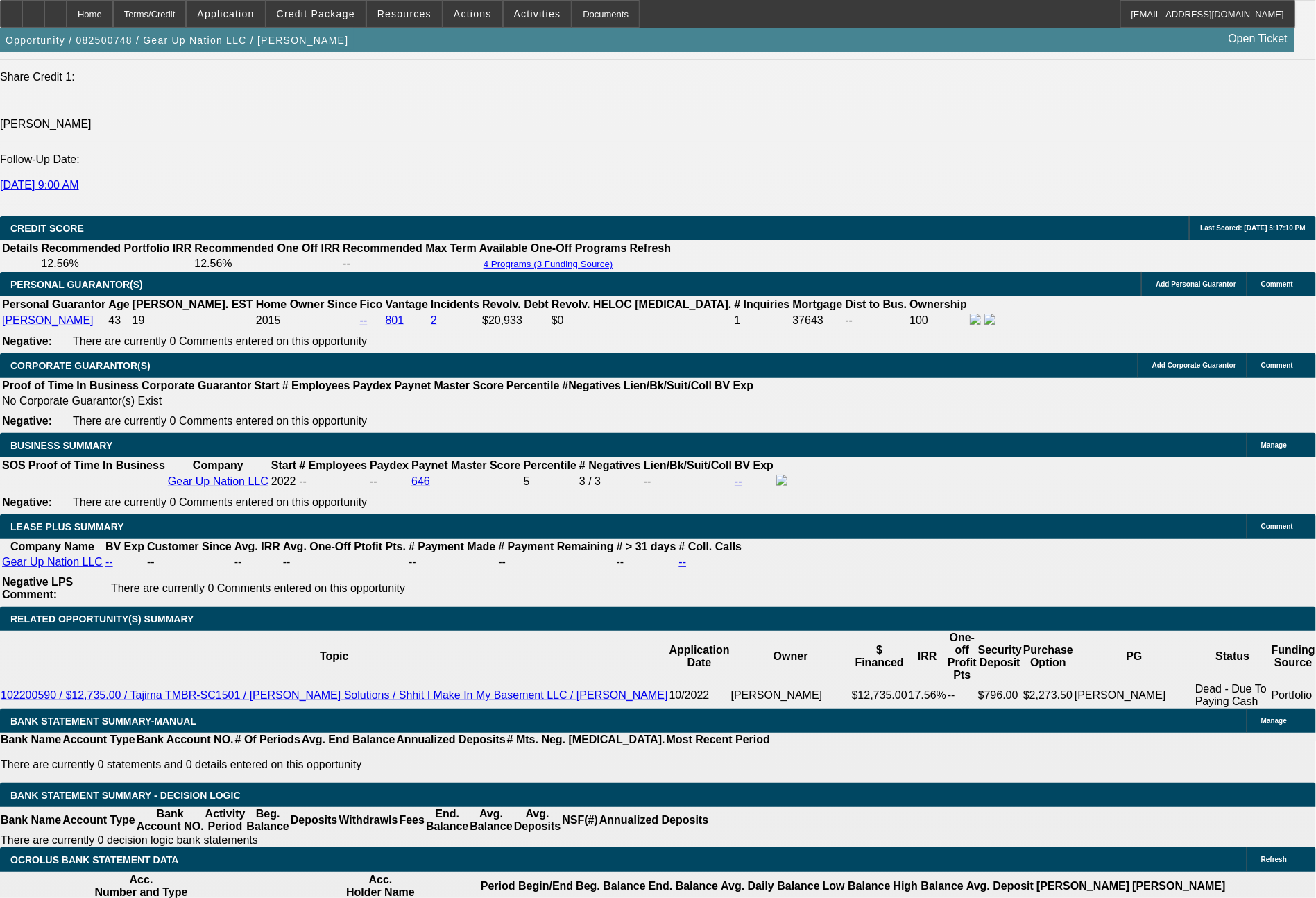
scroll to position [1945, 0]
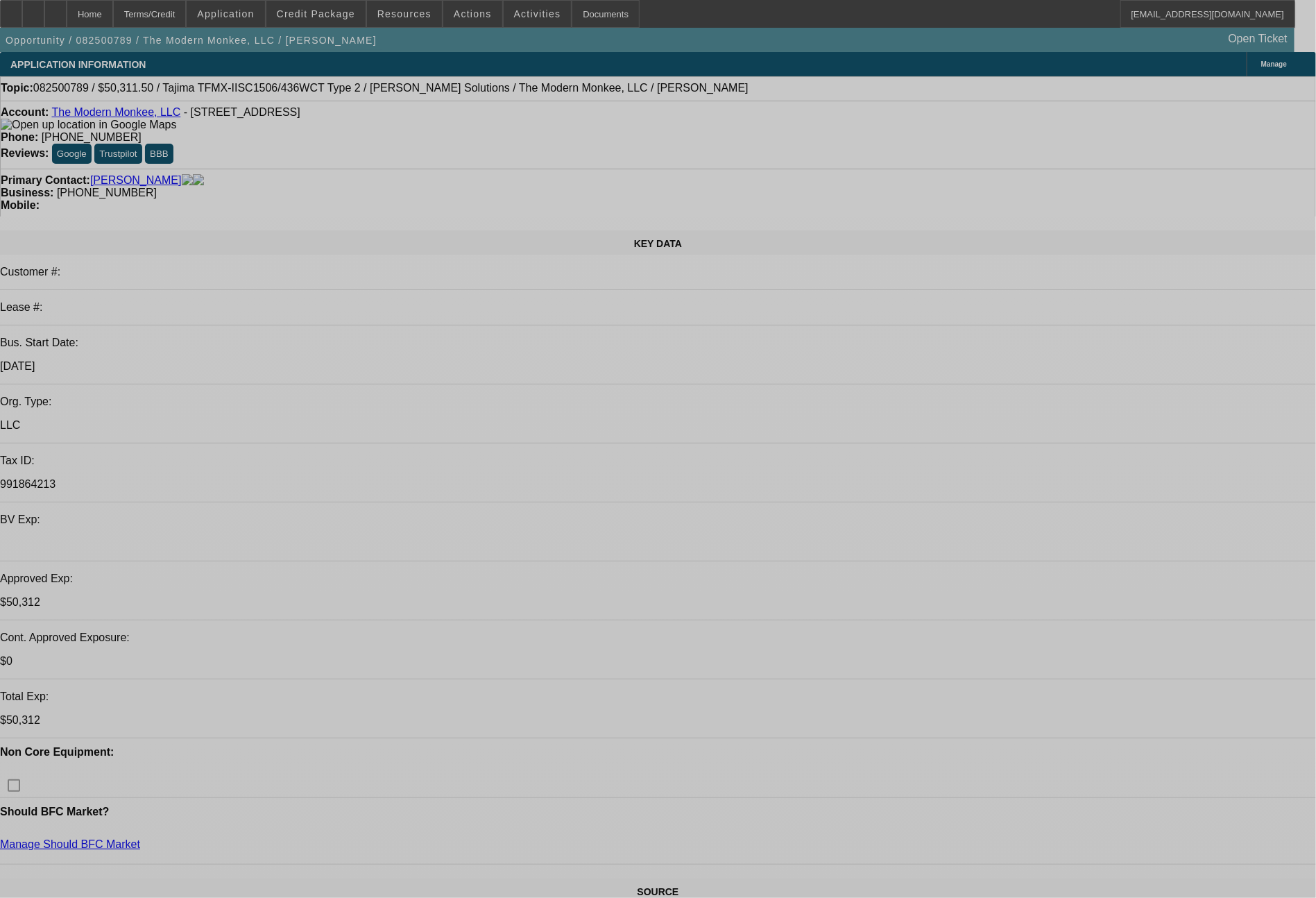
select select "0"
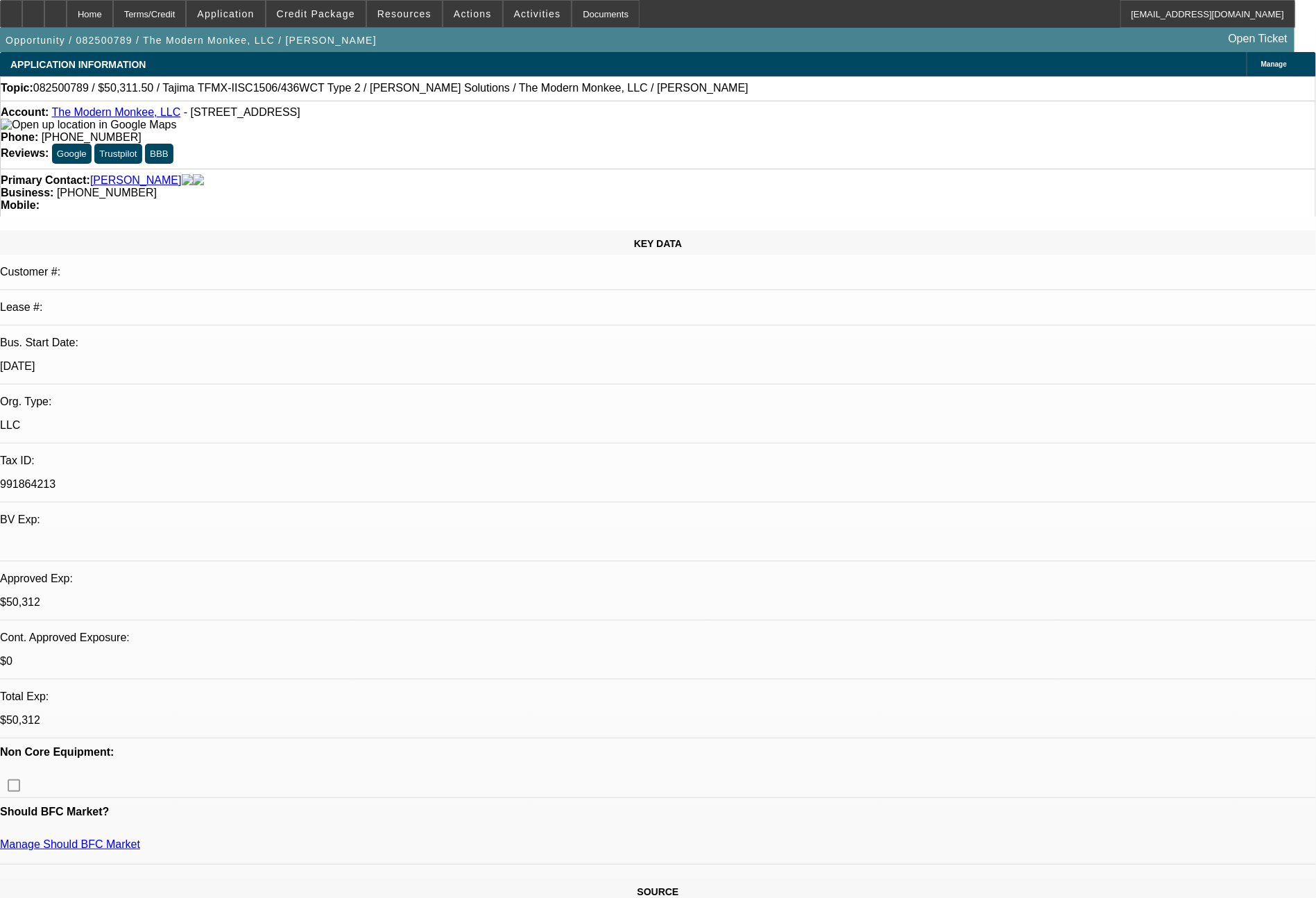
select select "2"
select select "0"
select select "6"
select select "0"
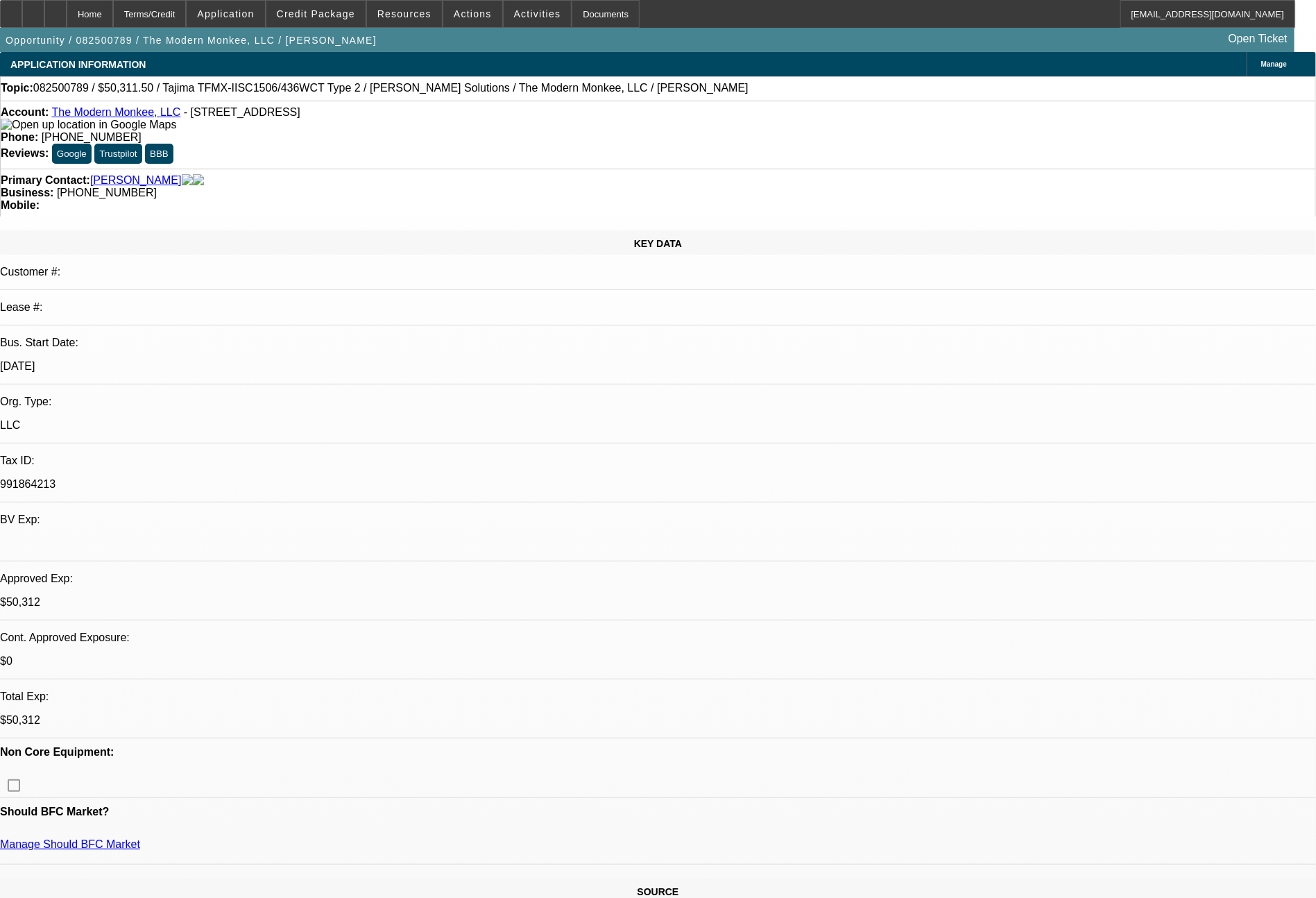
select select "2"
select select "0"
select select "6"
select select "0.15"
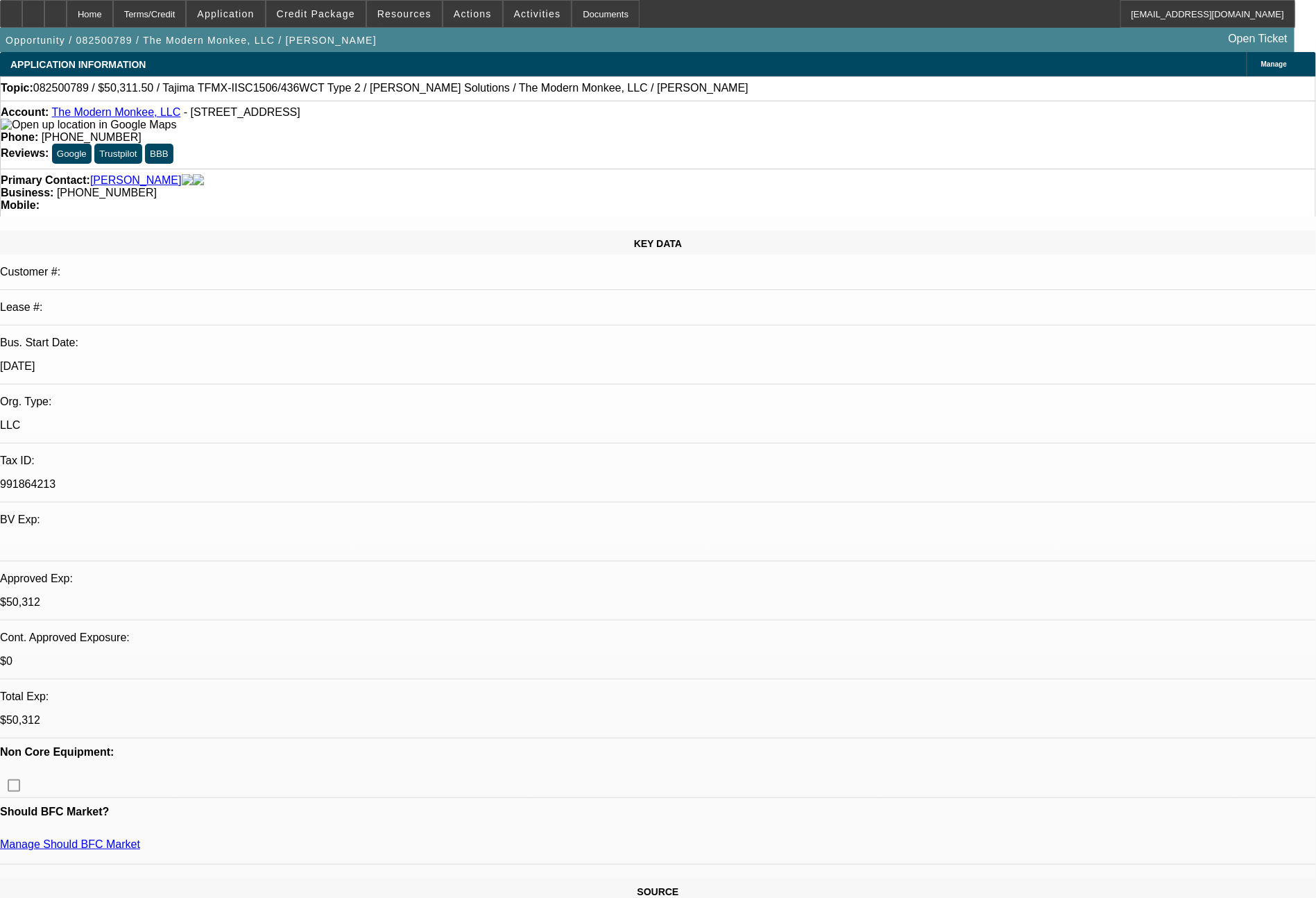
select select "2"
select select "0"
select select "6"
select select "0.15"
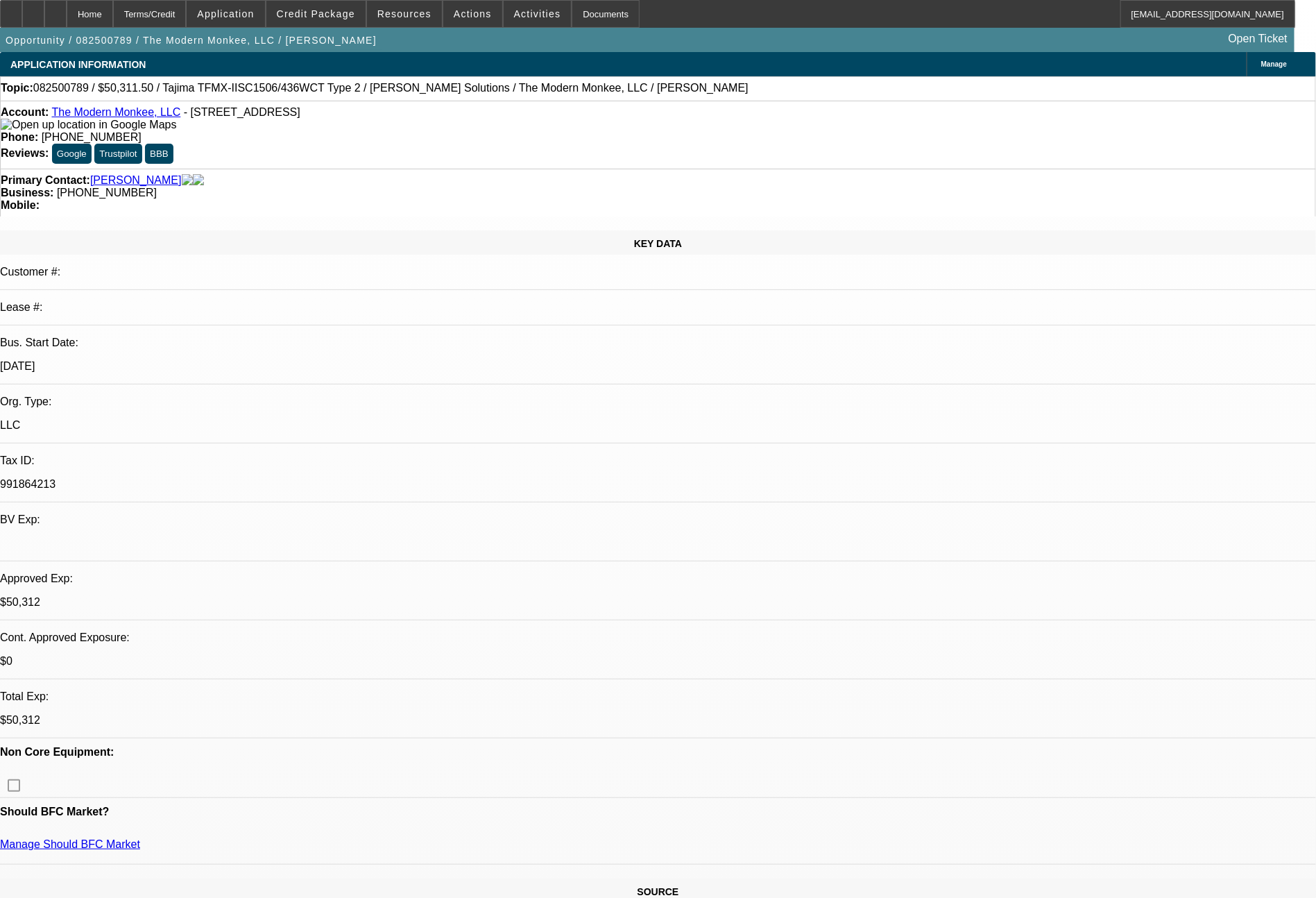
select select "2"
select select "0.1"
select select "4"
click at [338, 13] on span "Credit Package" at bounding box center [316, 14] width 78 height 11
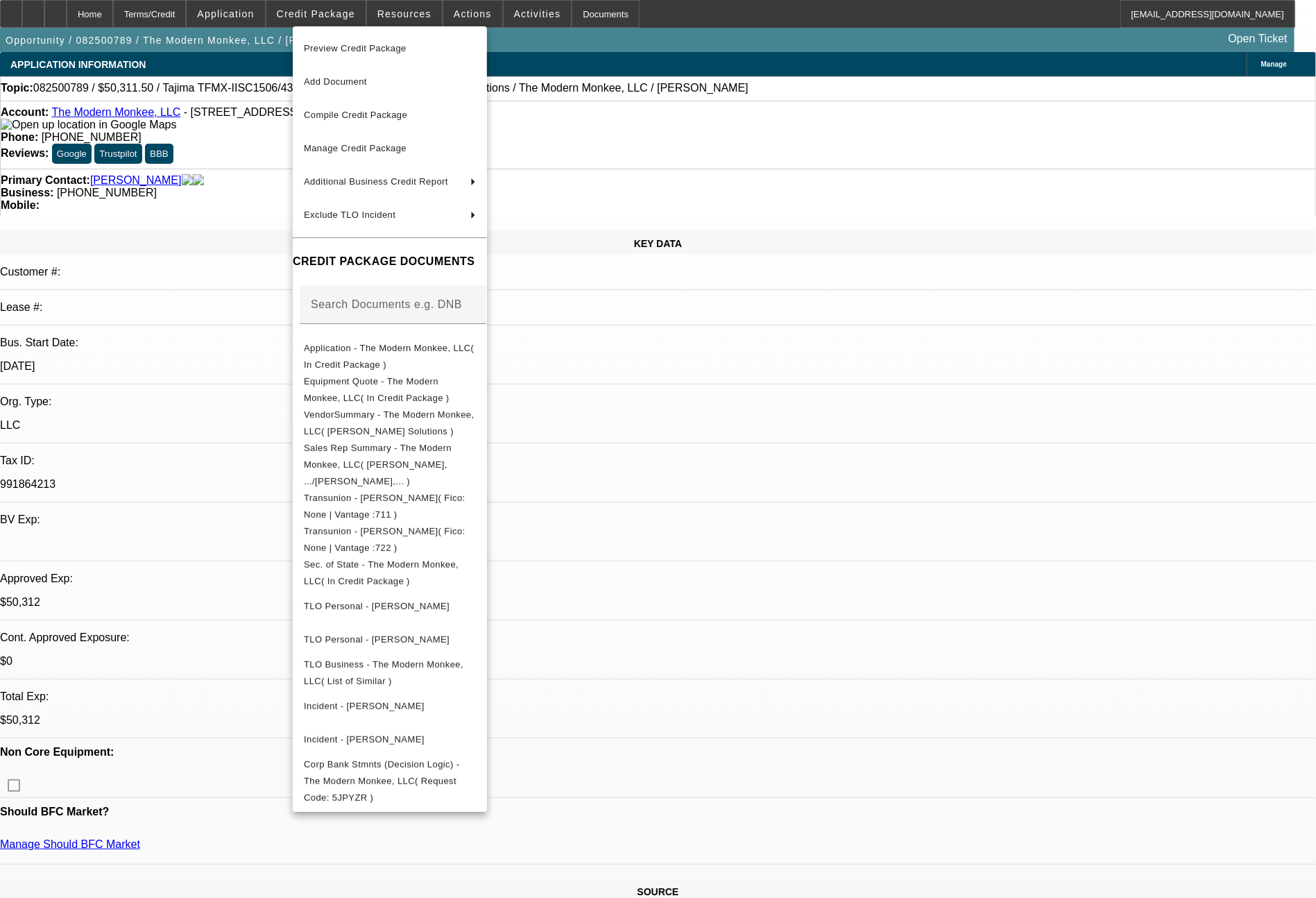
click at [1097, 836] on div at bounding box center [658, 449] width 1316 height 898
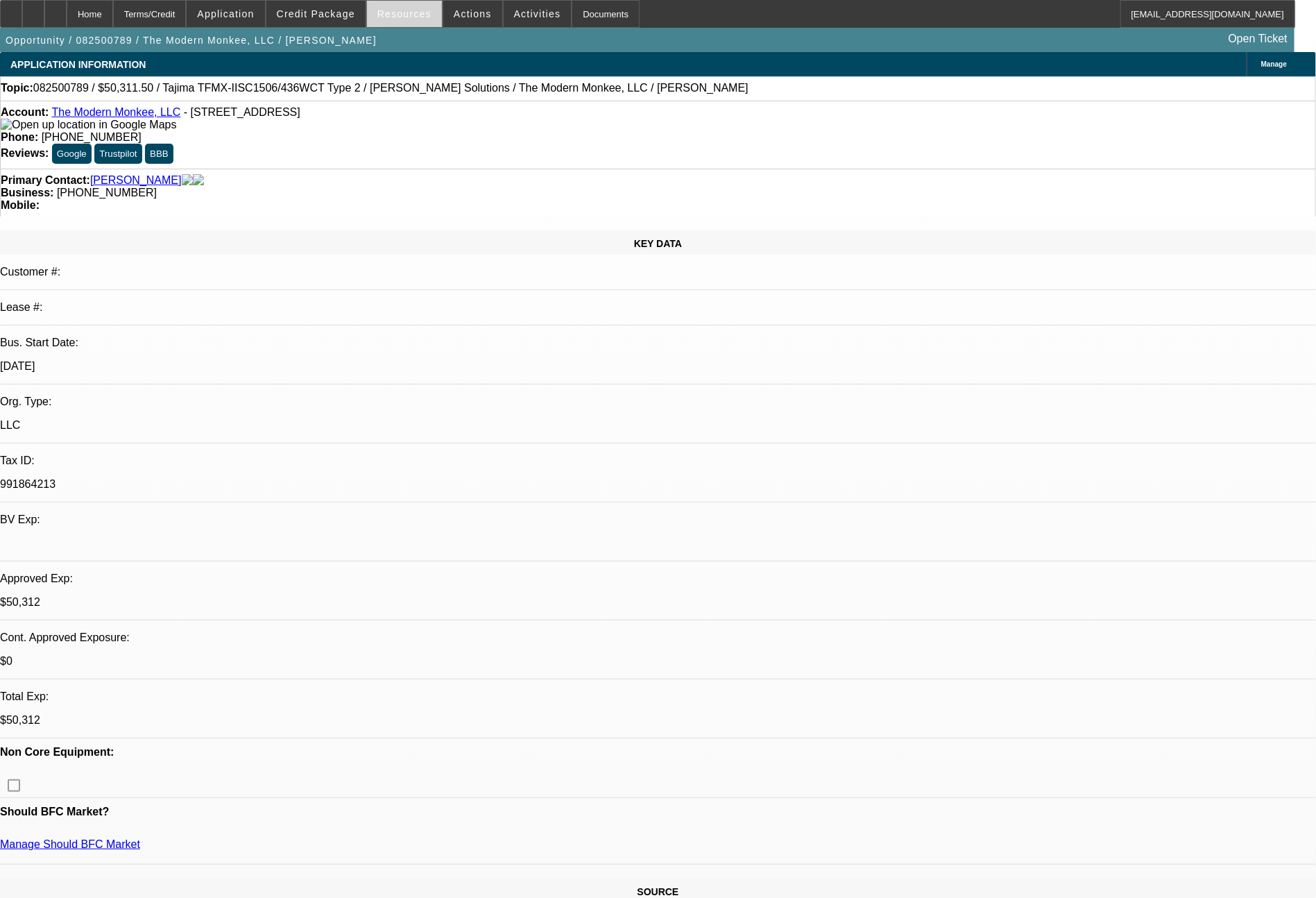
click at [418, 21] on span at bounding box center [404, 14] width 75 height 33
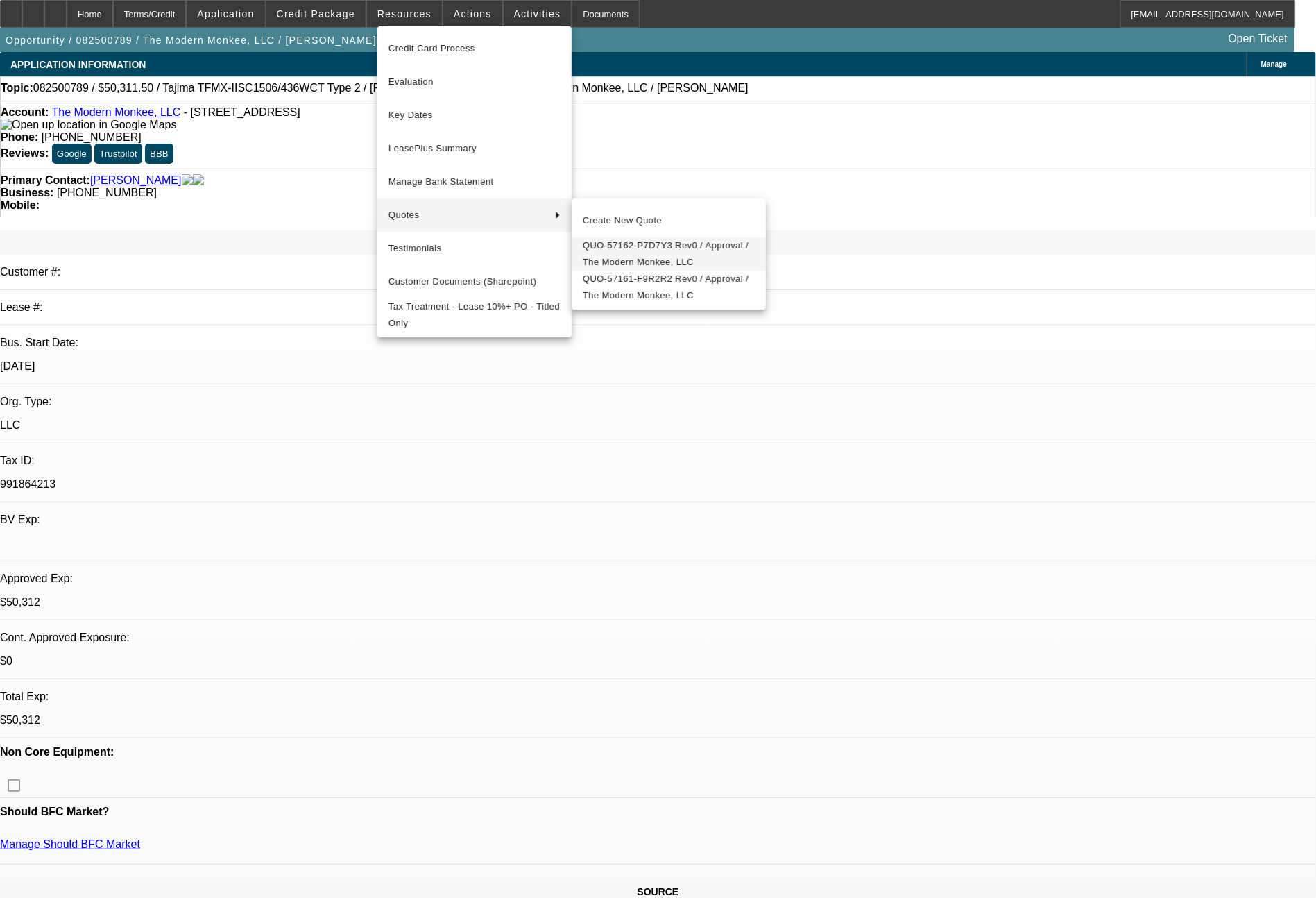
click at [631, 250] on span "QUO-57162-P7D7Y3 Rev0 / Approval / The Modern Monkee, LLC" at bounding box center [668, 254] width 172 height 33
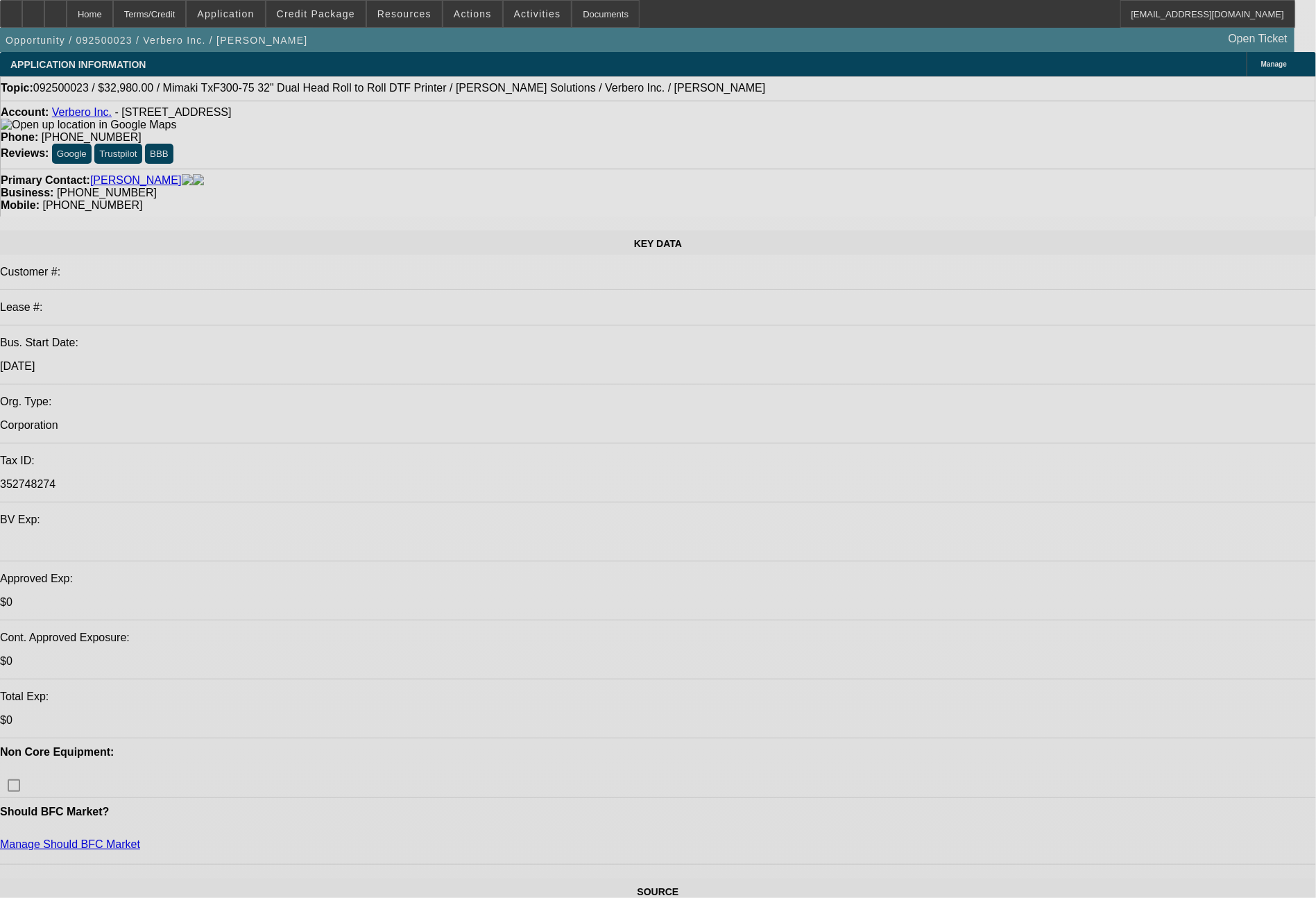
select select "0"
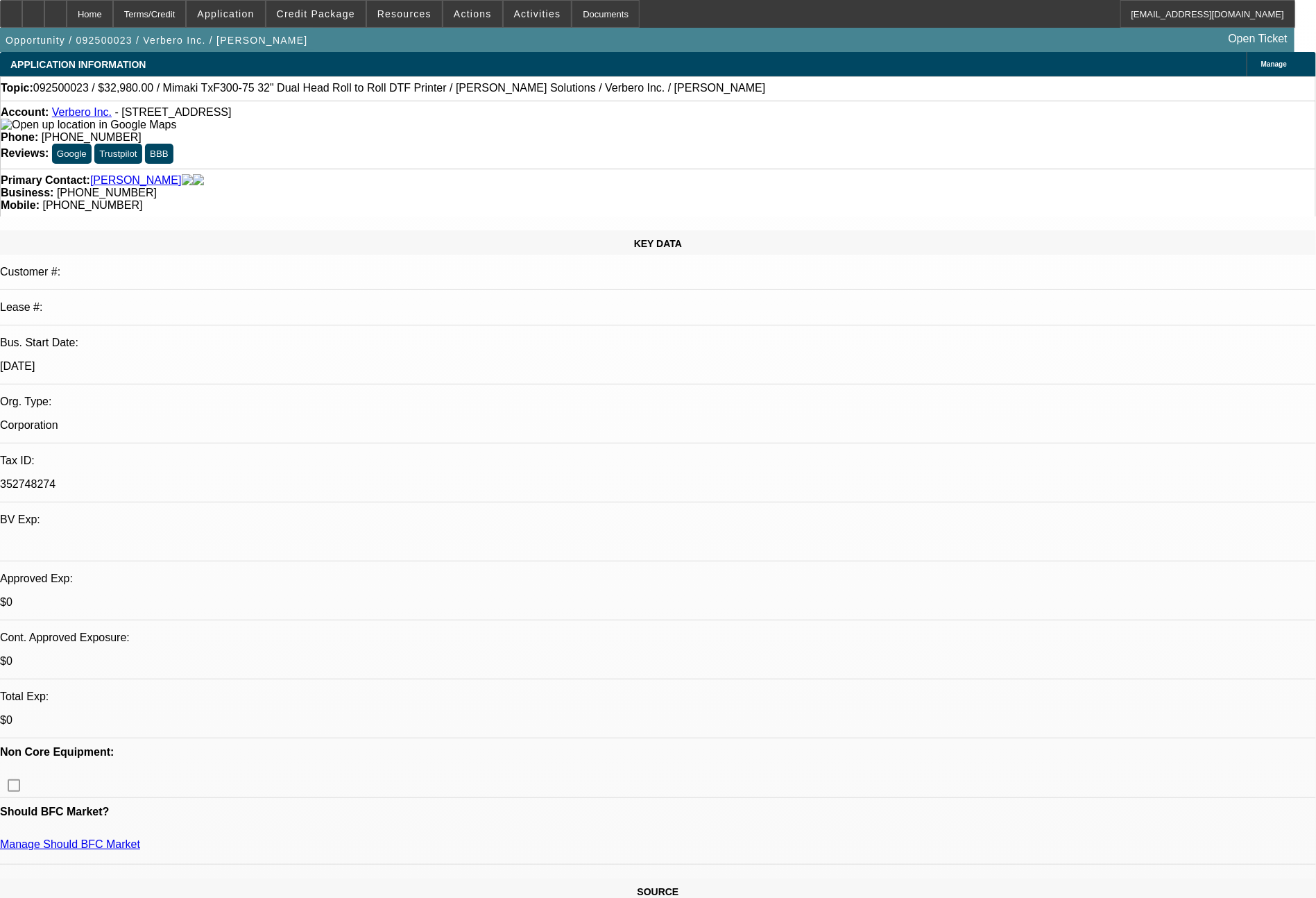
select select "2"
select select "0"
select select "6"
select select "0"
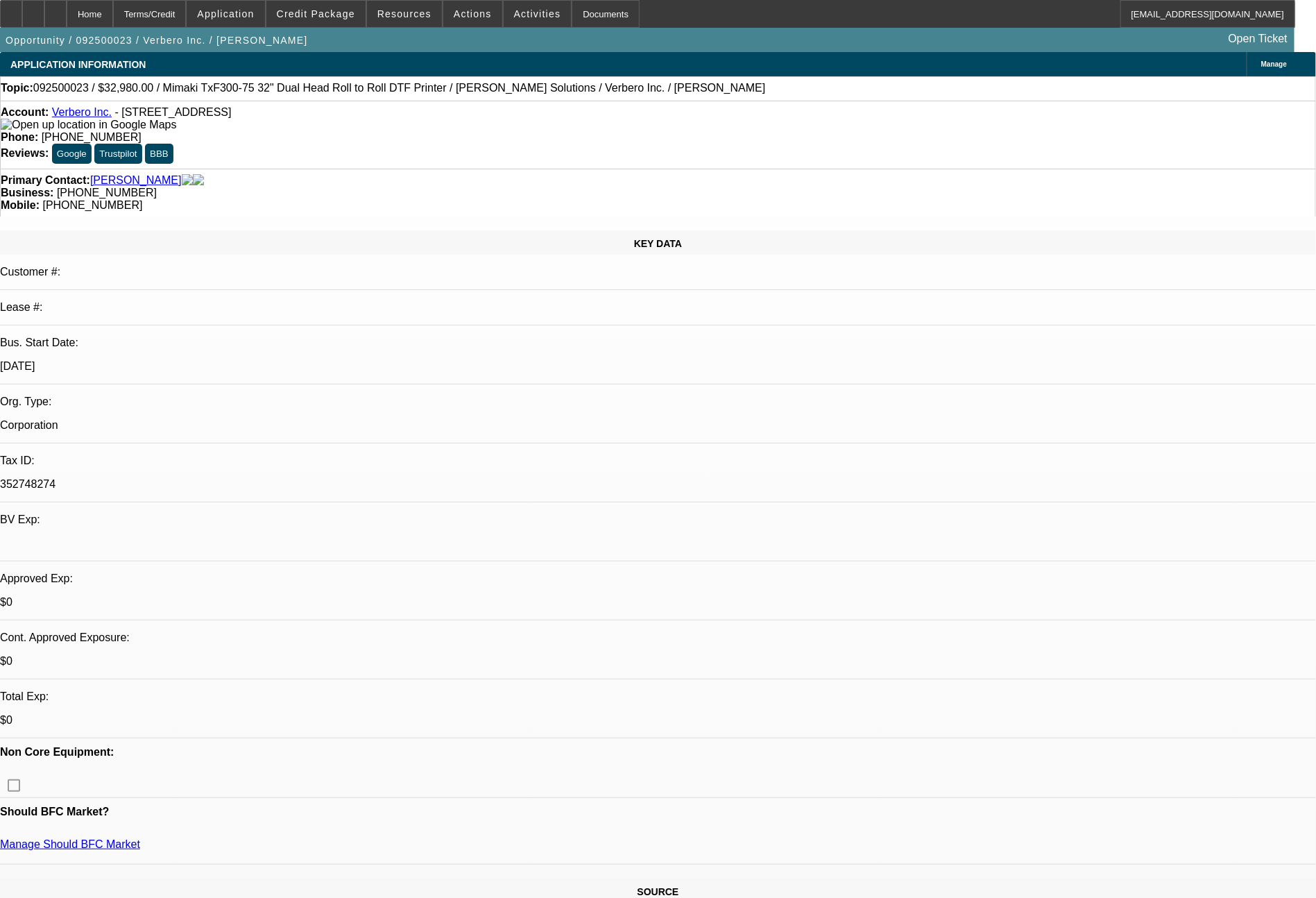
select select "2"
select select "0"
select select "6"
select select "0"
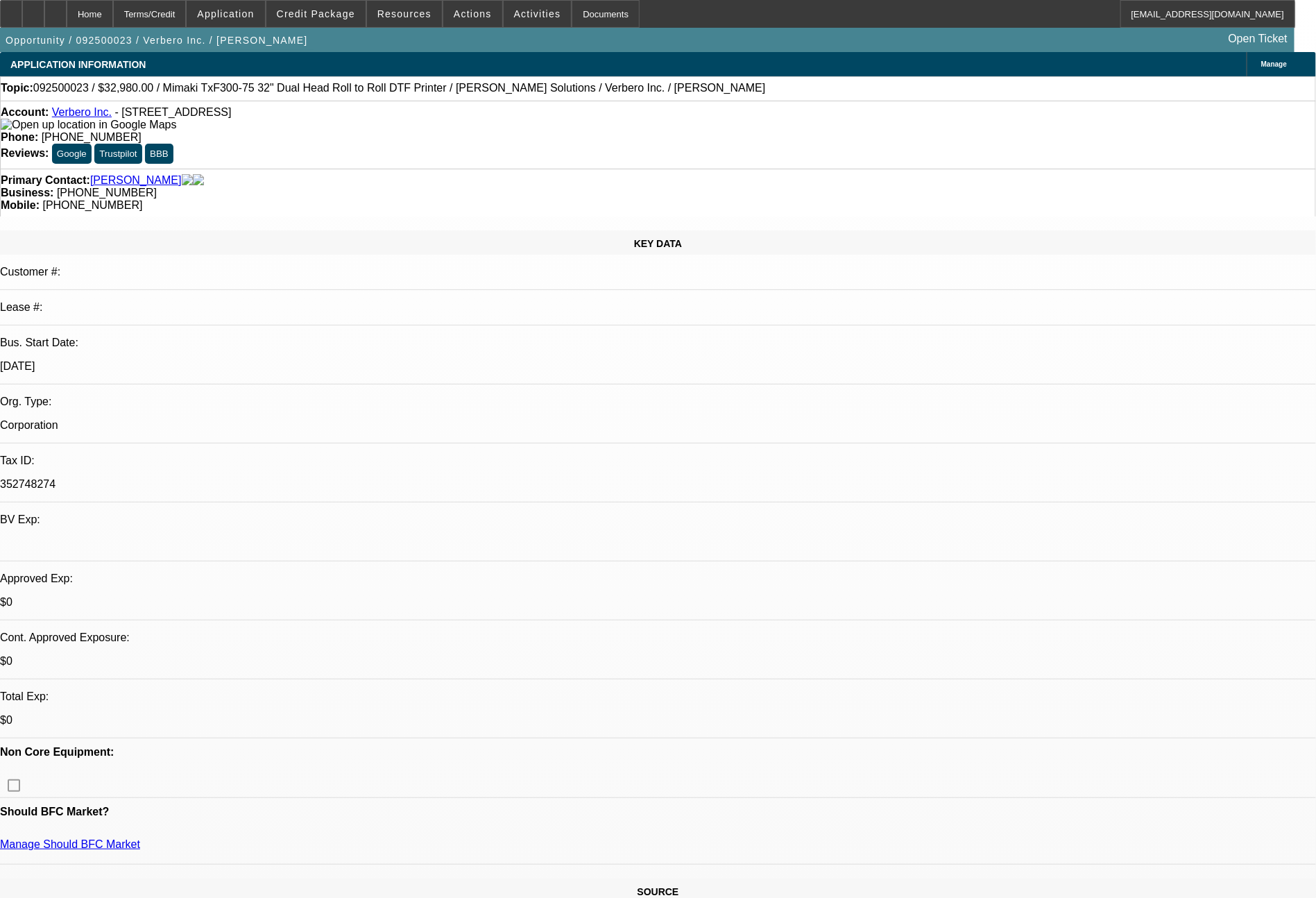
select select "2"
select select "0"
select select "6"
select select "0"
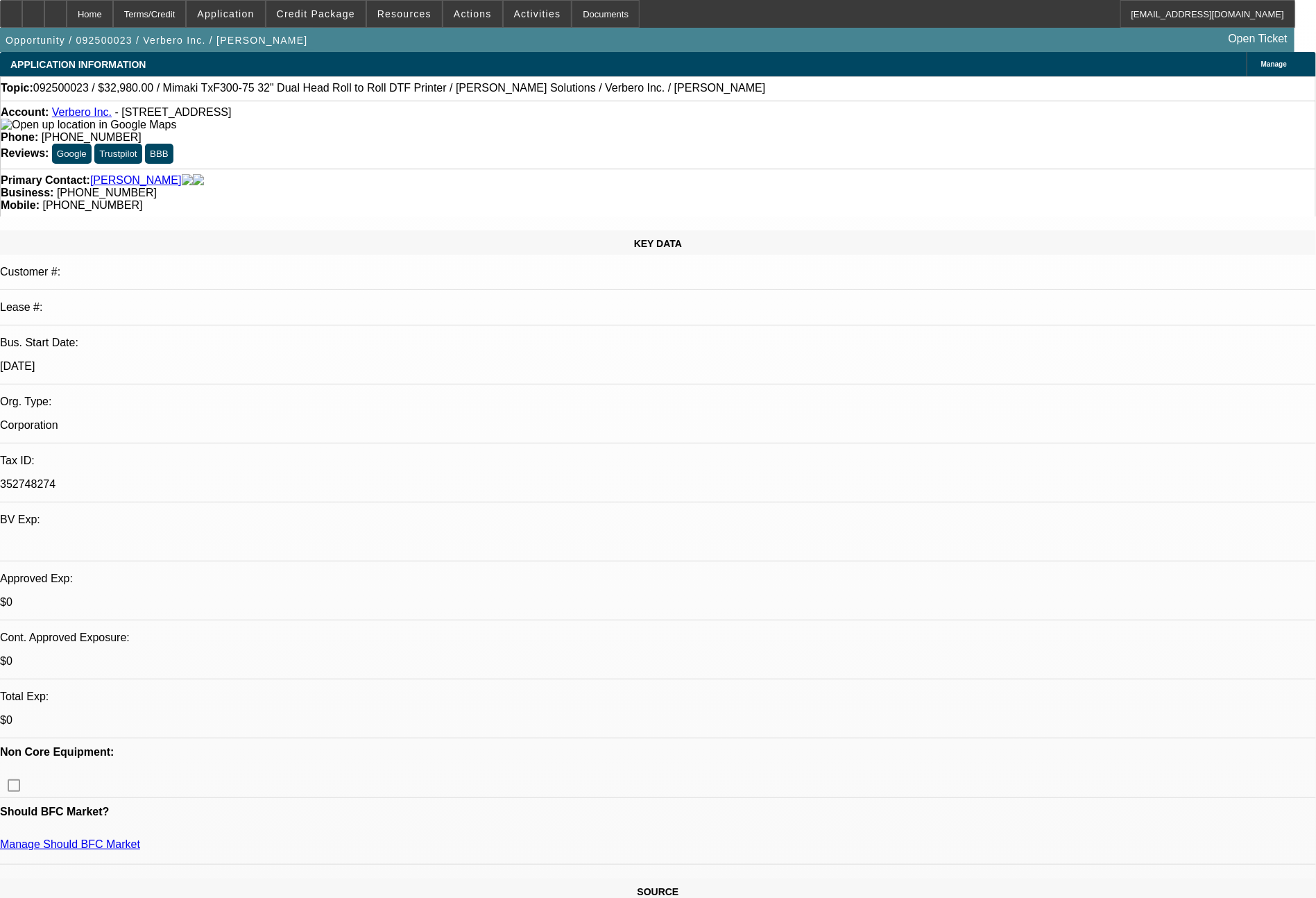
select select "2"
select select "0"
select select "6"
click at [355, 8] on span "Credit Package" at bounding box center [316, 14] width 78 height 11
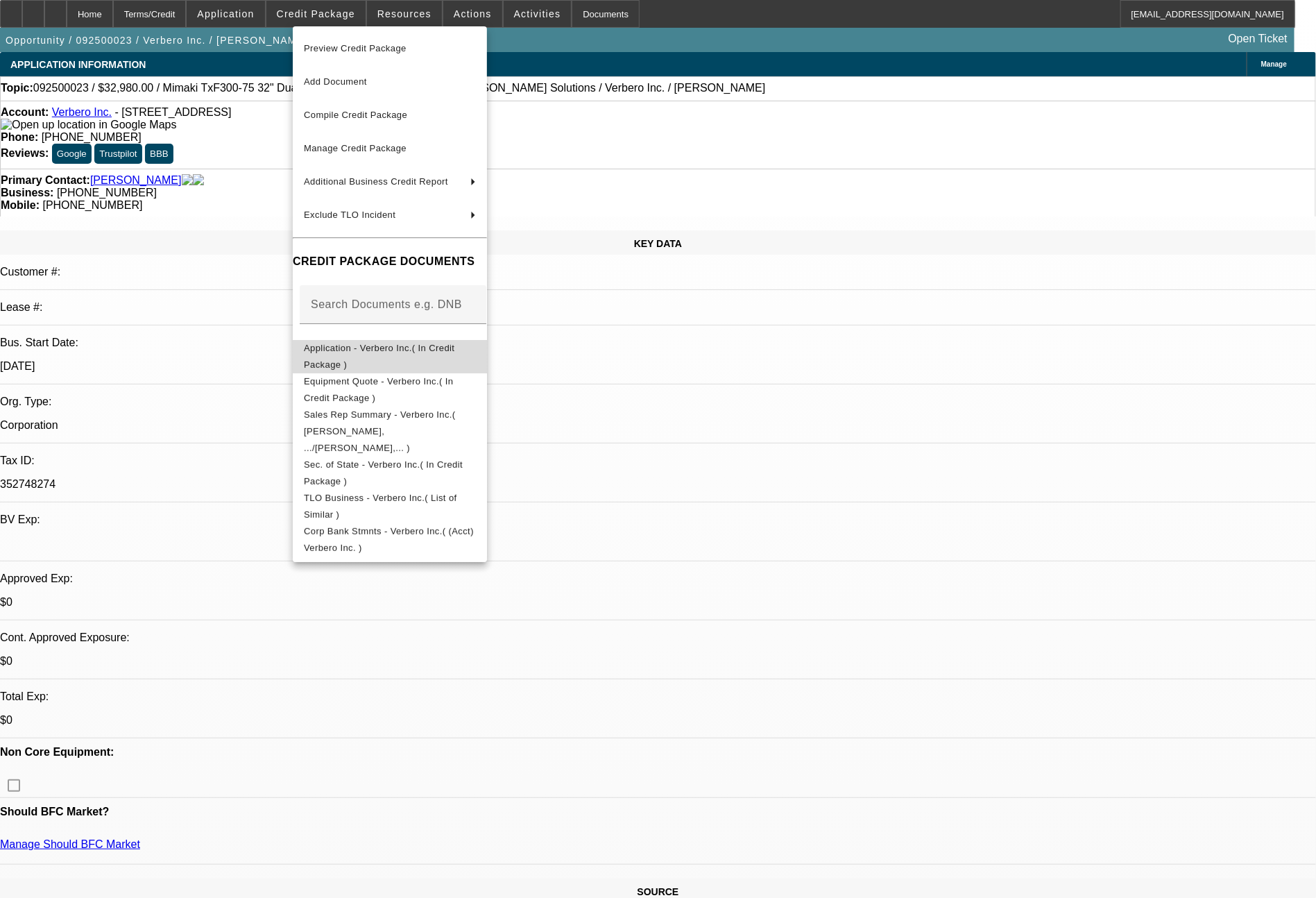
click at [394, 346] on span "Application - Verbero Inc.( In Credit Package )" at bounding box center [389, 356] width 172 height 33
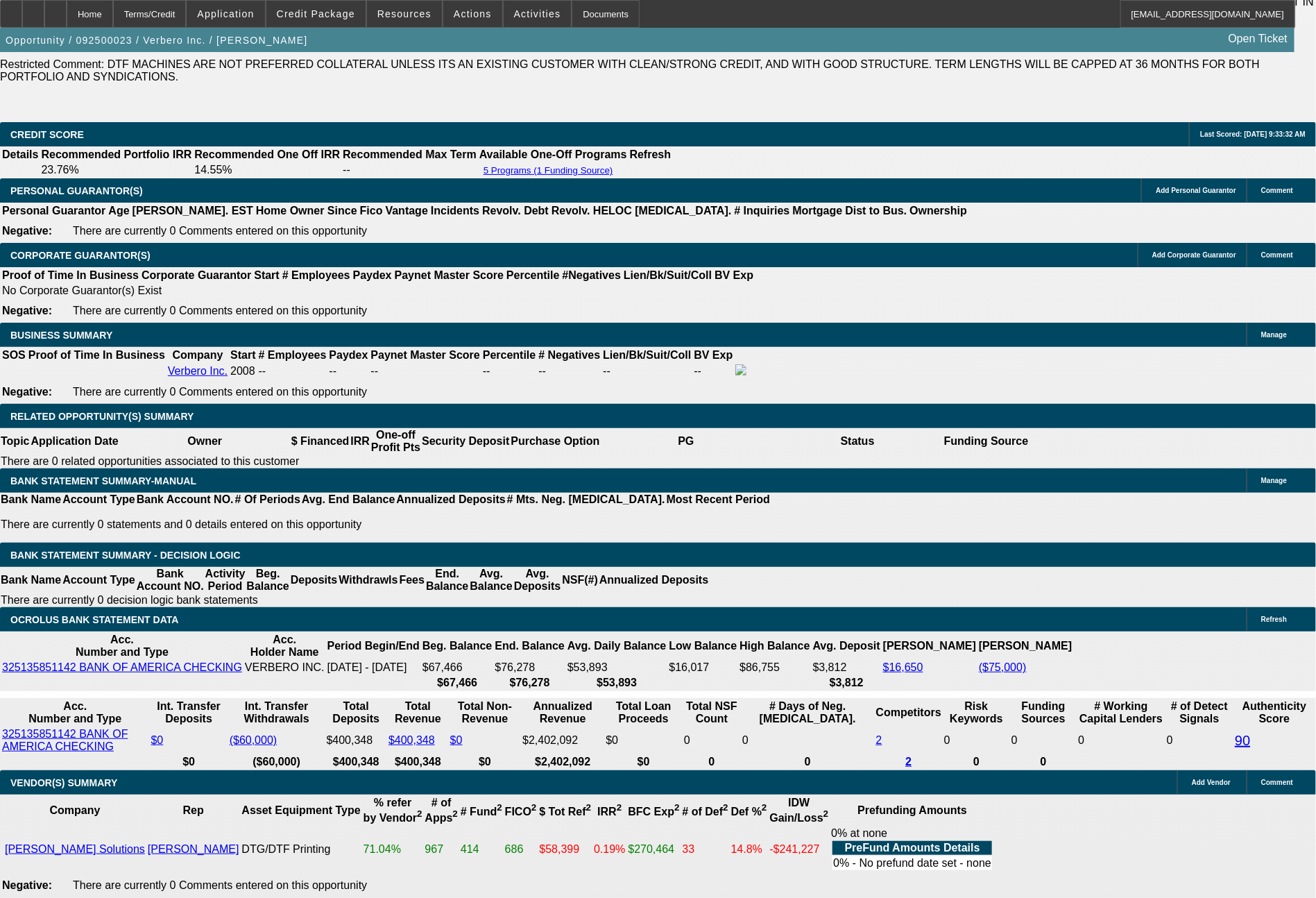
scroll to position [2137, 0]
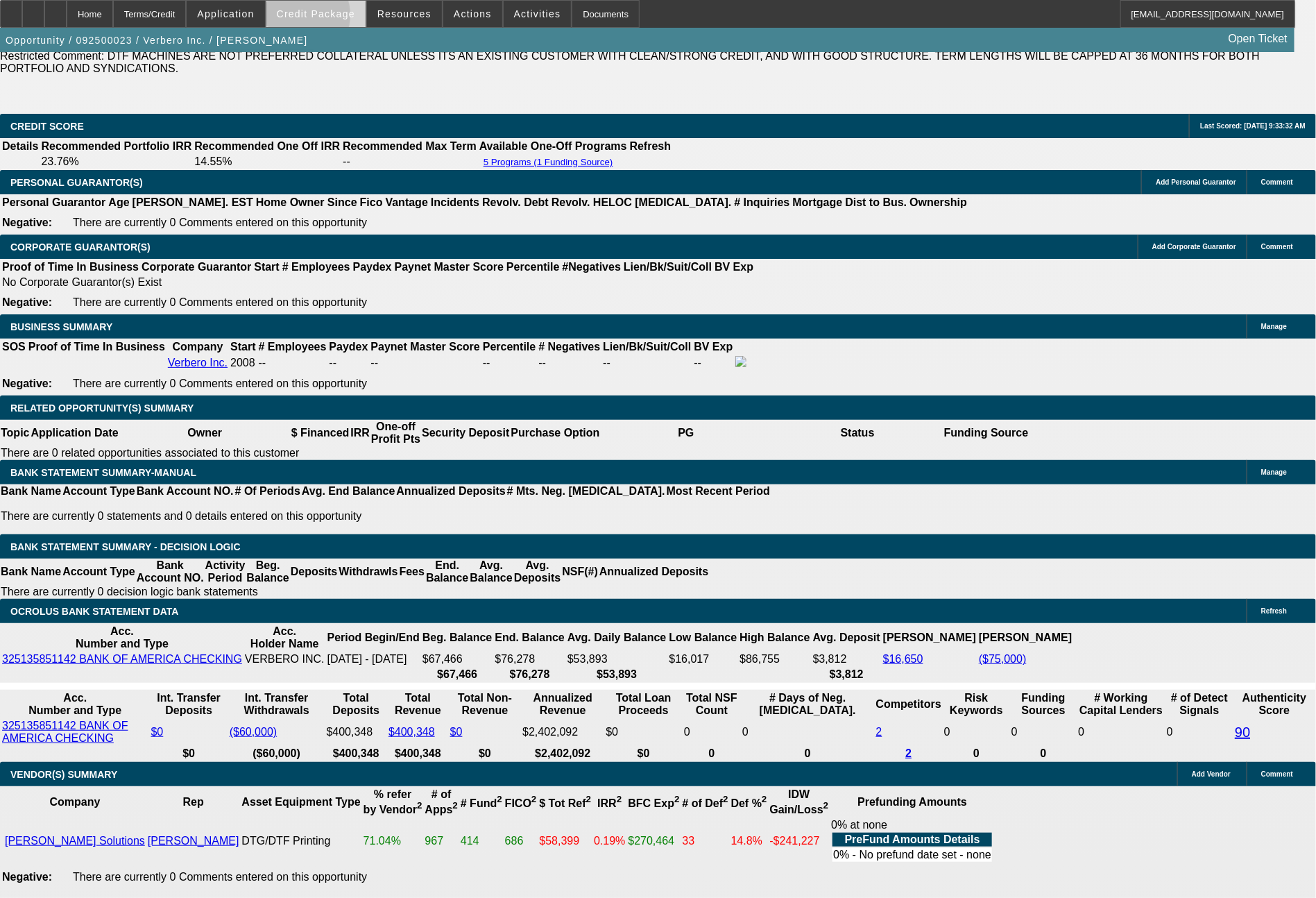
click at [325, 19] on span "Credit Package" at bounding box center [316, 14] width 78 height 11
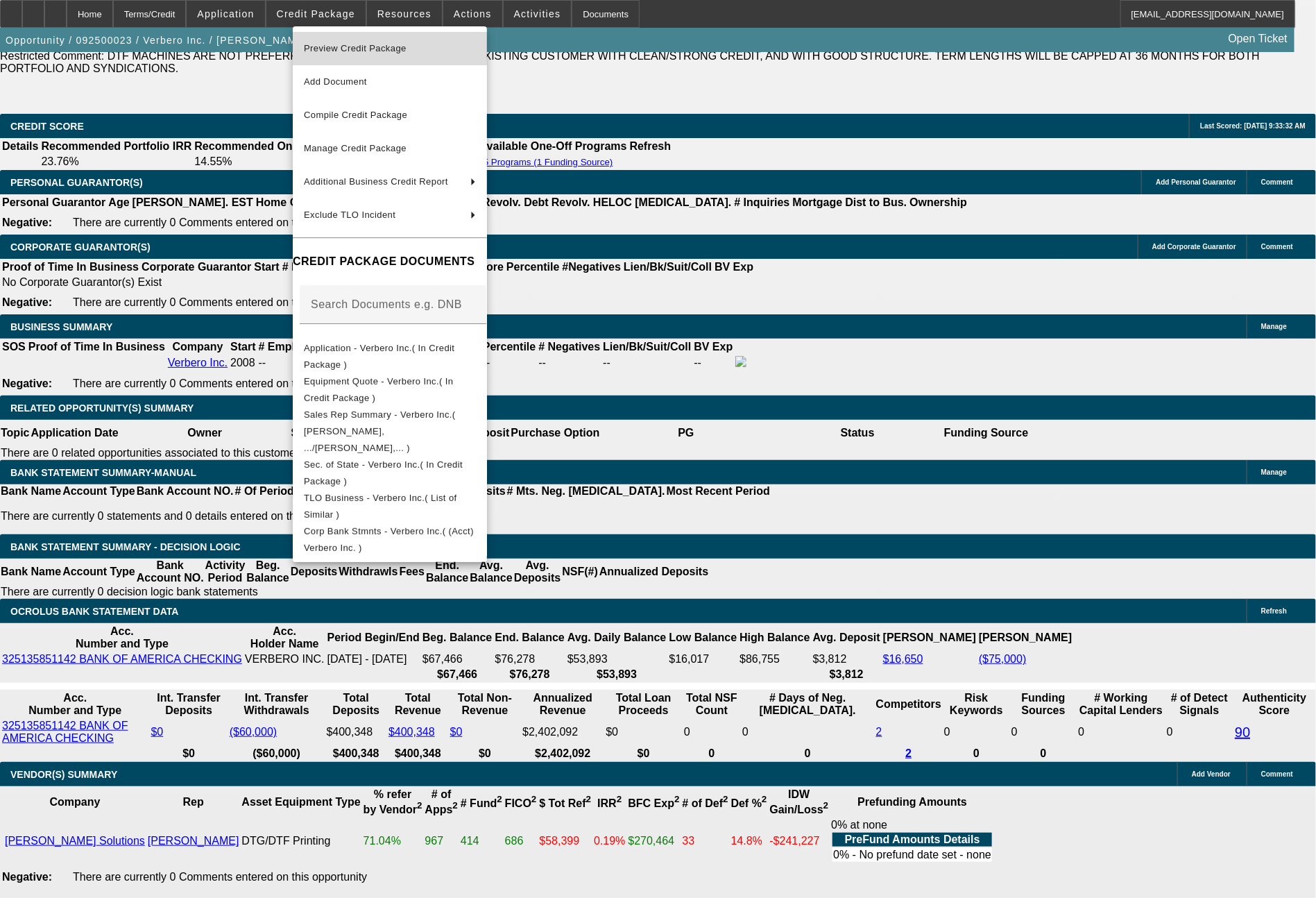
click at [358, 47] on span "Preview Credit Package" at bounding box center [354, 48] width 103 height 10
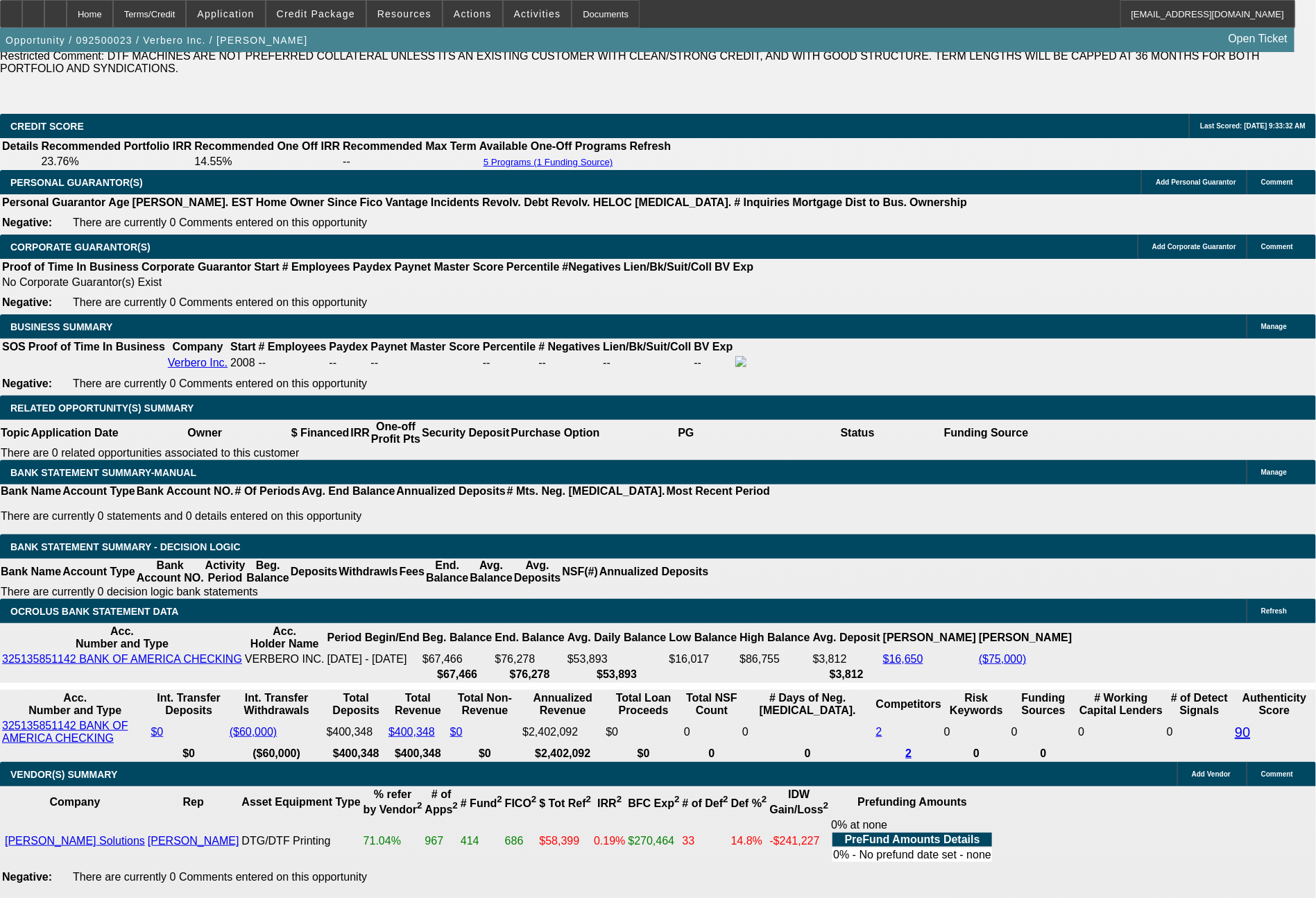
scroll to position [376, 0]
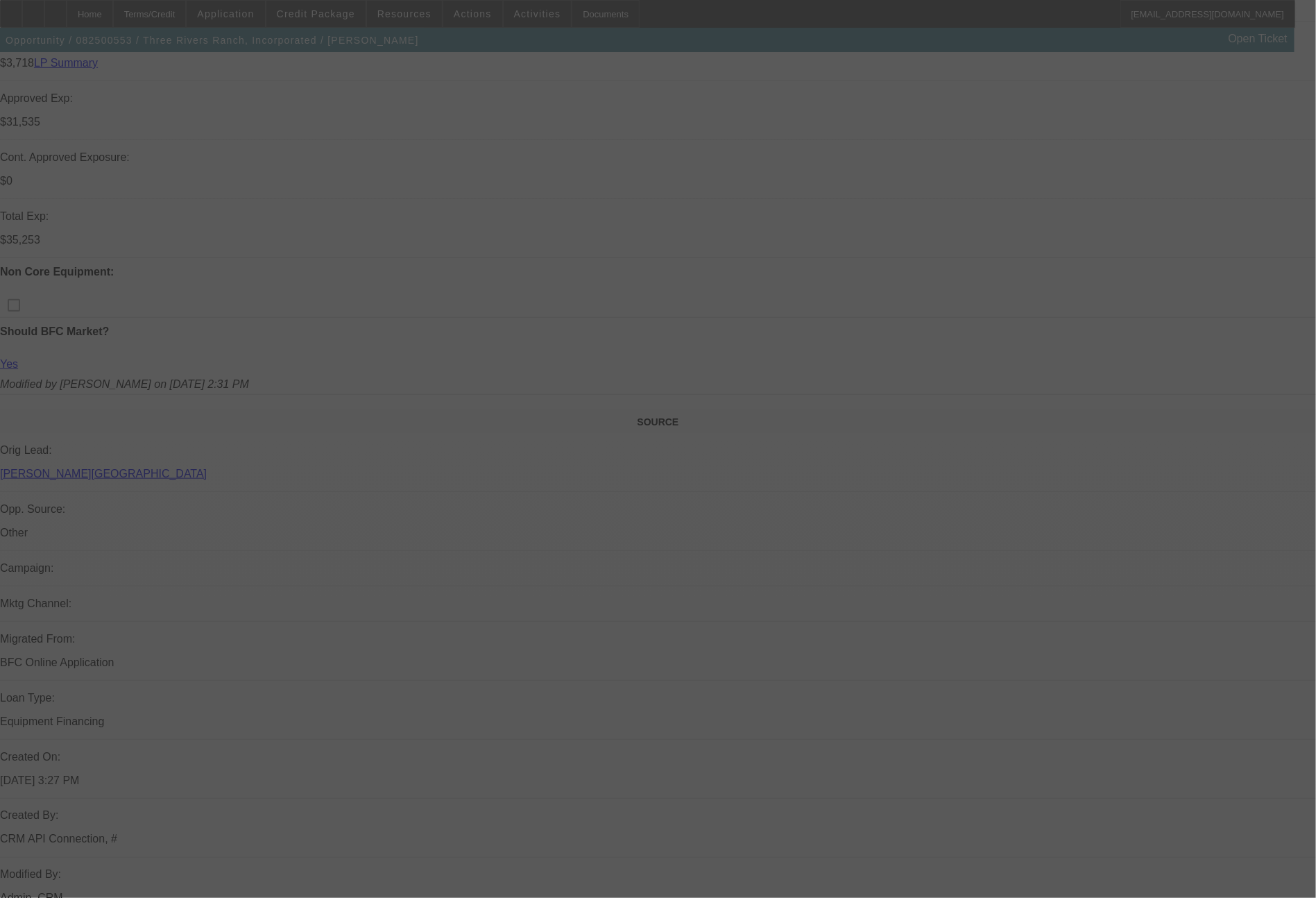
scroll to position [569, 0]
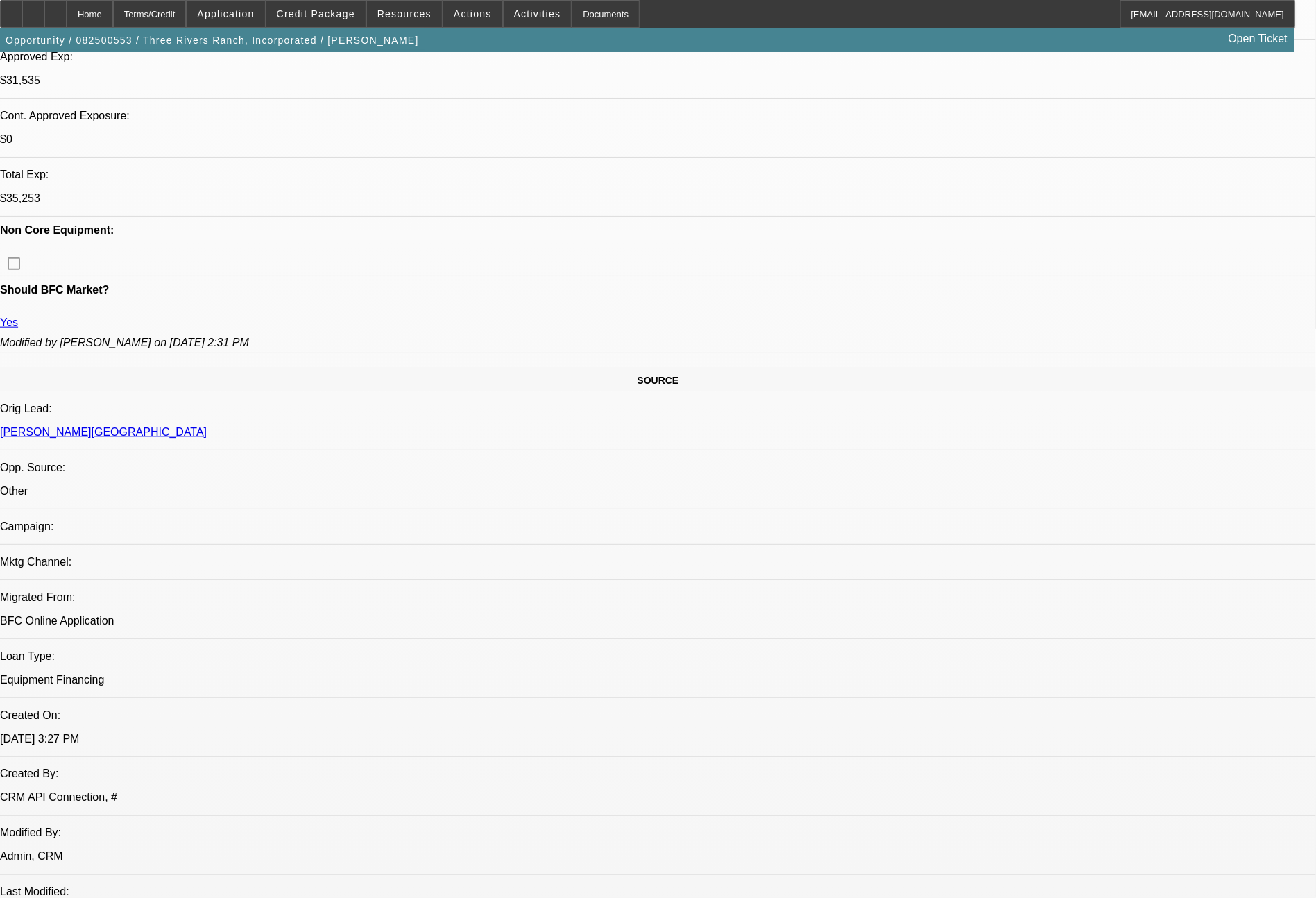
select select "0"
select select "2"
select select "0"
select select "6"
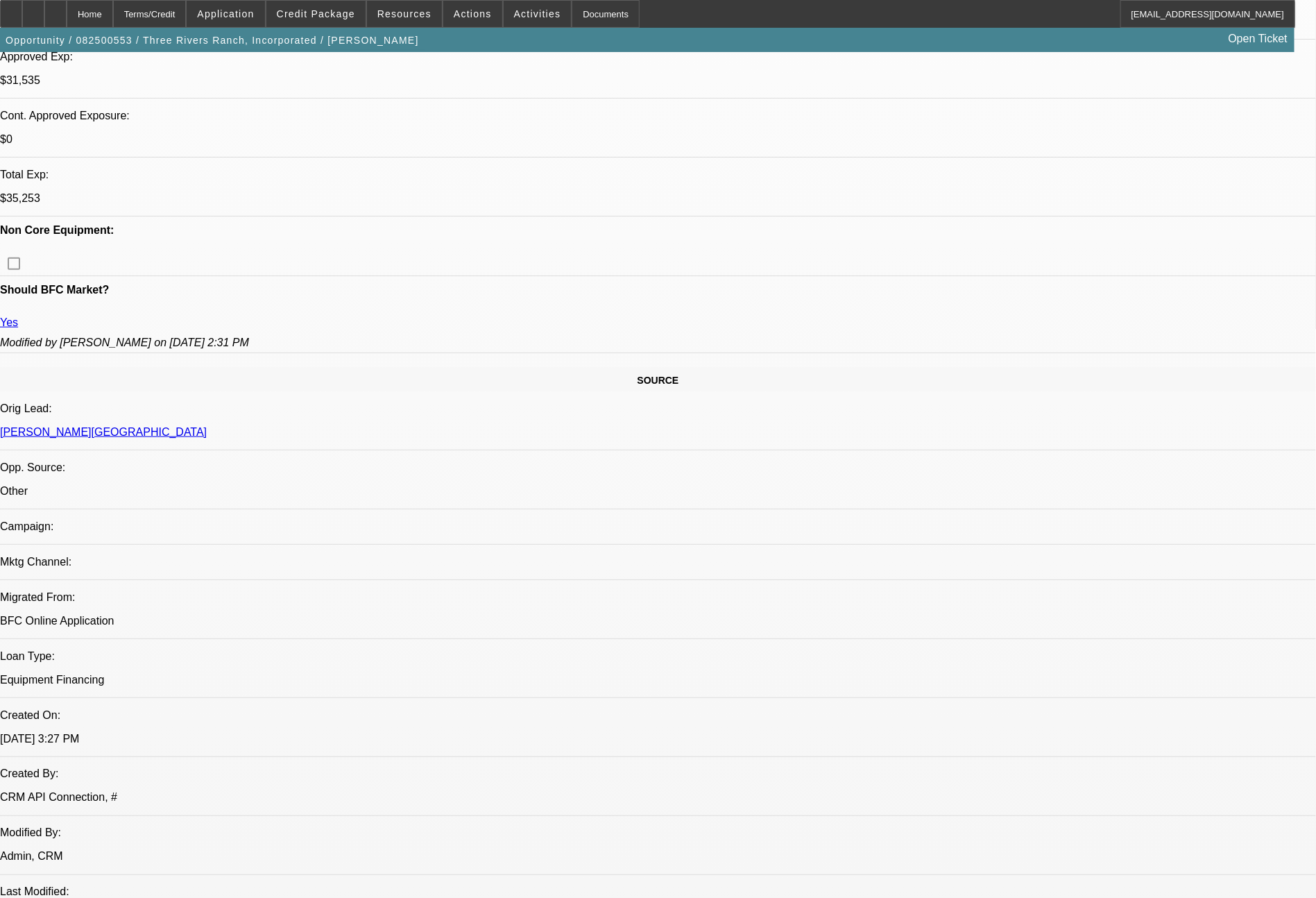
select select "0"
select select "2"
select select "0"
select select "4"
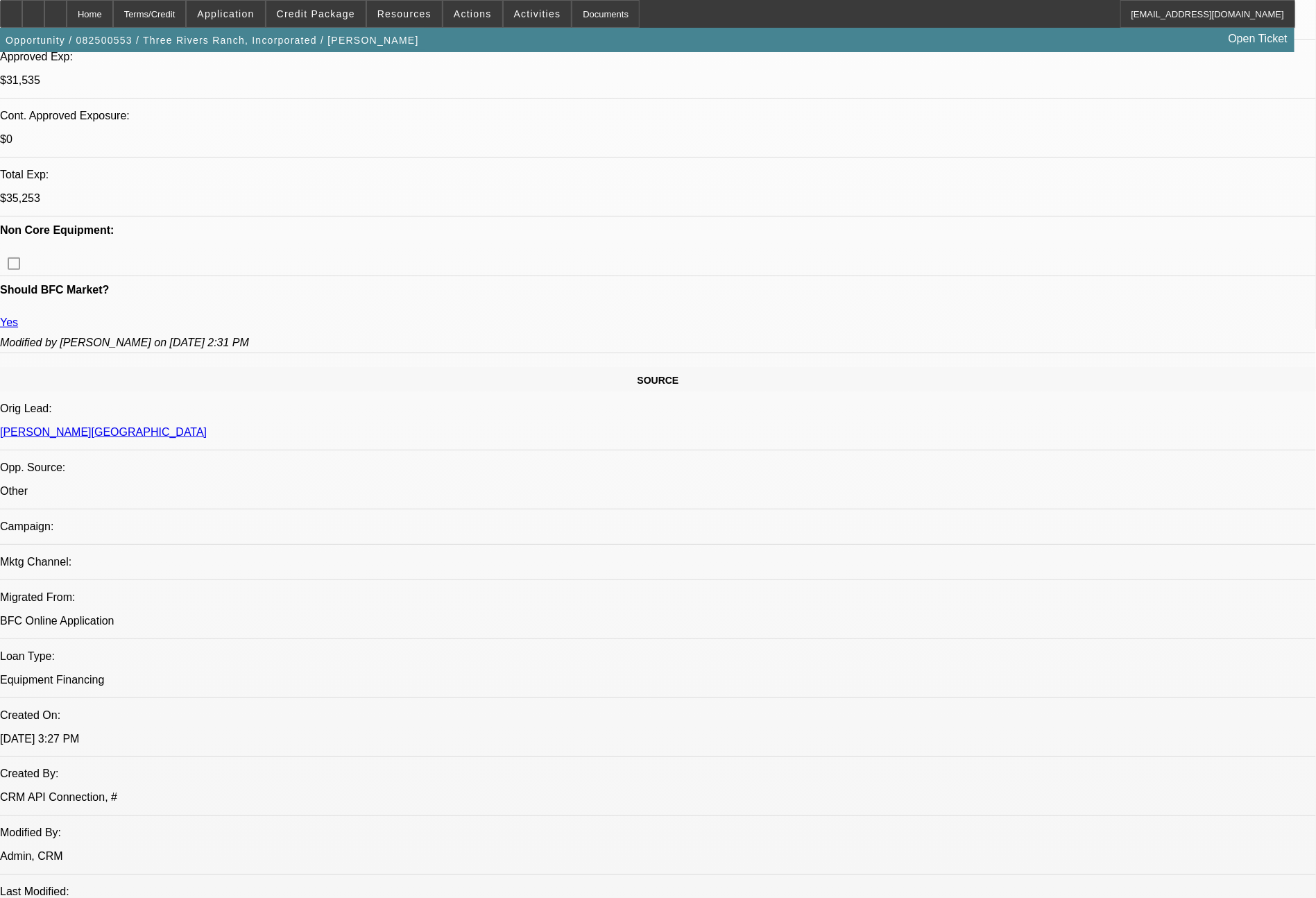
select select "0"
select select "2"
select select "0"
select select "6"
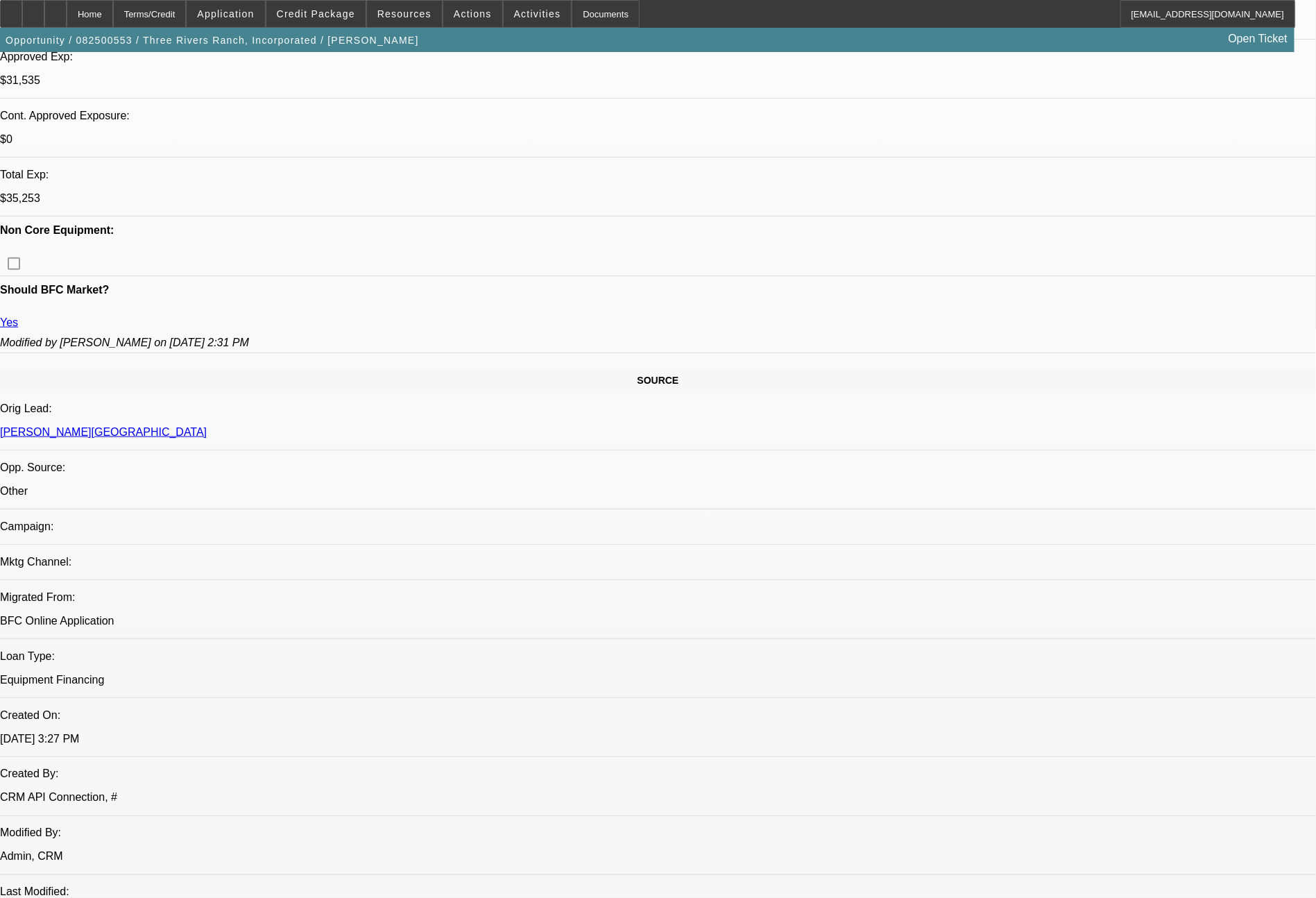
select select "0"
select select "2"
select select "0.1"
select select "4"
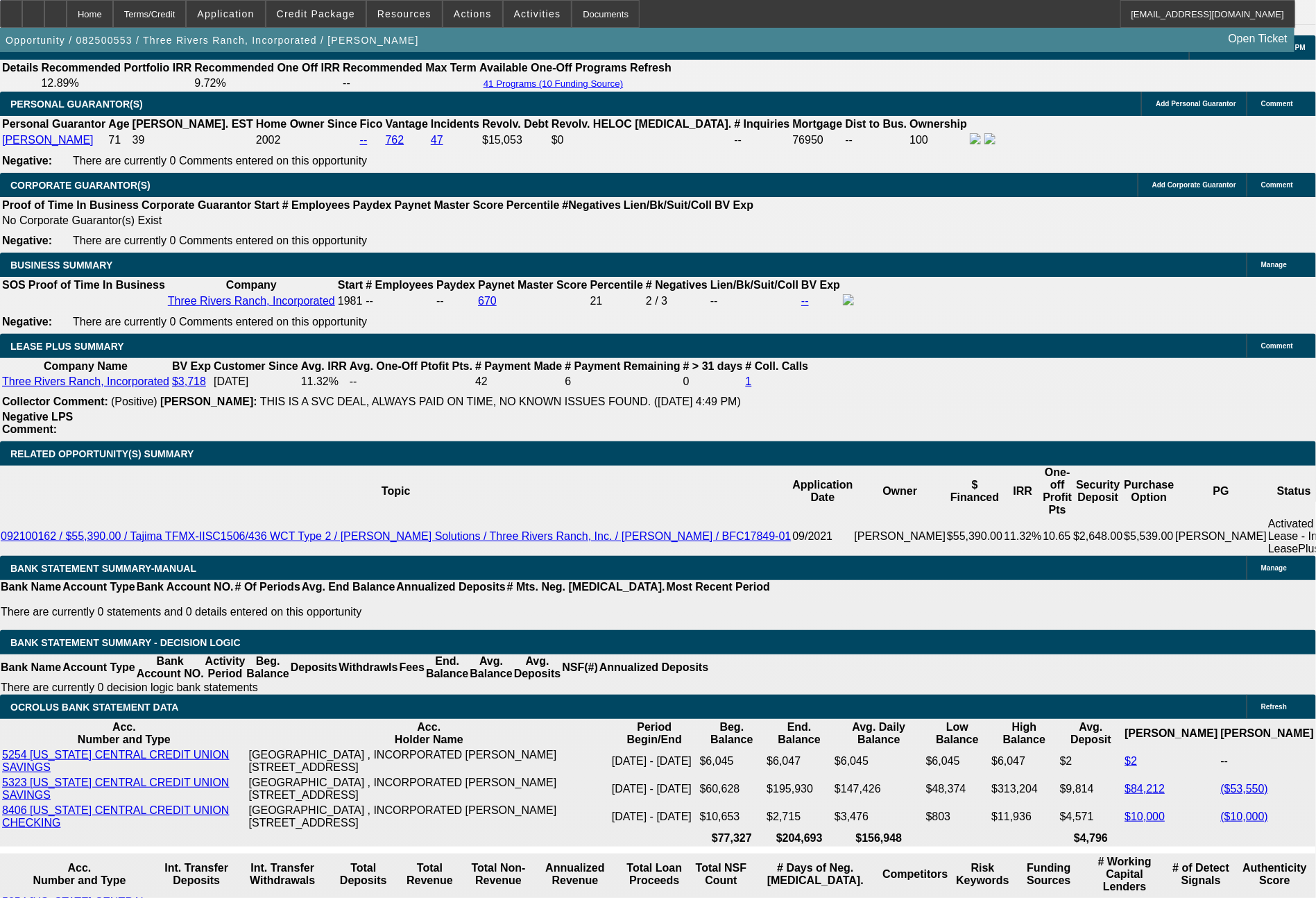
scroll to position [2205, 0]
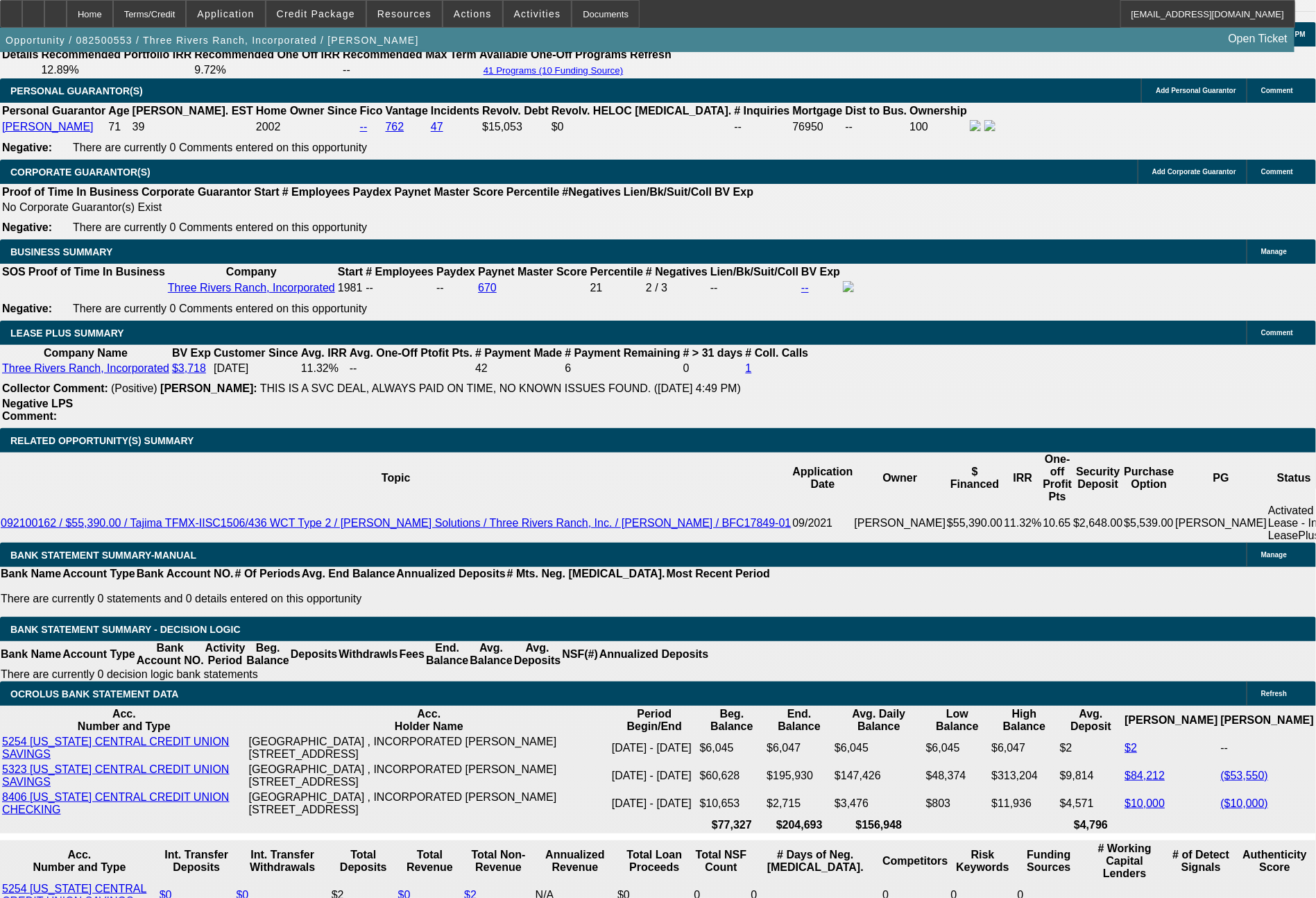
drag, startPoint x: 415, startPoint y: 719, endPoint x: 497, endPoint y: 720, distance: 82.0
type input "$3,153.50"
type input "UNKNOWN"
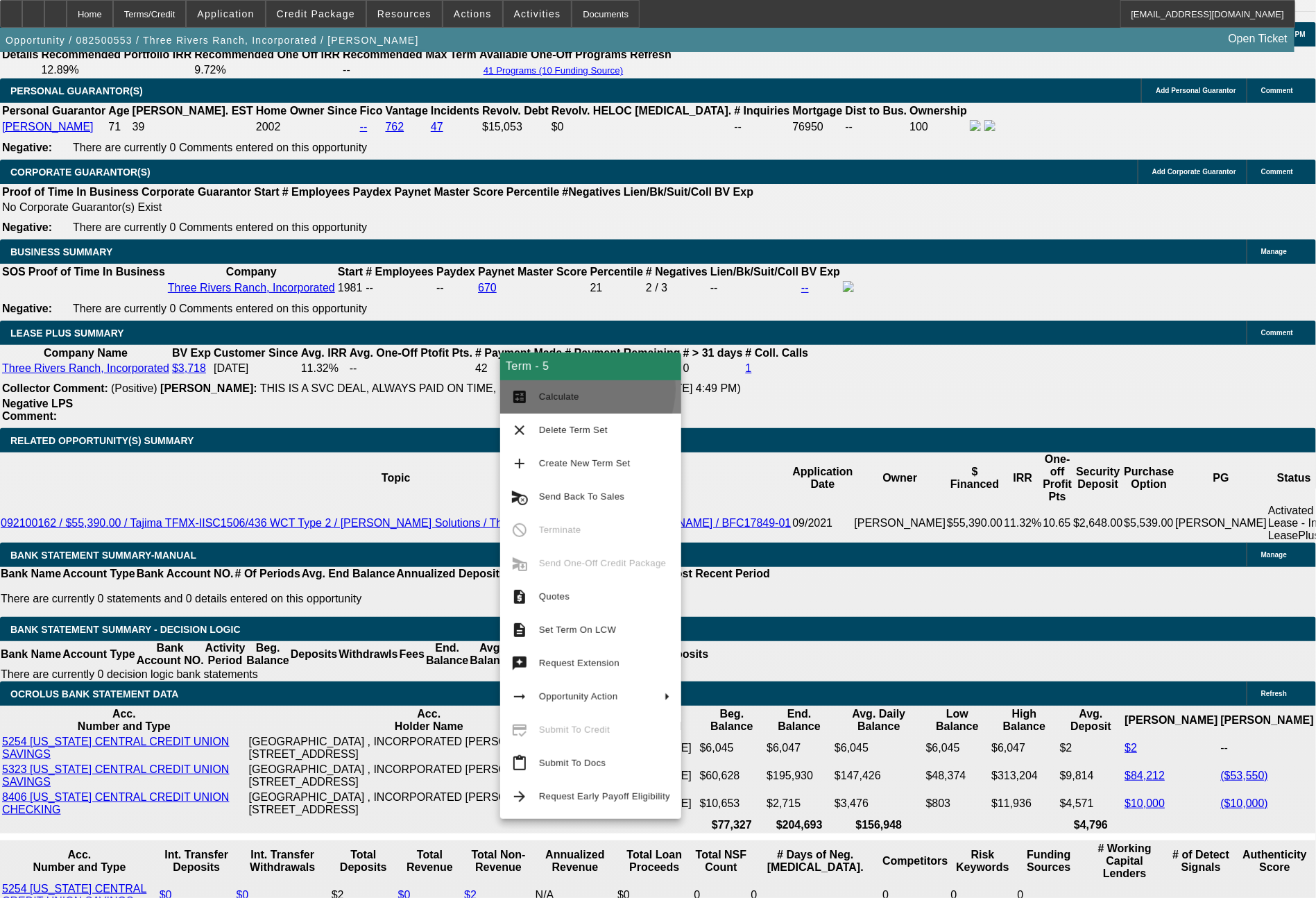
click at [585, 389] on span "Calculate" at bounding box center [605, 397] width 131 height 17
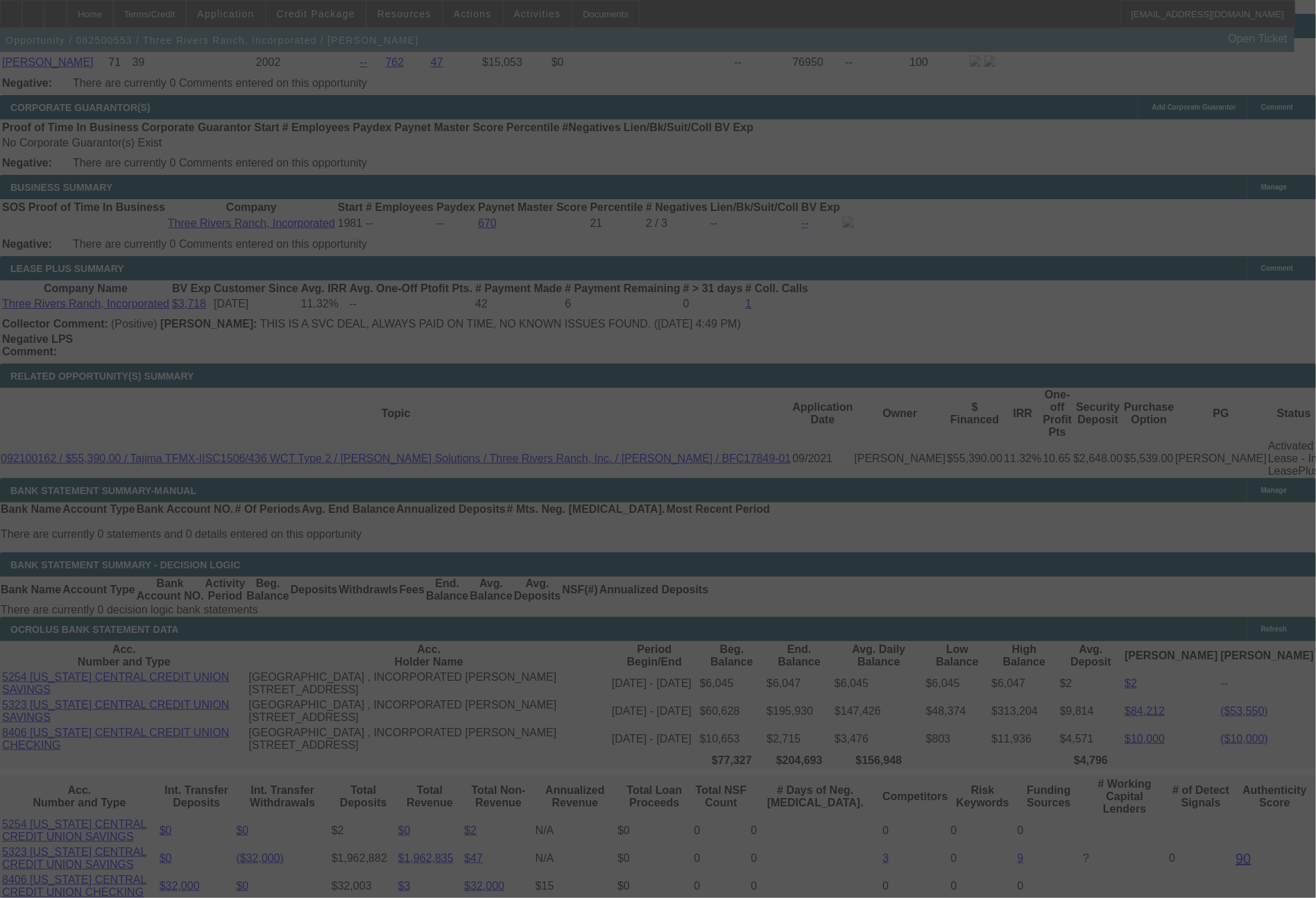
scroll to position [2289, 0]
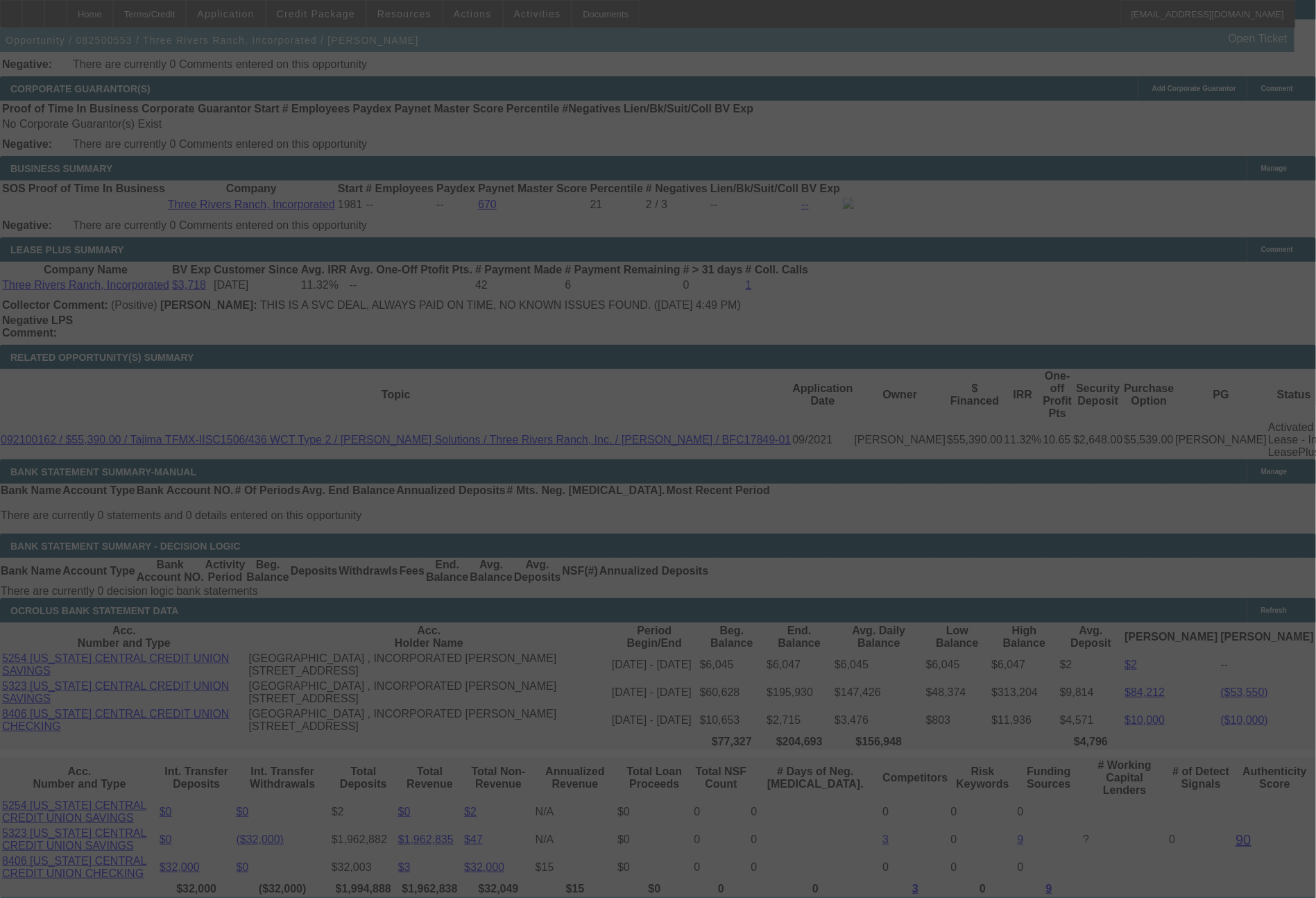
select select "0"
select select "2"
select select "0"
select select "4"
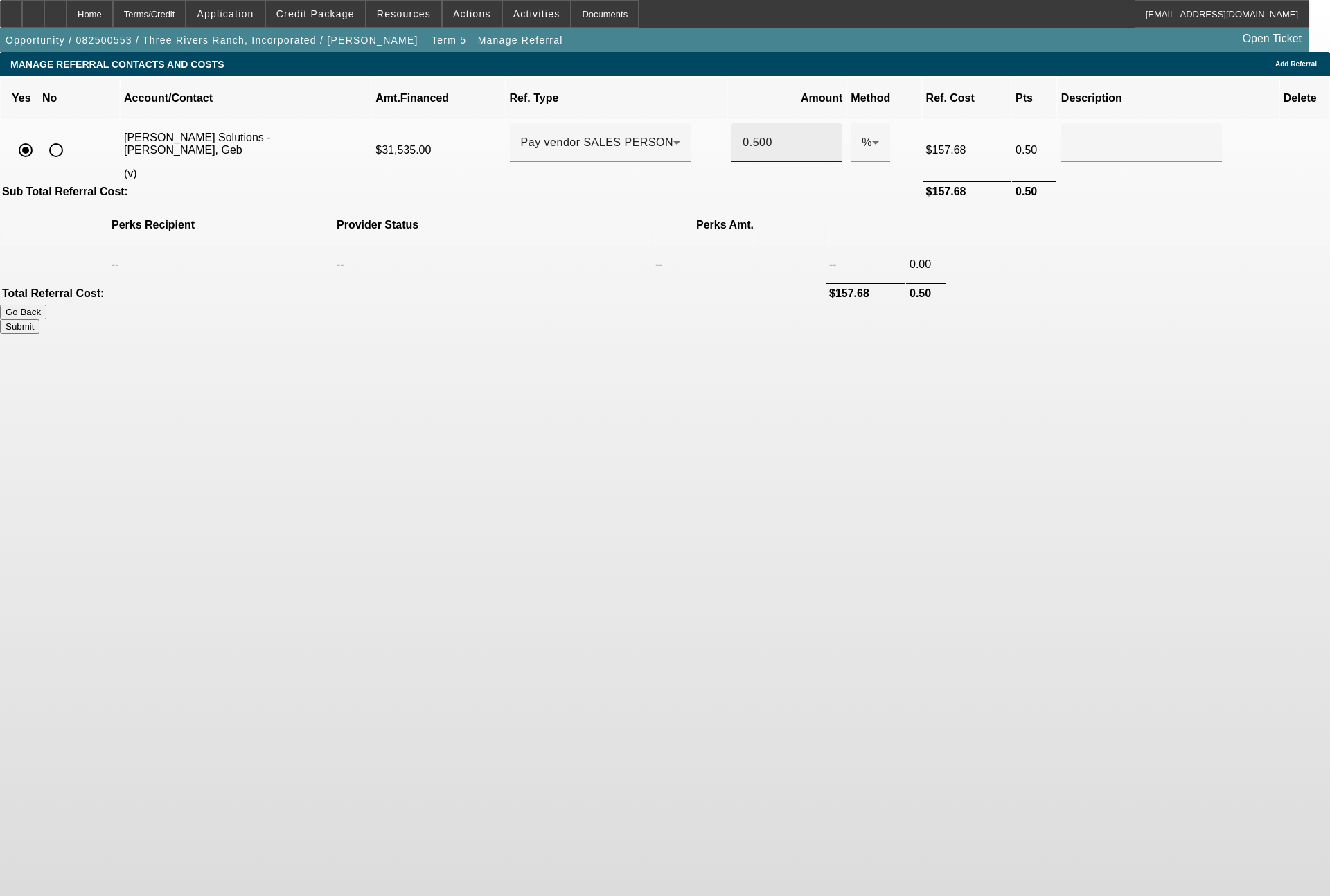
click at [742, 135] on input "0.500" at bounding box center [787, 143] width 89 height 17
click at [39, 319] on button "Submit" at bounding box center [19, 326] width 39 height 15
type input "0.450"
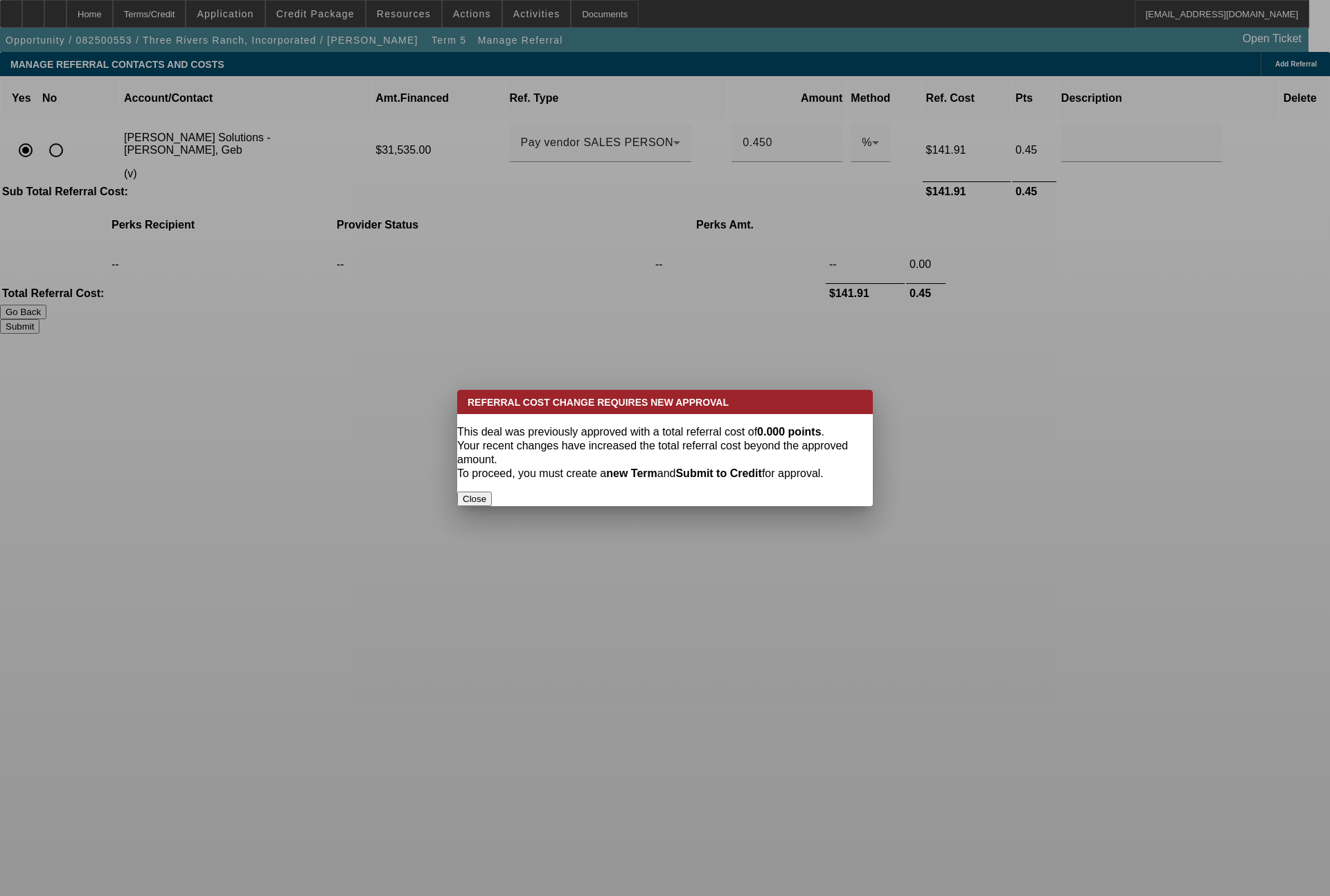
click at [492, 492] on button "Close" at bounding box center [474, 499] width 35 height 15
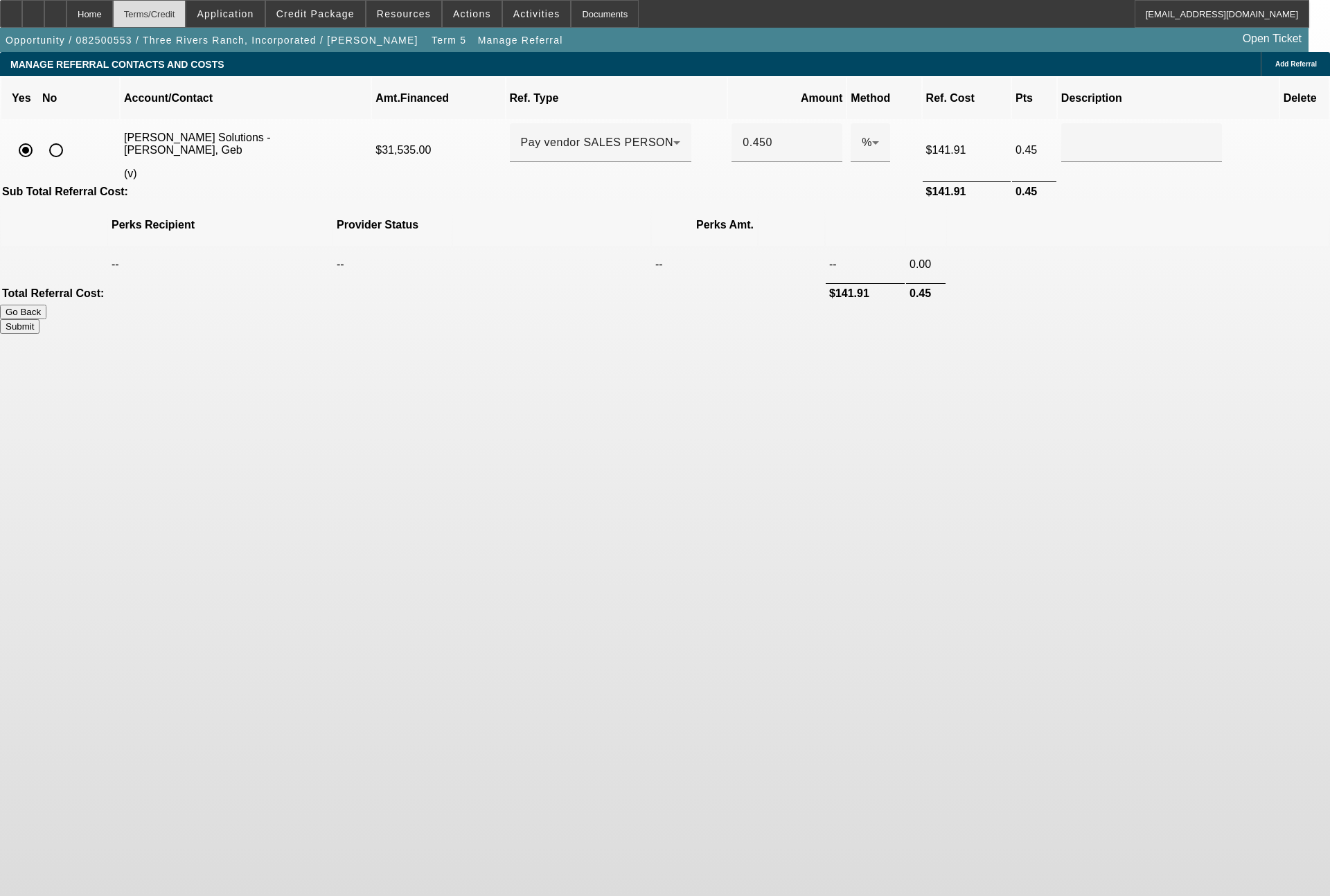
click at [186, 23] on div "Terms/Credit" at bounding box center [149, 14] width 73 height 27
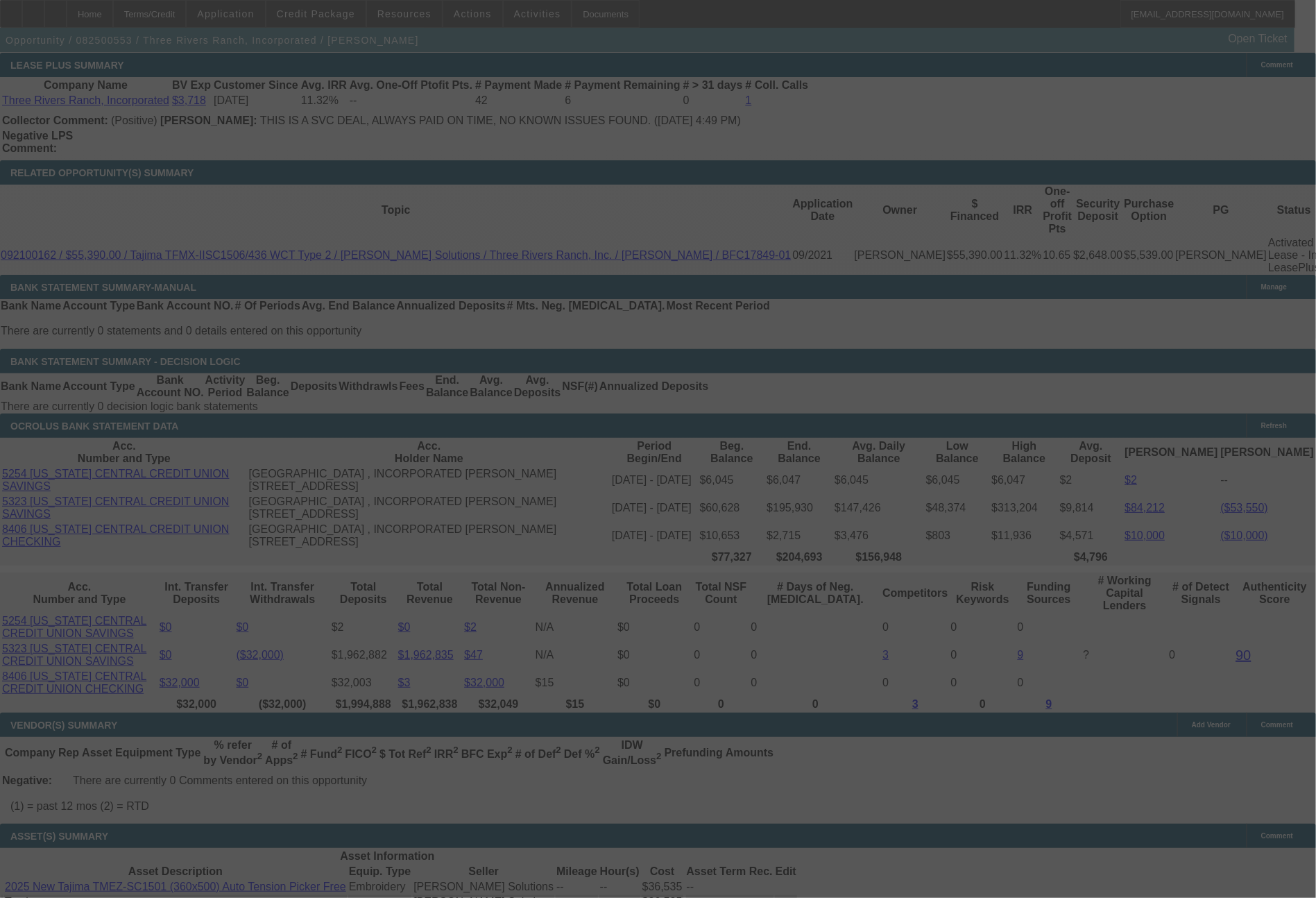
scroll to position [2377, 0]
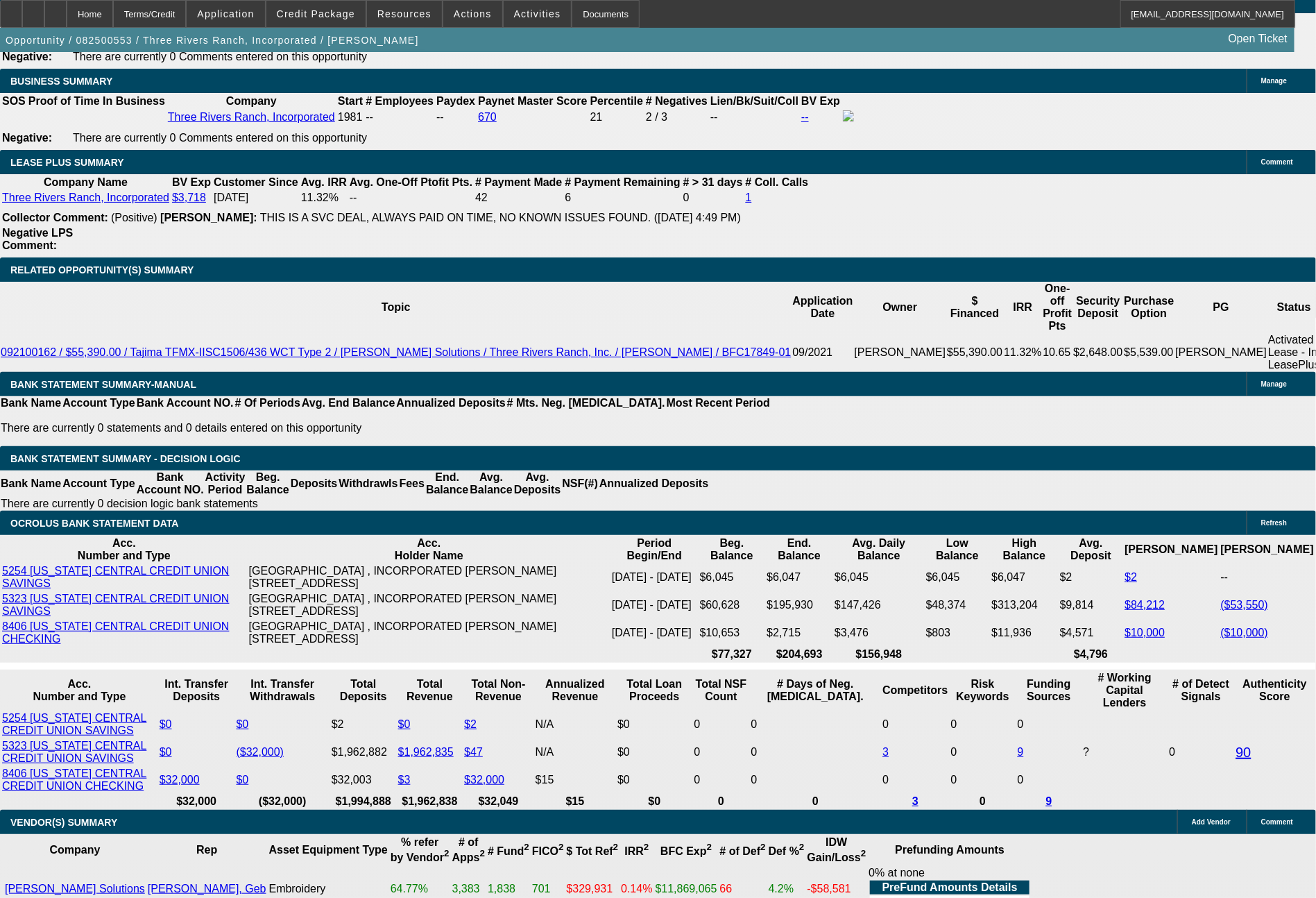
select select "0"
select select "2"
select select "0"
select select "6"
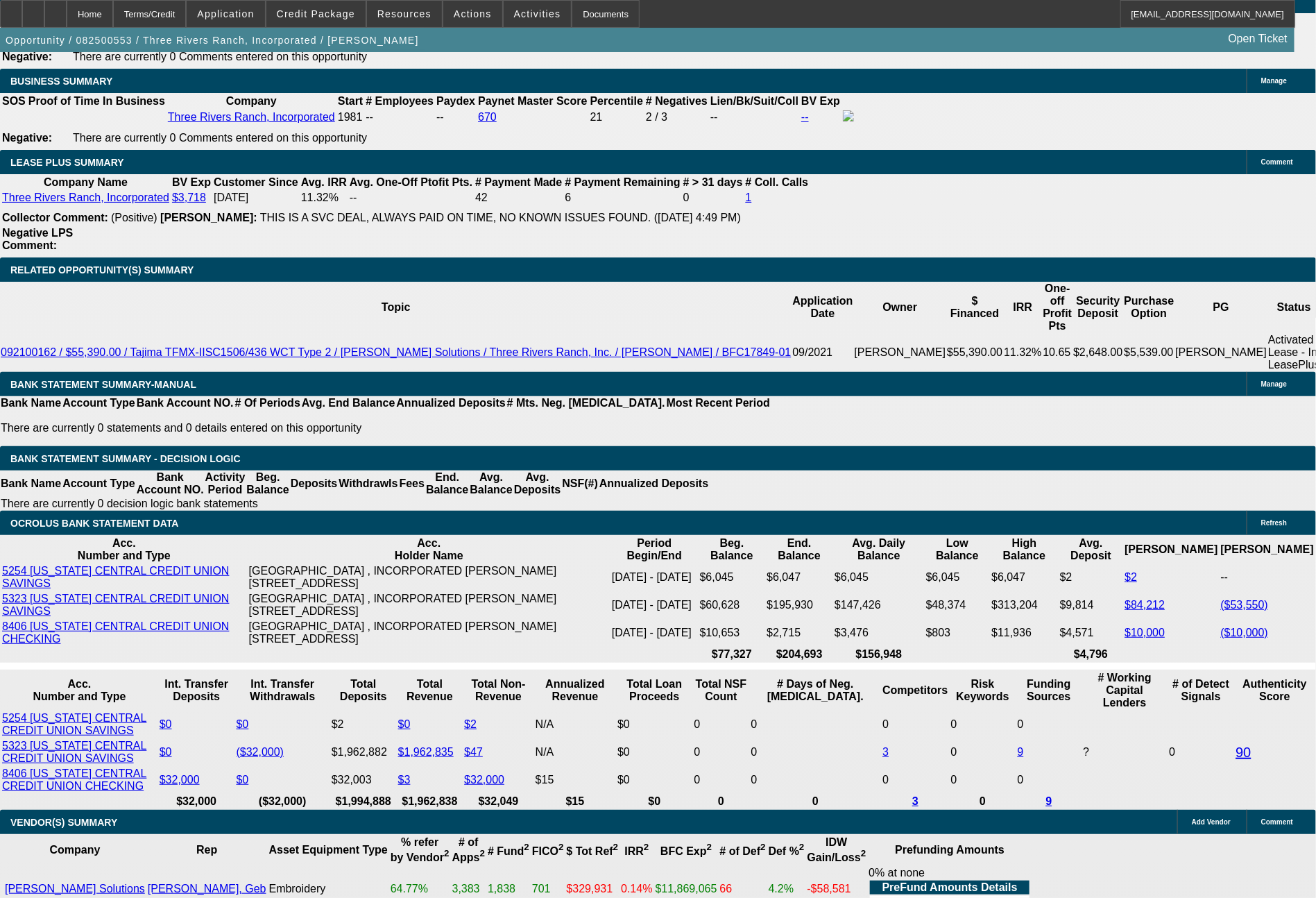
select select "0"
select select "2"
select select "0"
select select "4"
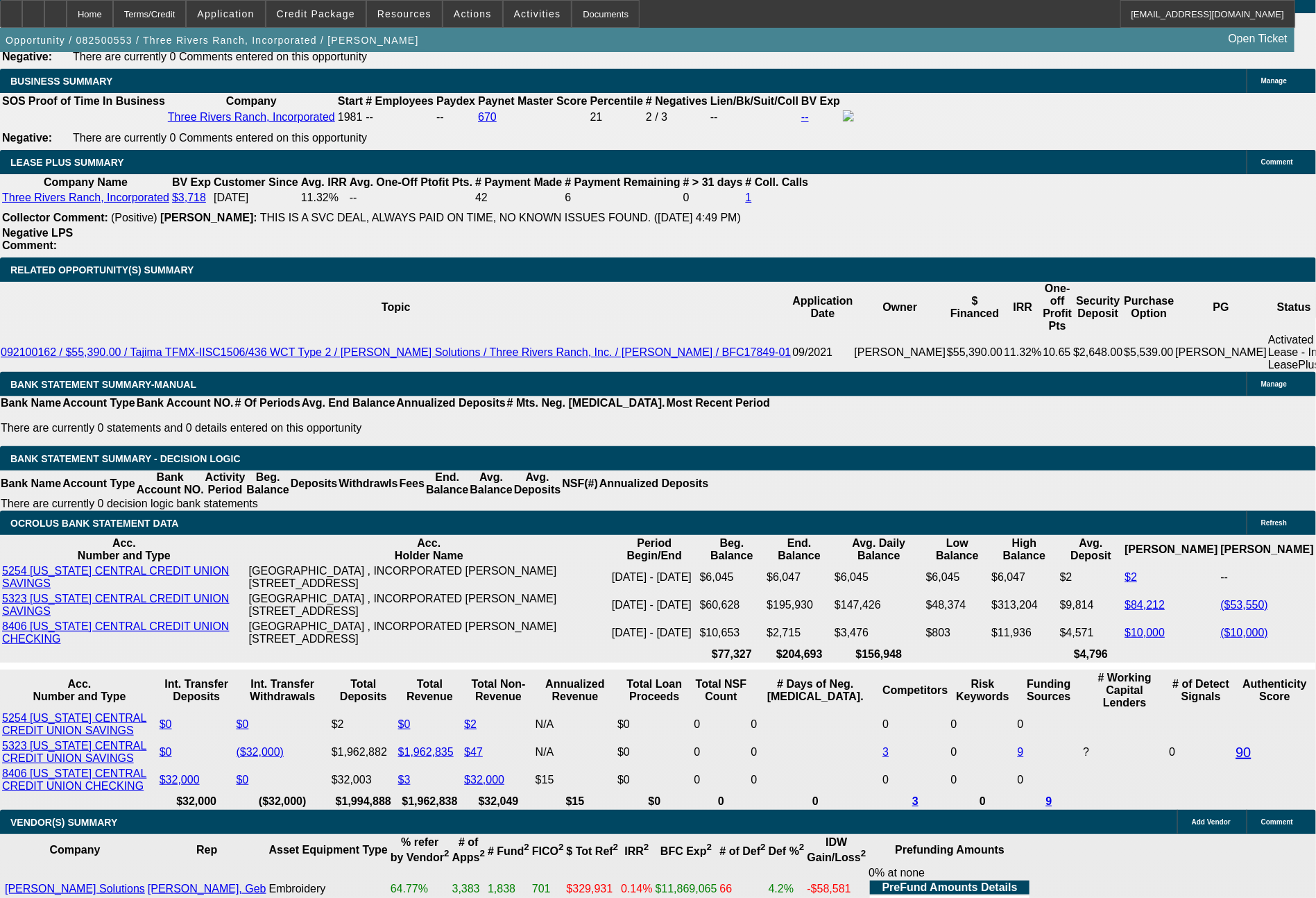
select select "0"
select select "2"
select select "0"
select select "6"
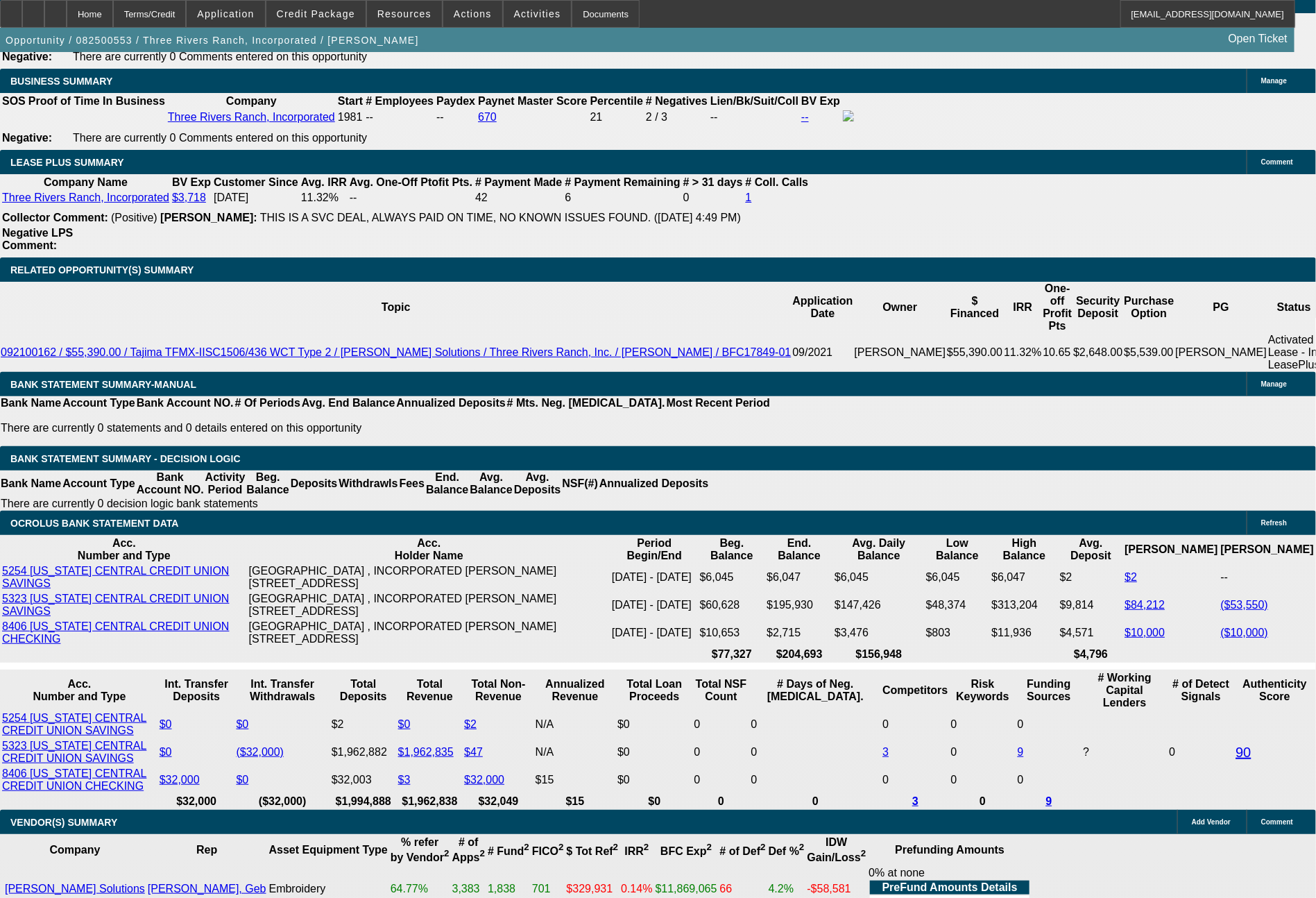
select select "0"
select select "2"
select select "0.1"
select select "4"
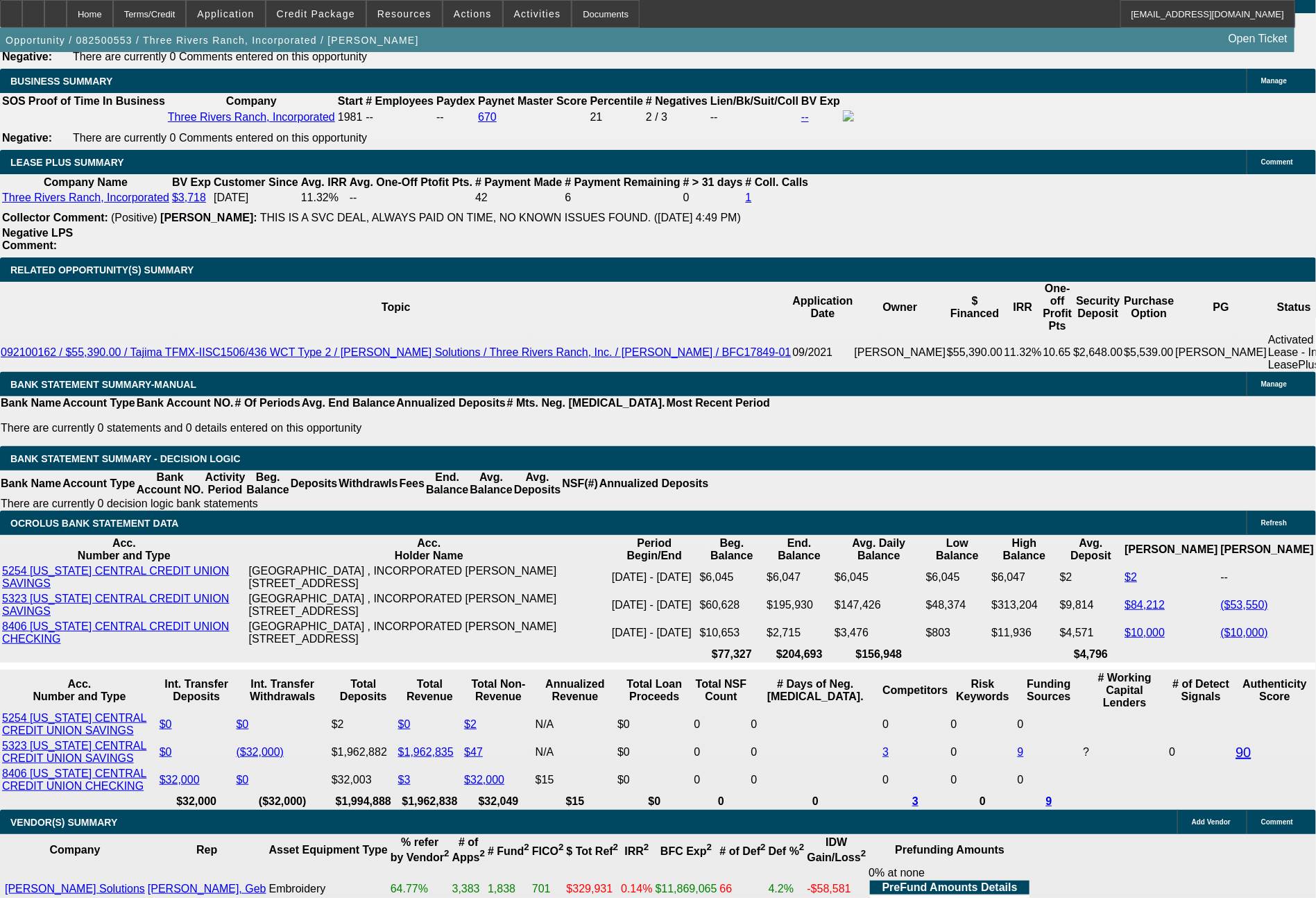
scroll to position [2372, 0]
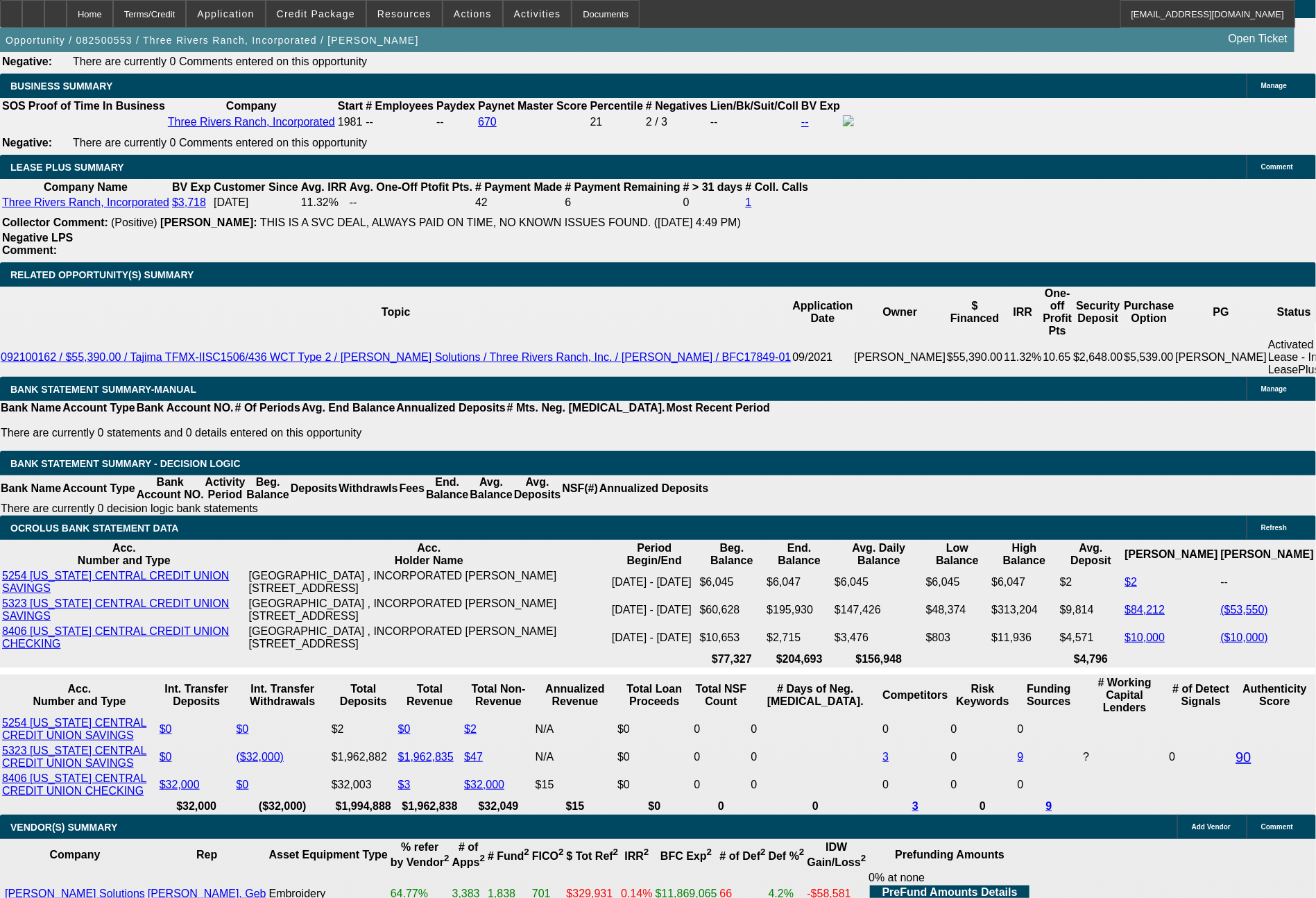
select select "0.1"
type input "UNKNOWN"
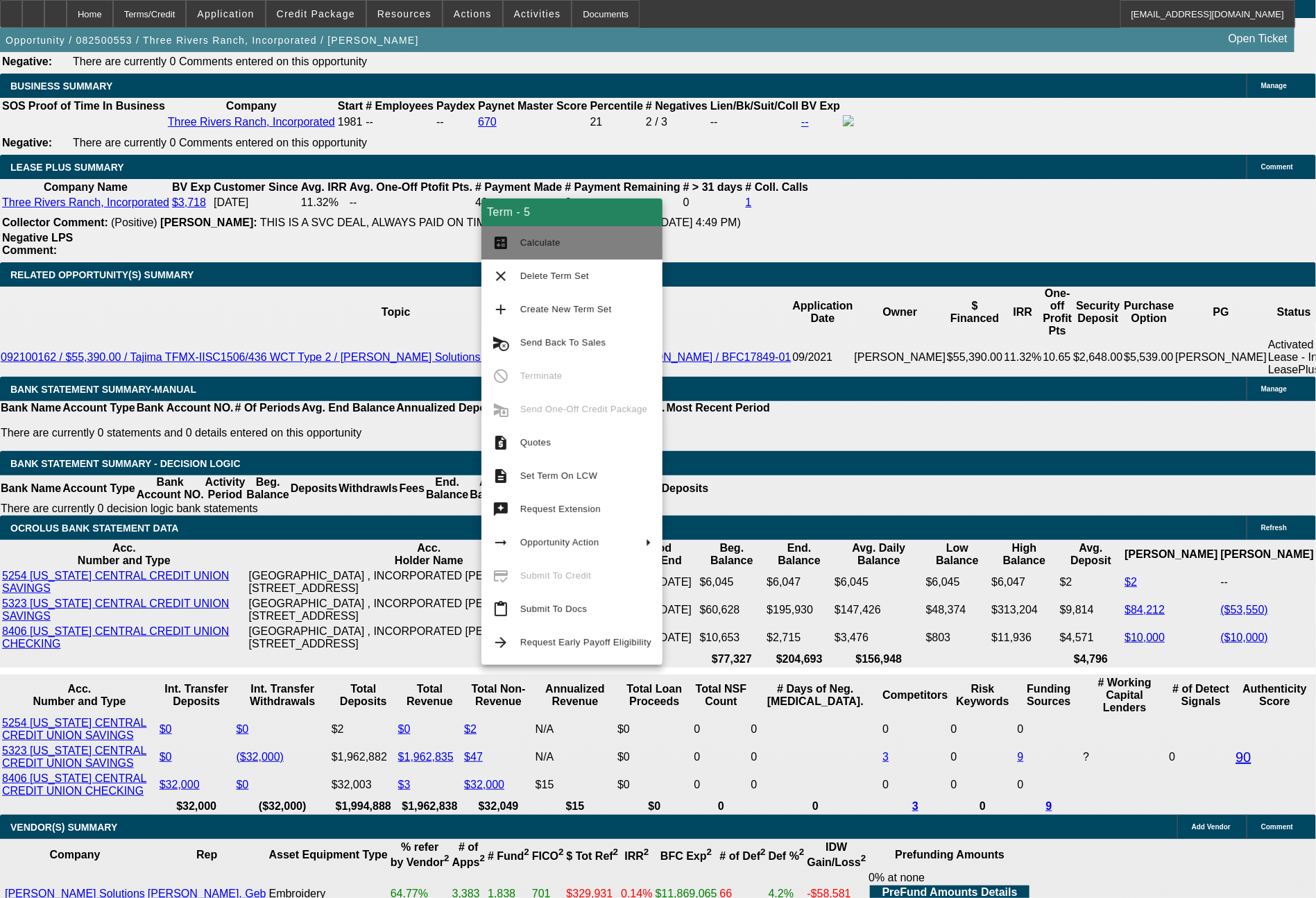
click at [556, 245] on span "Calculate" at bounding box center [541, 242] width 40 height 10
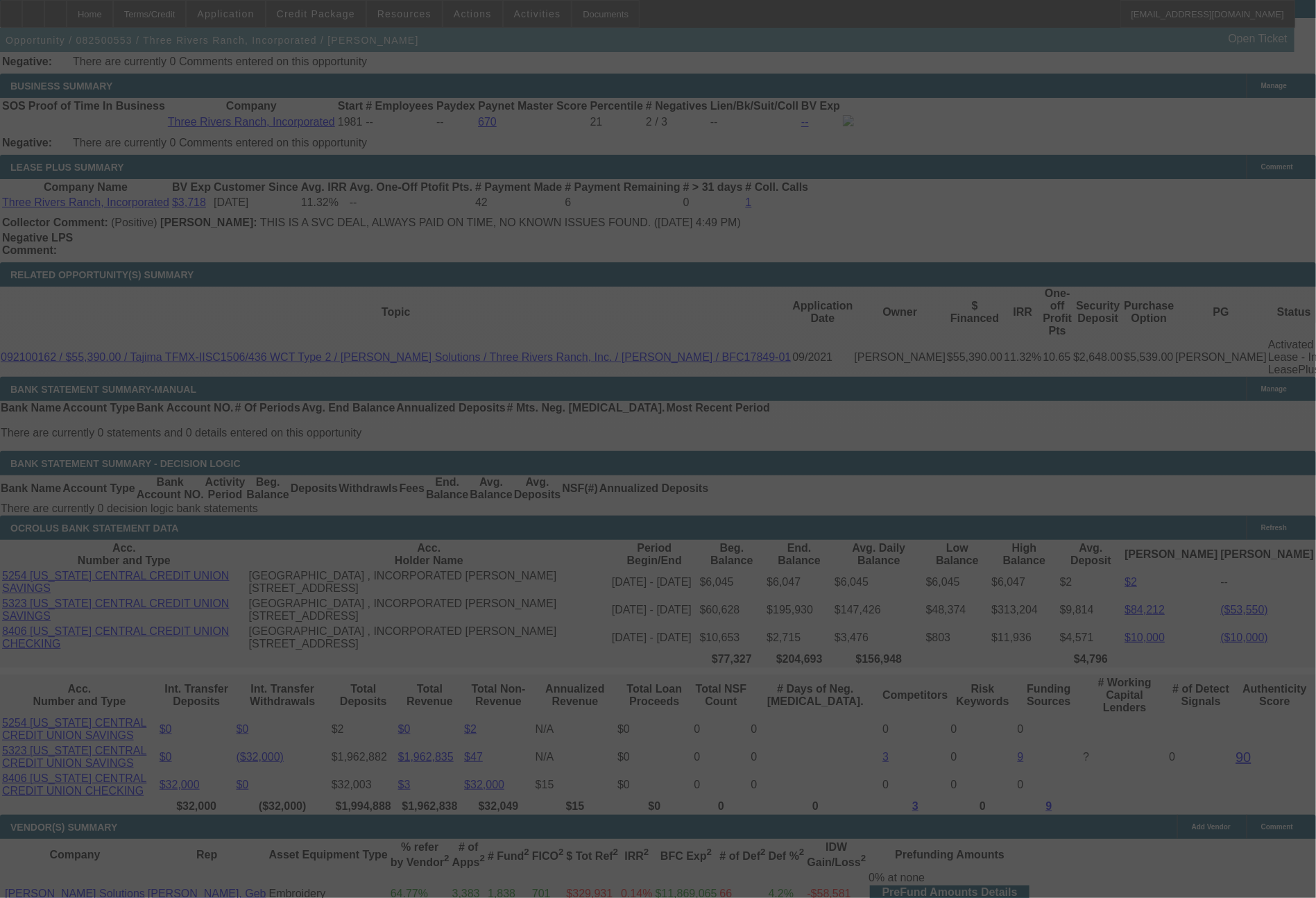
select select "0"
select select "2"
select select "0.1"
select select "4"
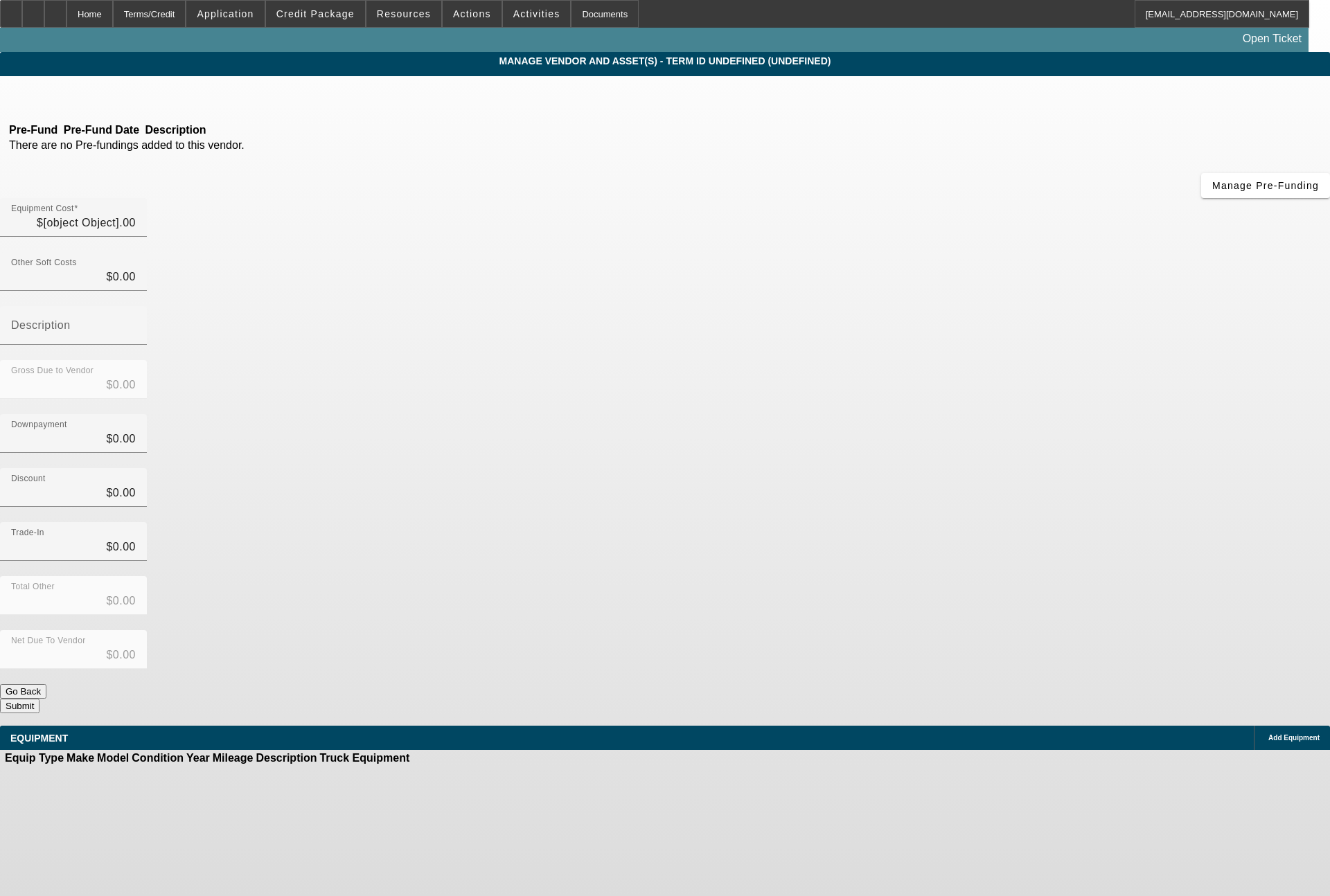
type input "$31,535.00"
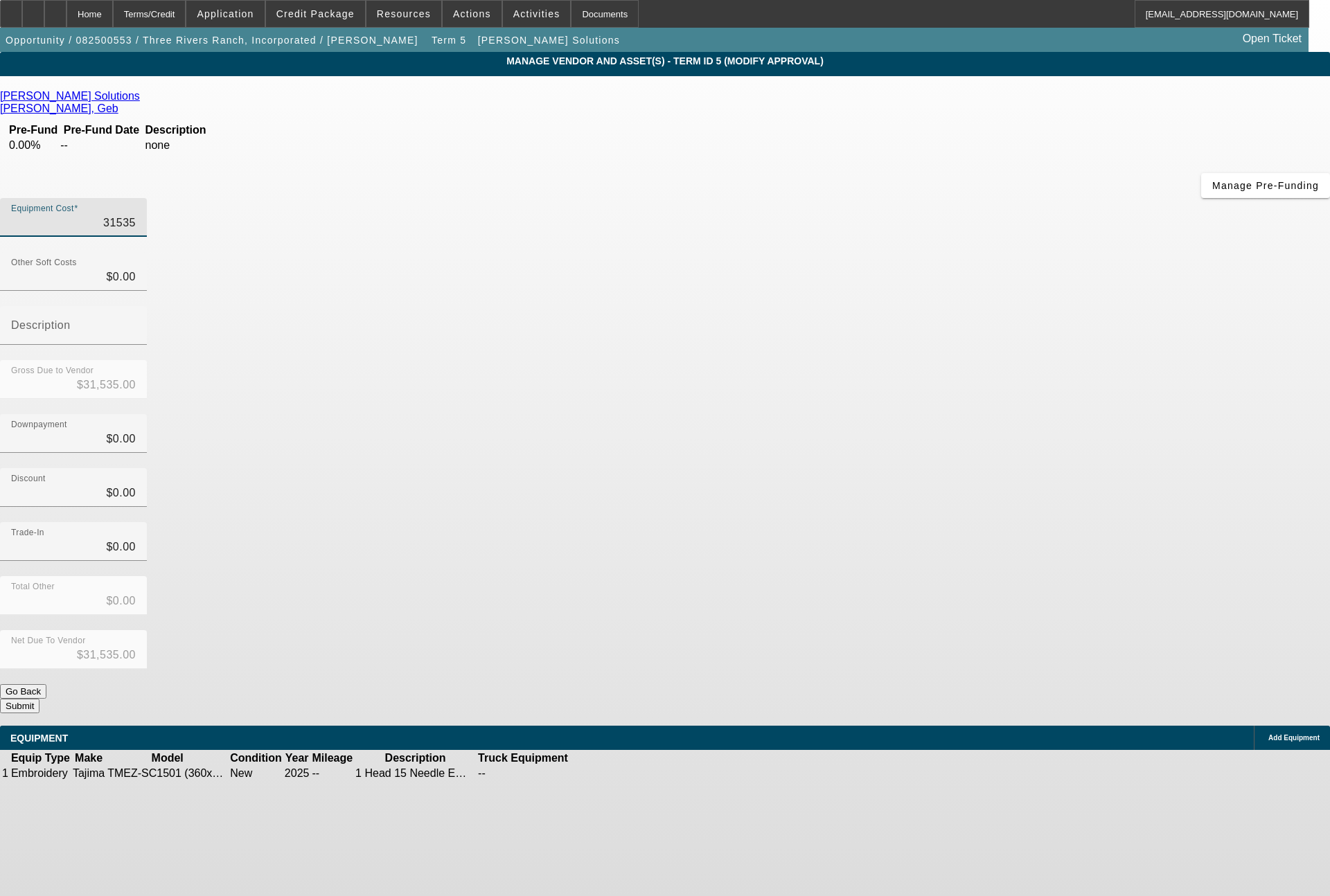
drag, startPoint x: 798, startPoint y: 123, endPoint x: 904, endPoint y: 94, distance: 109.9
click at [896, 198] on div "Equipment Cost 31535" at bounding box center [665, 225] width 1330 height 54
type input "3"
type input "$3.00"
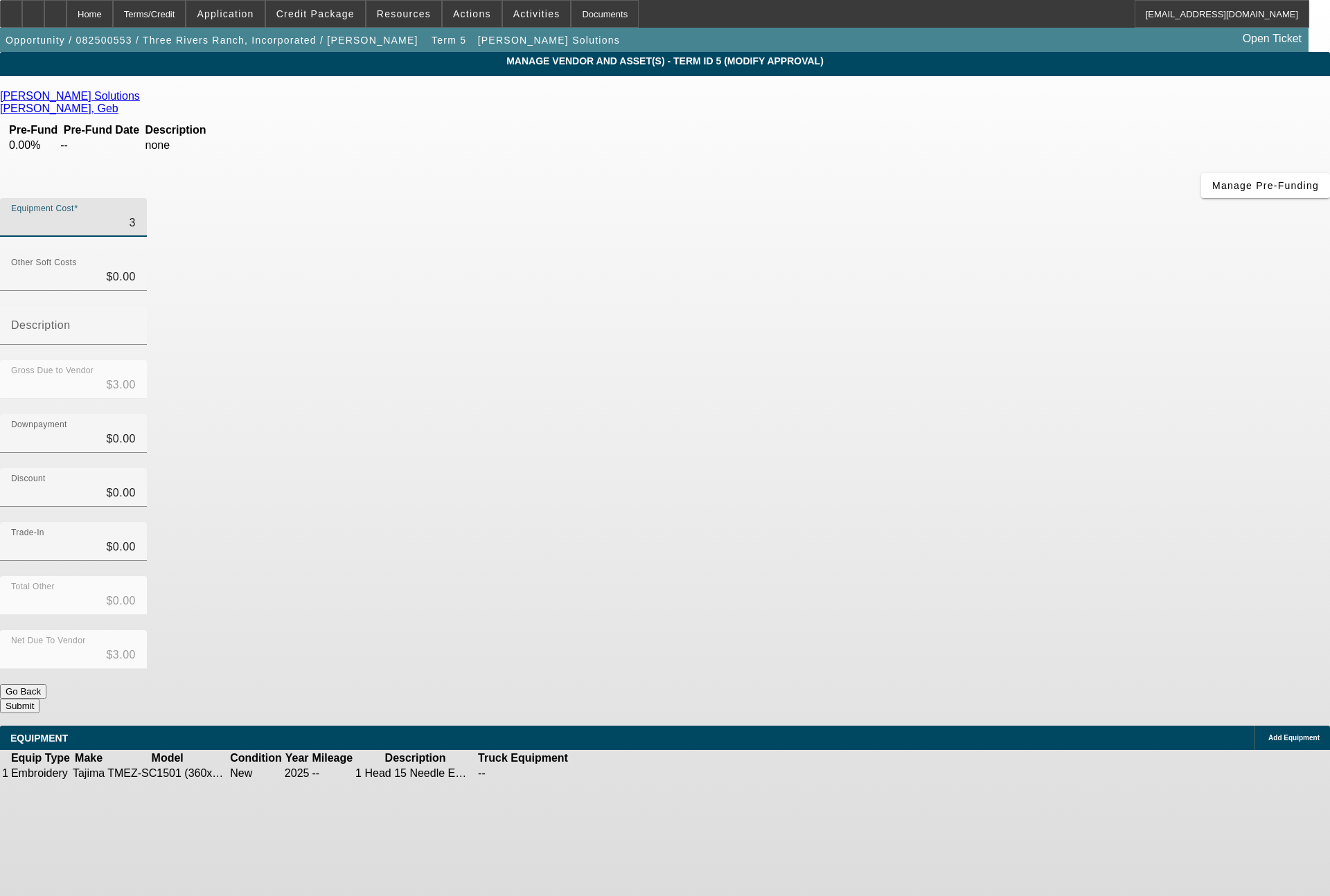
type input "36"
type input "$36.00"
type input "365"
type input "$365.00"
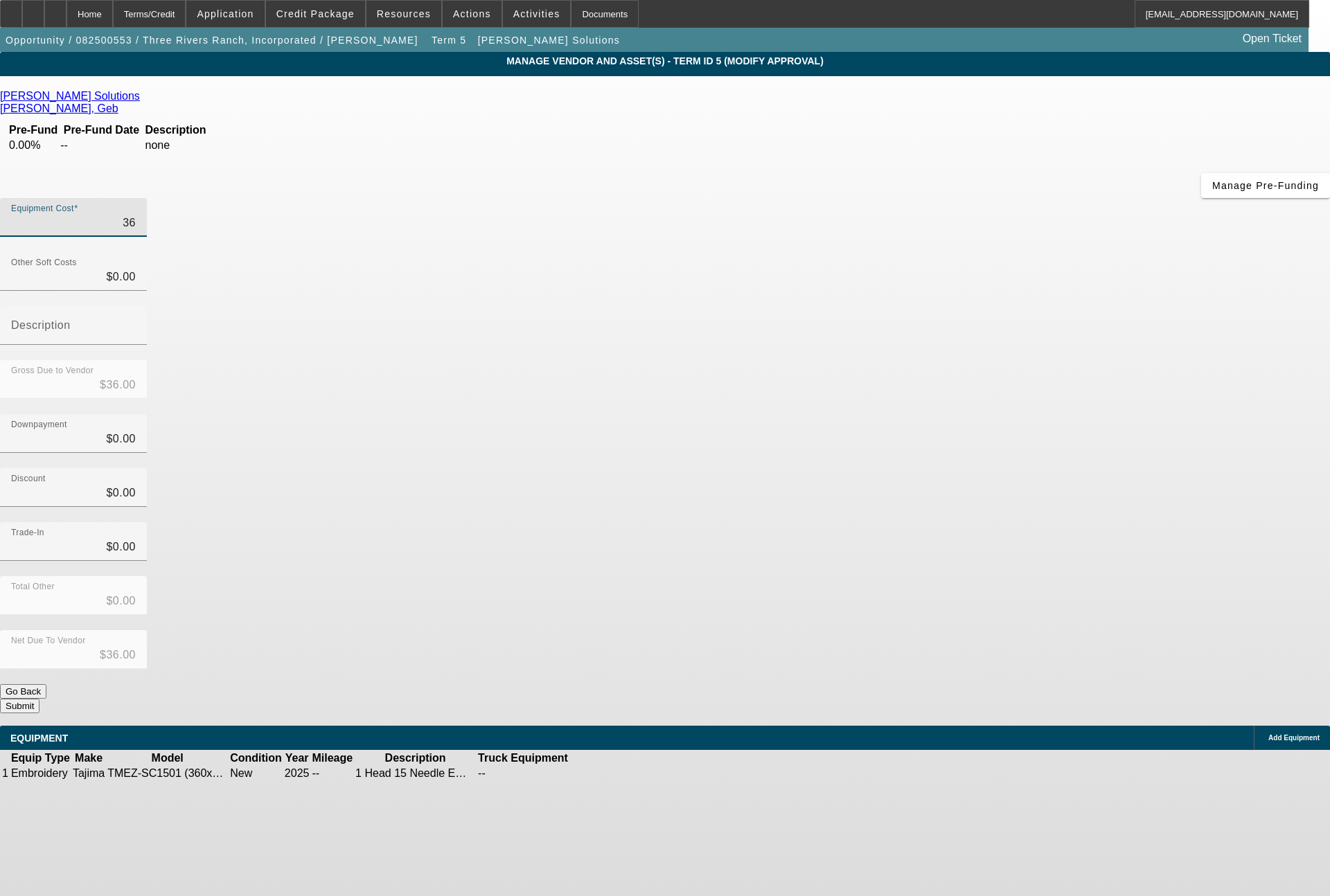
type input "$365.00"
type input "3653"
type input "$3,653.00"
type input "36535"
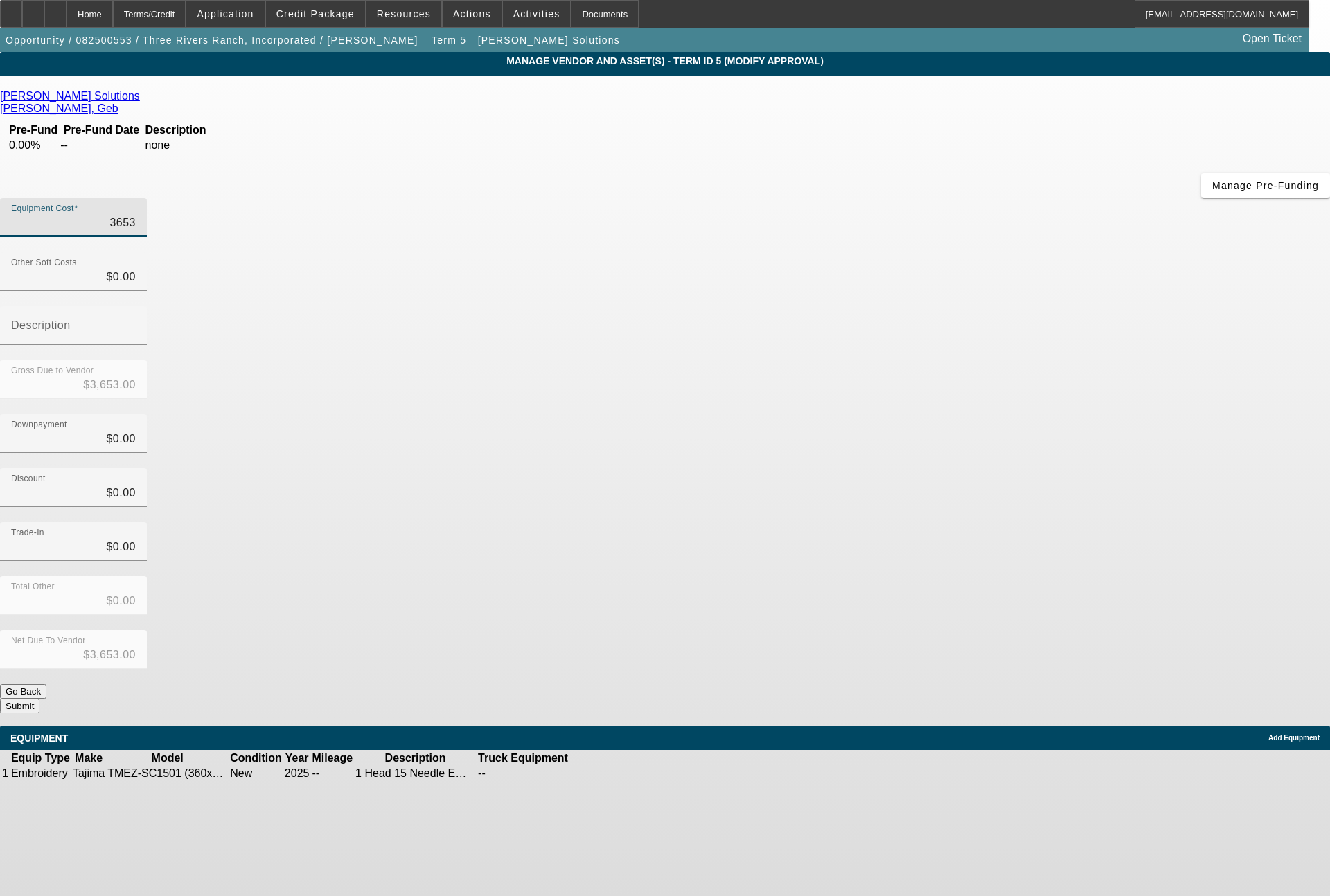
type input "$36,535.00"
drag, startPoint x: 815, startPoint y: 342, endPoint x: 865, endPoint y: 338, distance: 50.2
click at [865, 468] on div "Discount 0" at bounding box center [665, 495] width 1330 height 54
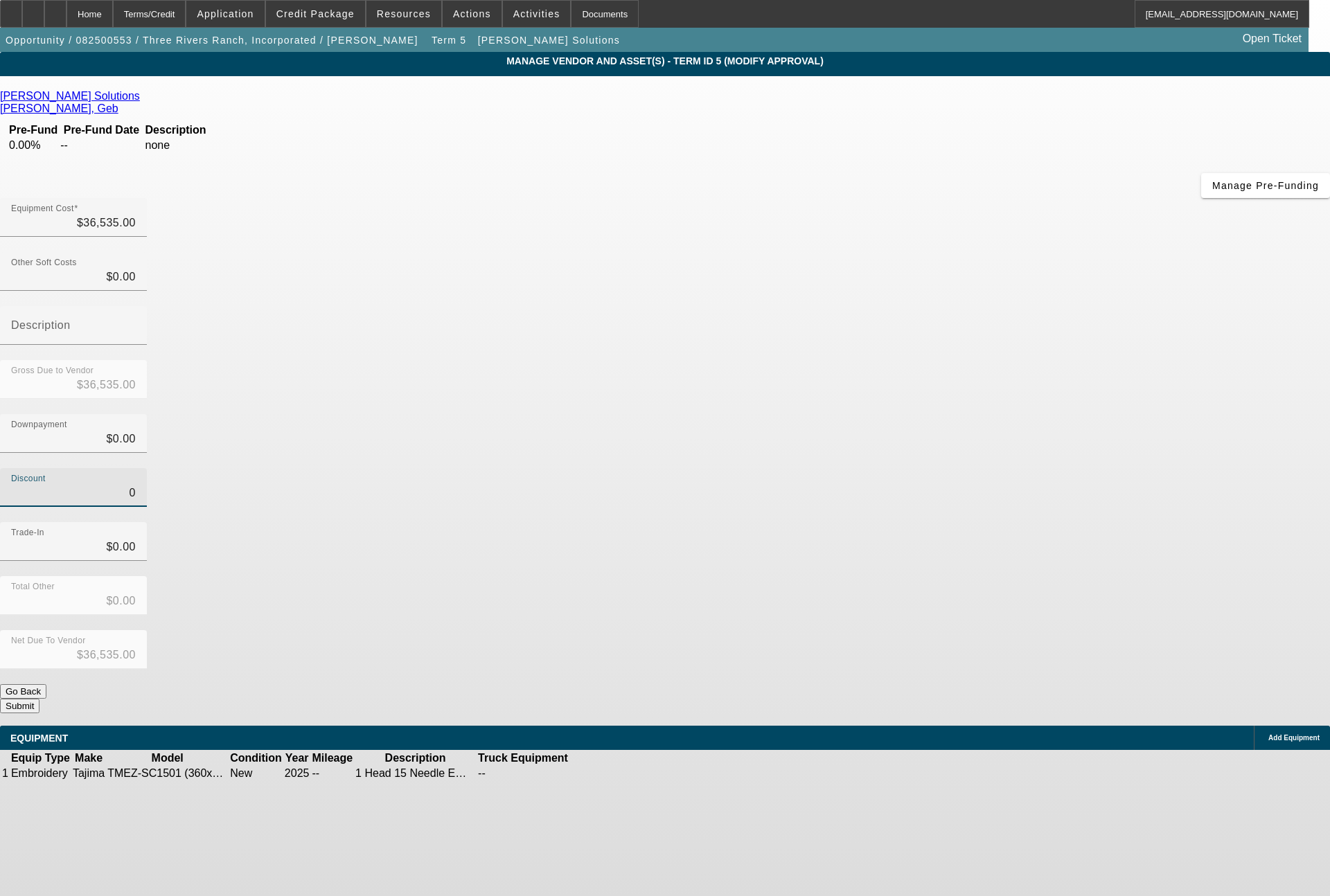
type input "5"
type input "$5.00"
type input "$36,530.00"
type input "50"
type input "$50.00"
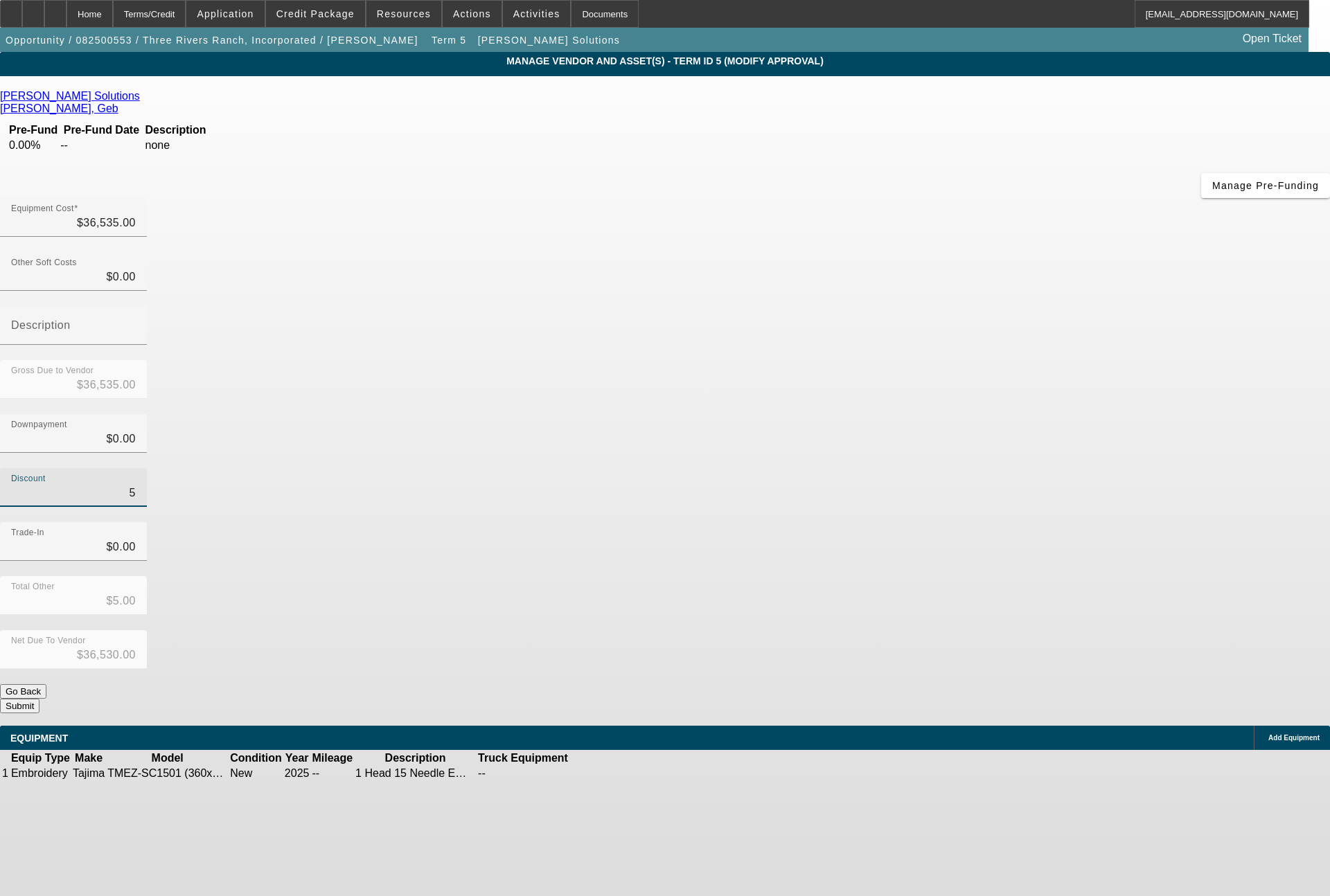
type input "$36,485.00"
type input "500"
type input "$500.00"
type input "$36,035.00"
type input "5000"
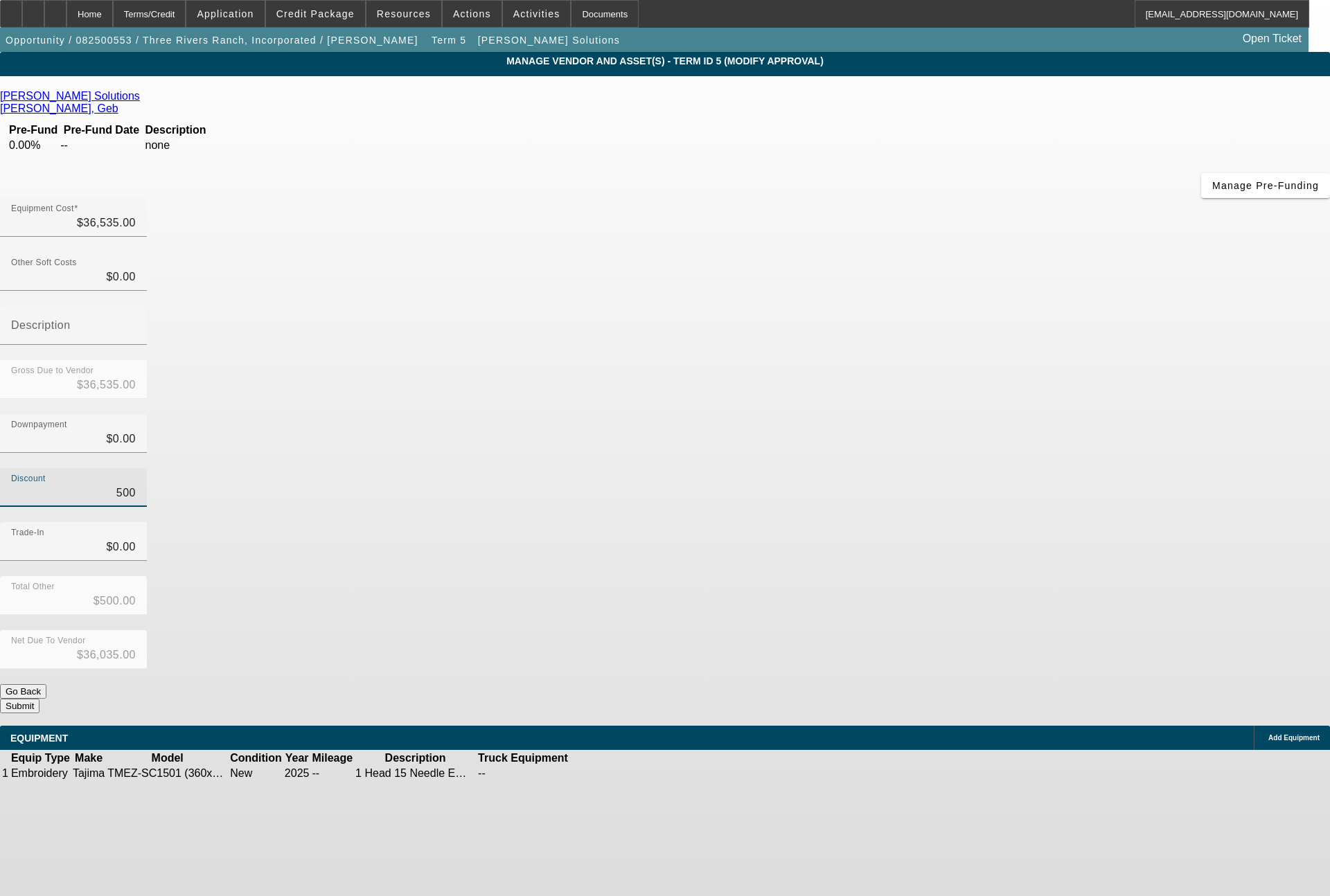
type input "$5,000.00"
type input "$31,535.00"
type input "$5,000.00"
click at [626, 766] on td at bounding box center [613, 773] width 27 height 14
click at [599, 774] on link at bounding box center [599, 774] width 0 height 0
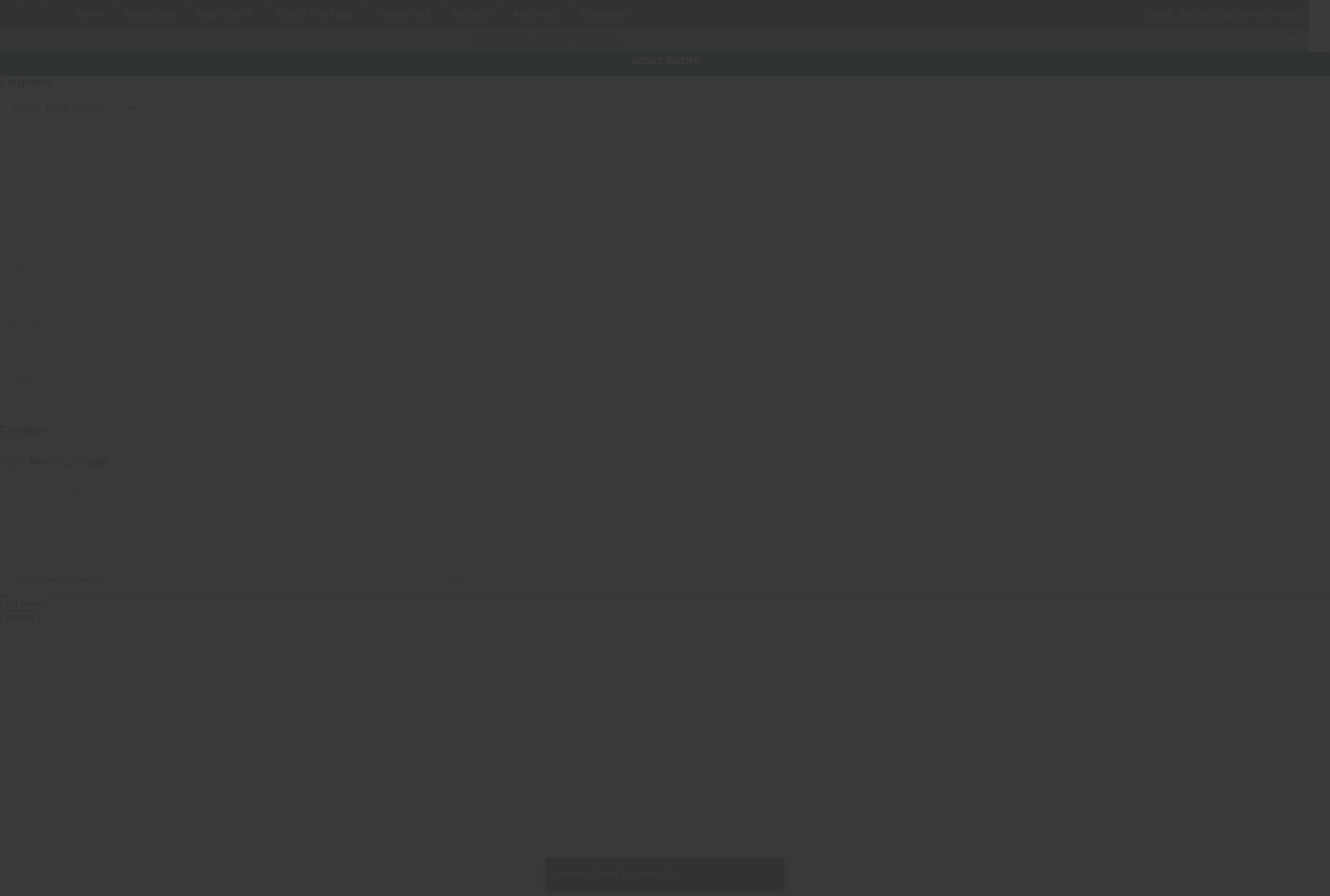
type input "Tajima"
type input "TMEZ-SC1501 (360x500) Auto Tension Picker Free"
radio input "true"
type textarea "1 Head 15 Needle Embroidery Machine with Stand, Supply Kit, Cap Driver with Sha…"
type input "510 Main St"
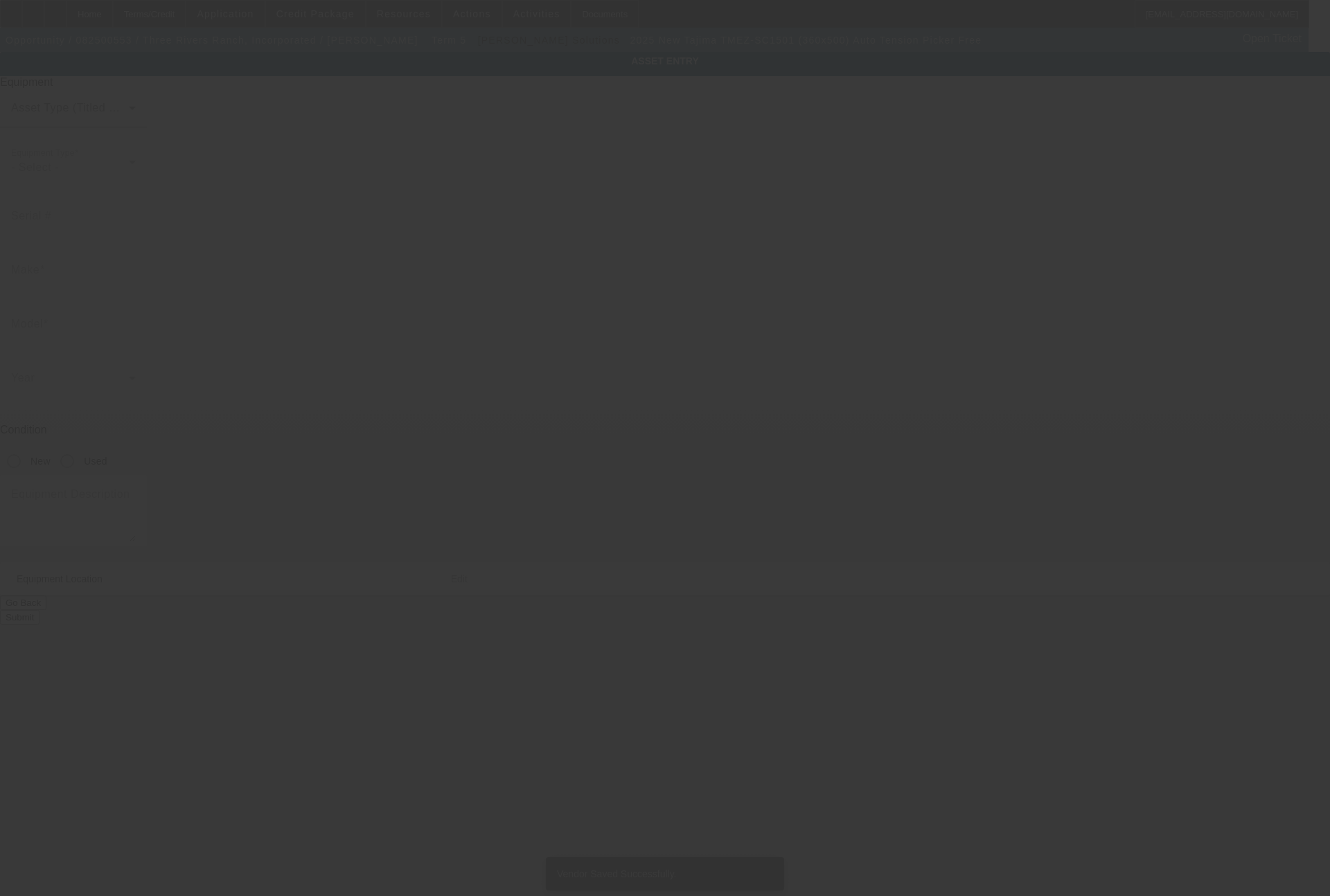
type input "Ashton"
type input "83420"
type input "Fremont"
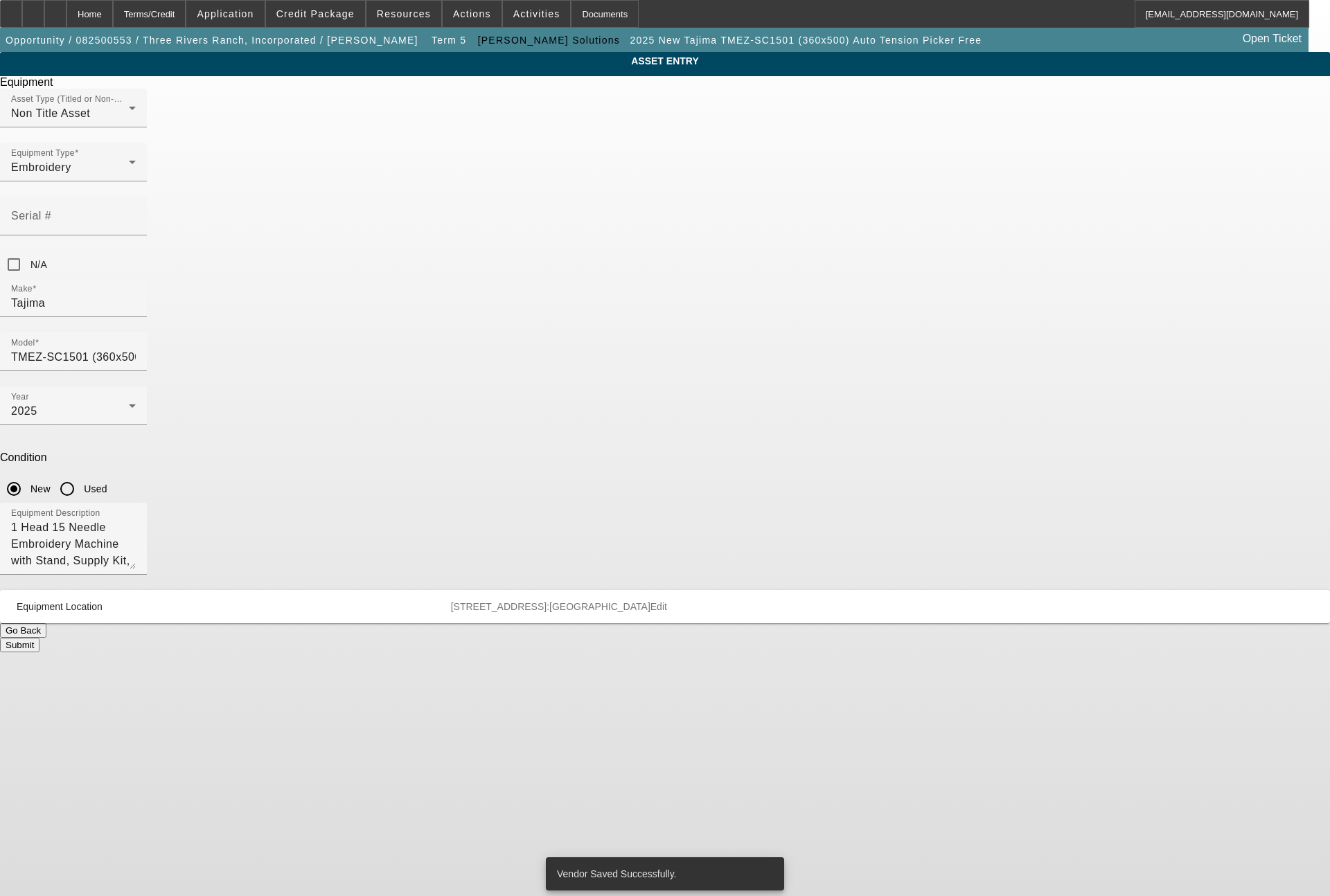
click at [39, 638] on button "Submit" at bounding box center [19, 645] width 39 height 15
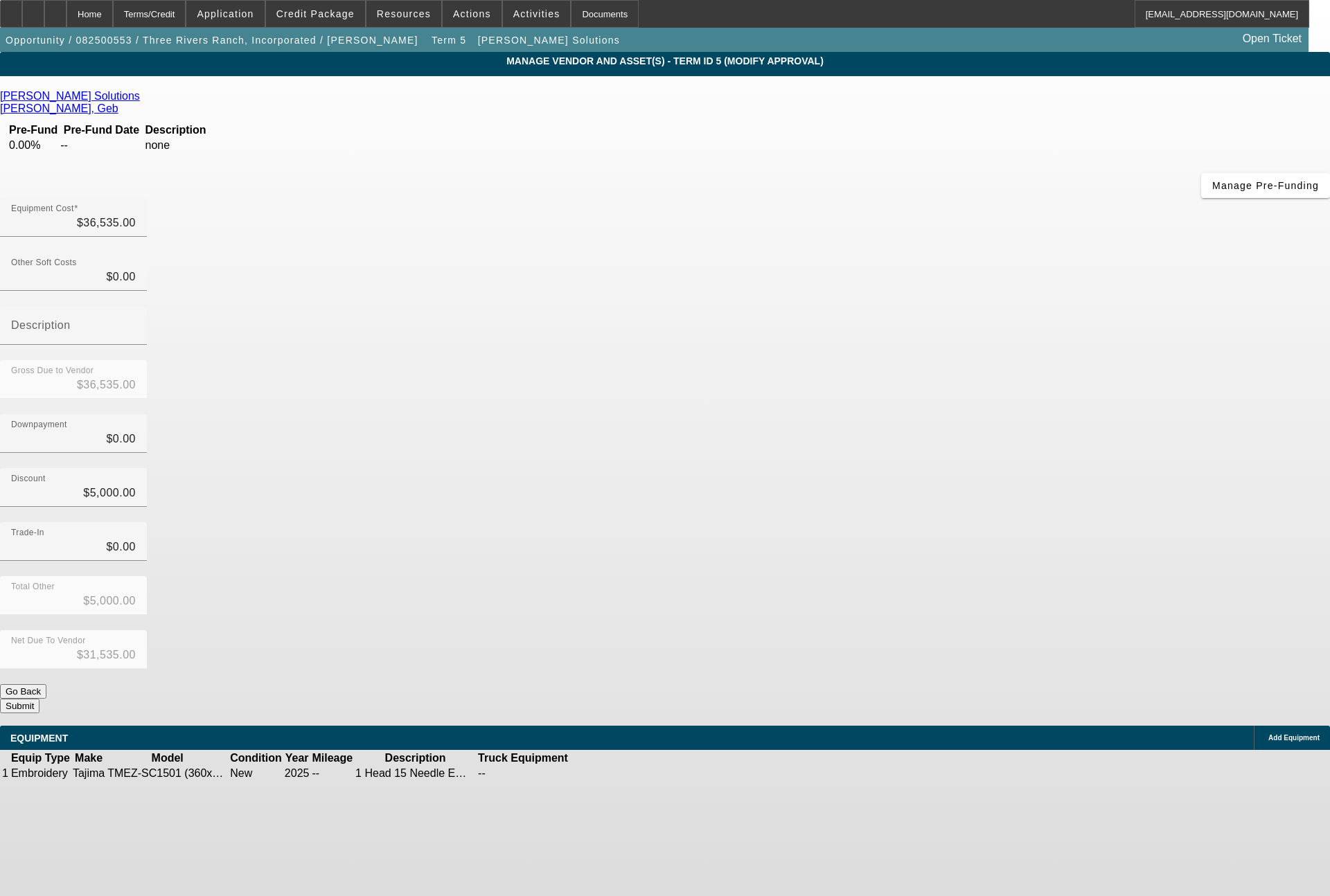
click at [39, 699] on button "Submit" at bounding box center [19, 706] width 39 height 15
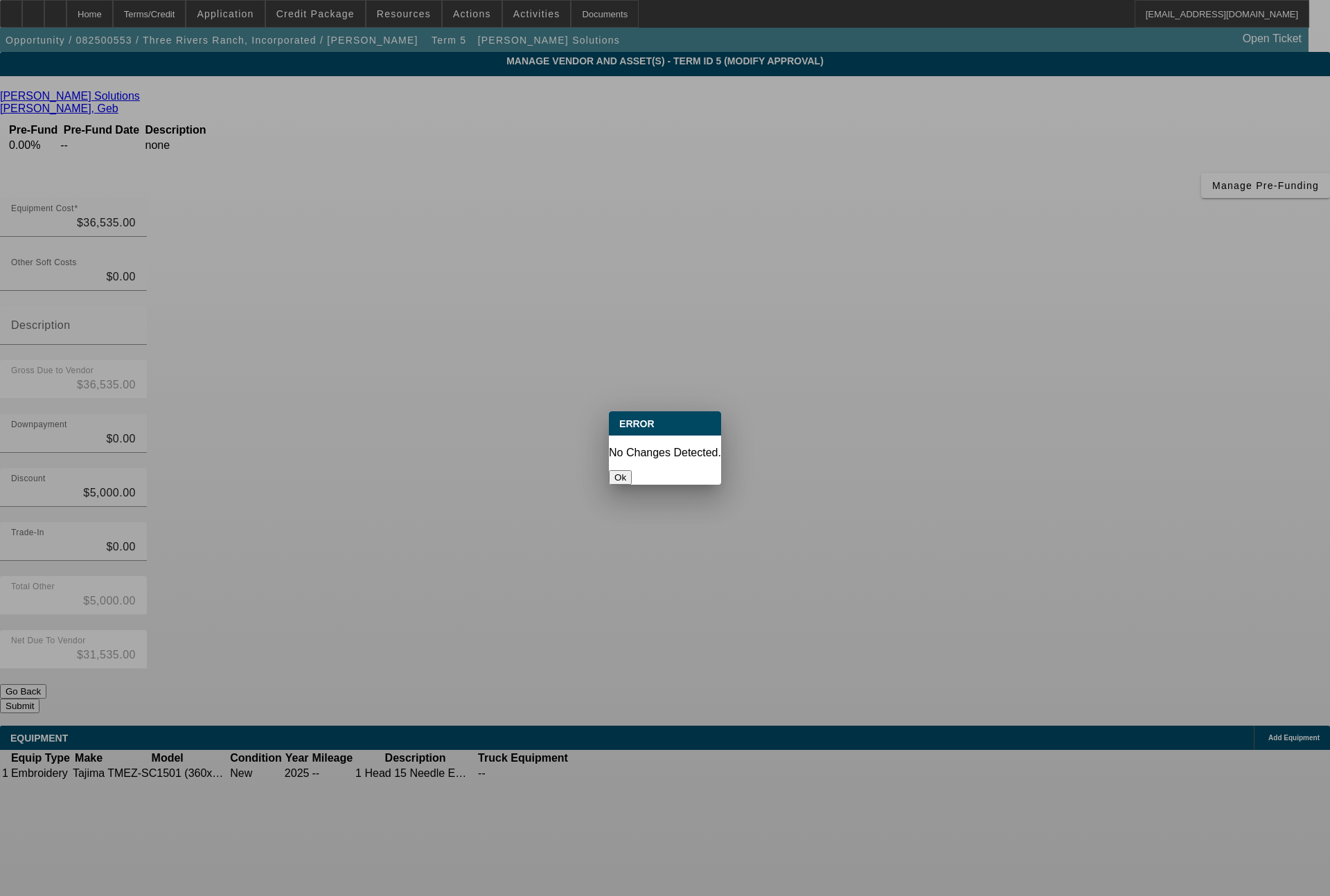
click at [632, 471] on button "Ok" at bounding box center [620, 478] width 23 height 15
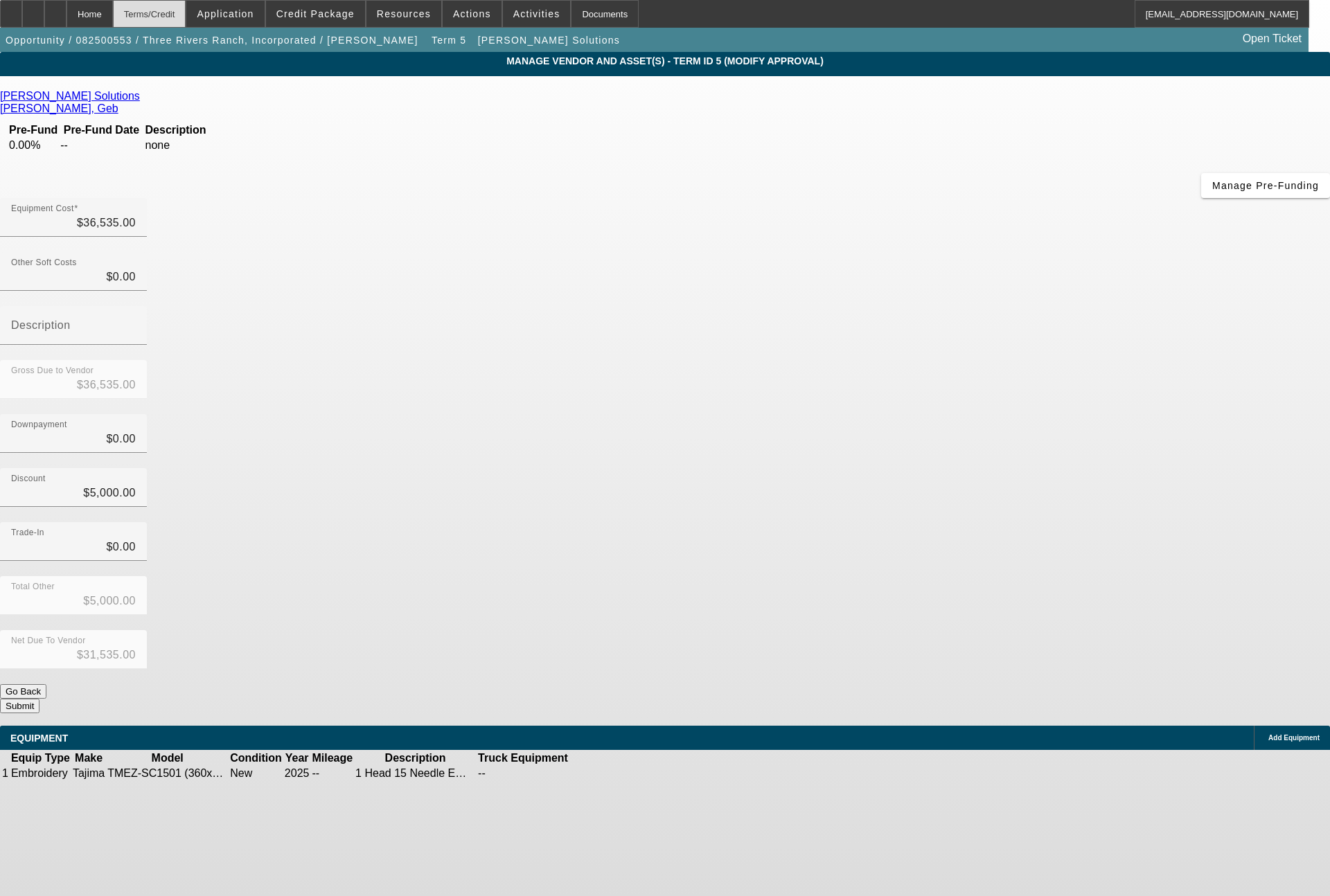
click at [186, 11] on div "Terms/Credit" at bounding box center [149, 14] width 73 height 27
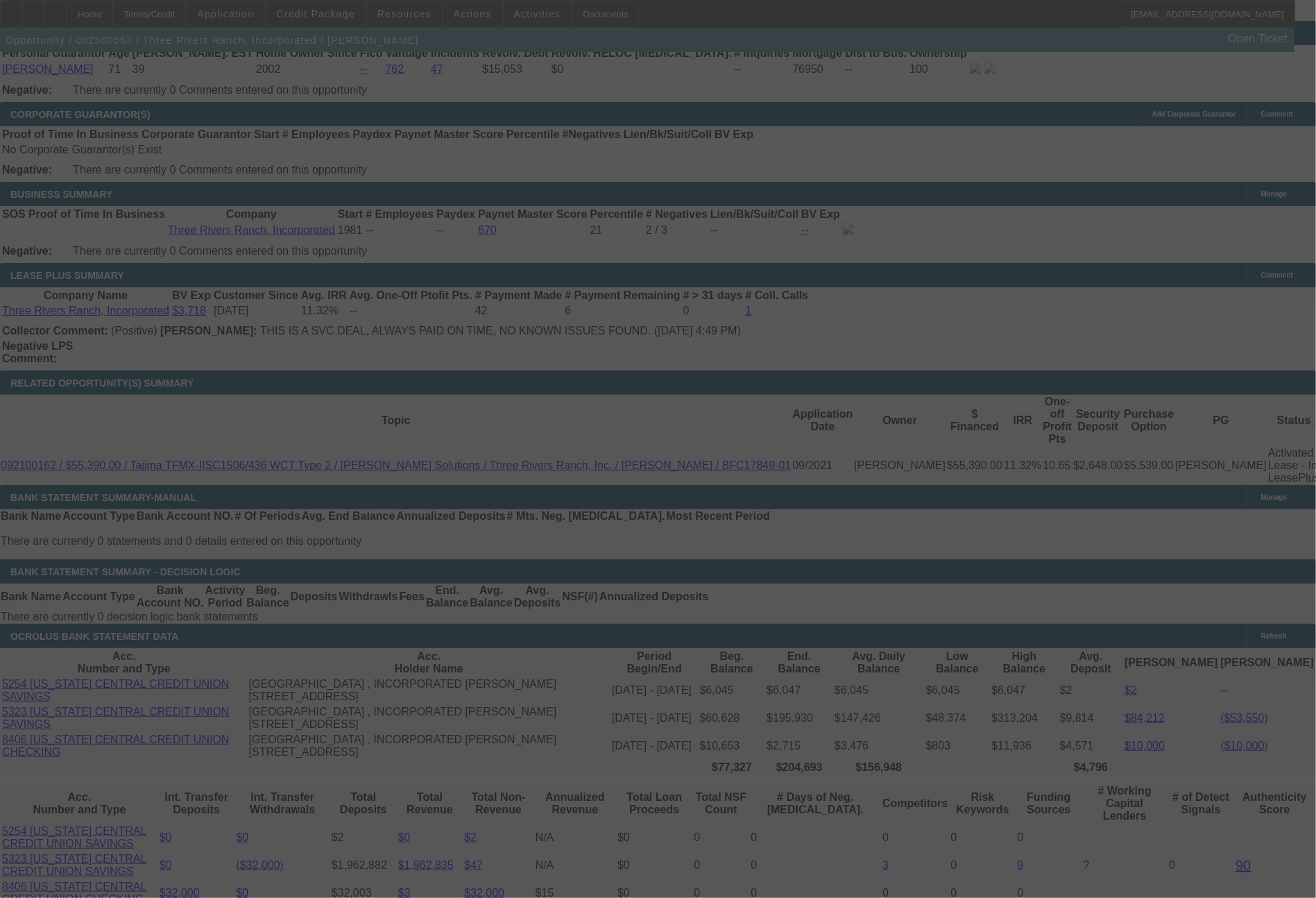
scroll to position [2258, 0]
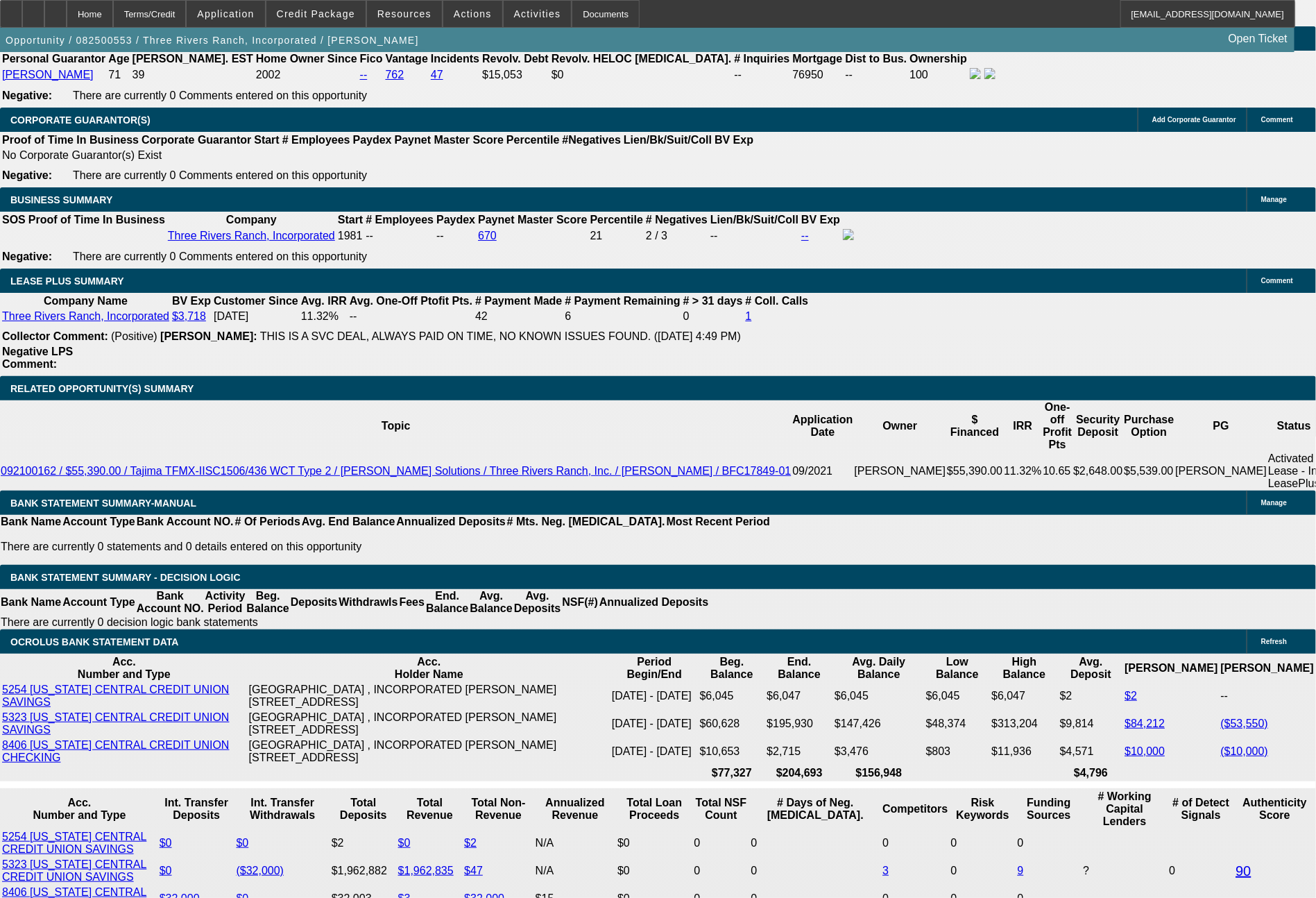
select select "0"
select select "2"
select select "0"
select select "6"
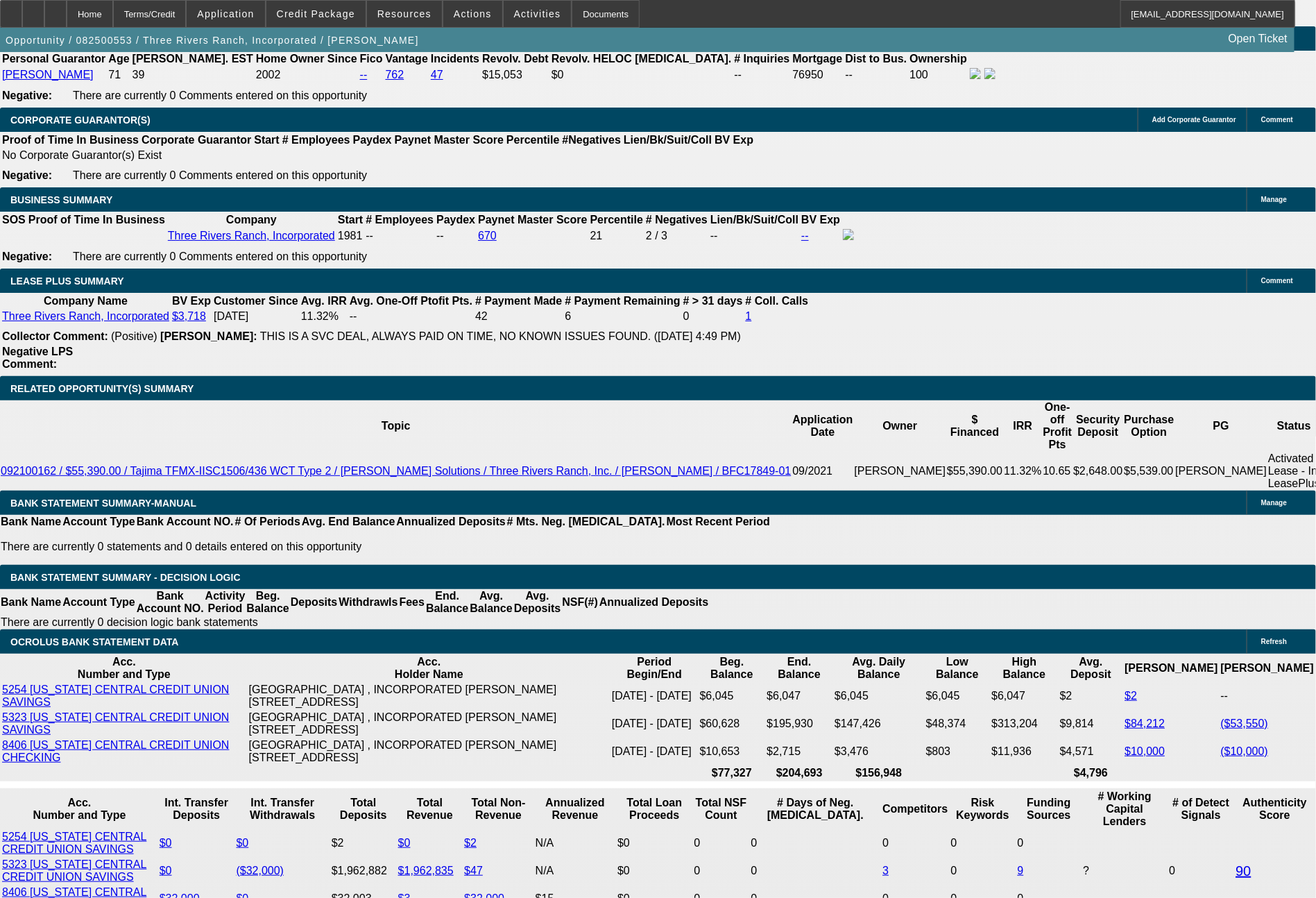
select select "0"
select select "2"
select select "0.1"
select select "4"
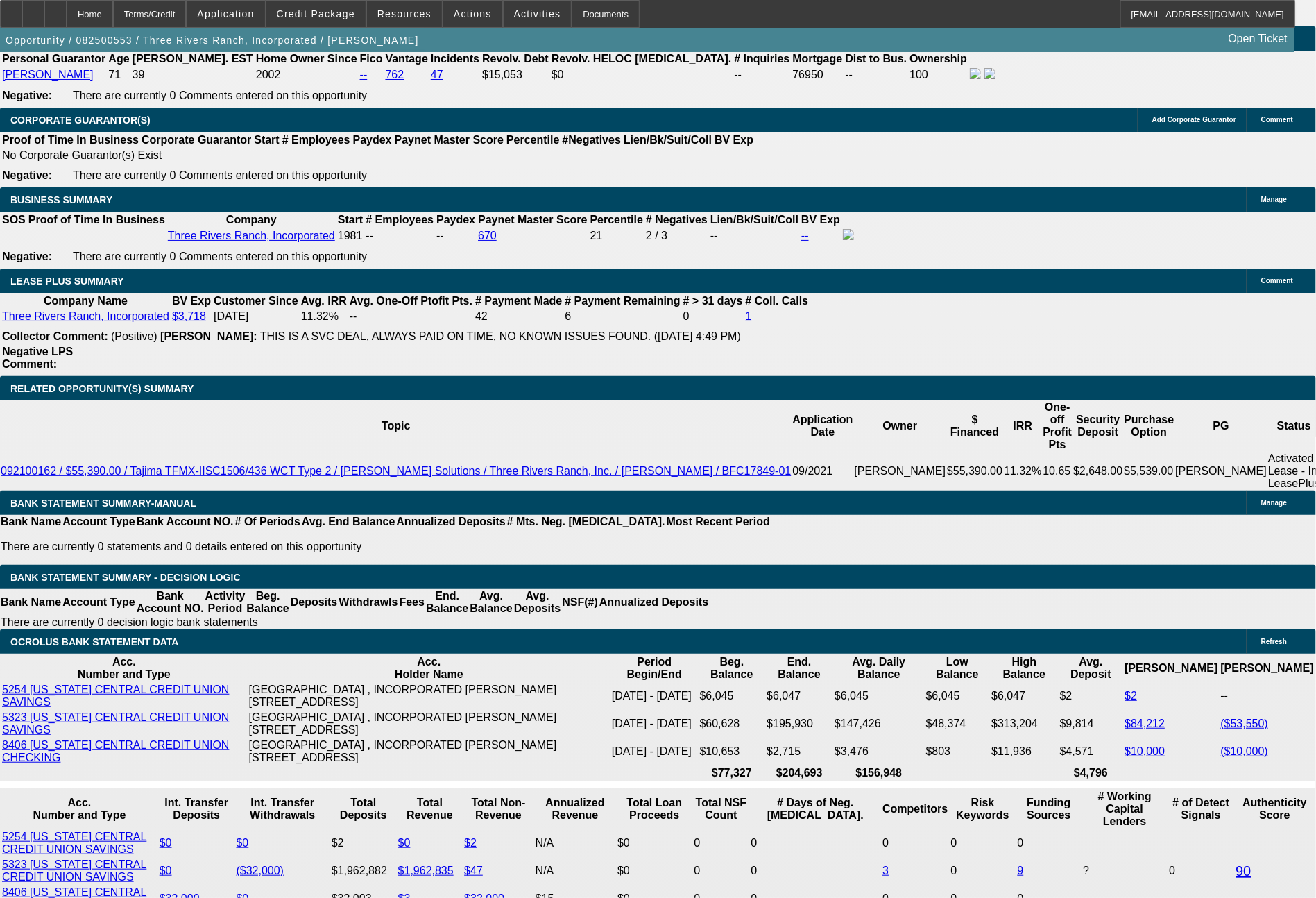
select select "0"
select select "2"
select select "0"
select select "6"
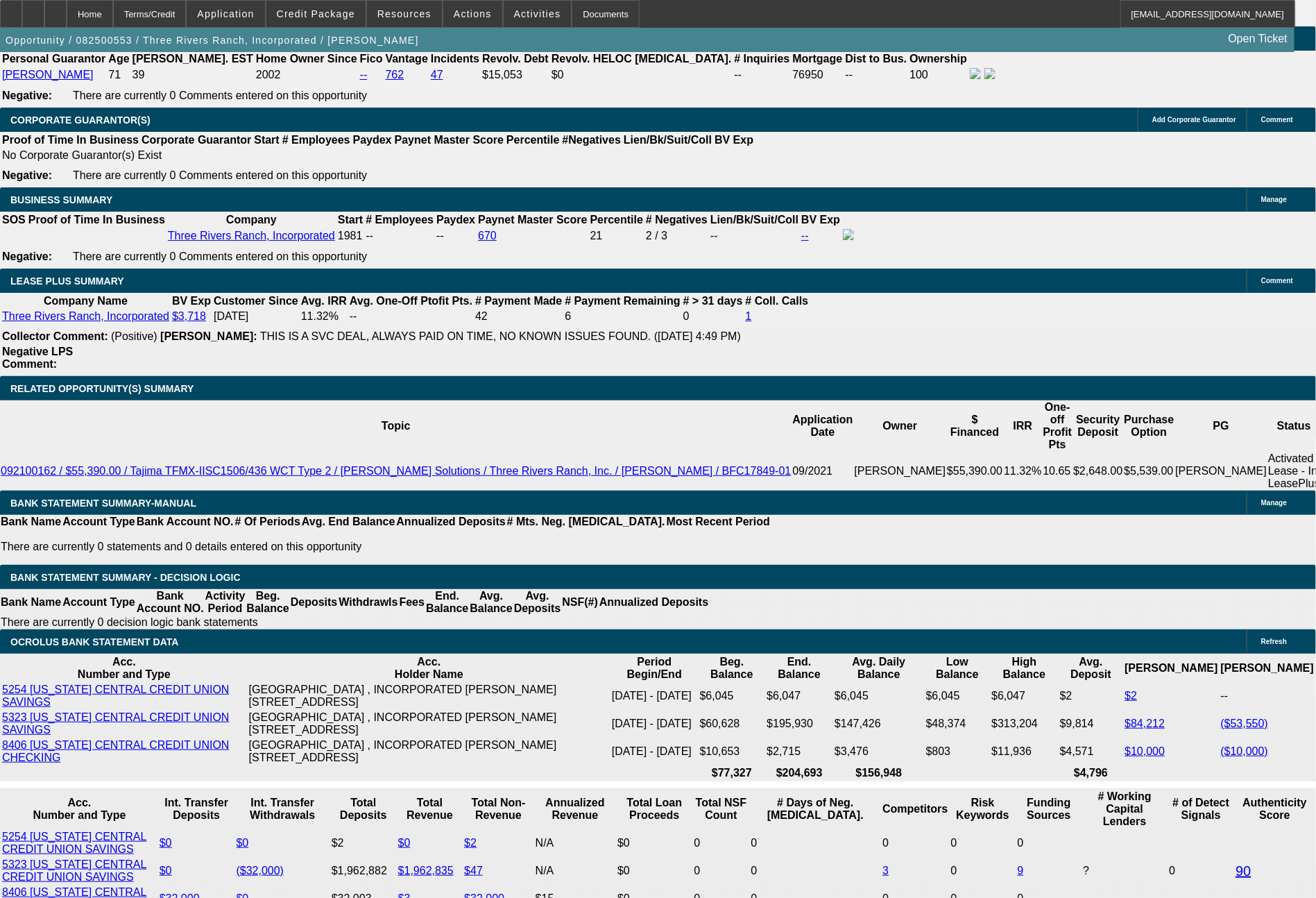
select select "0"
select select "2"
select select "0.1"
select select "4"
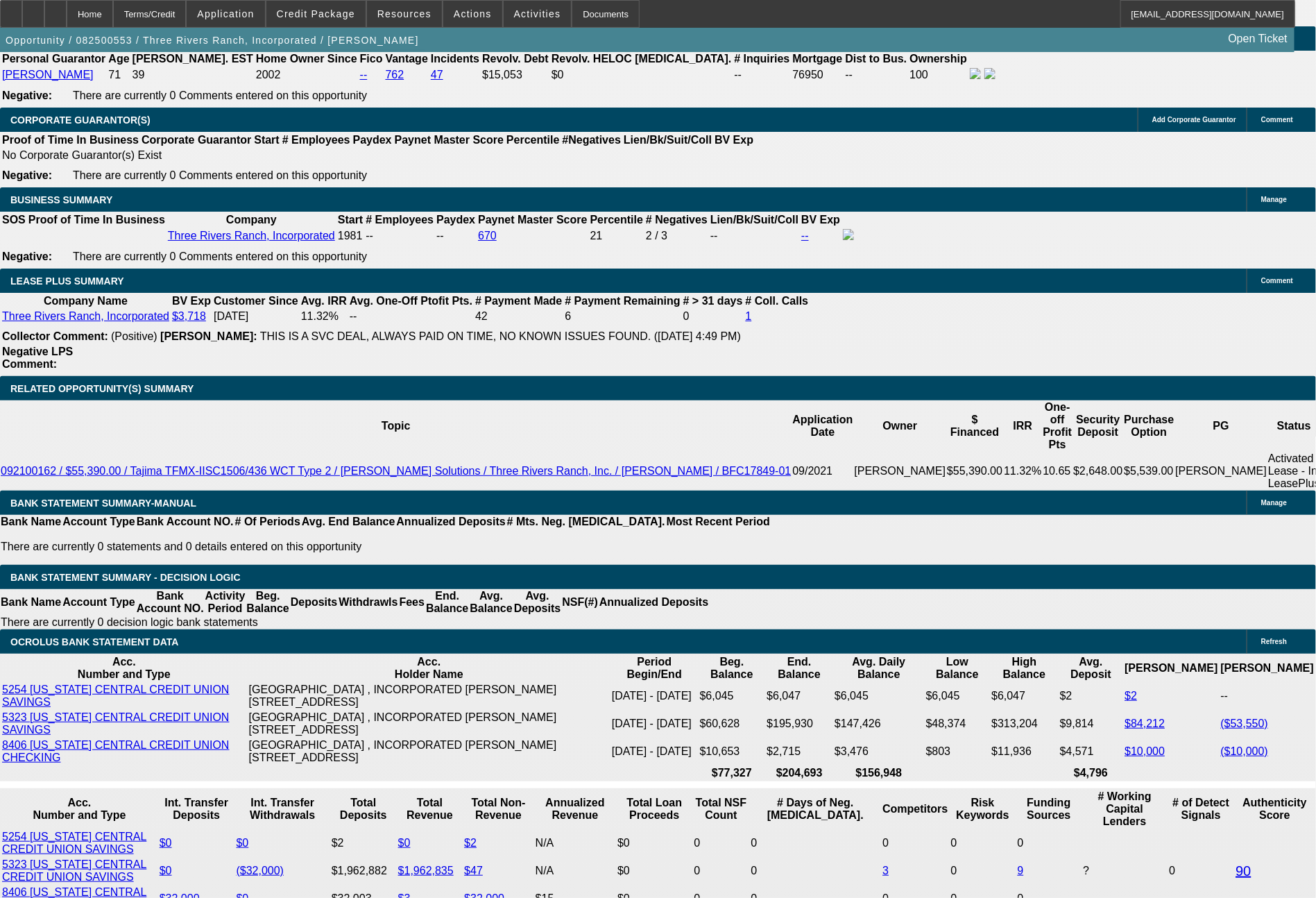
select select "0"
select select "2"
select select "0"
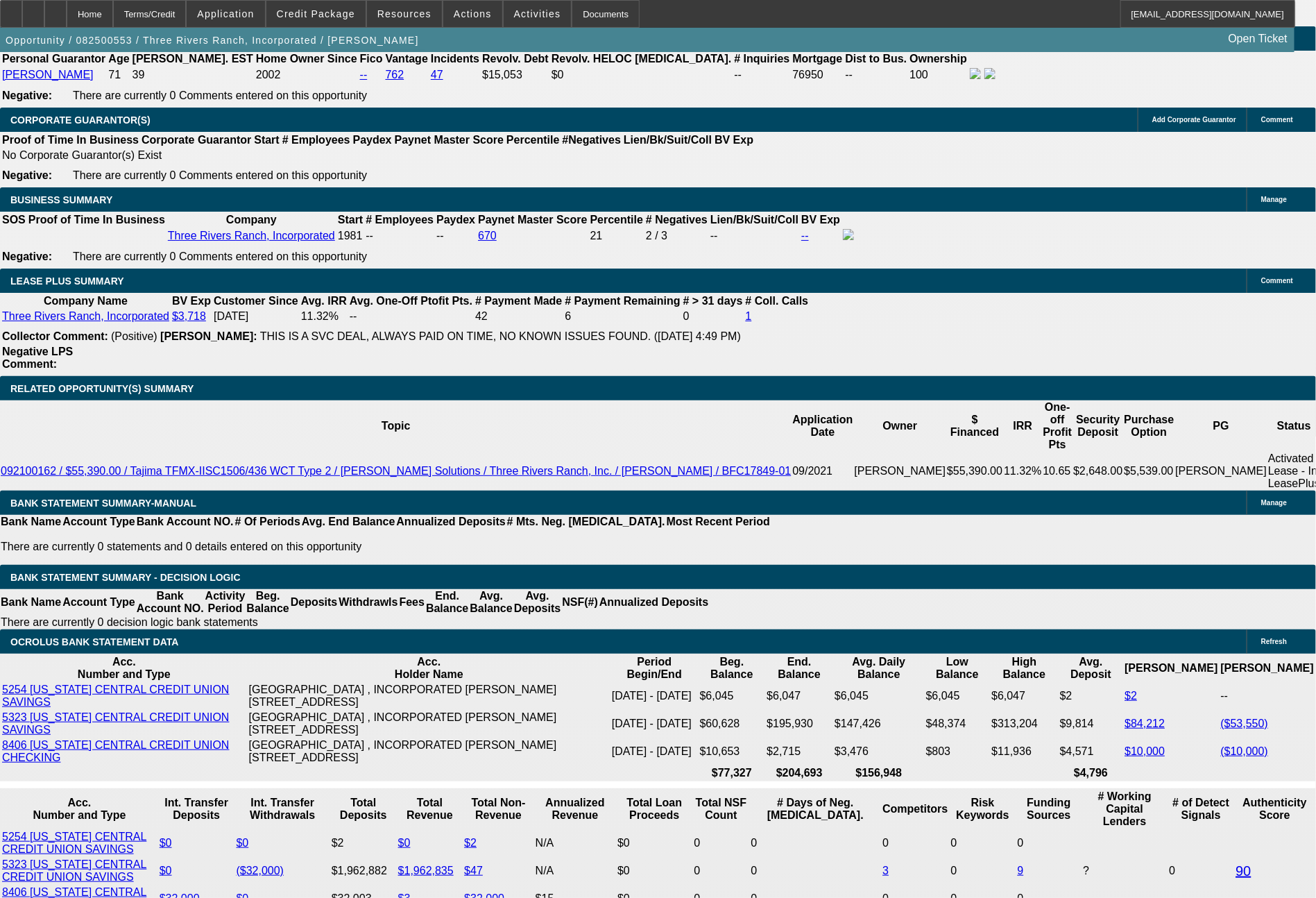
select select "6"
select select "0"
select select "2"
select select "0.1"
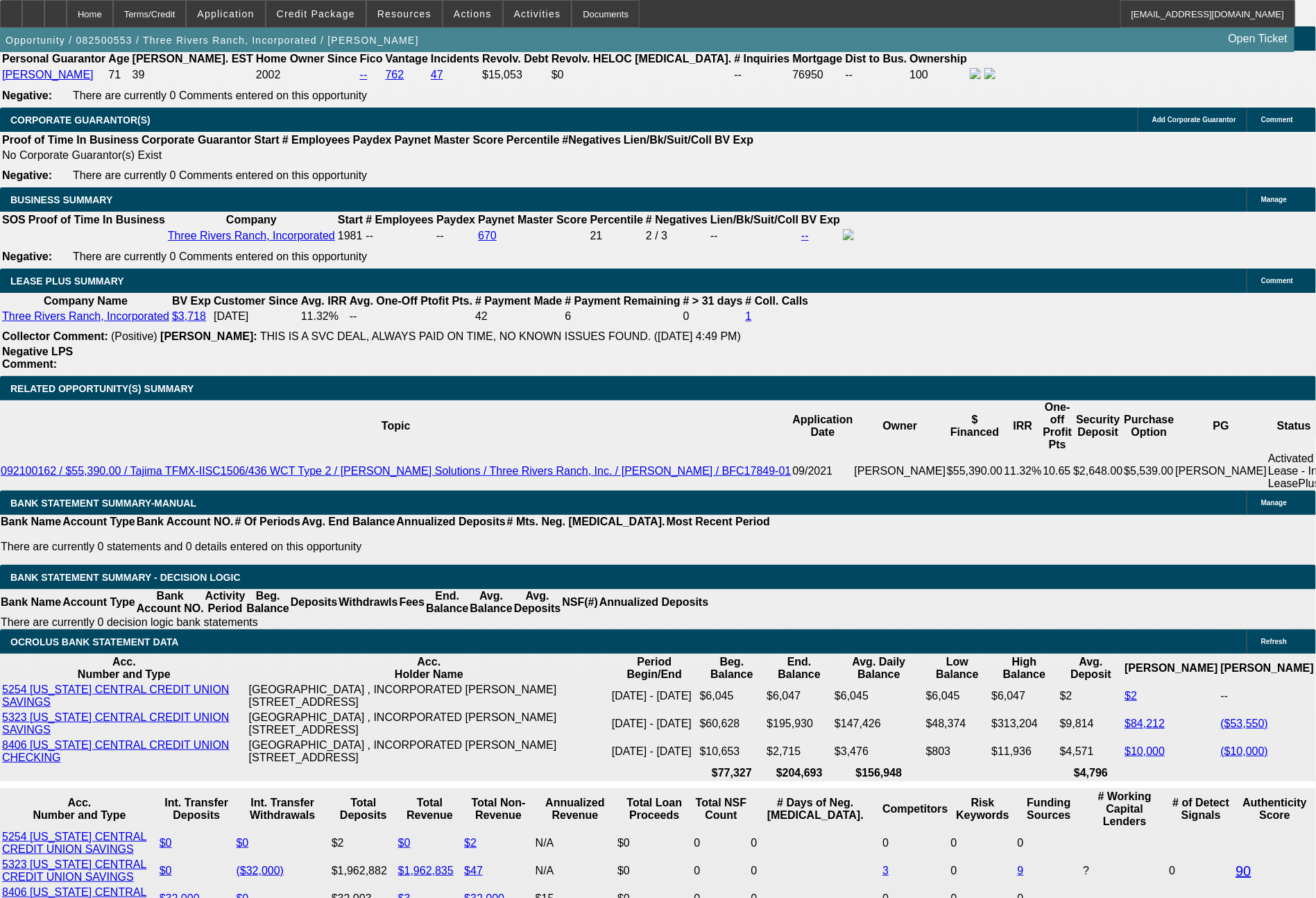
select select "4"
select select "0"
select select "2"
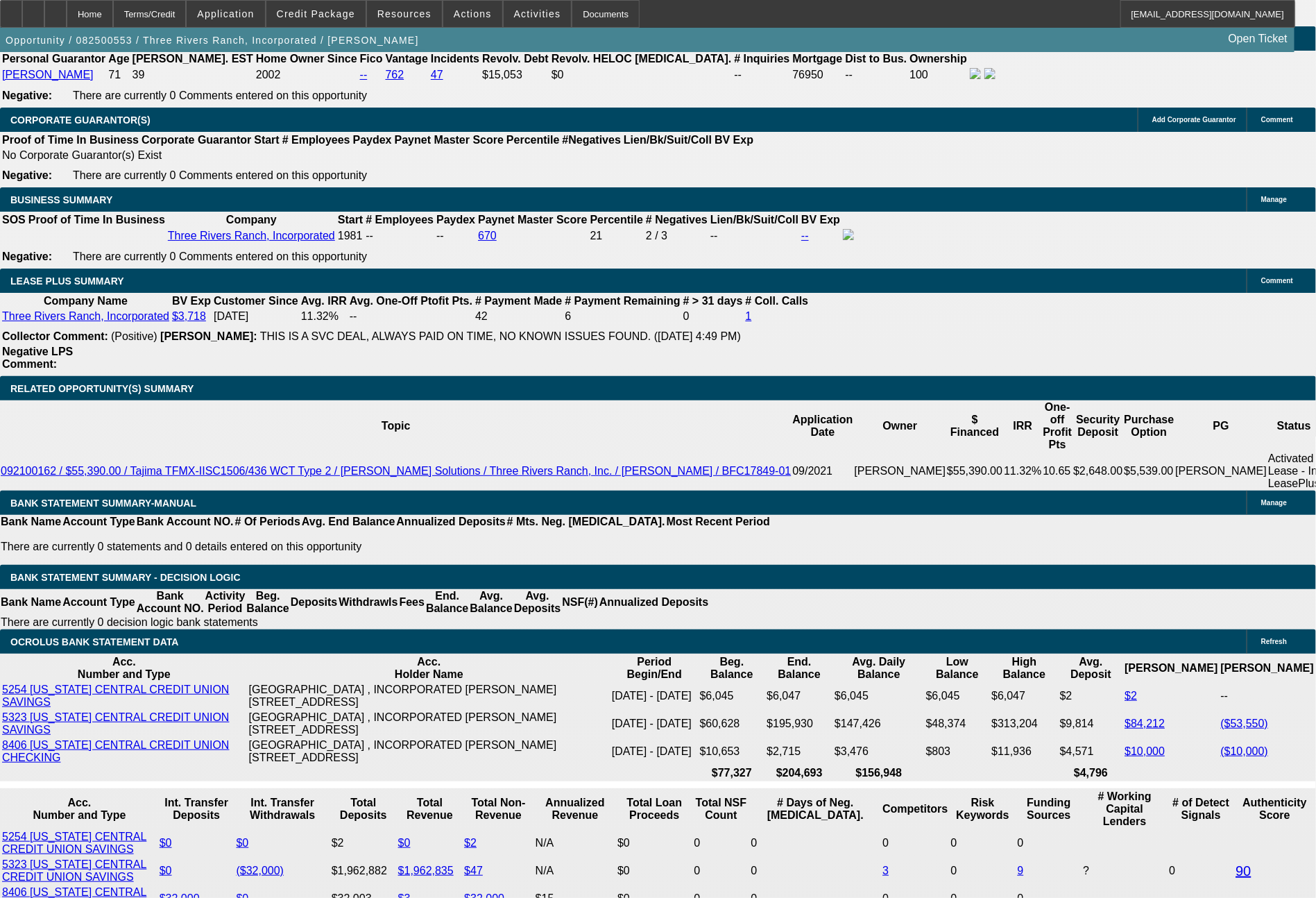
select select "0"
select select "6"
select select "0"
select select "2"
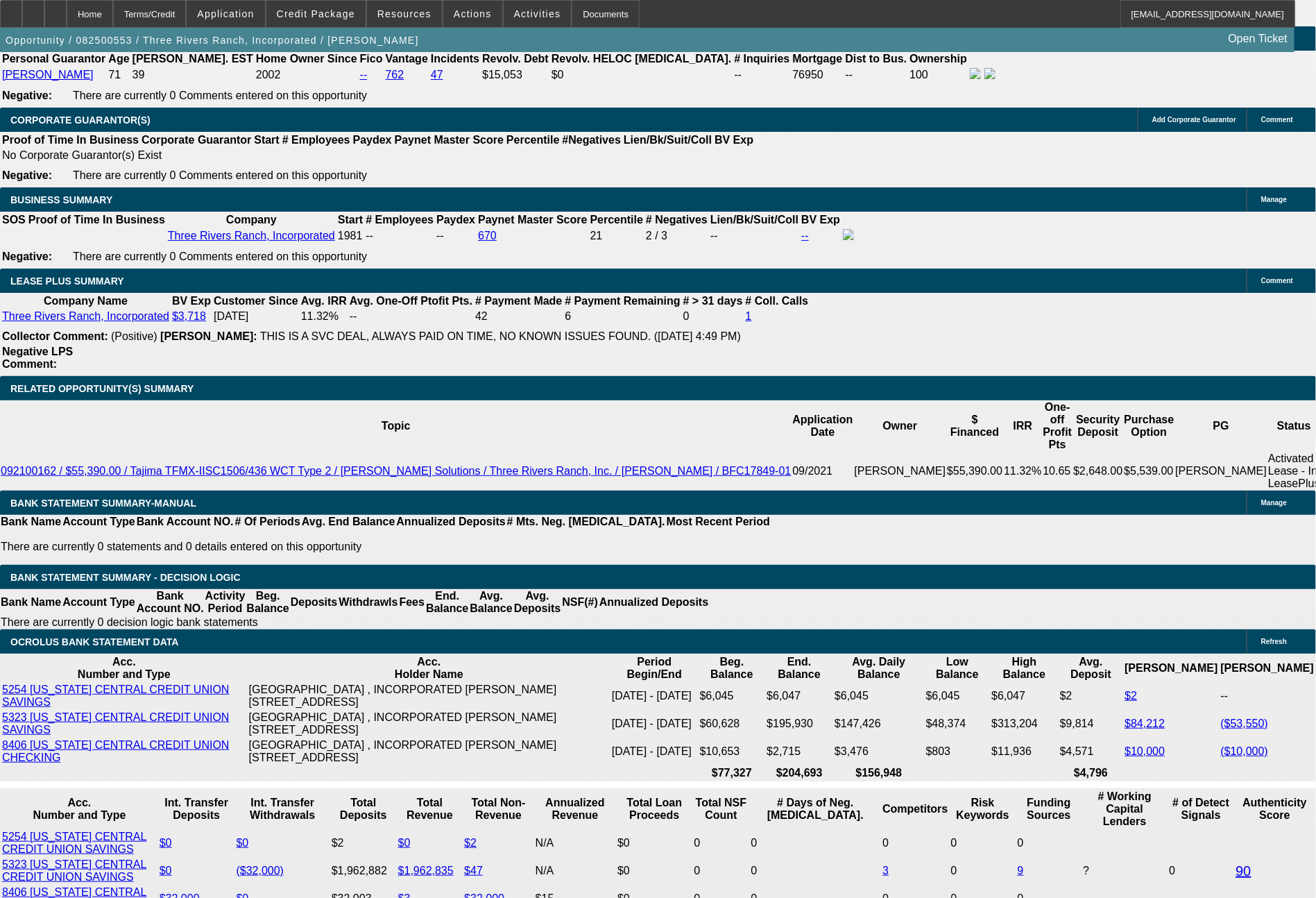
select select "0.1"
select select "4"
select select "0"
select select "2"
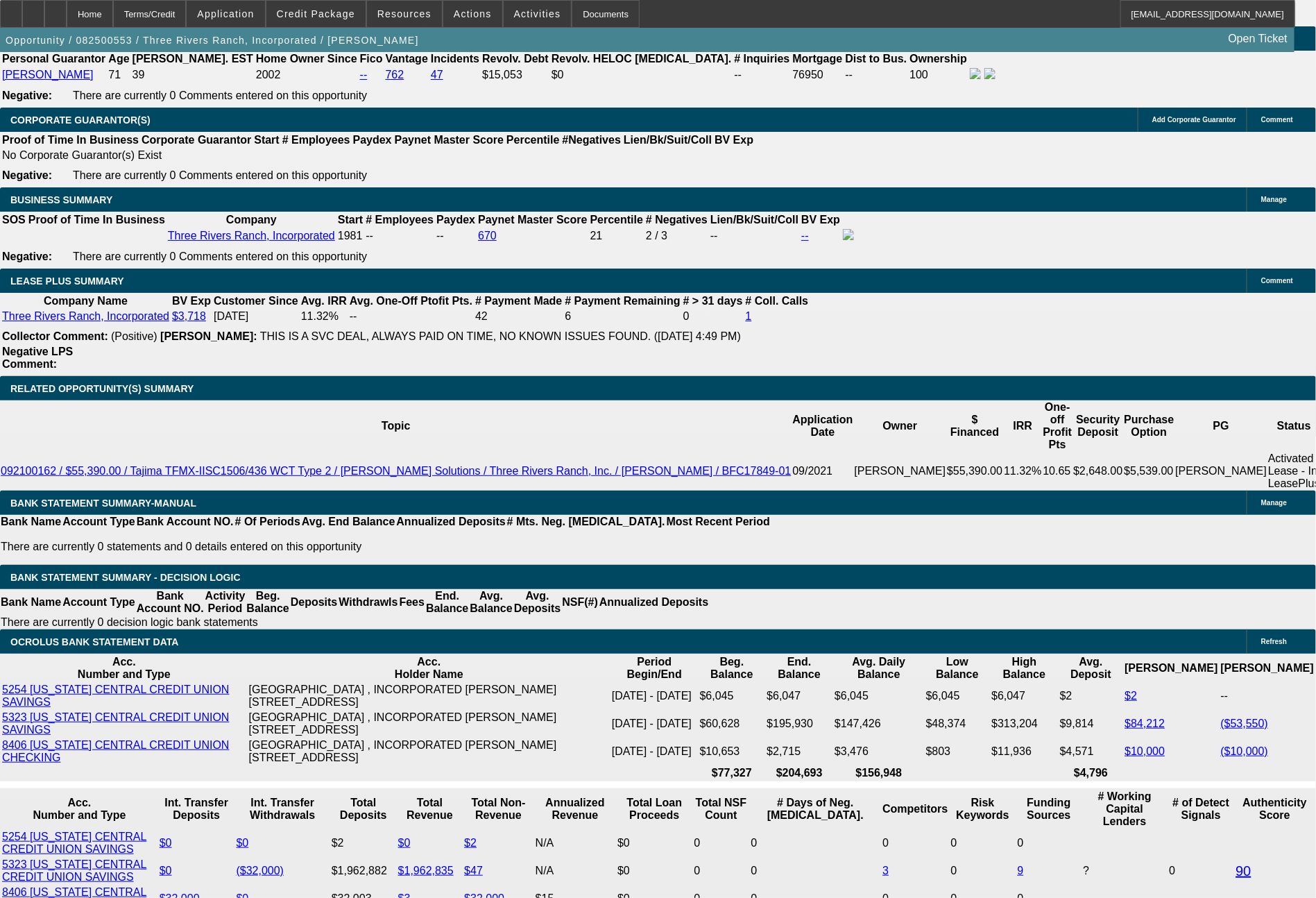
select select "0"
select select "6"
select select "0"
select select "2"
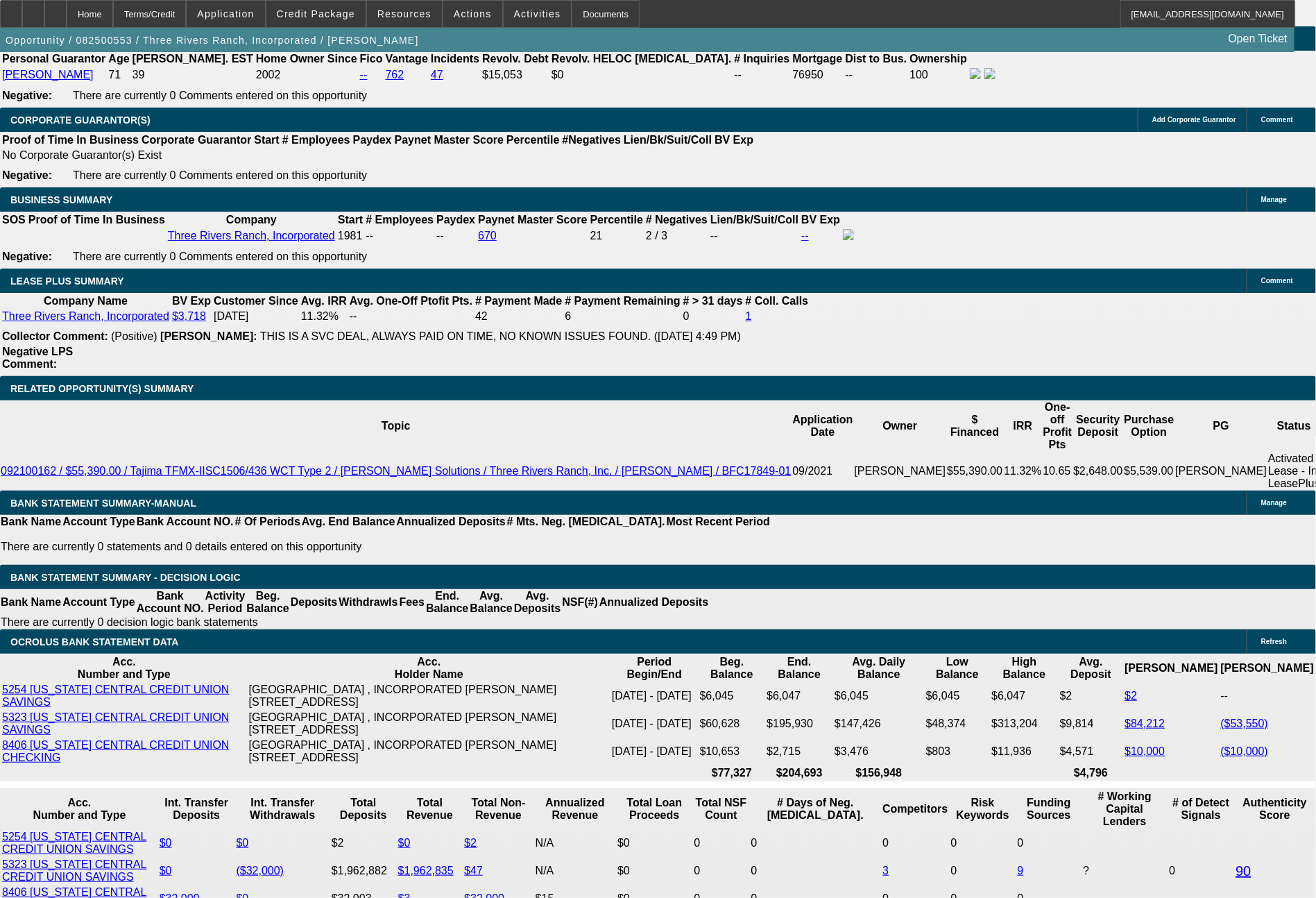
select select "0.1"
select select "4"
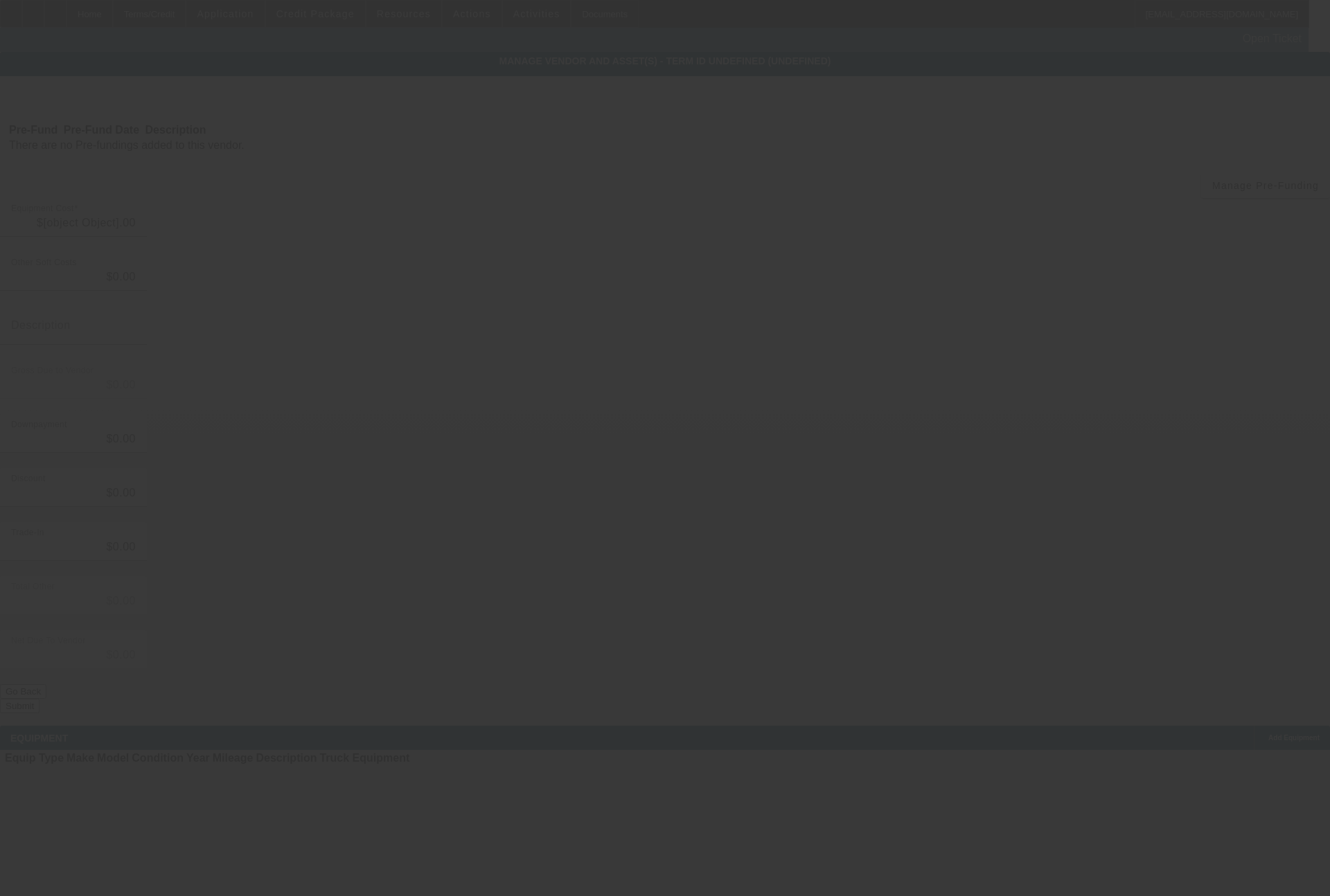
type input "$36,535.00"
type input "$5,000.00"
type input "$31,535.00"
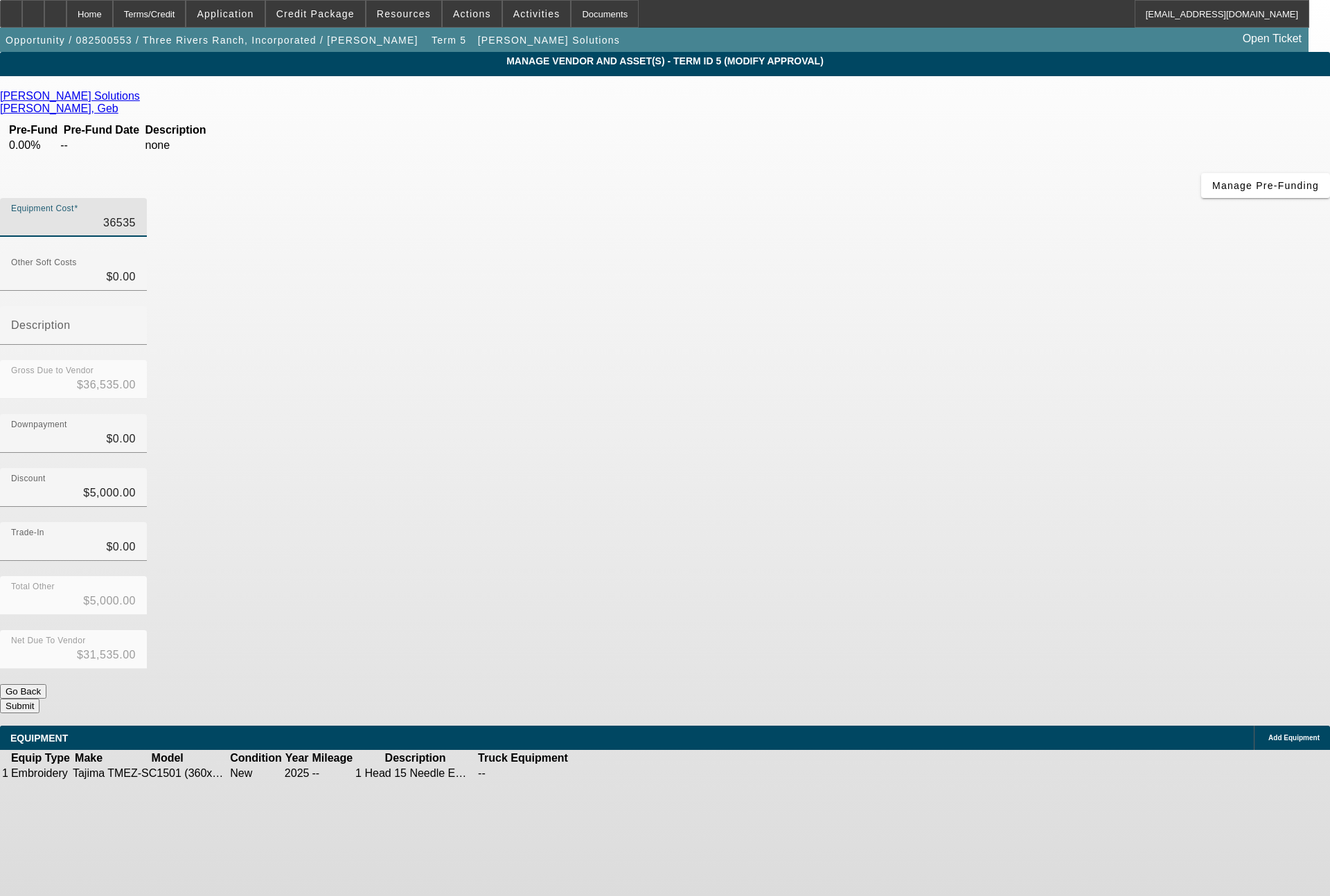
drag, startPoint x: 774, startPoint y: 122, endPoint x: 867, endPoint y: 127, distance: 93.1
click at [867, 198] on div "Equipment Cost 36535" at bounding box center [665, 225] width 1330 height 54
type input "3"
type input "$3.00"
type input "$-4,997.00"
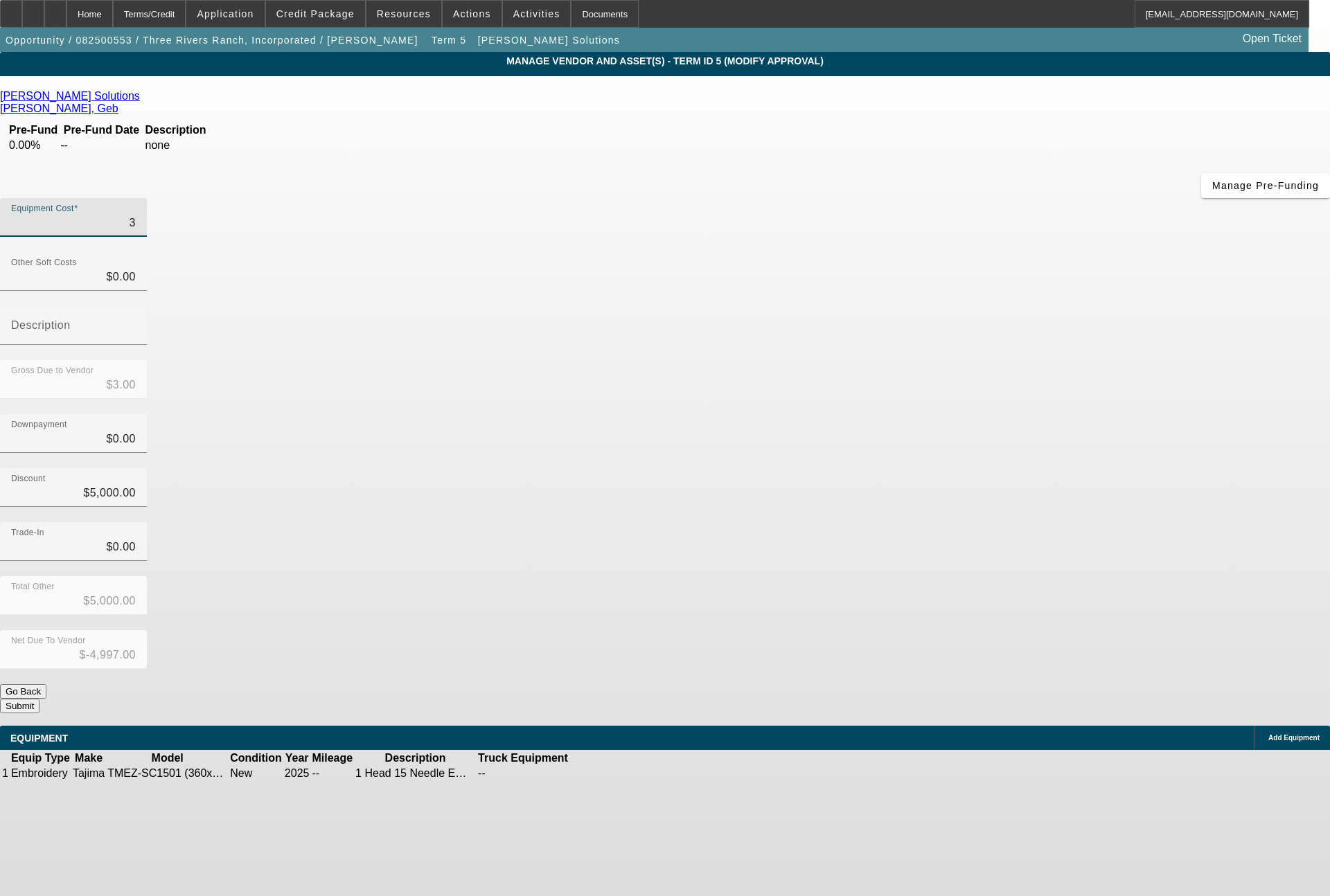
type input "31"
type input "$31.00"
type input "$-4,969.00"
type input "315"
type input "$315.00"
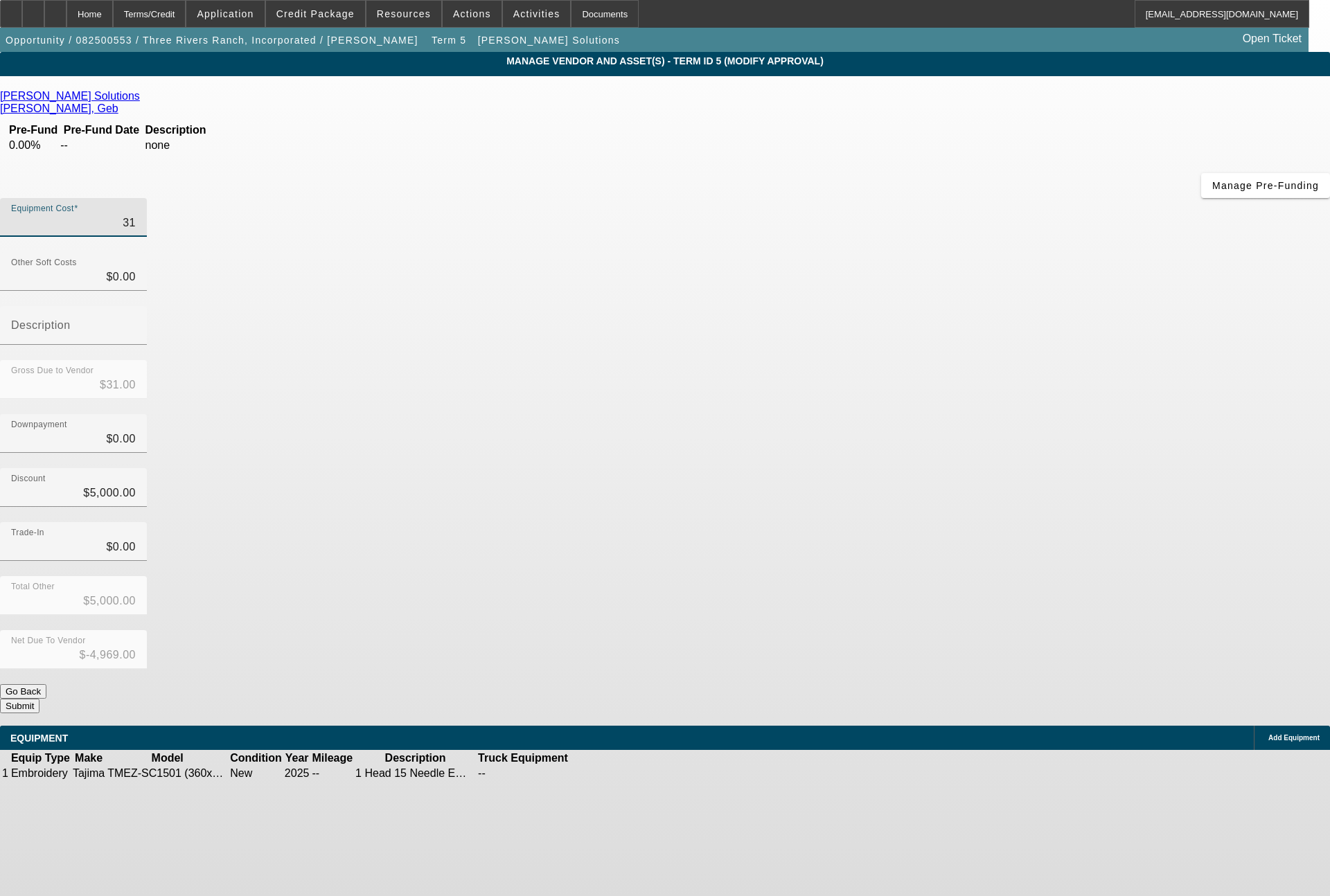
type input "$-4,685.00"
type input "3153"
type input "$3,153.00"
type input "$-1,847.00"
type input "31535"
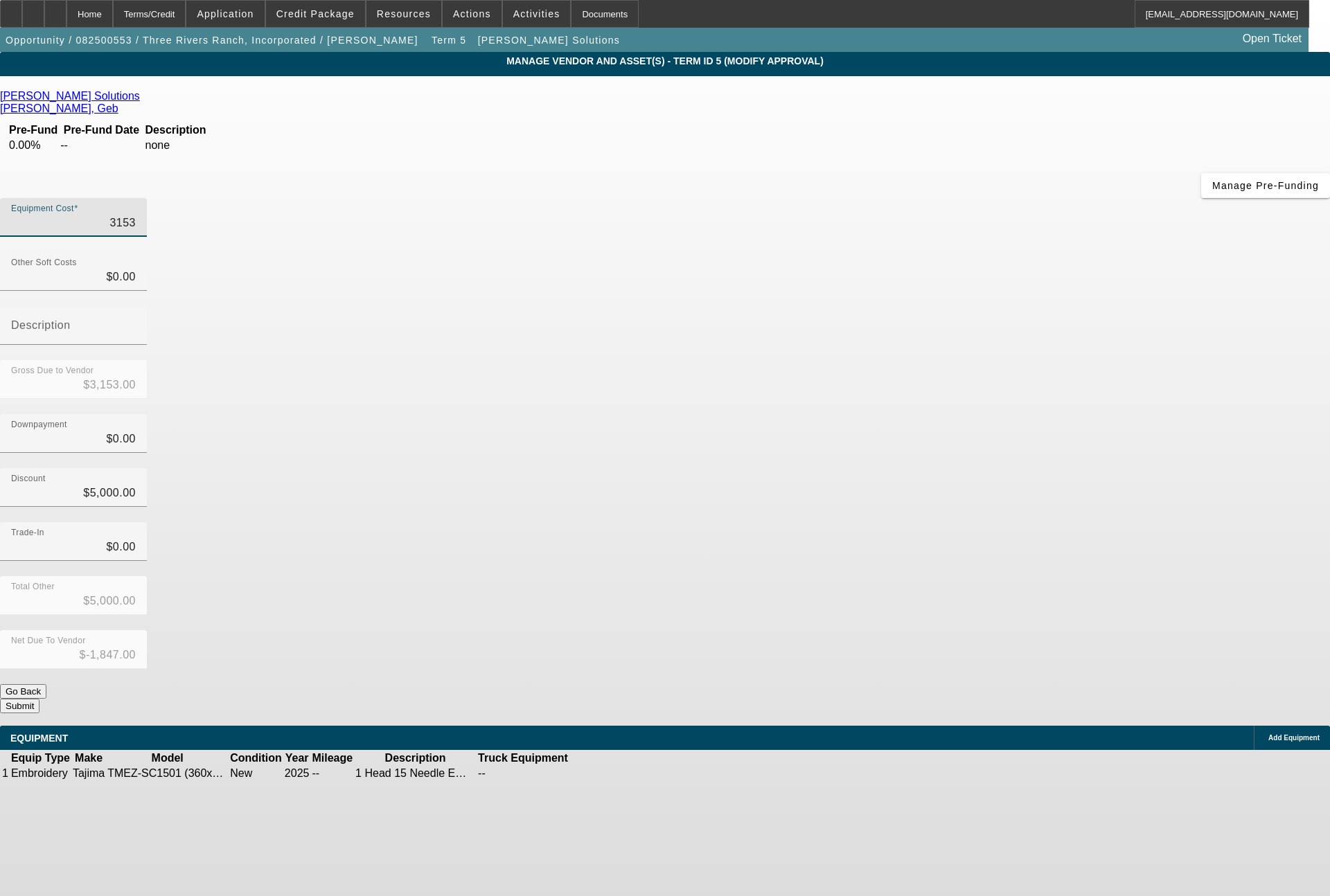
type input "$31,535.00"
type input "$26,535.00"
type input "$31,535.00"
drag, startPoint x: 804, startPoint y: 338, endPoint x: 869, endPoint y: 338, distance: 65.0
click at [869, 468] on div "Discount 5000" at bounding box center [665, 495] width 1330 height 54
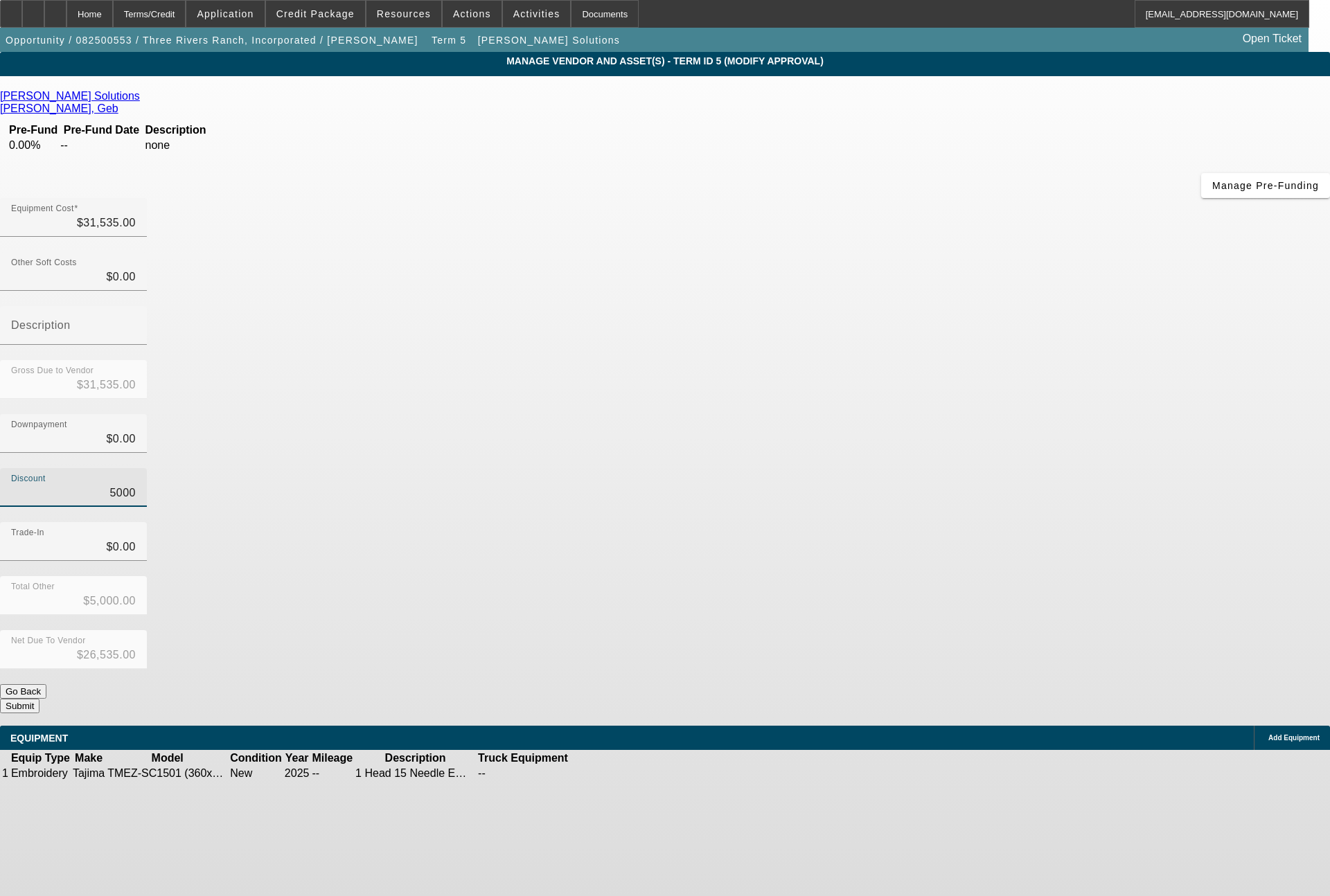
type input "0"
type input "$0.00"
type input "$31,535.00"
type input "$0.00"
click at [39, 699] on button "Submit" at bounding box center [19, 706] width 39 height 15
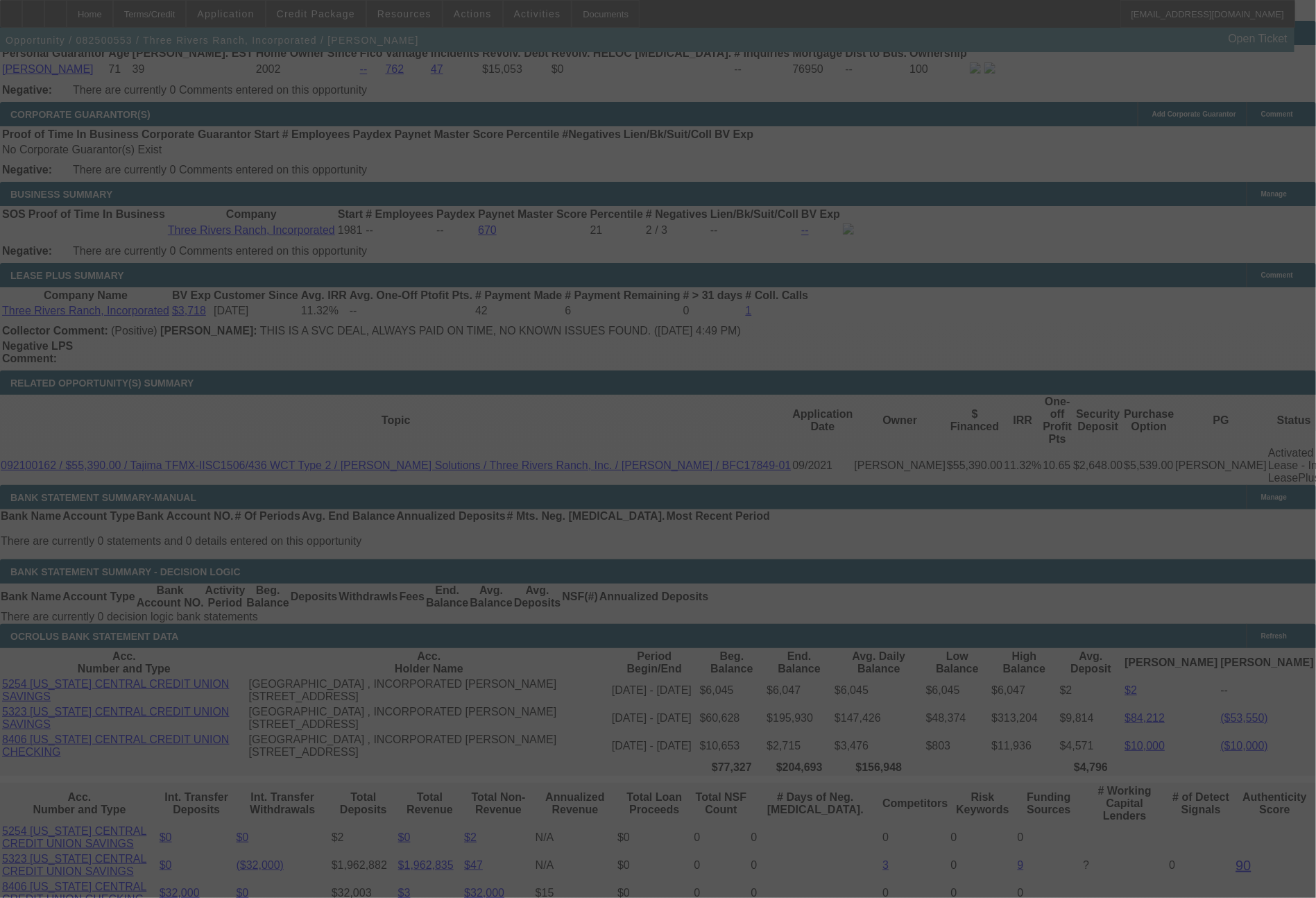
scroll to position [2258, 0]
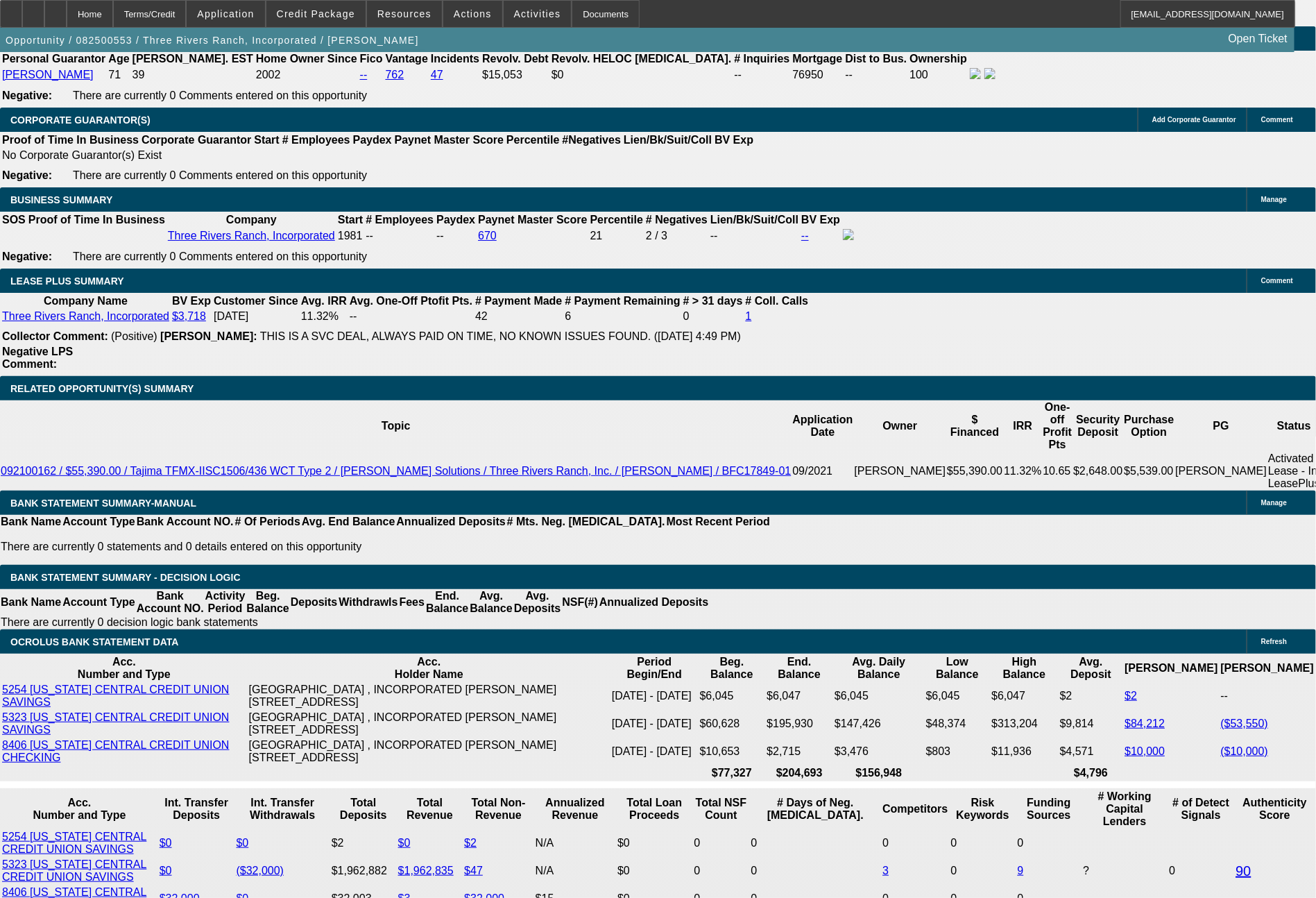
select select "0"
select select "2"
select select "0"
select select "6"
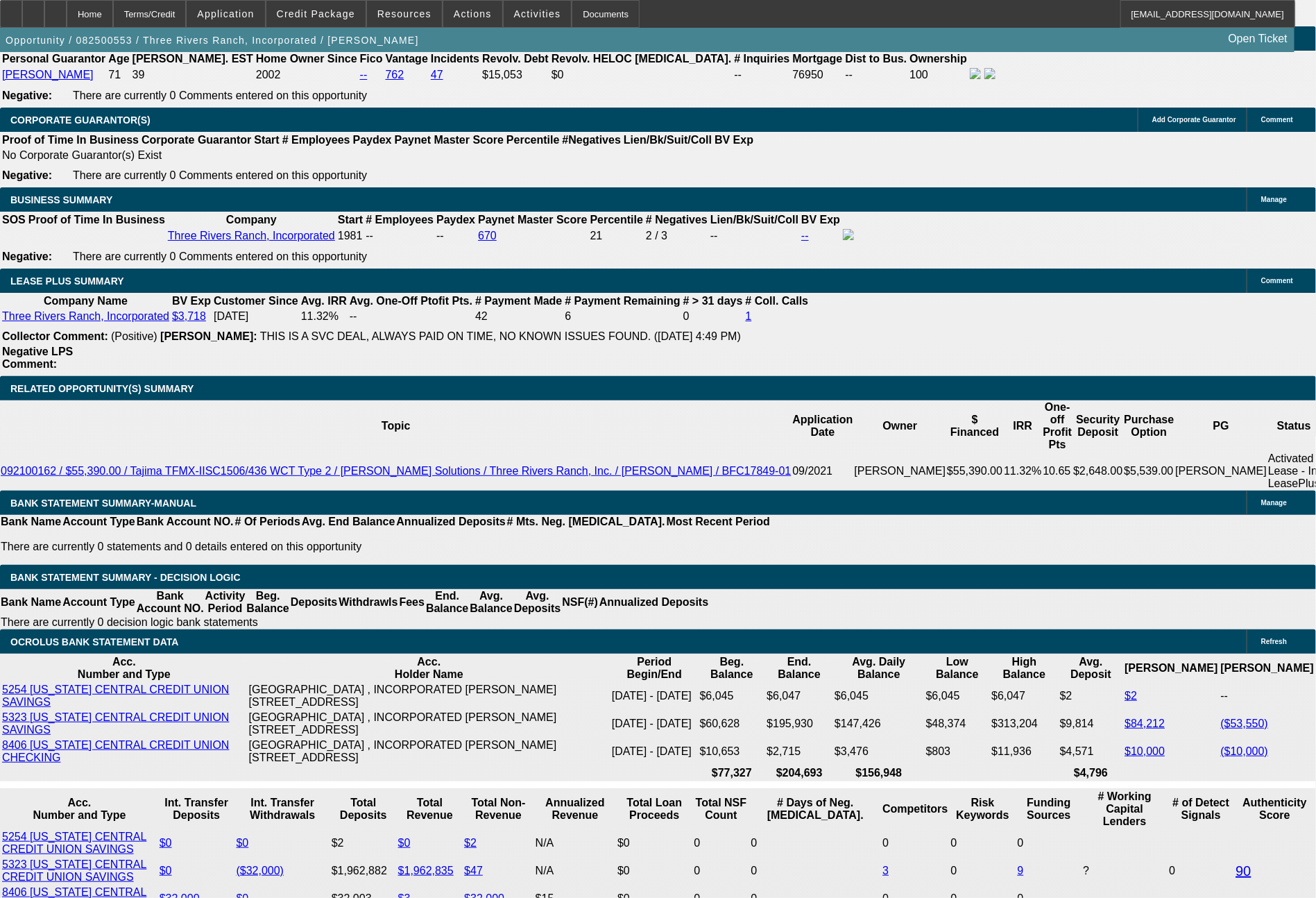
select select "0"
select select "2"
select select "0.1"
select select "4"
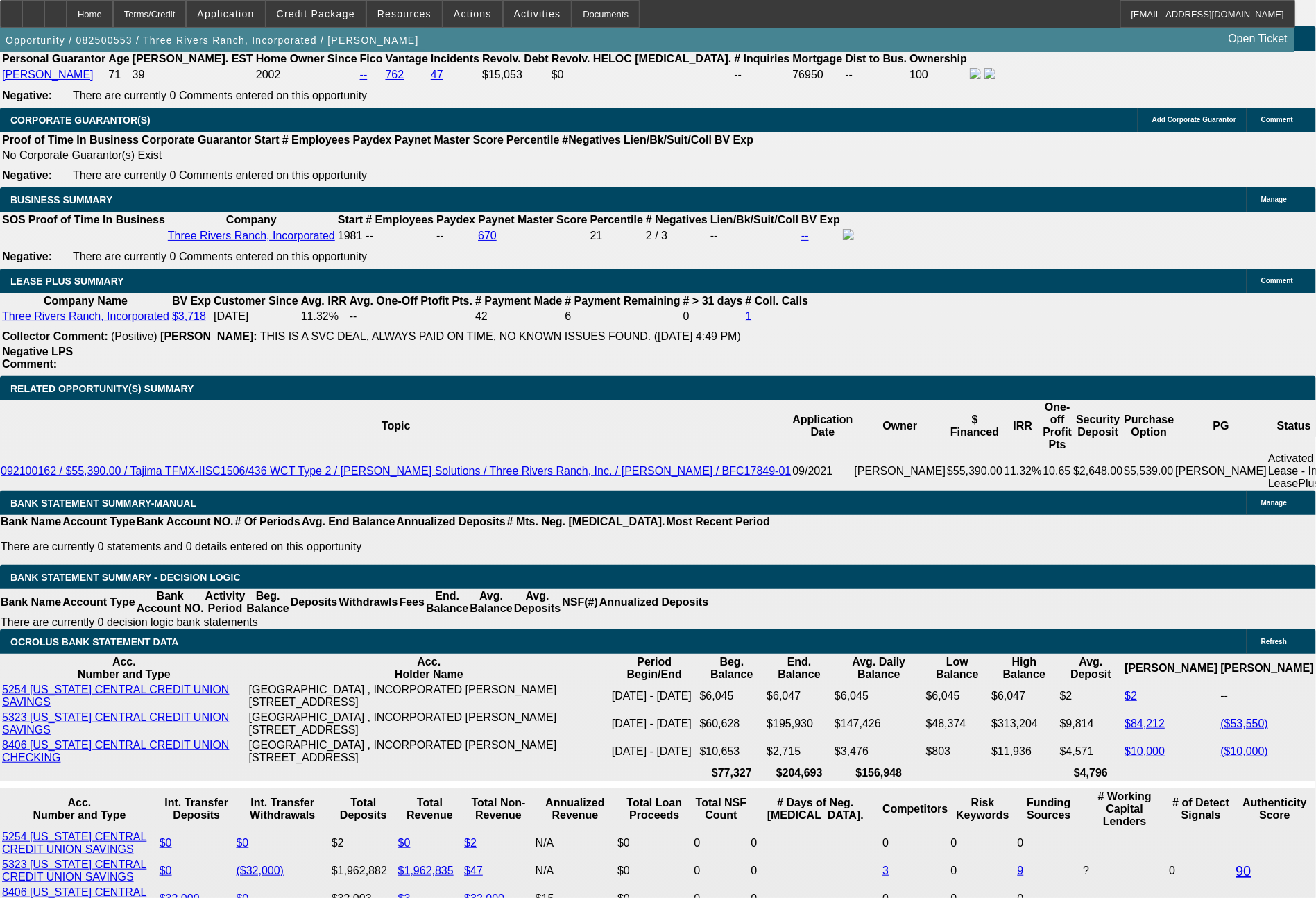
select select "0"
select select "2"
select select "0"
select select "6"
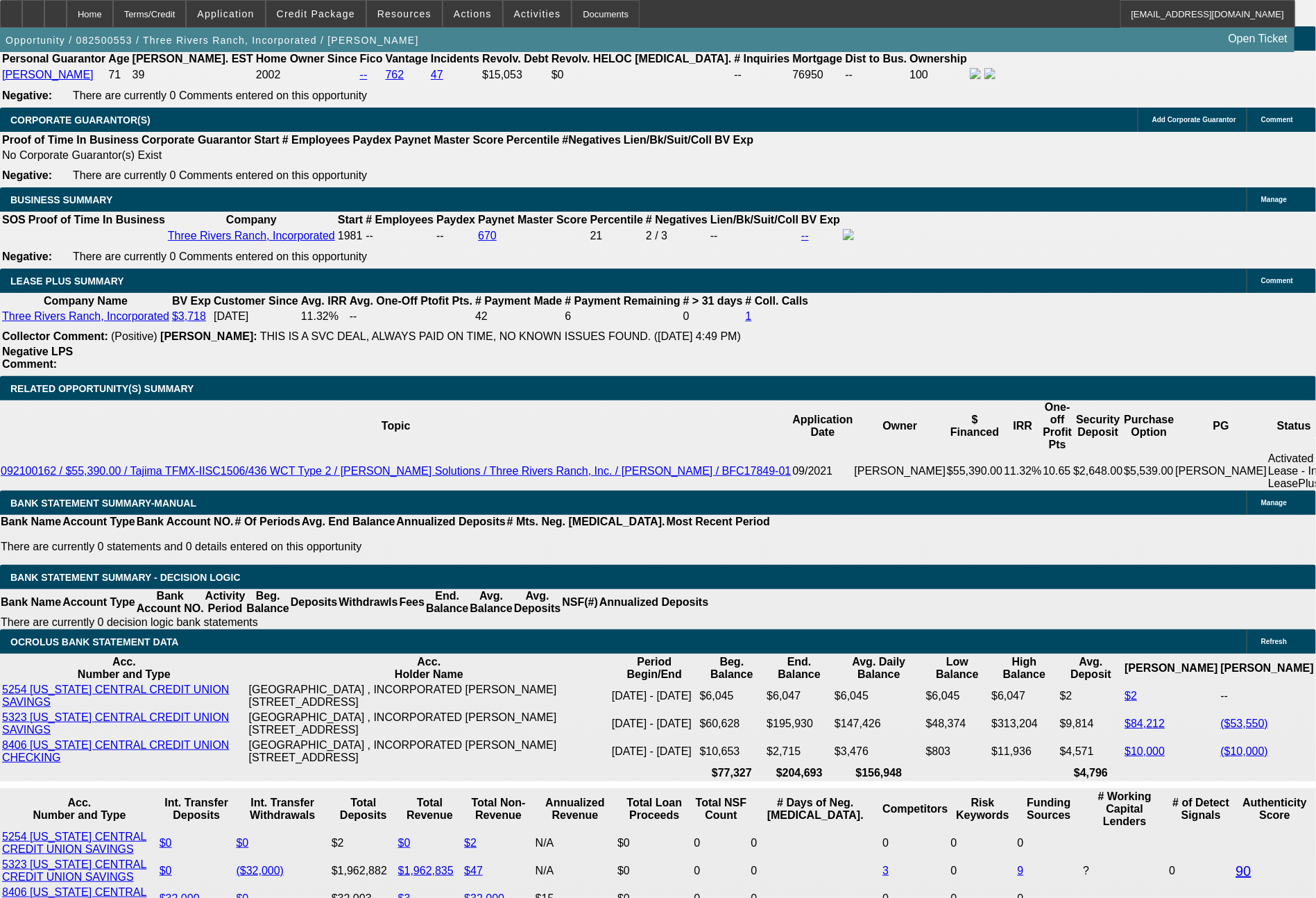
select select "0"
select select "2"
select select "0.1"
select select "4"
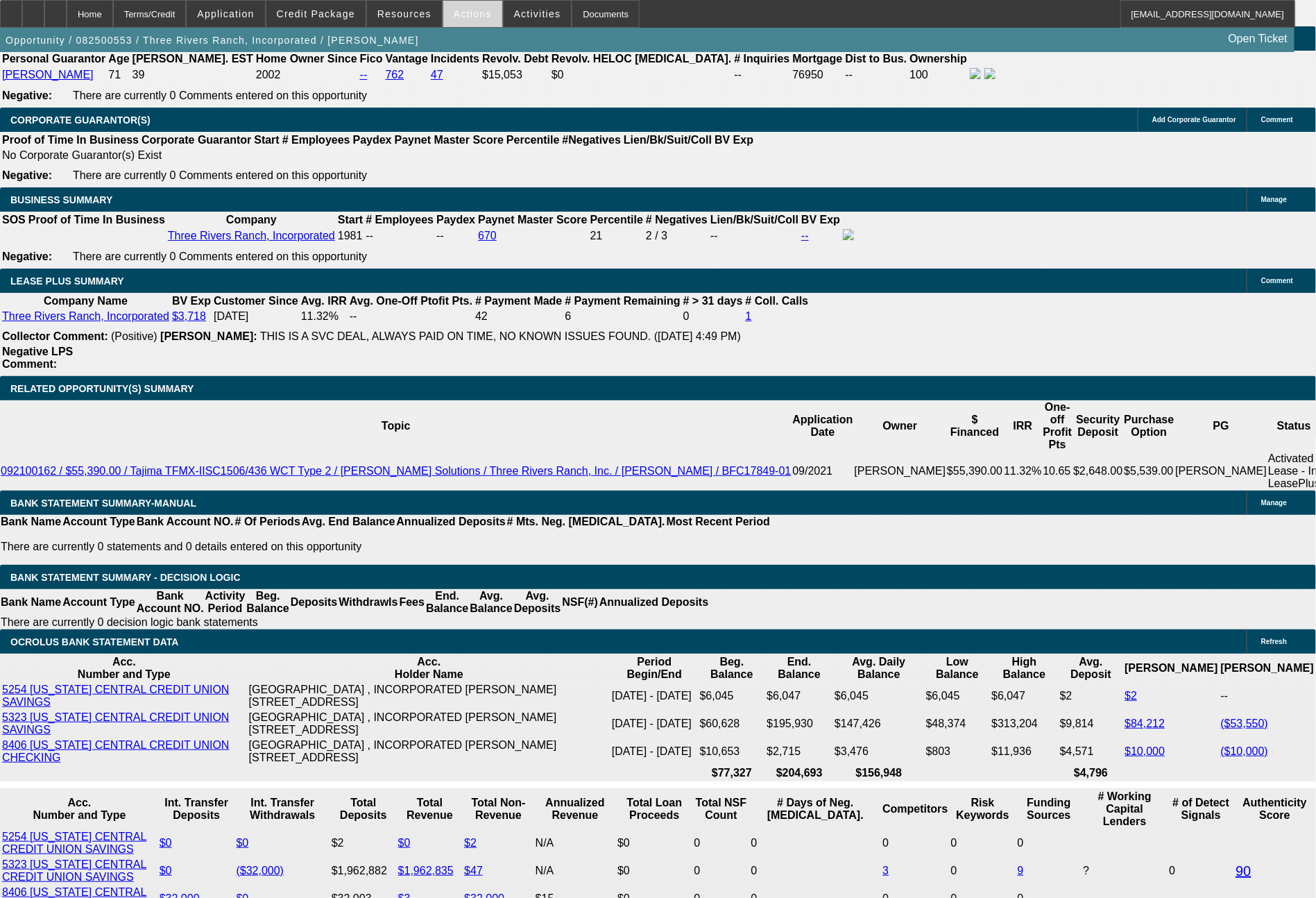
click at [476, 15] on span "Actions" at bounding box center [472, 14] width 38 height 11
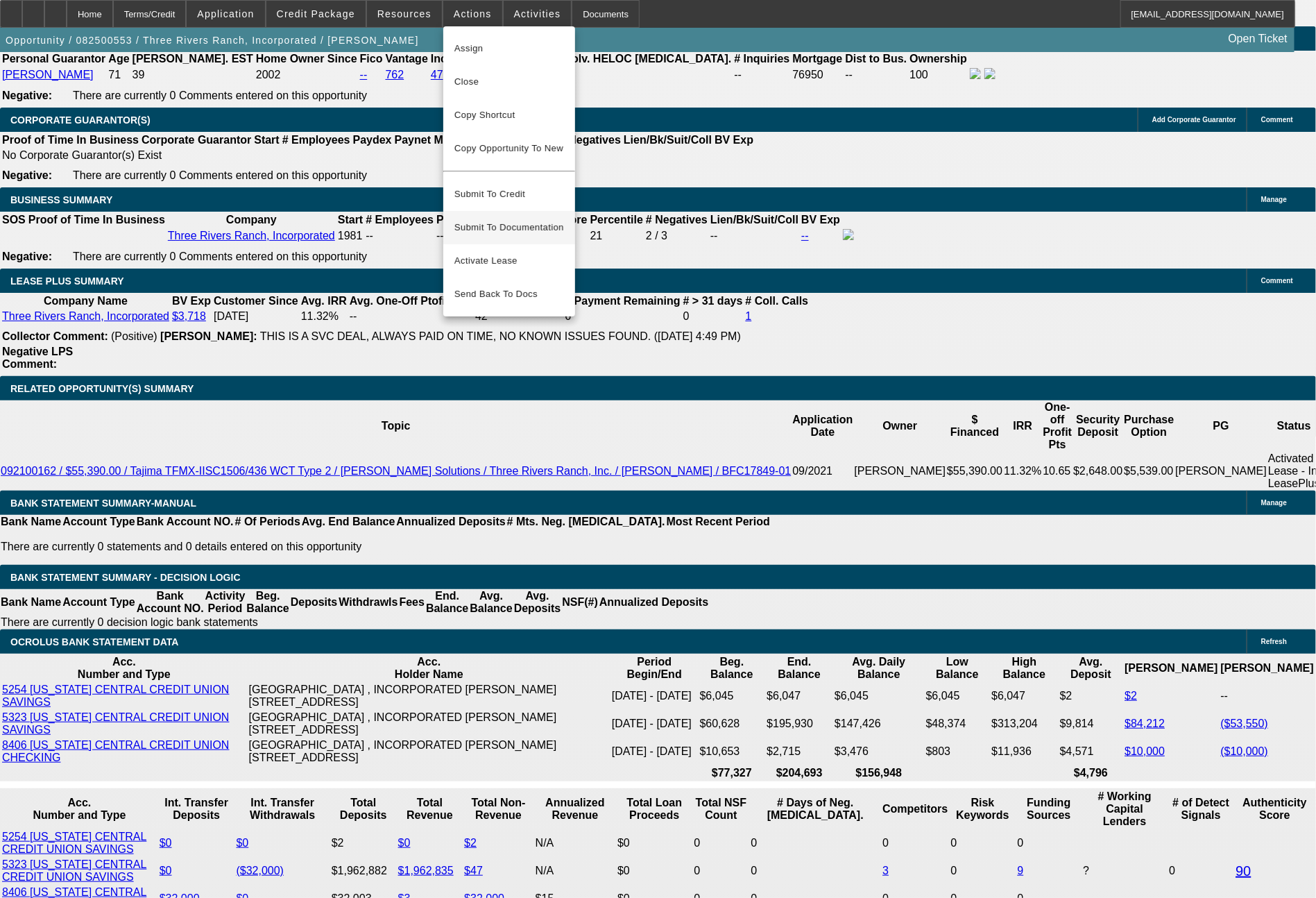
click at [527, 220] on span "Submit To Documentation" at bounding box center [509, 228] width 110 height 17
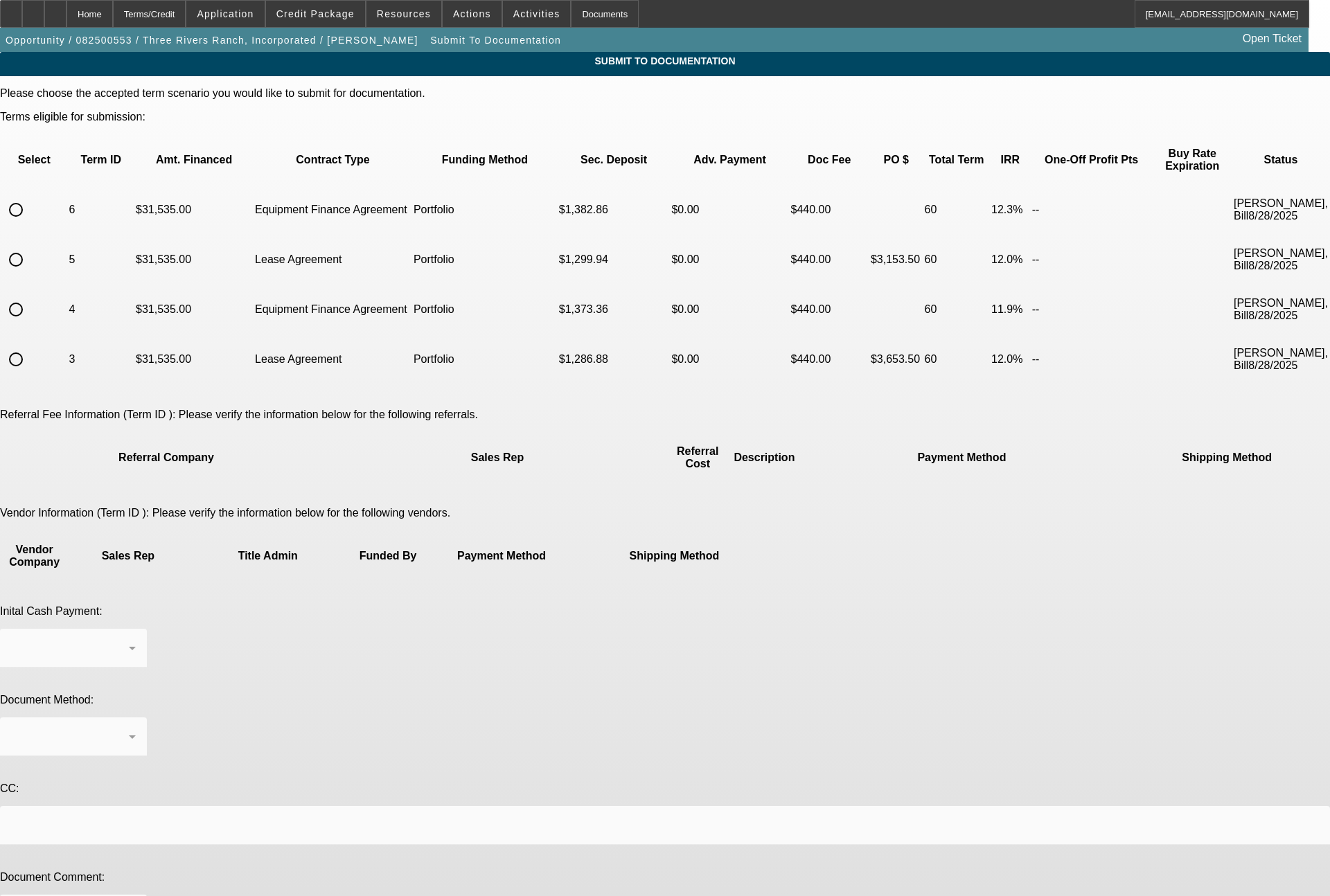
click at [30, 246] on input "radio" at bounding box center [16, 259] width 27 height 27
radio input "true"
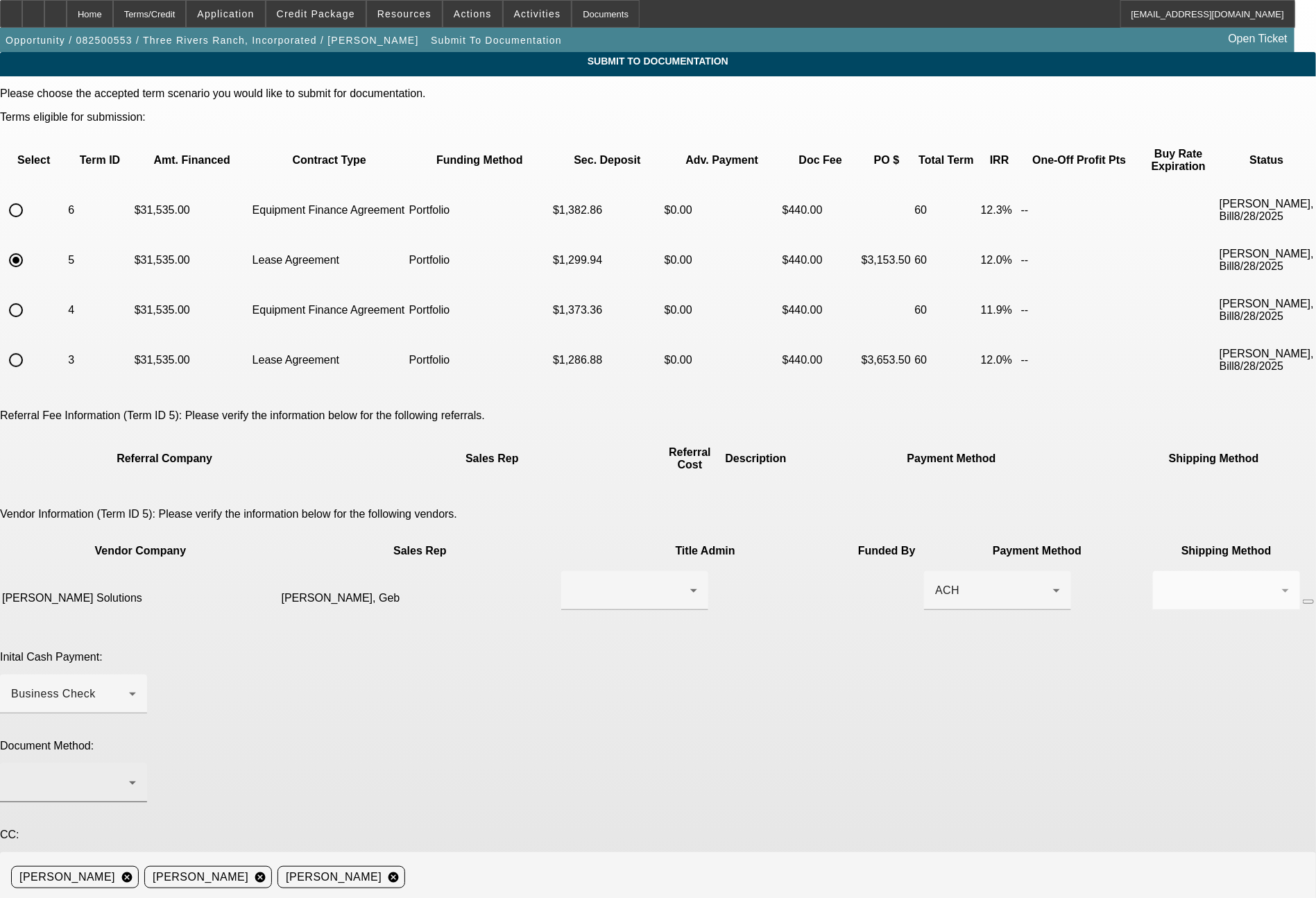
click at [136, 763] on div at bounding box center [73, 783] width 125 height 39
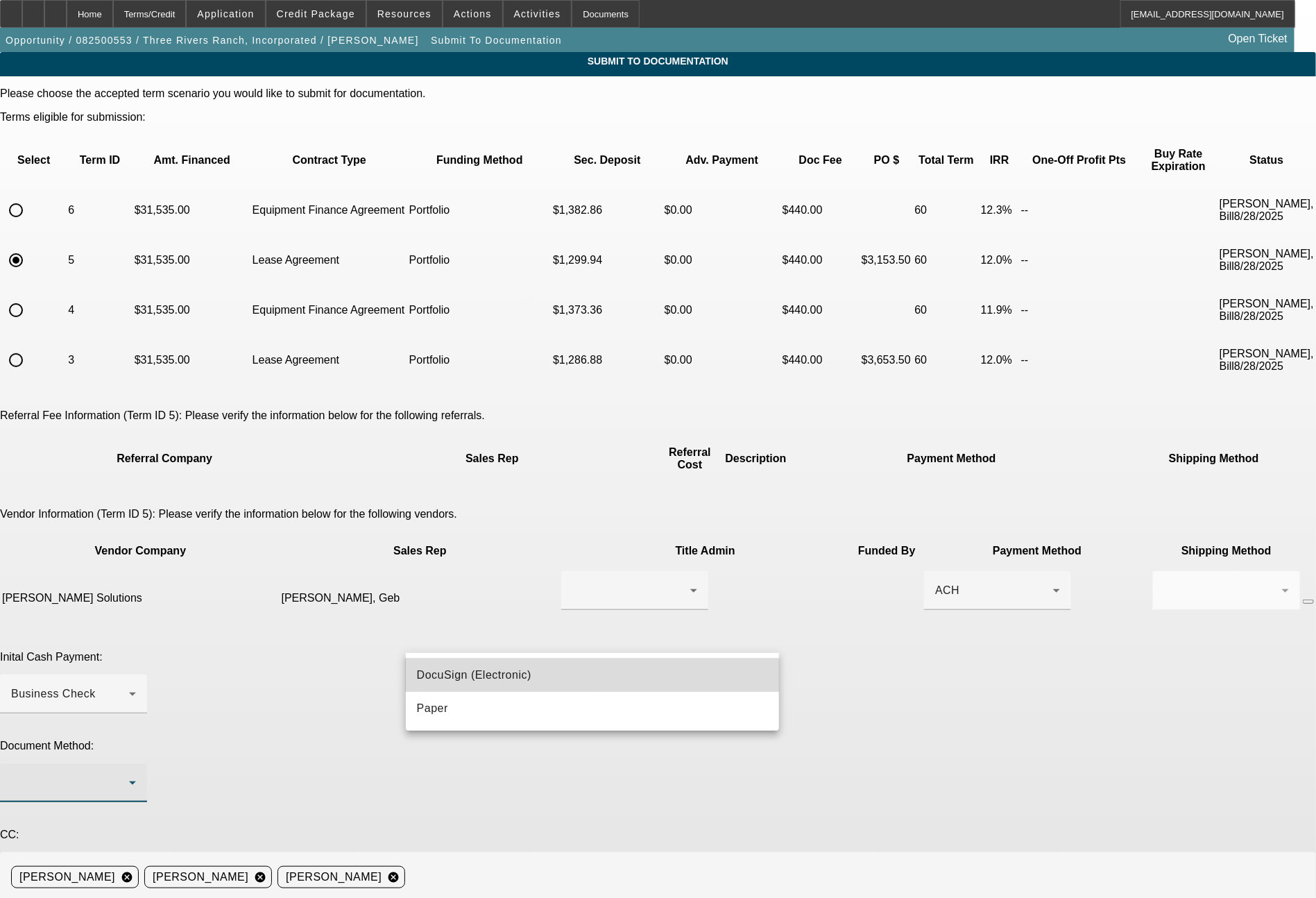
click at [511, 675] on span "DocuSign (Electronic)" at bounding box center [475, 675] width 115 height 17
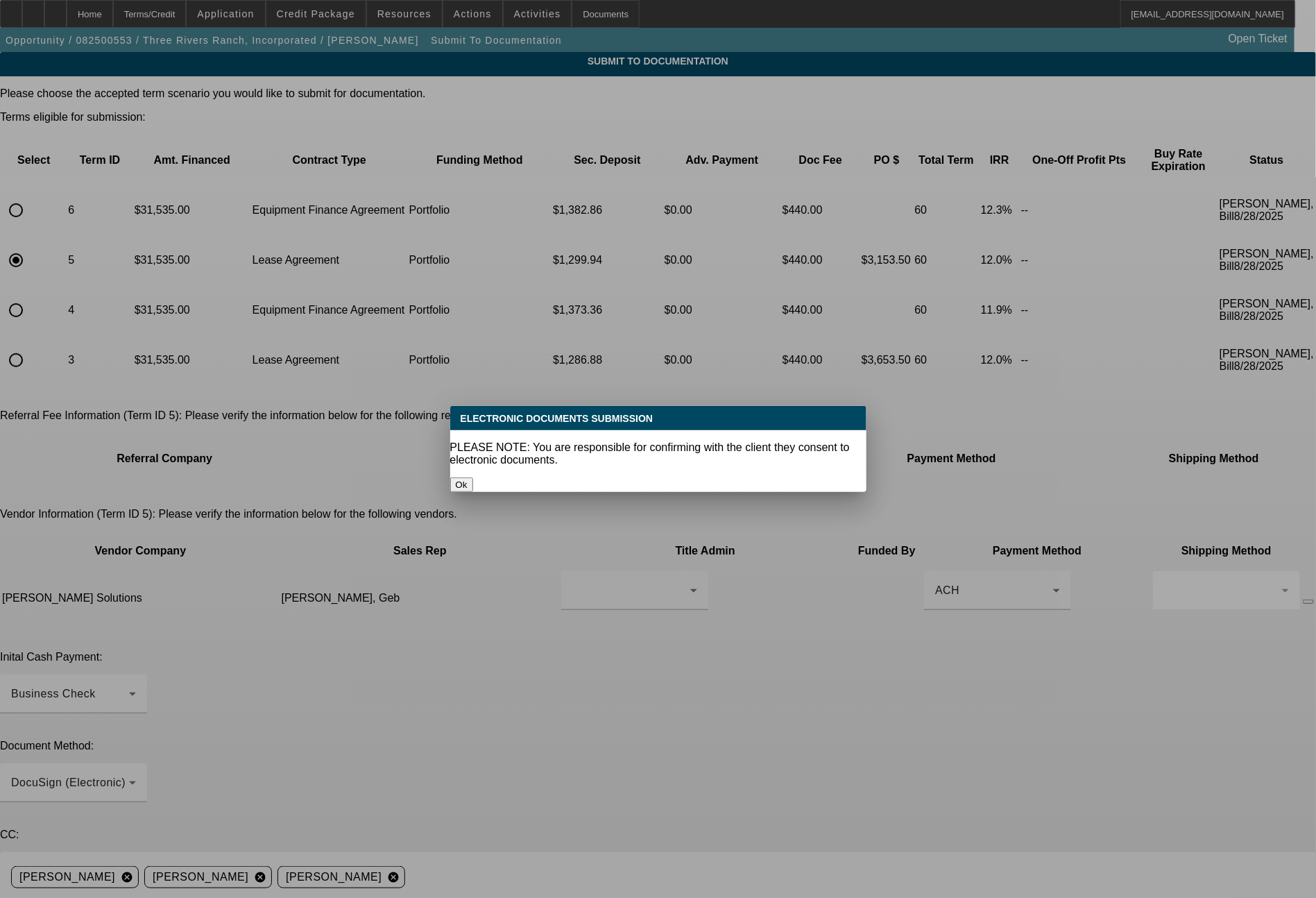
click at [473, 477] on button "Ok" at bounding box center [462, 485] width 23 height 15
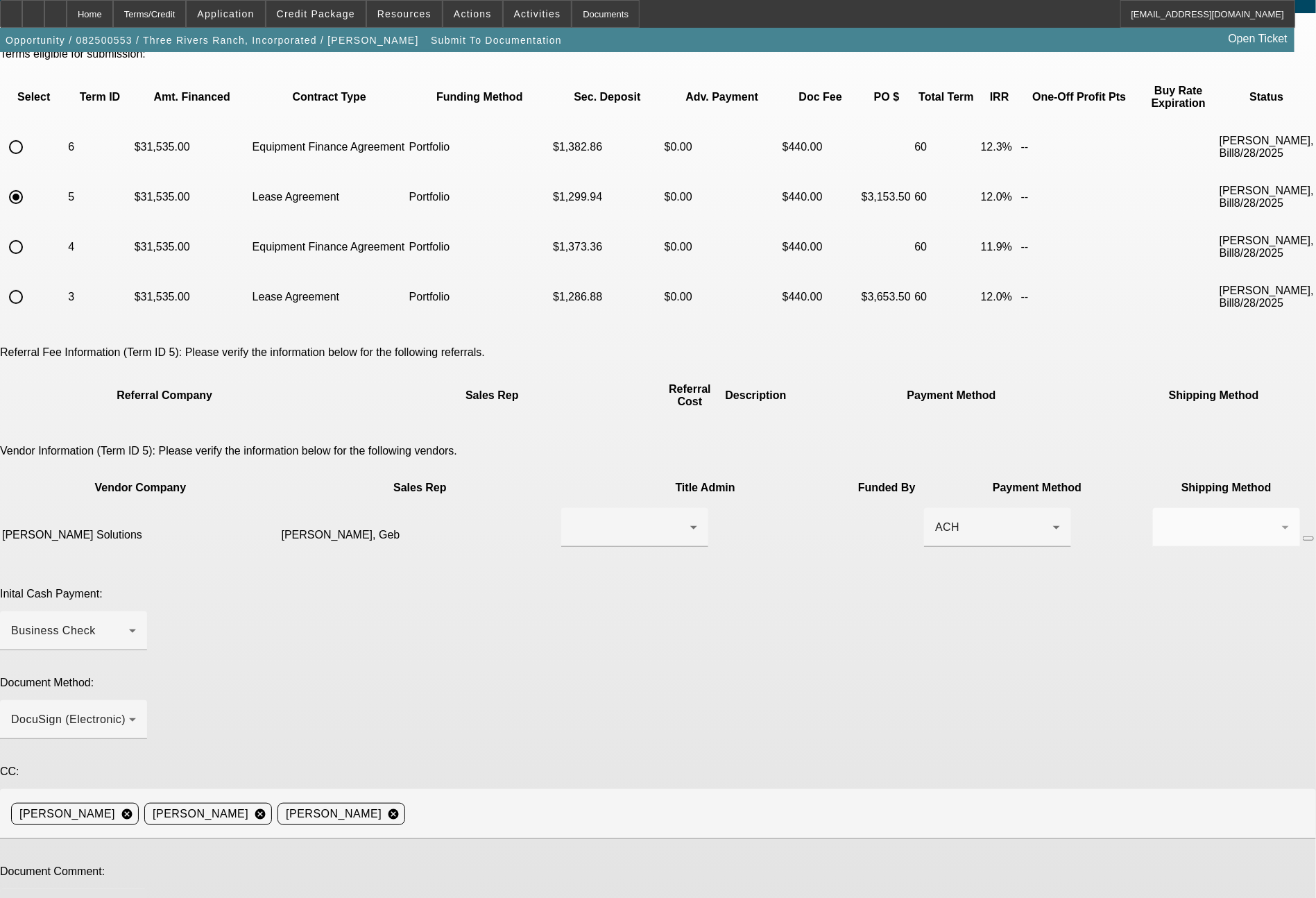
type textarea "Amanda - here is the updated term set with the 10% purchase option noted correc…"
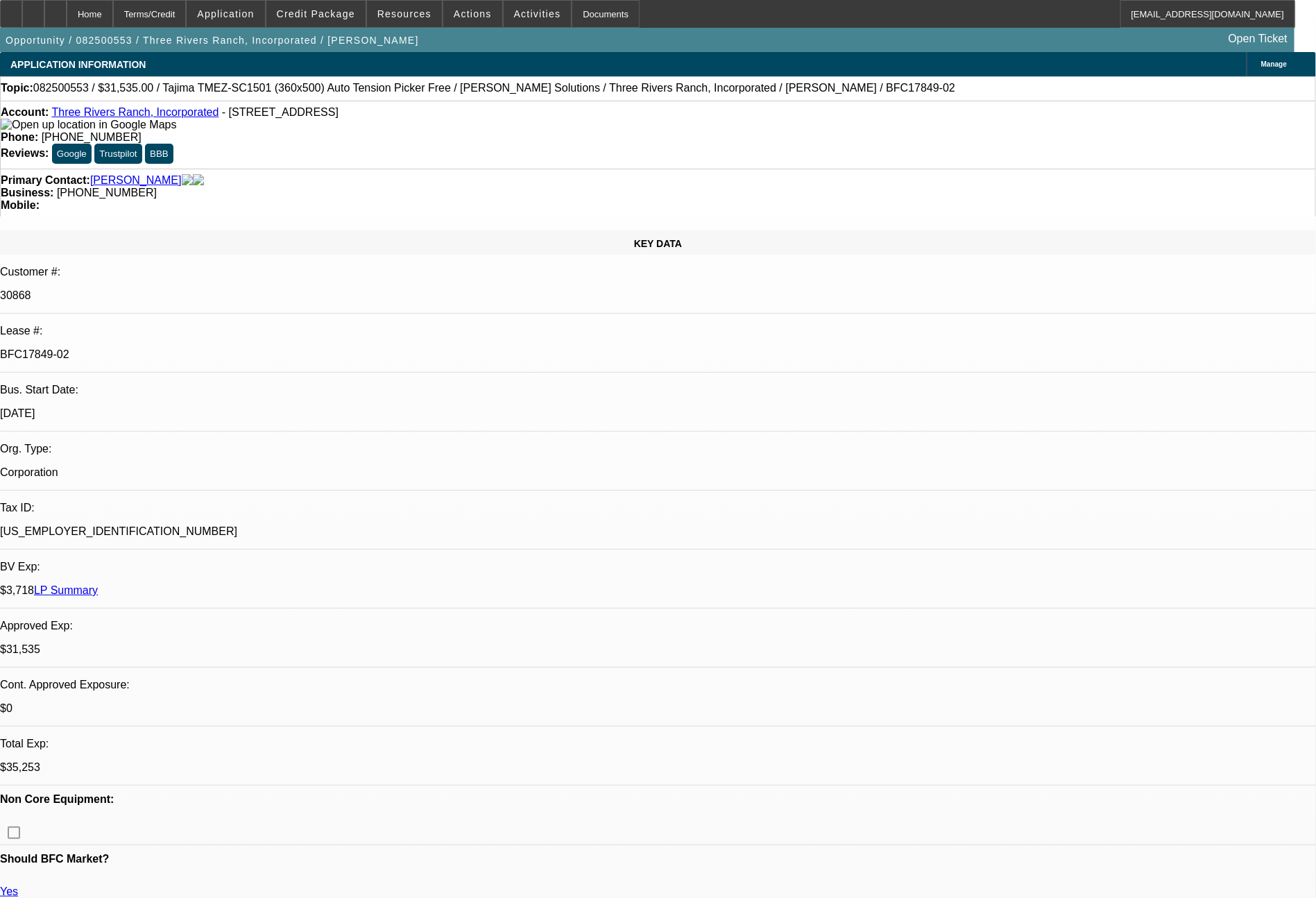
select select "0"
select select "2"
select select "0"
select select "6"
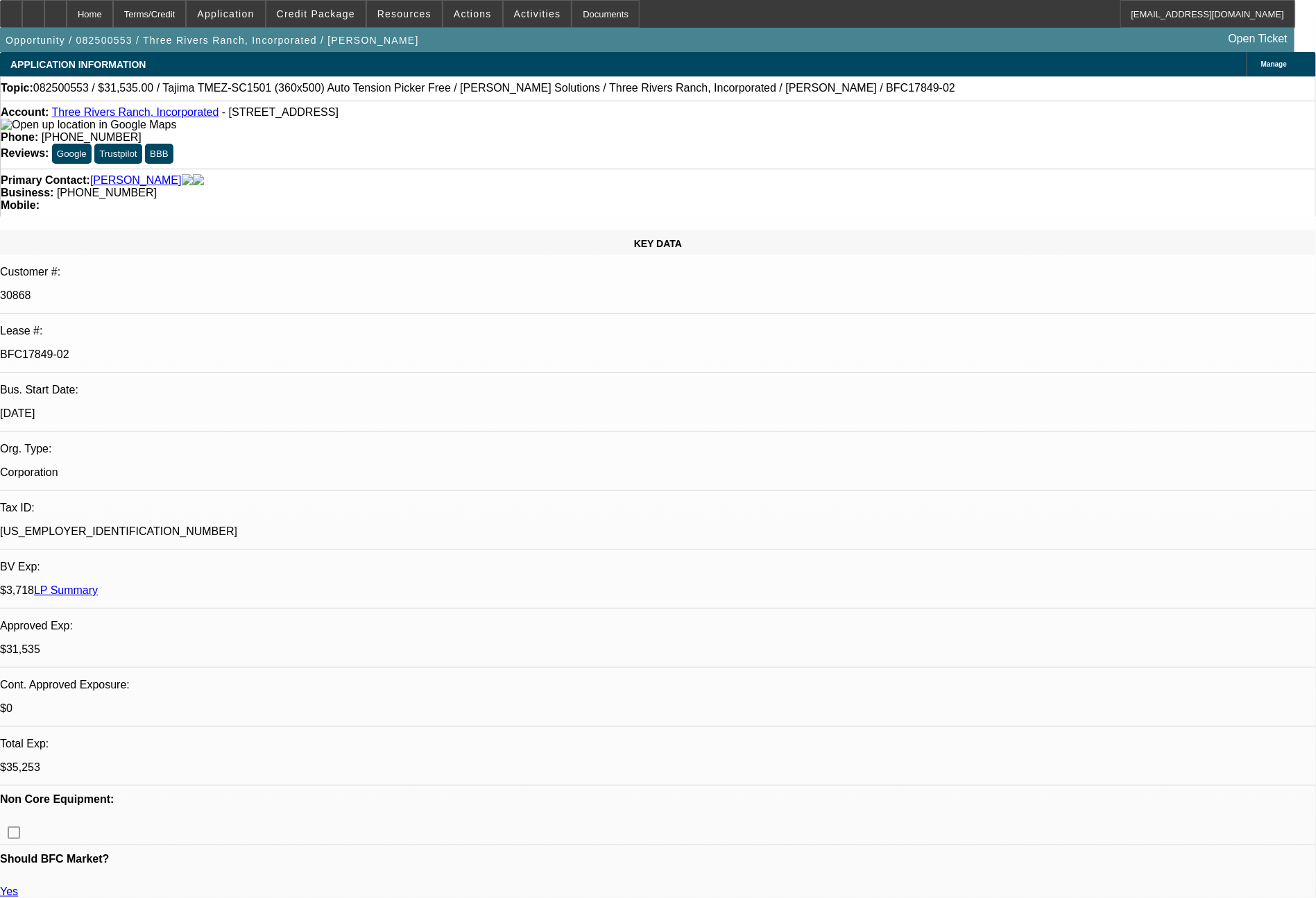
select select "0"
select select "2"
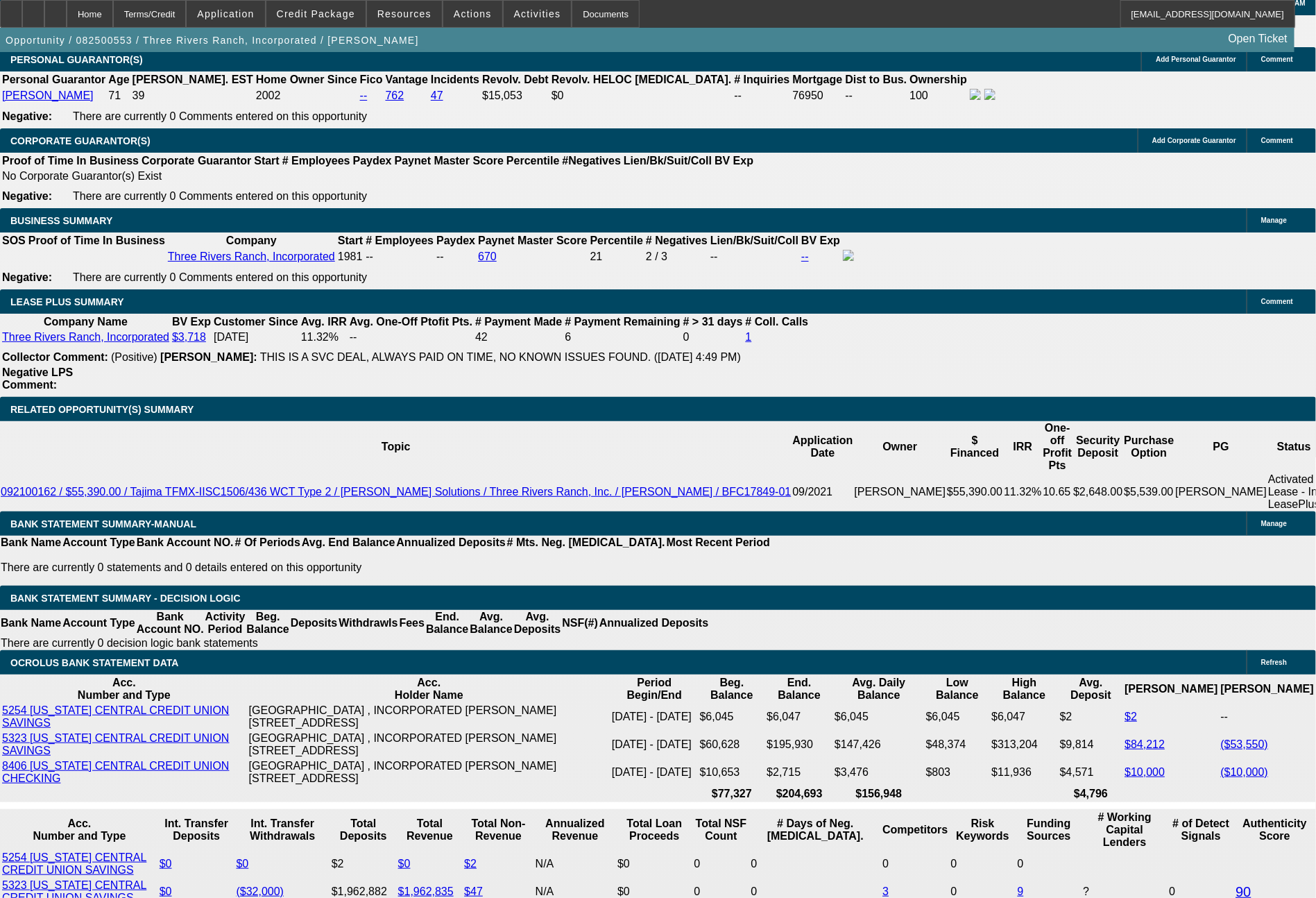
scroll to position [2232, 0]
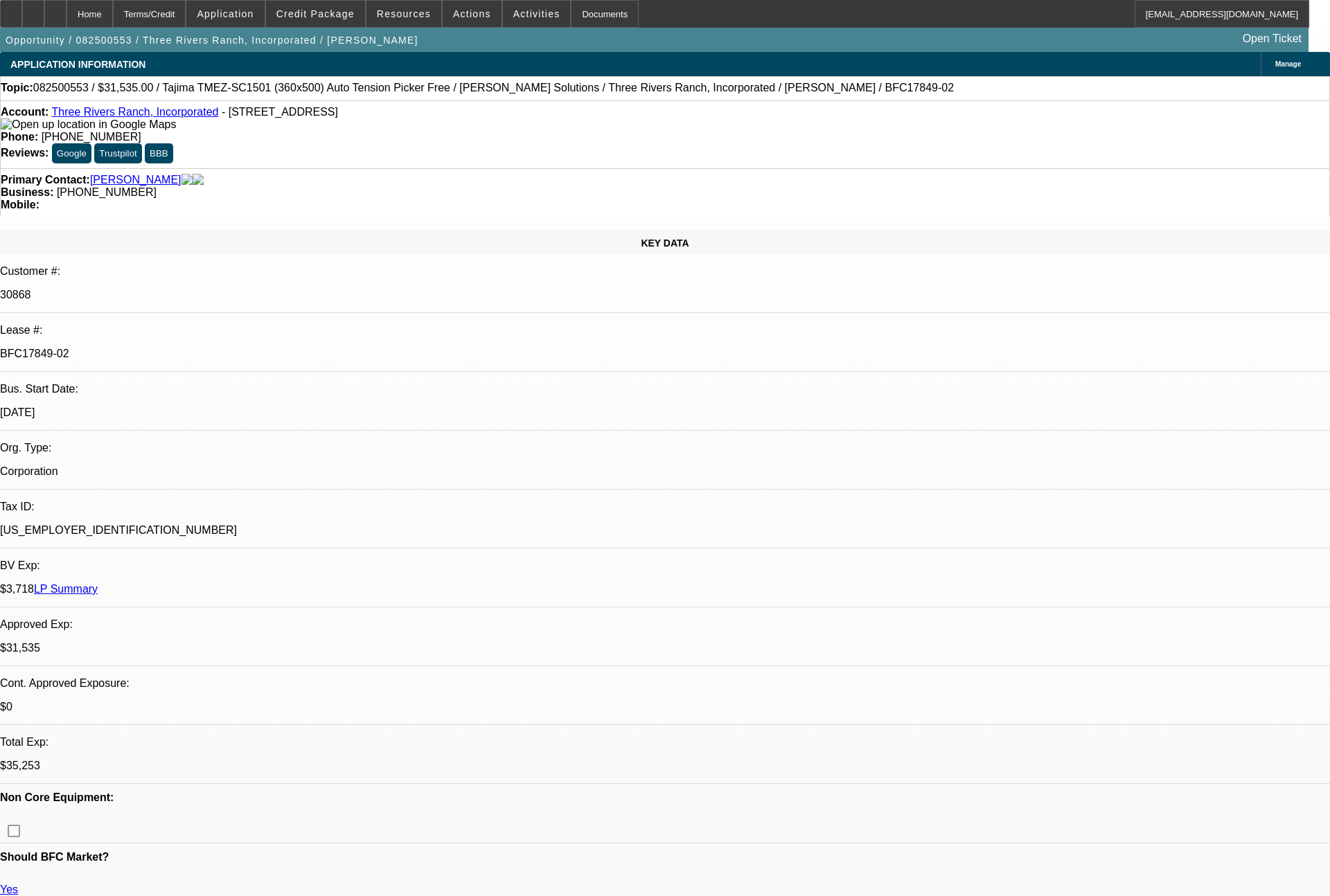
select select "0"
select select "2"
select select "0"
select select "6"
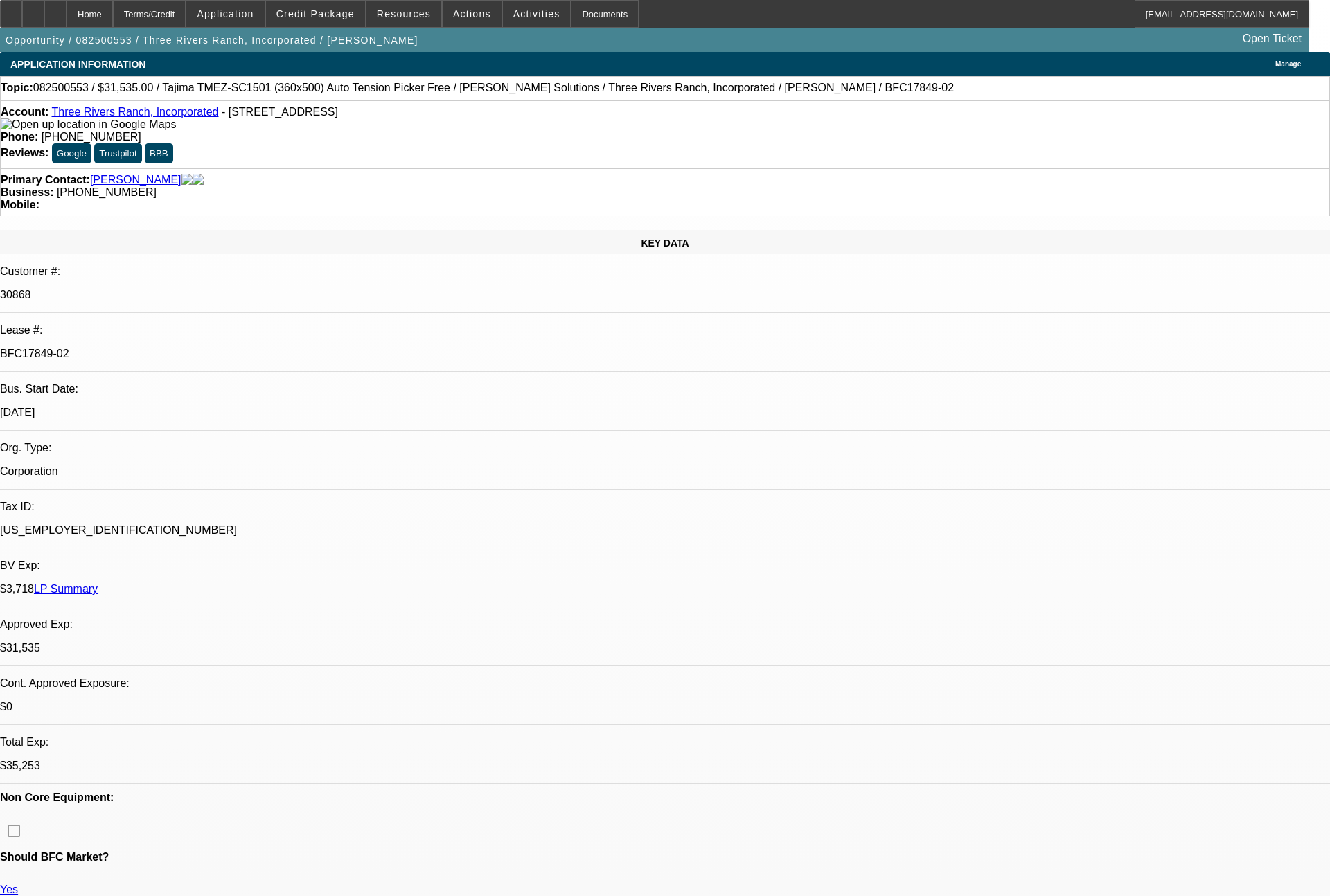
select select "0"
select select "2"
select select "0"
select select "4"
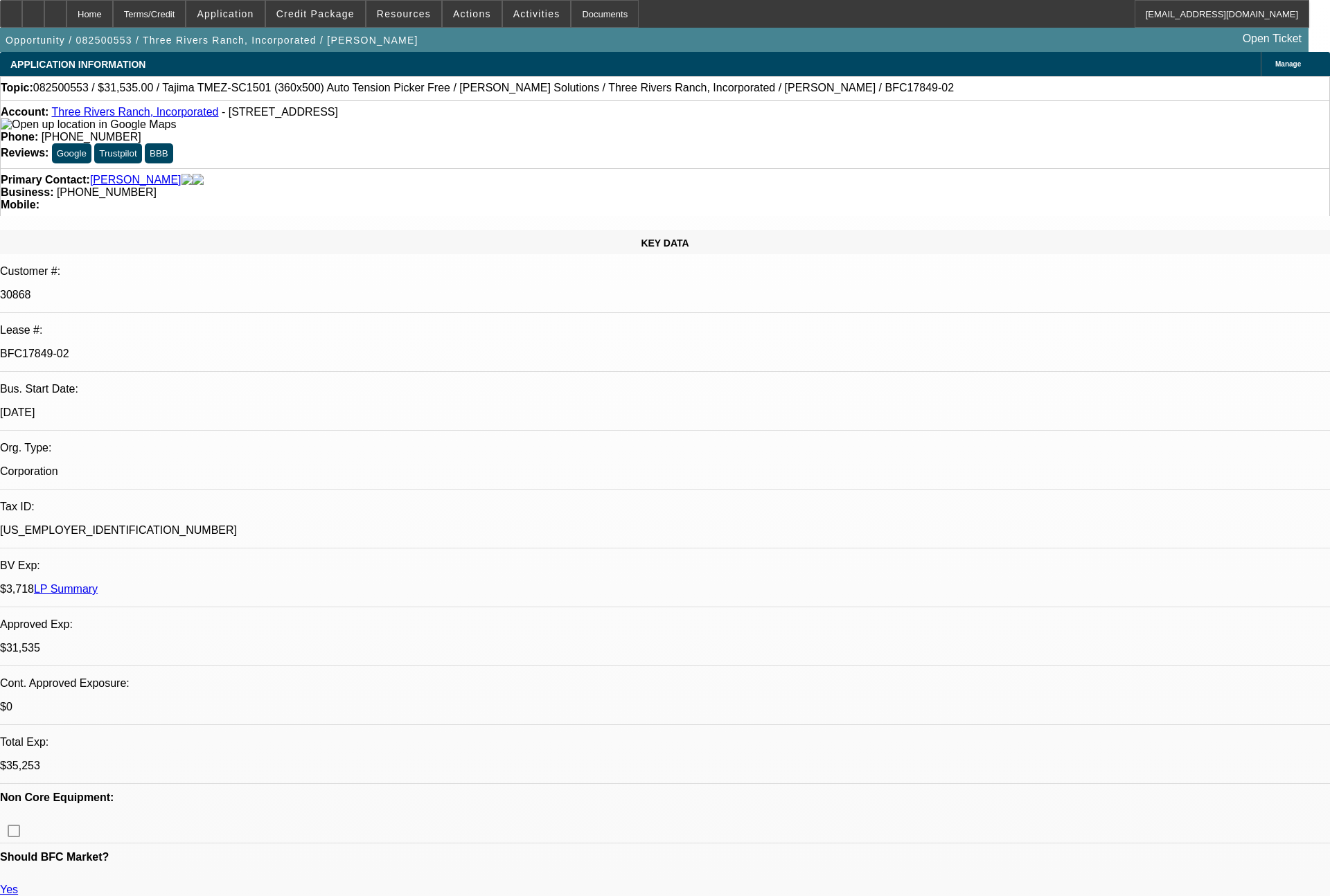
select select "0"
select select "2"
select select "0"
select select "6"
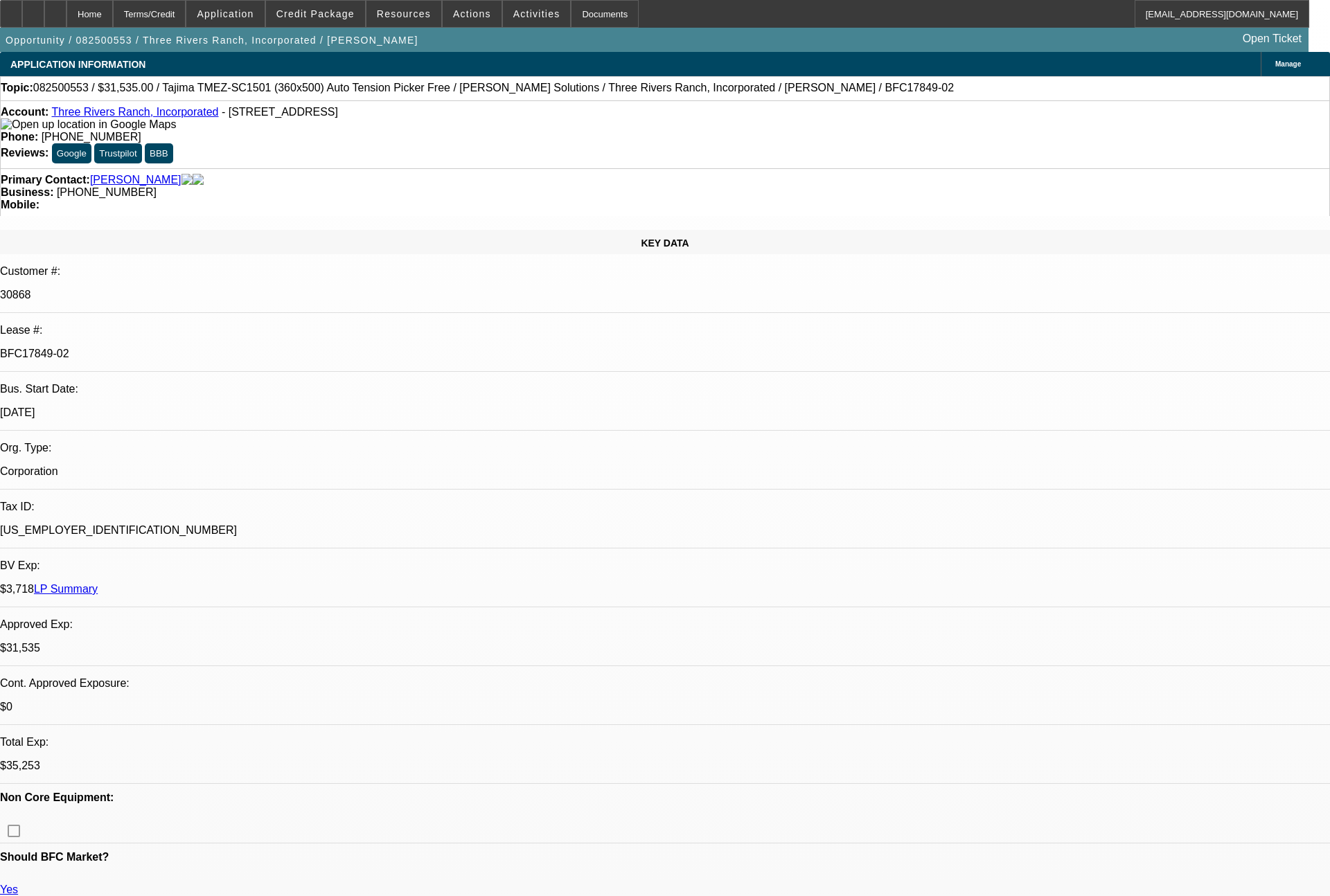
select select "0"
select select "2"
select select "0.1"
select select "4"
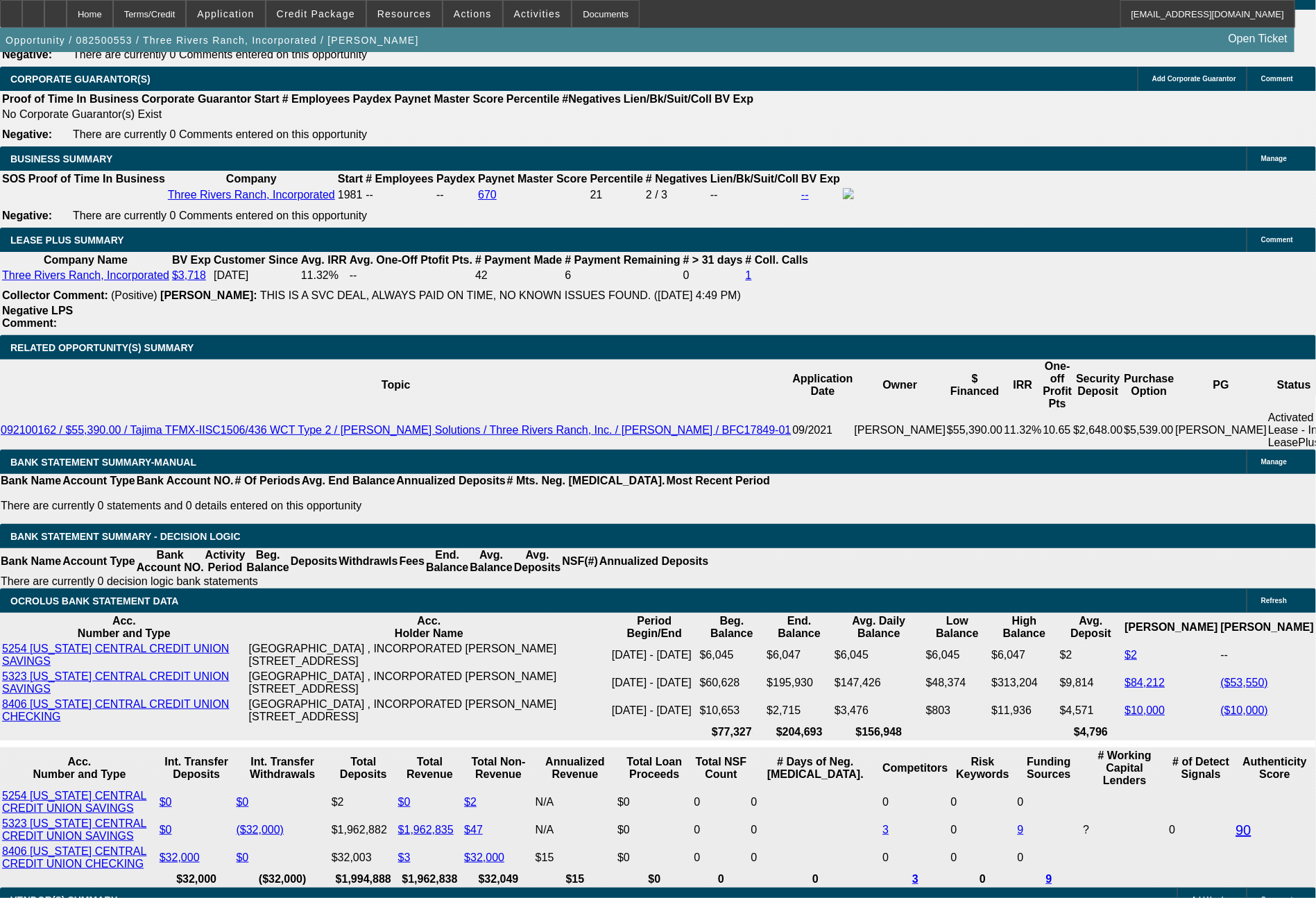
scroll to position [2239, 0]
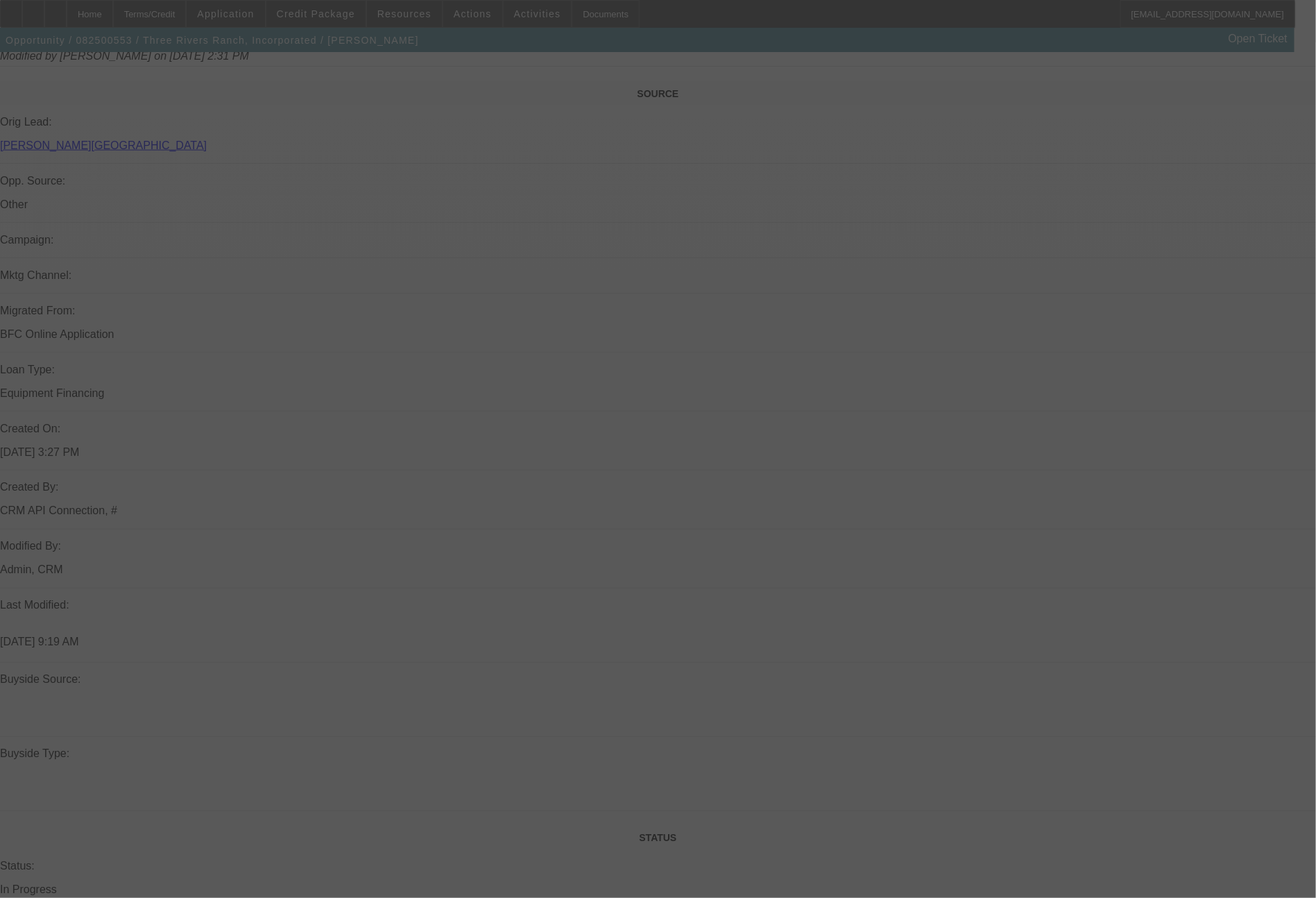
select select "0"
select select "2"
select select "0"
select select "6"
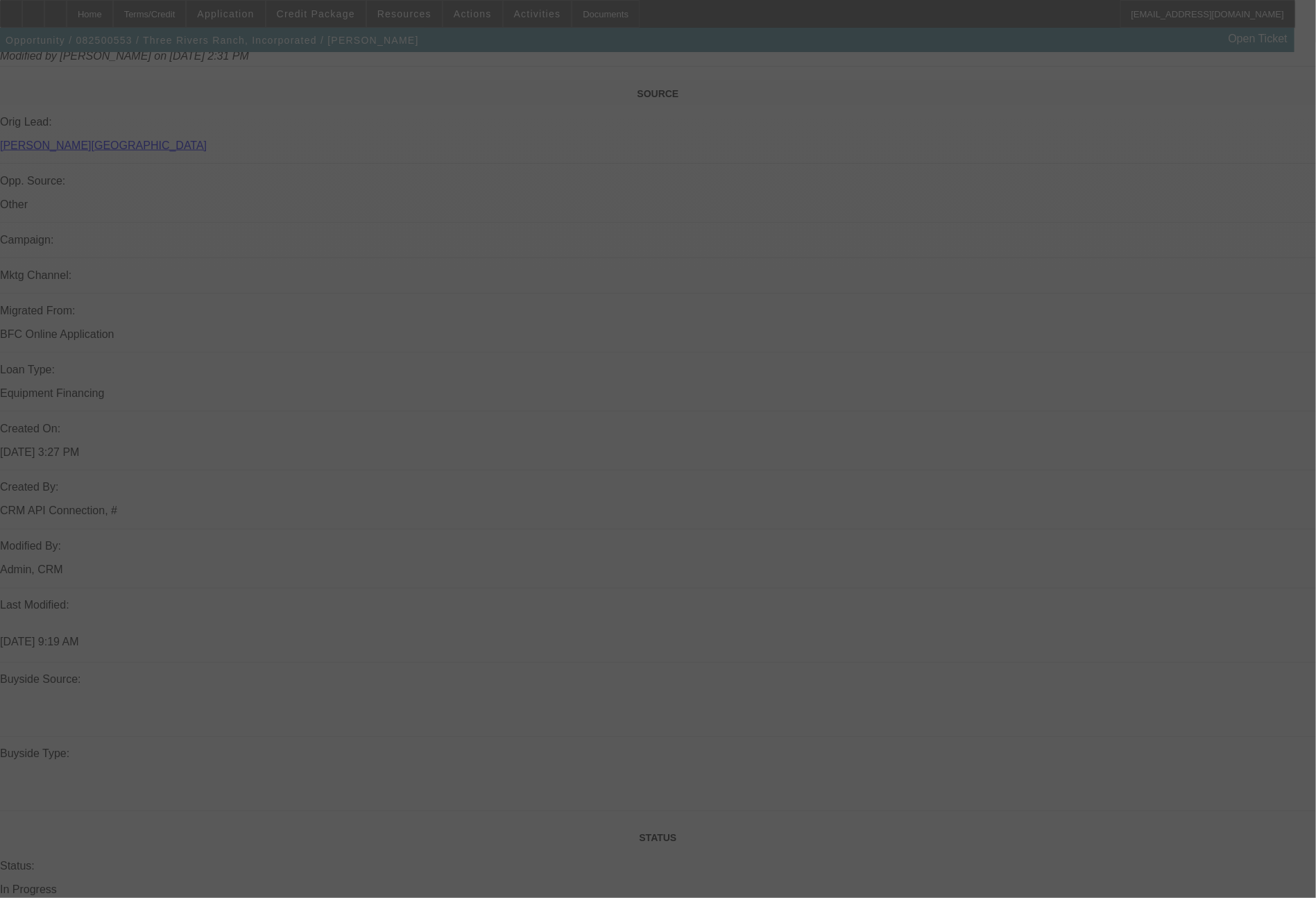
select select "0"
select select "2"
select select "0.1"
select select "4"
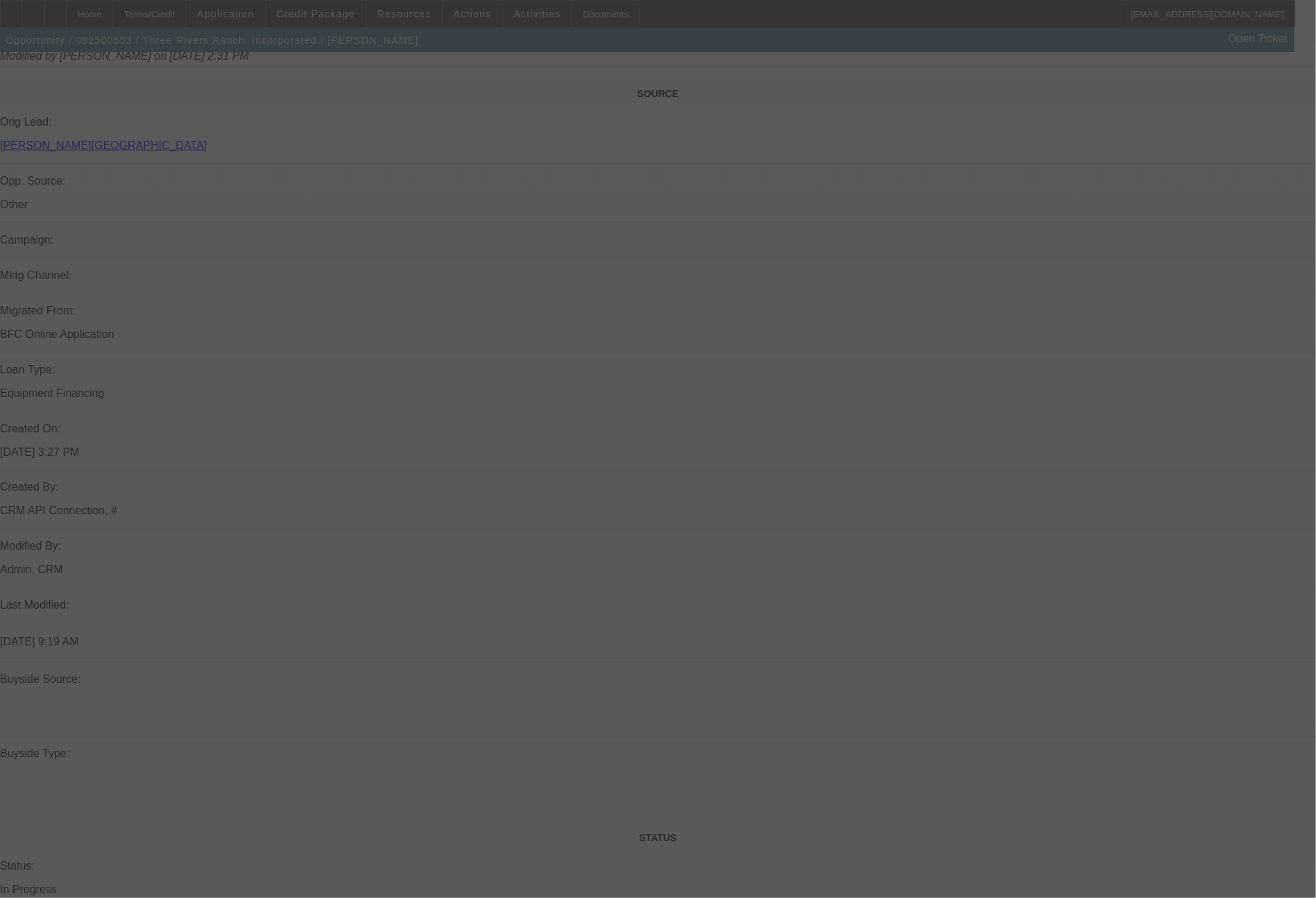
select select "0"
select select "2"
select select "0"
select select "6"
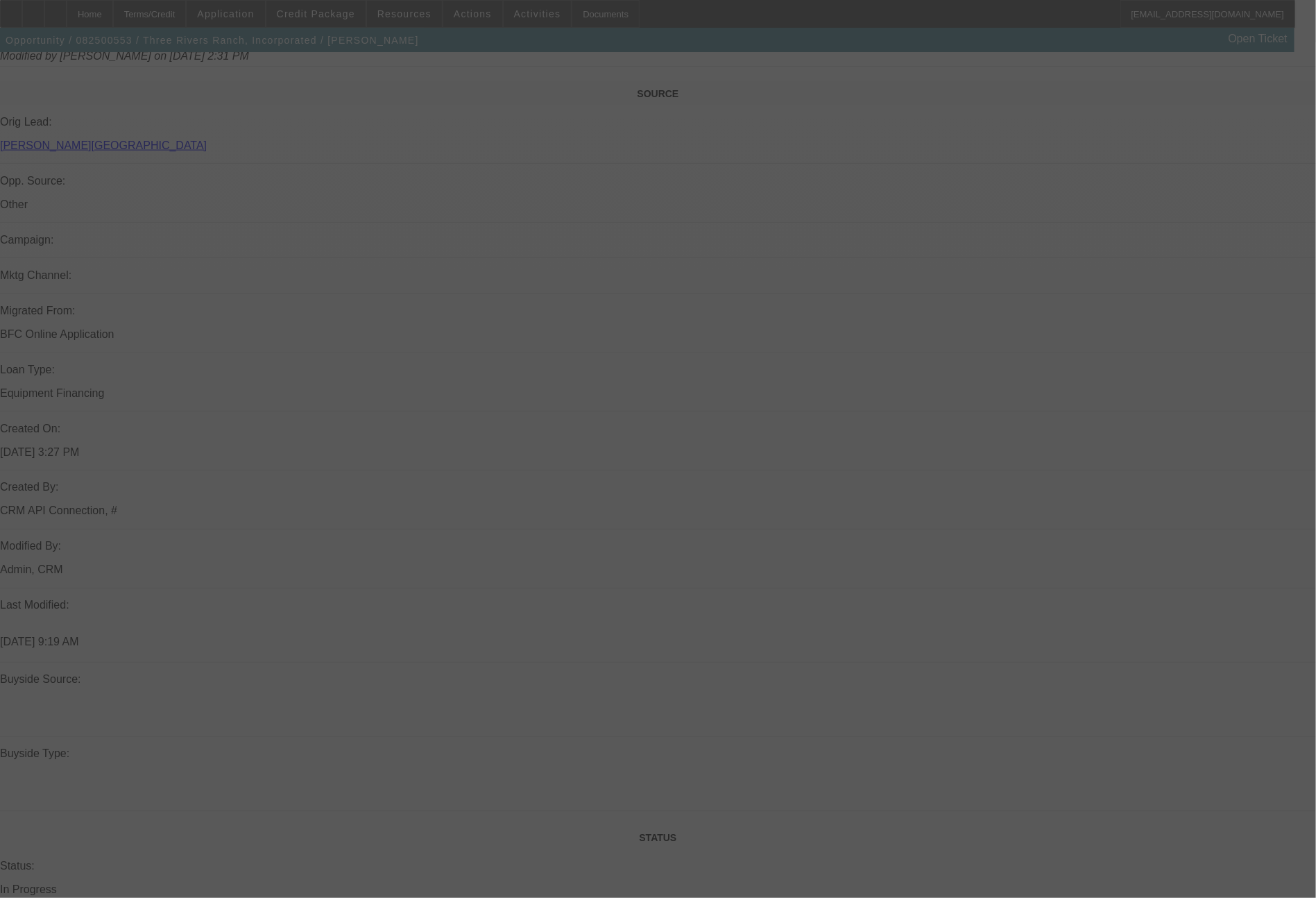
select select "0"
select select "2"
select select "0.1"
select select "4"
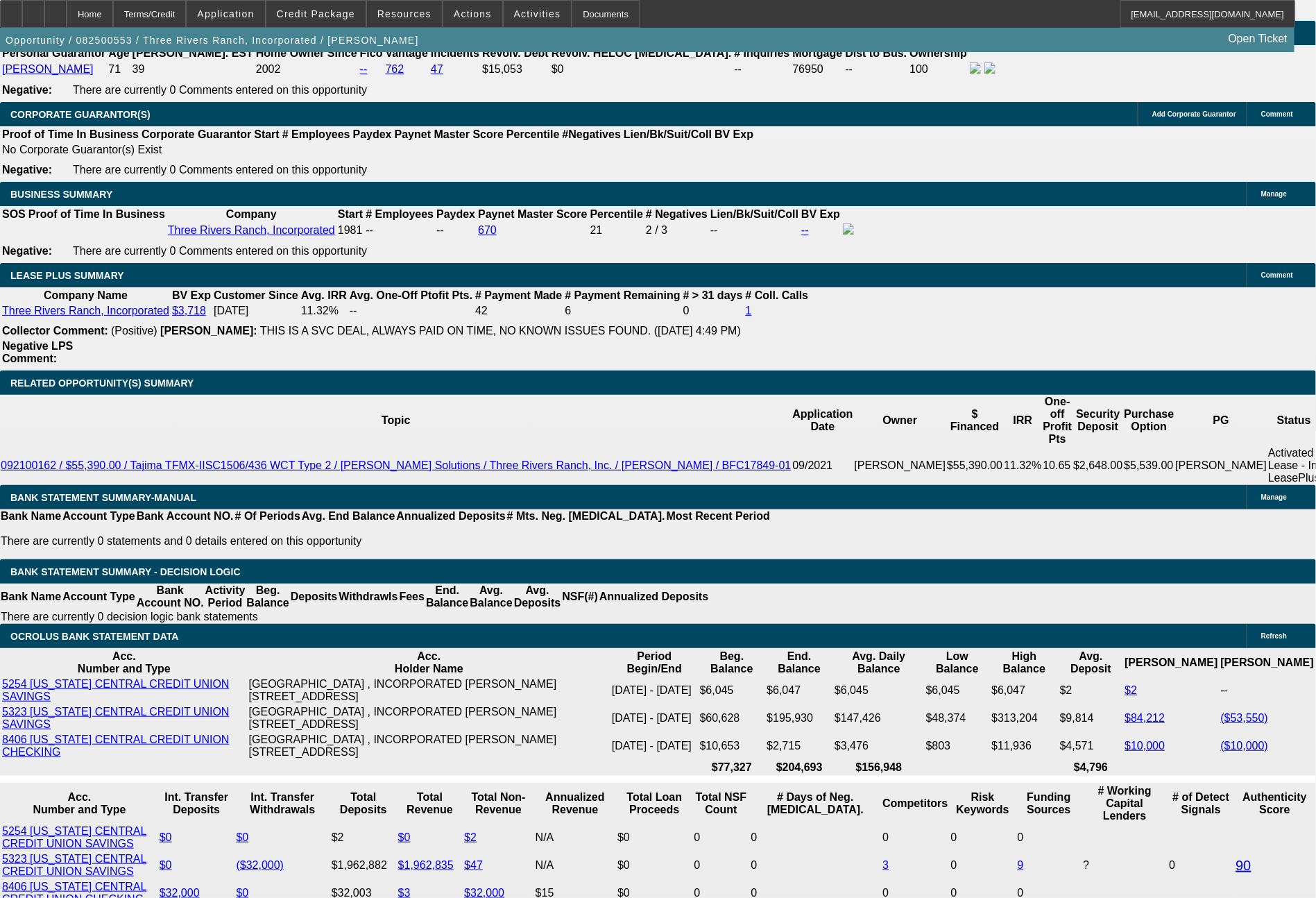
scroll to position [2270, 0]
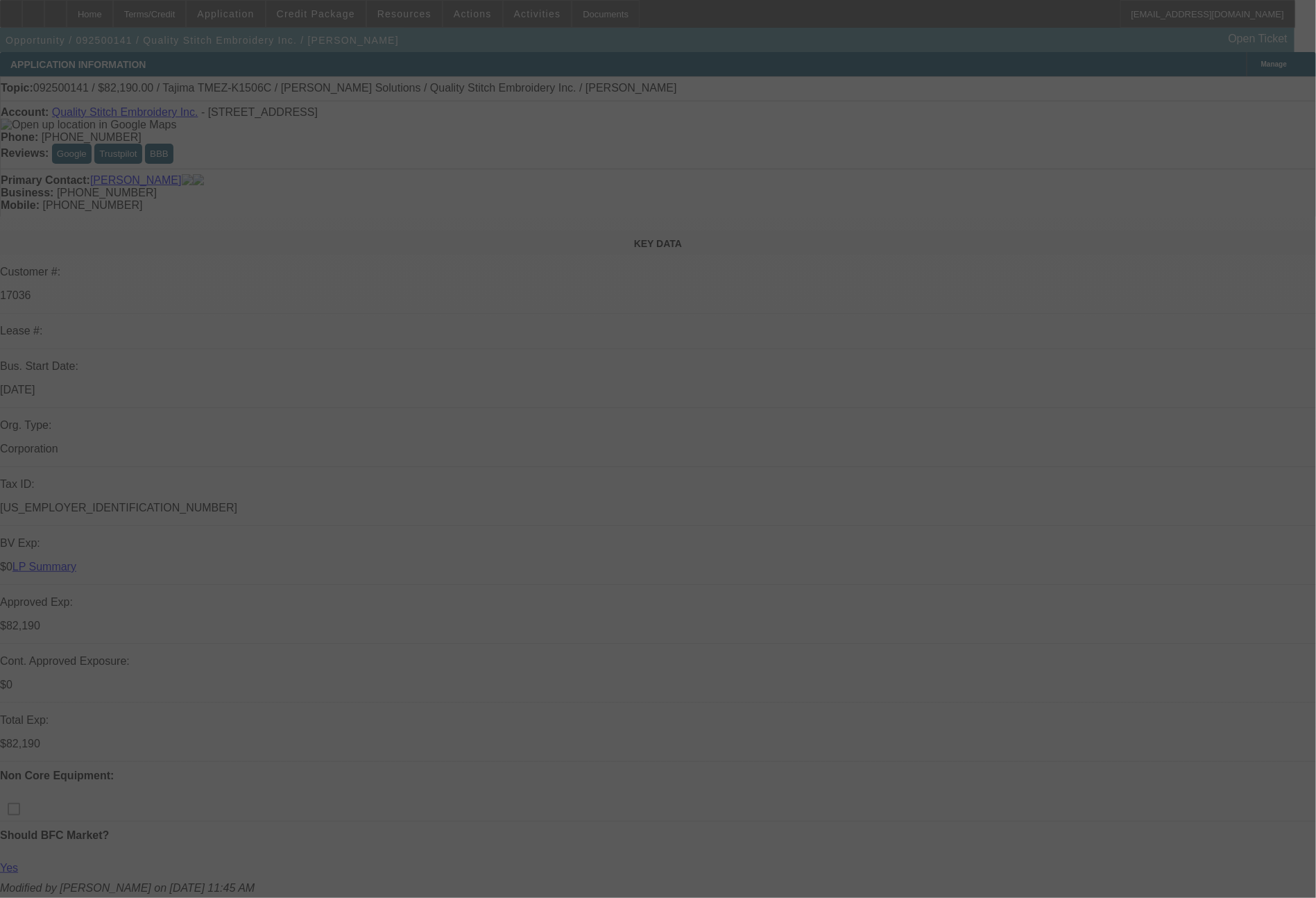
select select "0"
select select "2"
select select "0"
select select "2"
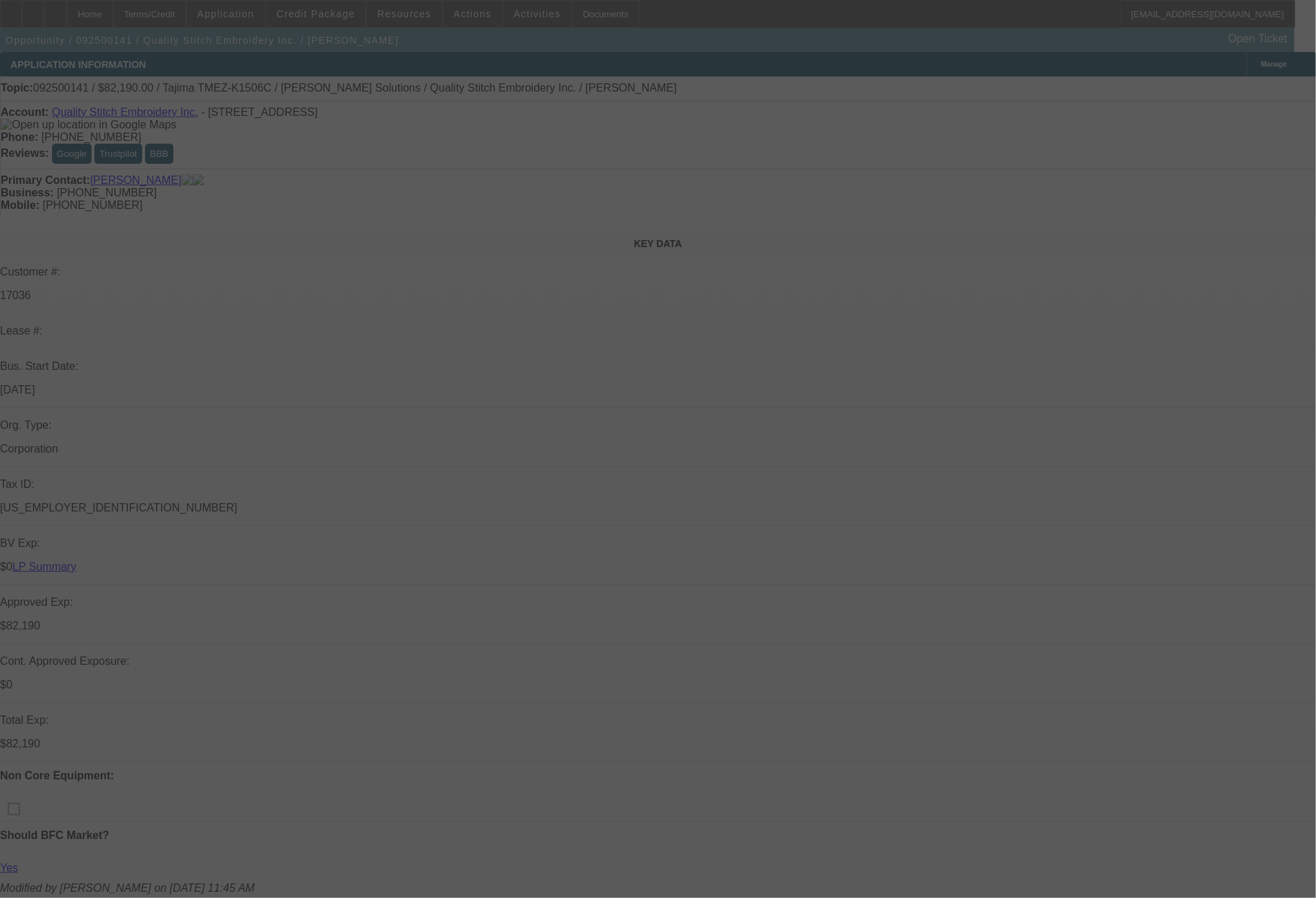
select select "0"
select select "2"
select select "0"
select select "2"
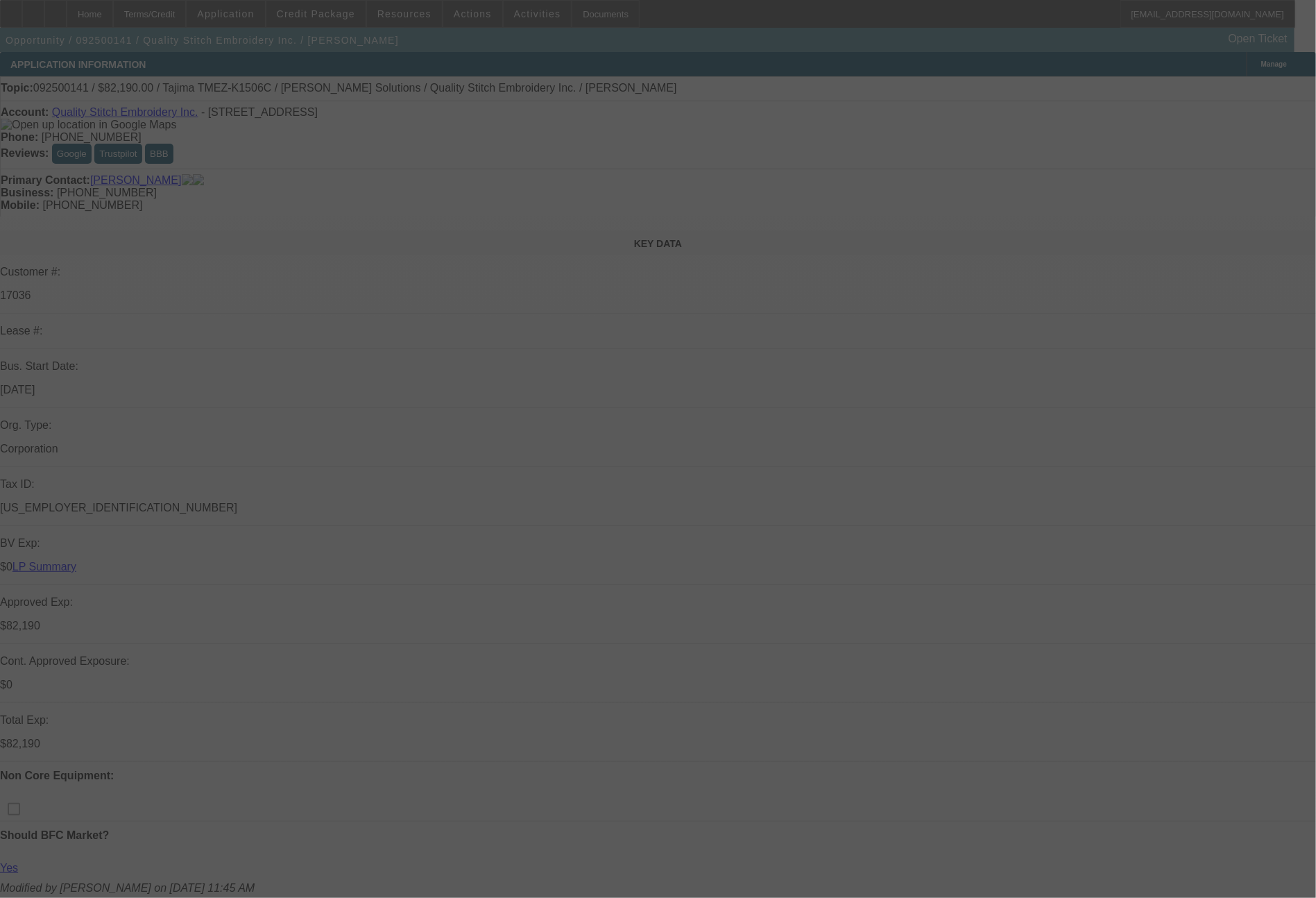
select select "0"
select select "2"
select select "0"
select select "2"
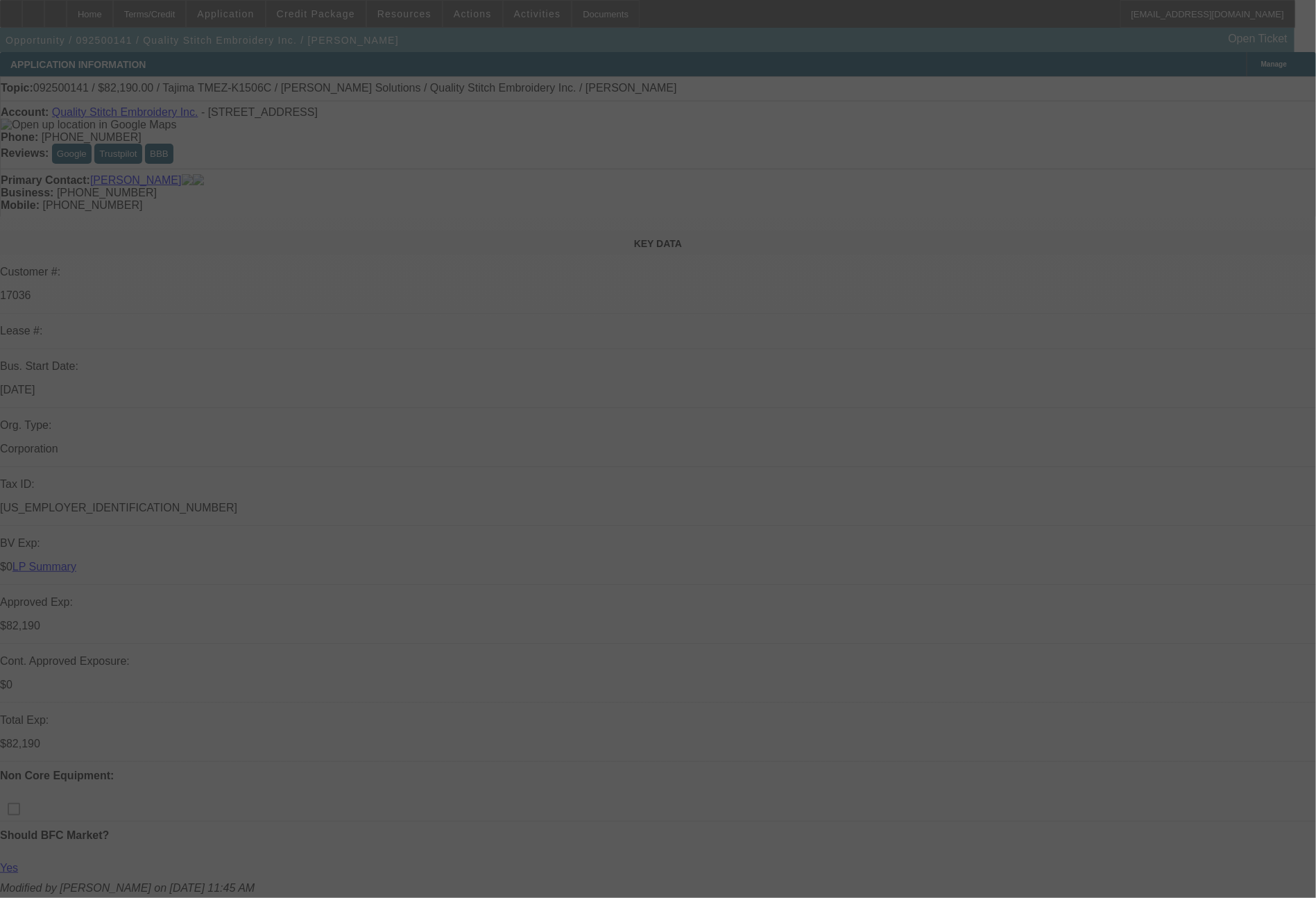
select select "0"
select select "2"
select select "0"
select select "2"
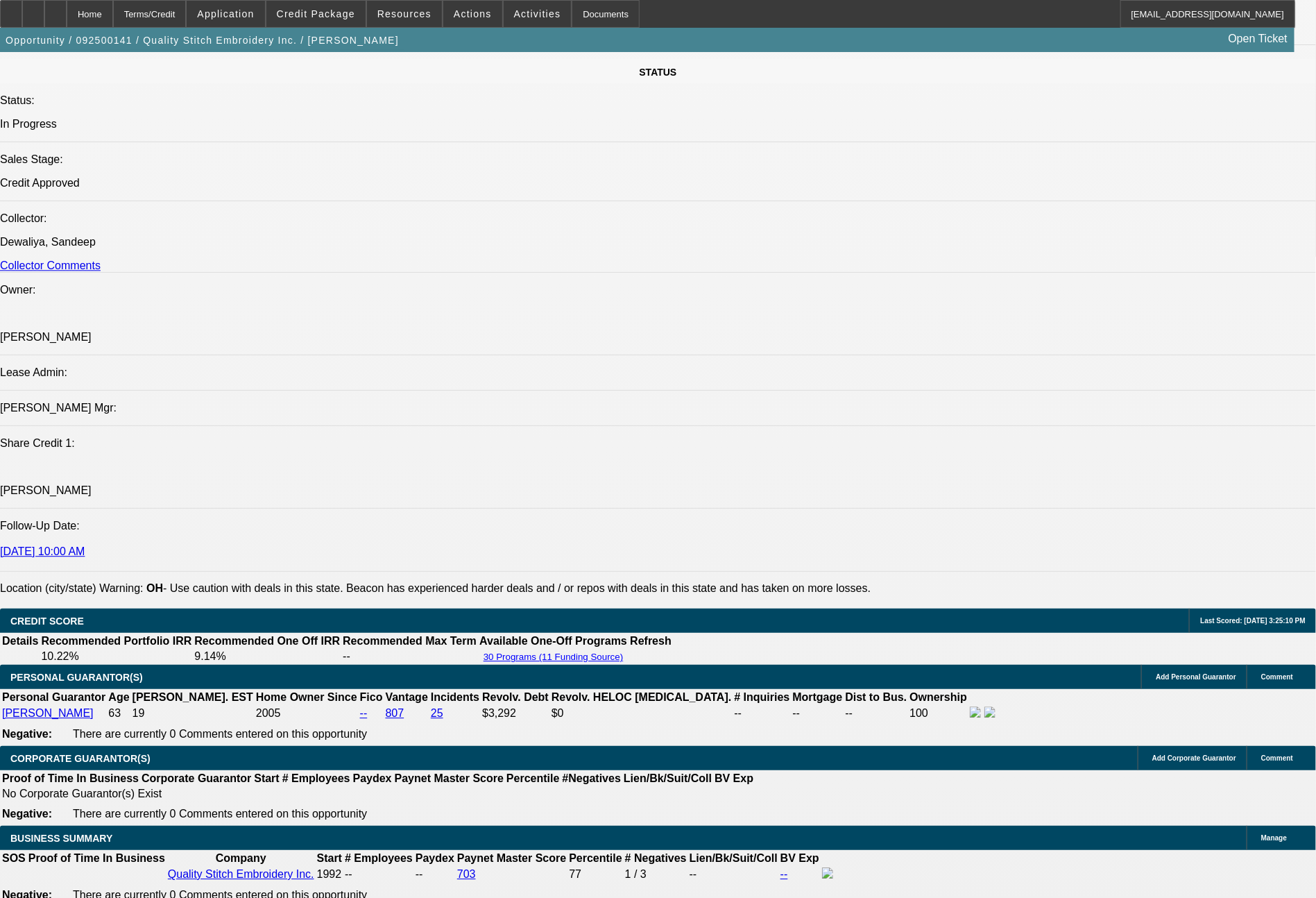
scroll to position [1572, 0]
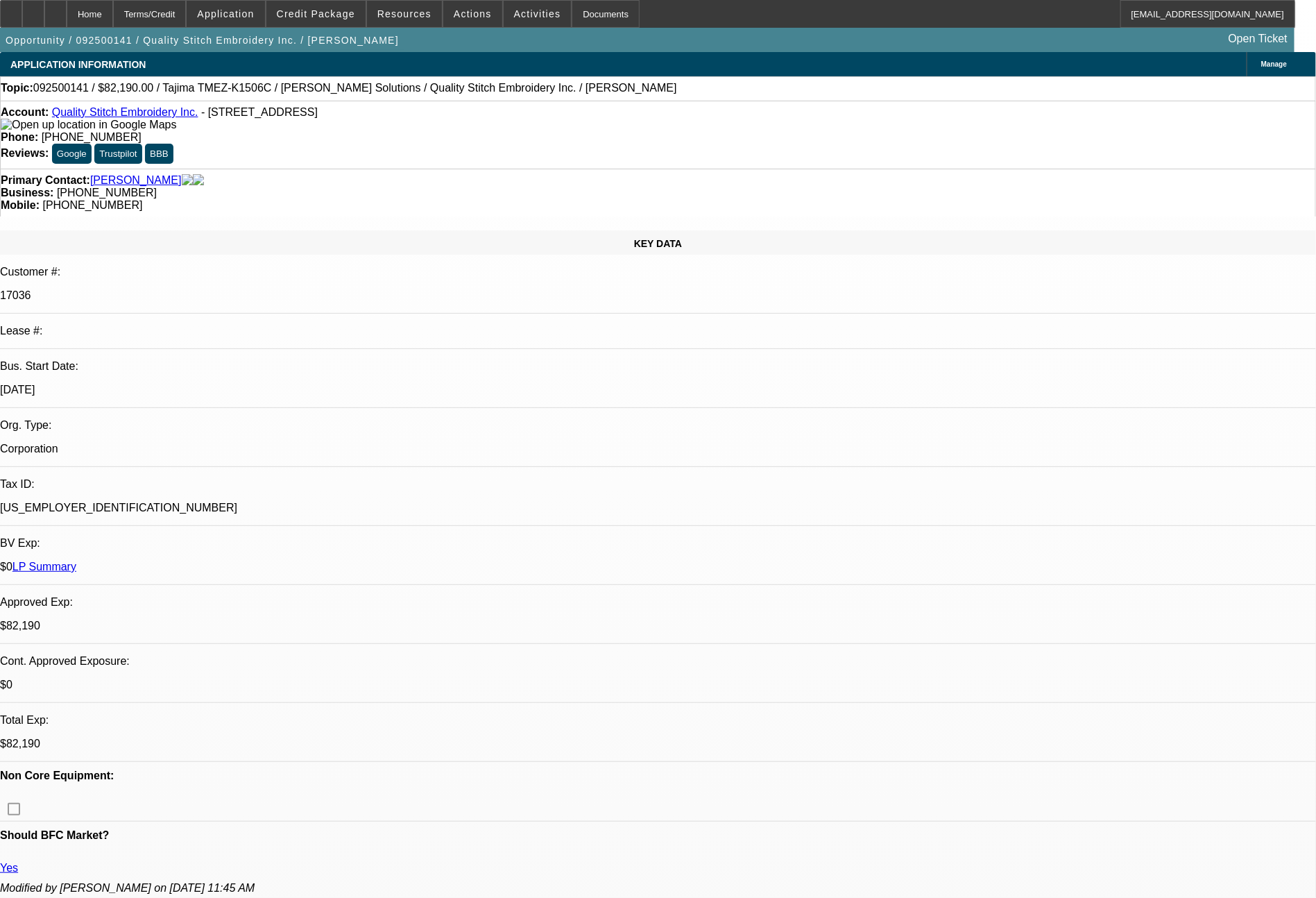
select select "0"
select select "2"
select select "0"
select select "2"
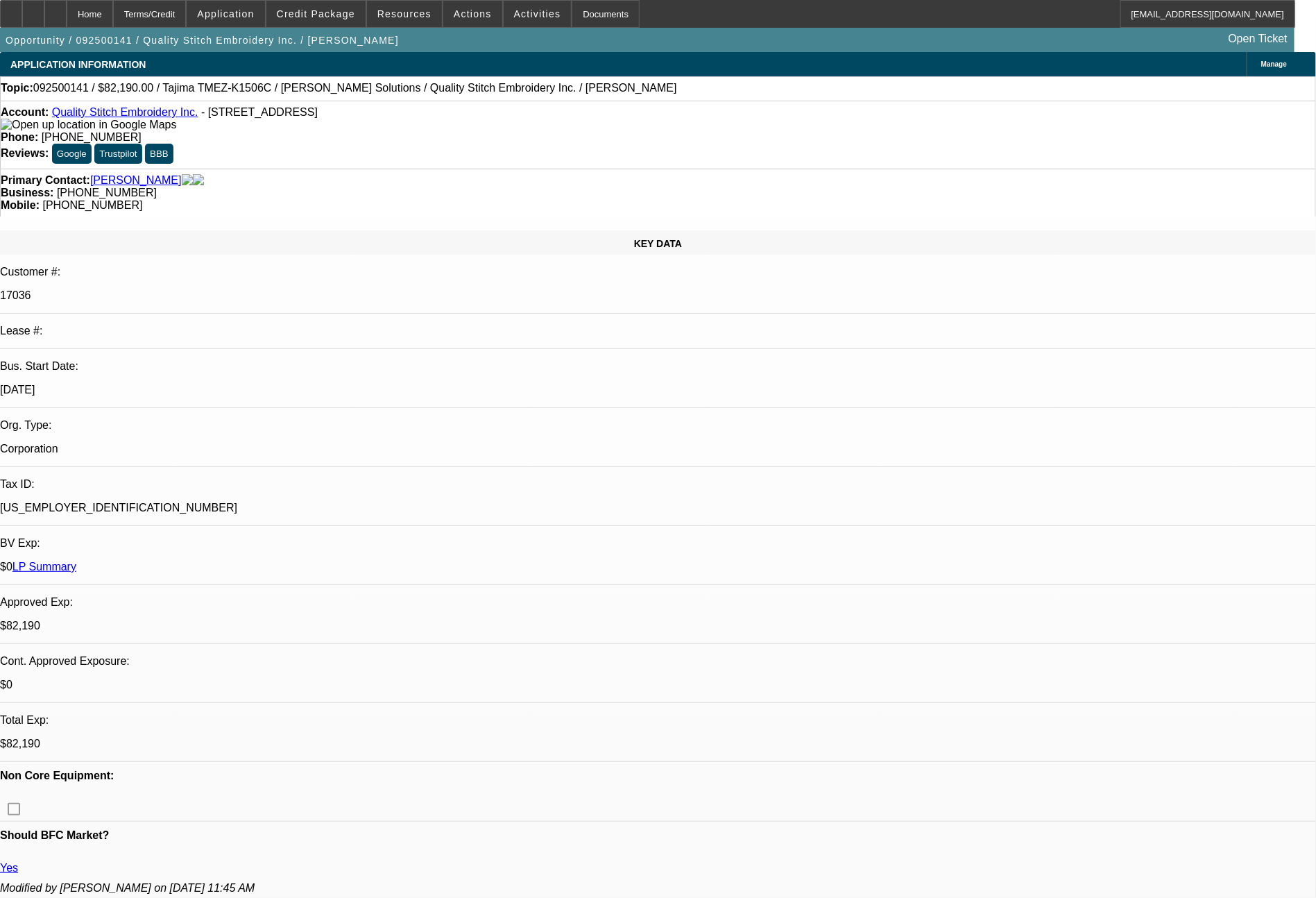
select select "0"
select select "2"
select select "0"
select select "2"
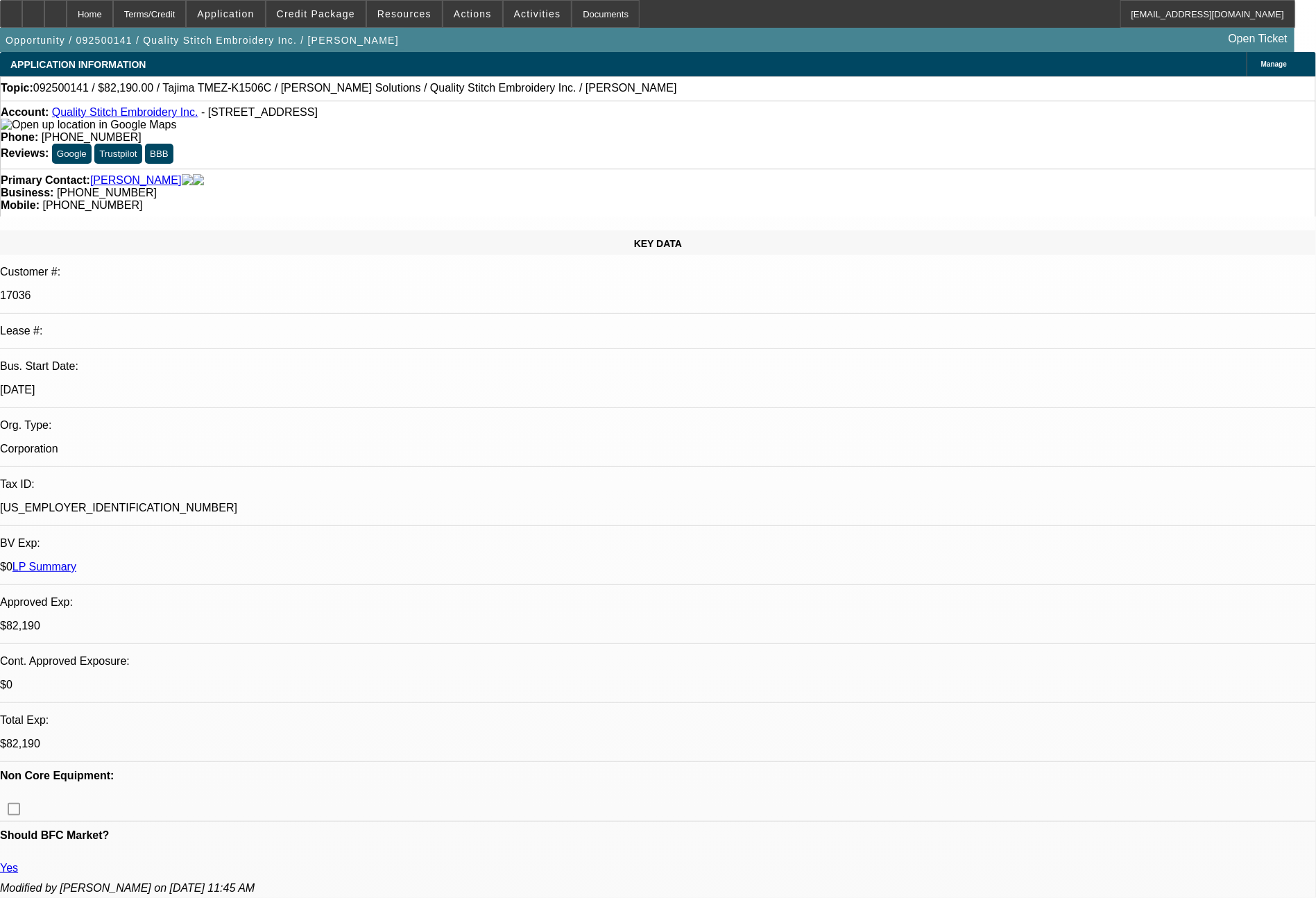
select select "0"
select select "2"
select select "0"
select select "2"
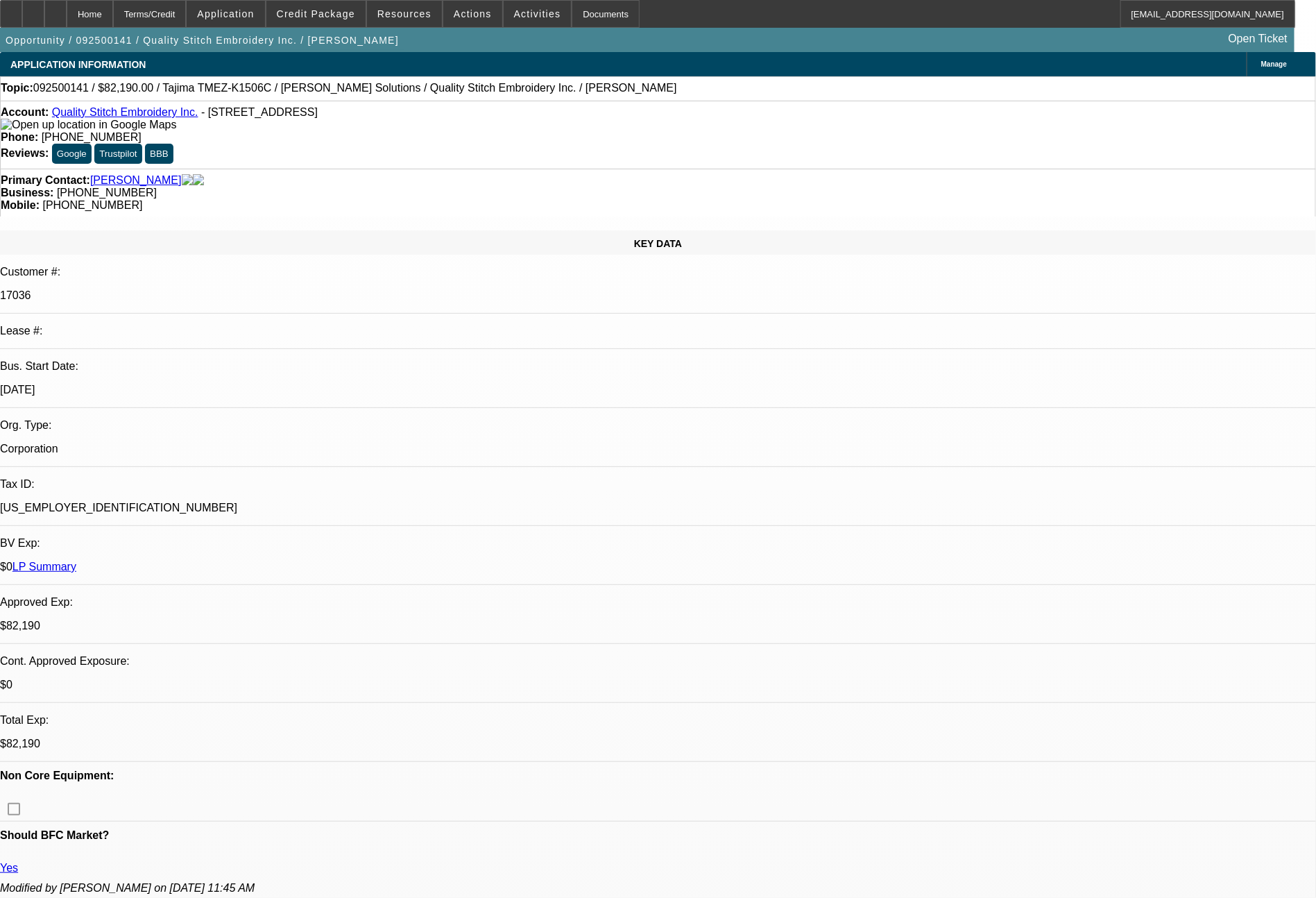
select select "0"
select select "2"
select select "0"
select select "2"
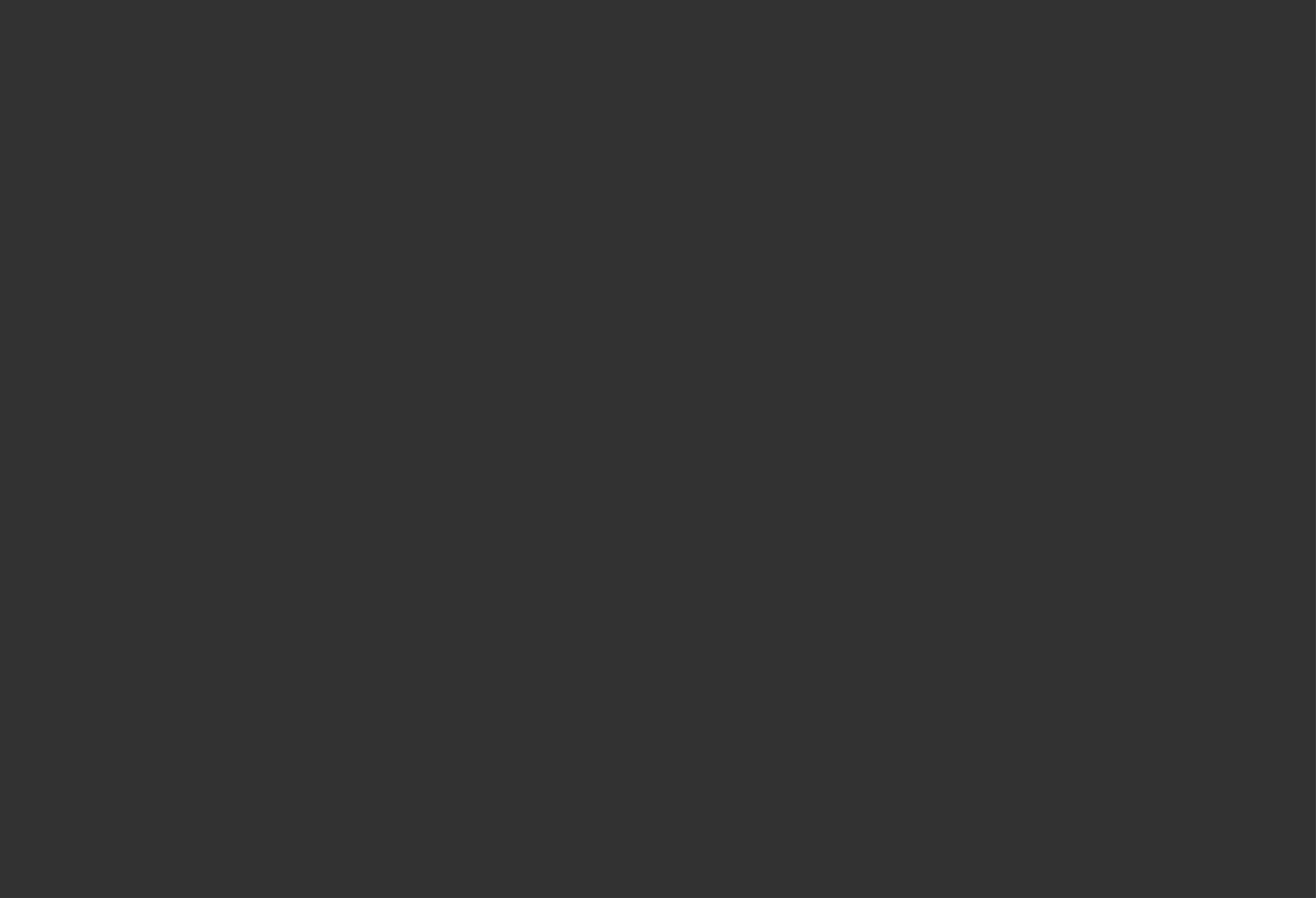
select select "0"
select select "2"
select select "0.1"
select select "4"
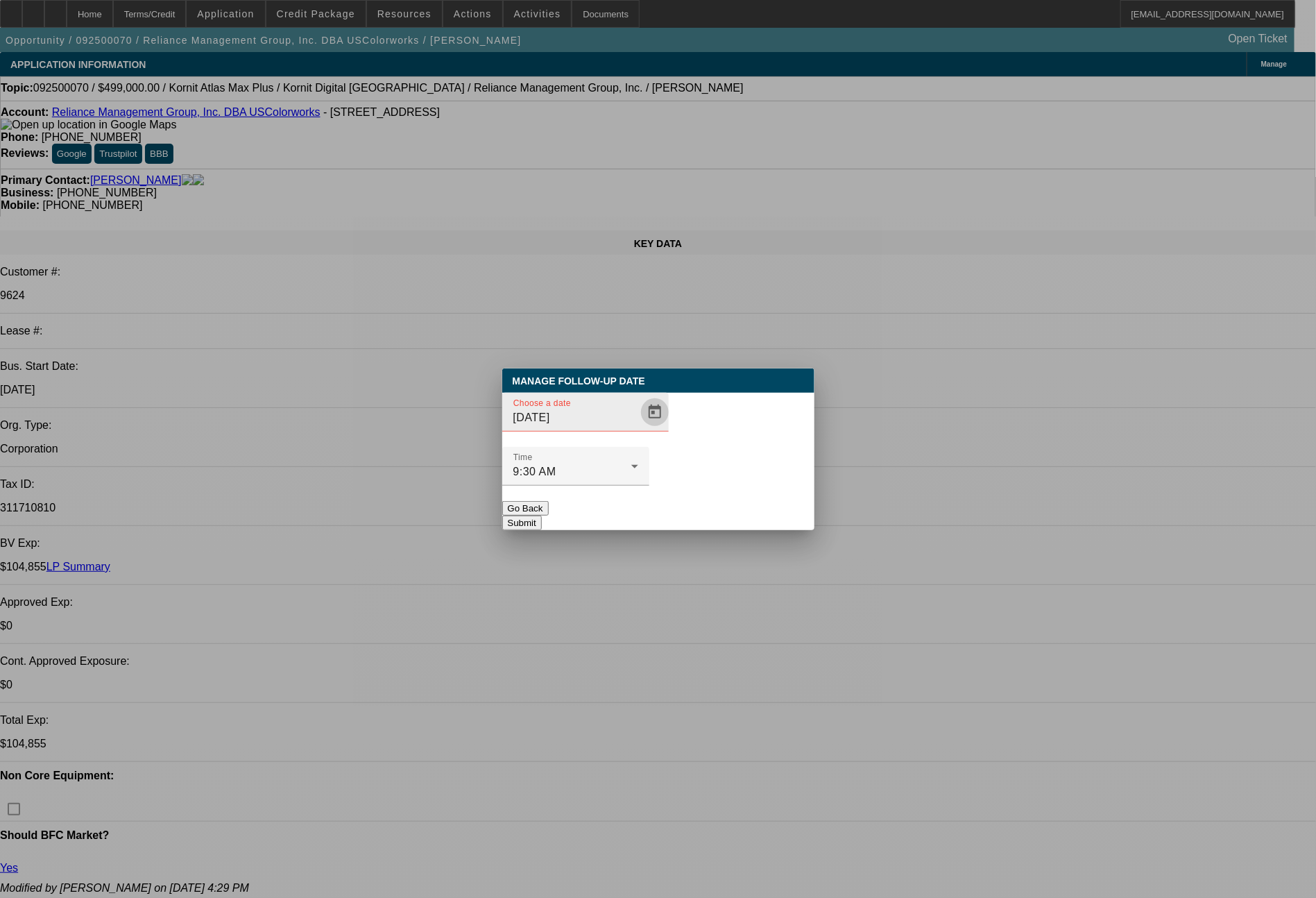
click at [639, 429] on span "Open calendar" at bounding box center [655, 412] width 33 height 33
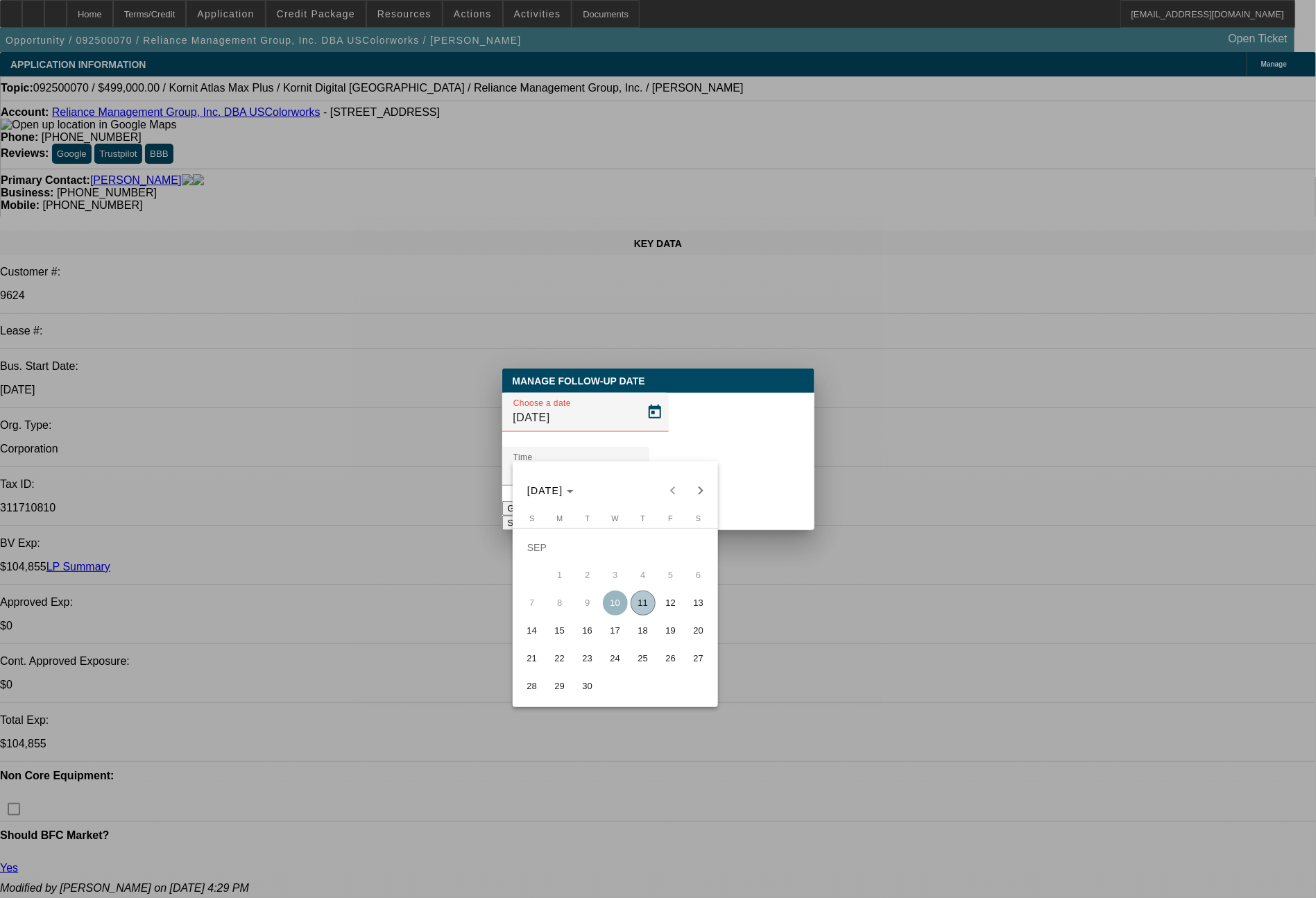
click at [666, 602] on span "12" at bounding box center [671, 602] width 25 height 25
type input "[DATE]"
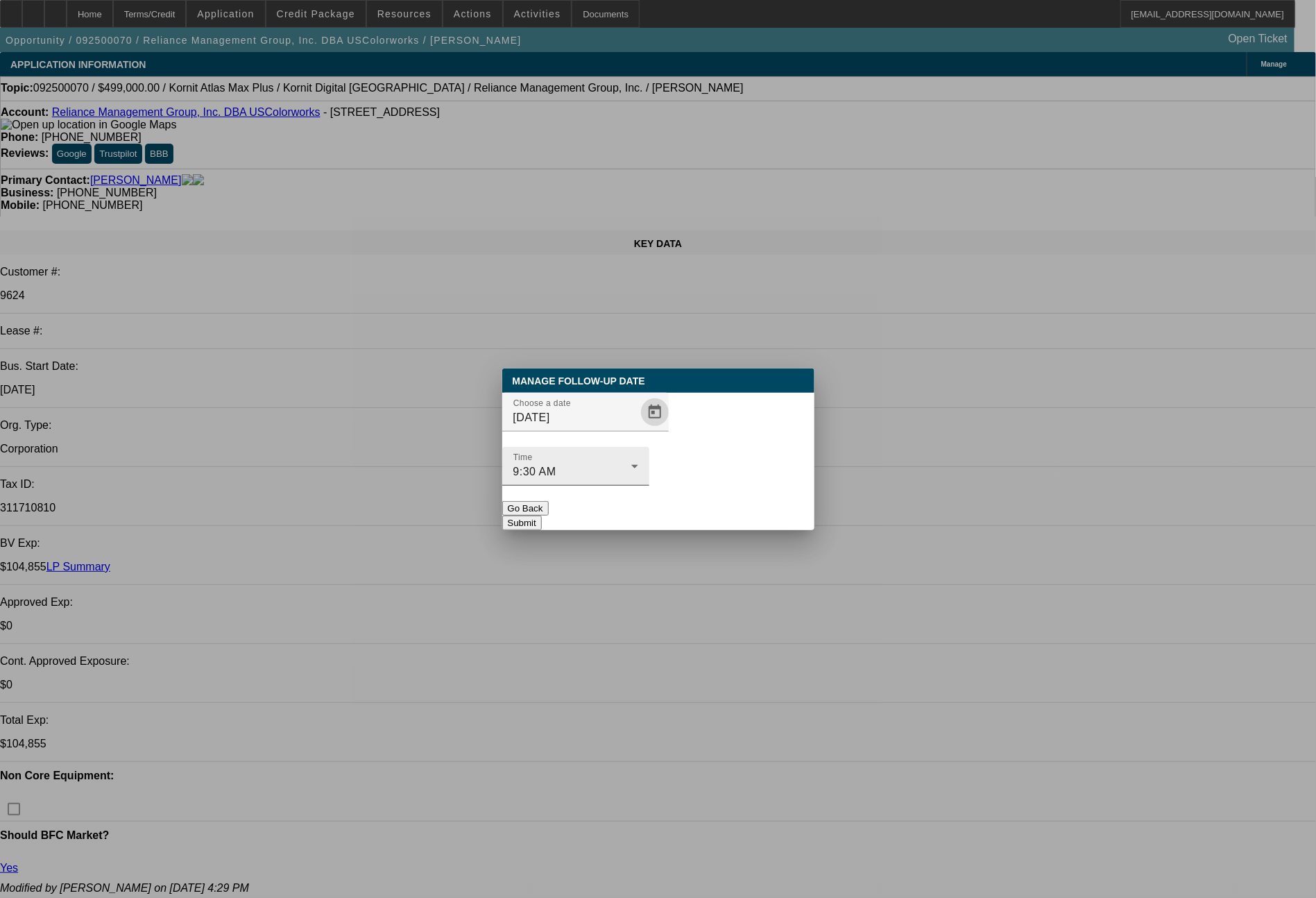
drag, startPoint x: 728, startPoint y: 489, endPoint x: 733, endPoint y: 437, distance: 52.2
click at [542, 516] on button "Submit" at bounding box center [522, 523] width 40 height 15
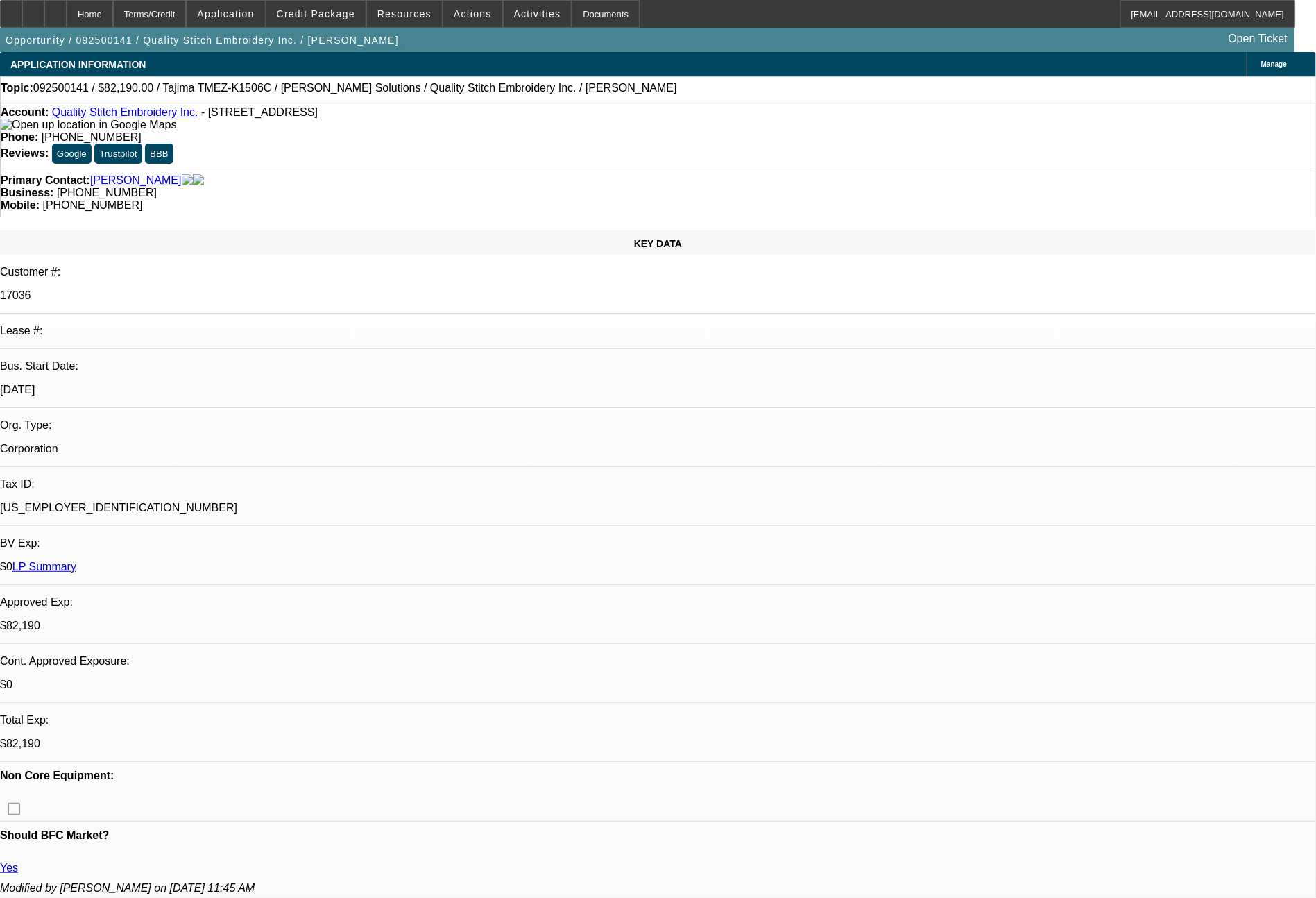
select select "0"
select select "2"
select select "0"
select select "2"
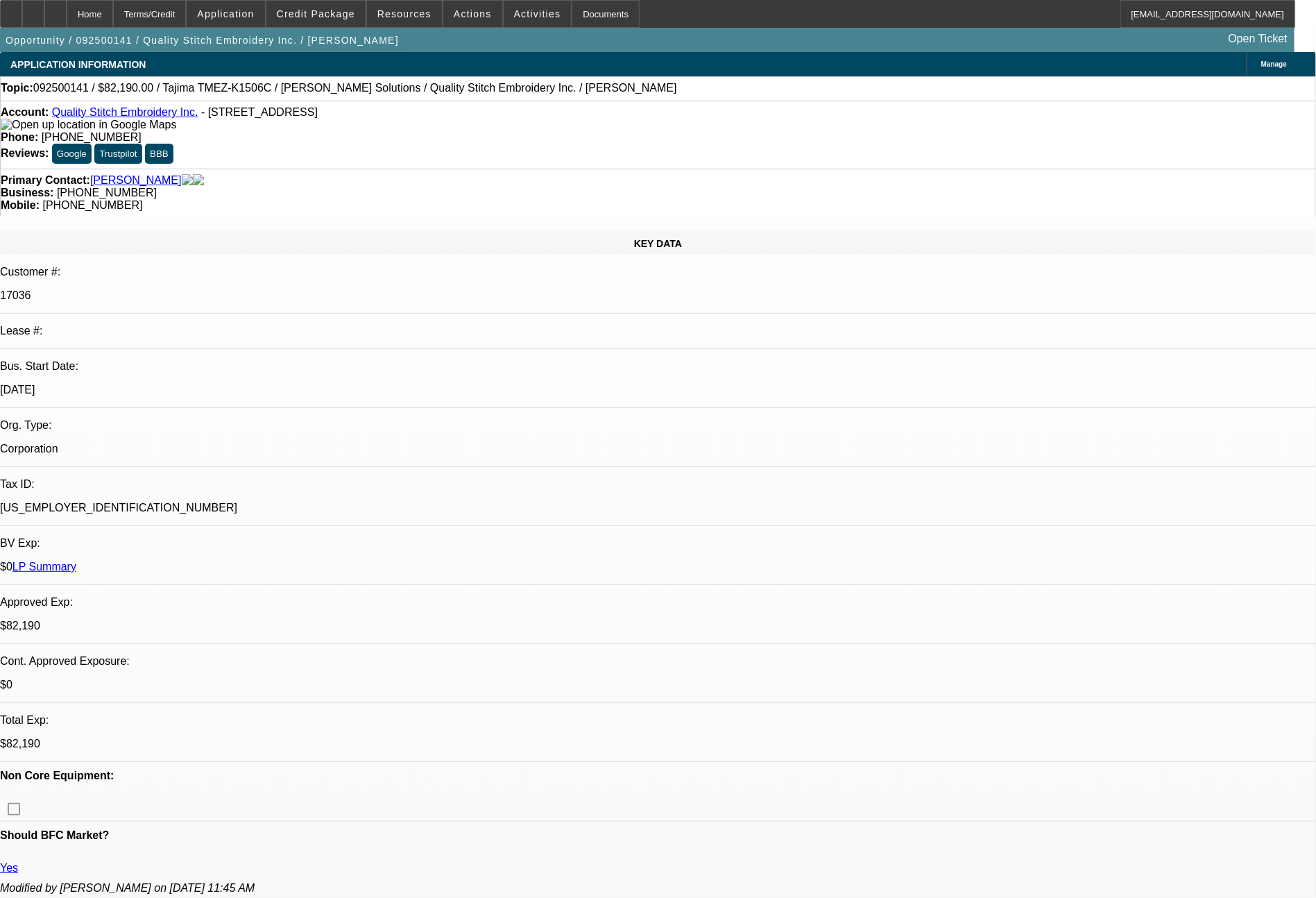
select select "0"
select select "2"
select select "0"
select select "2"
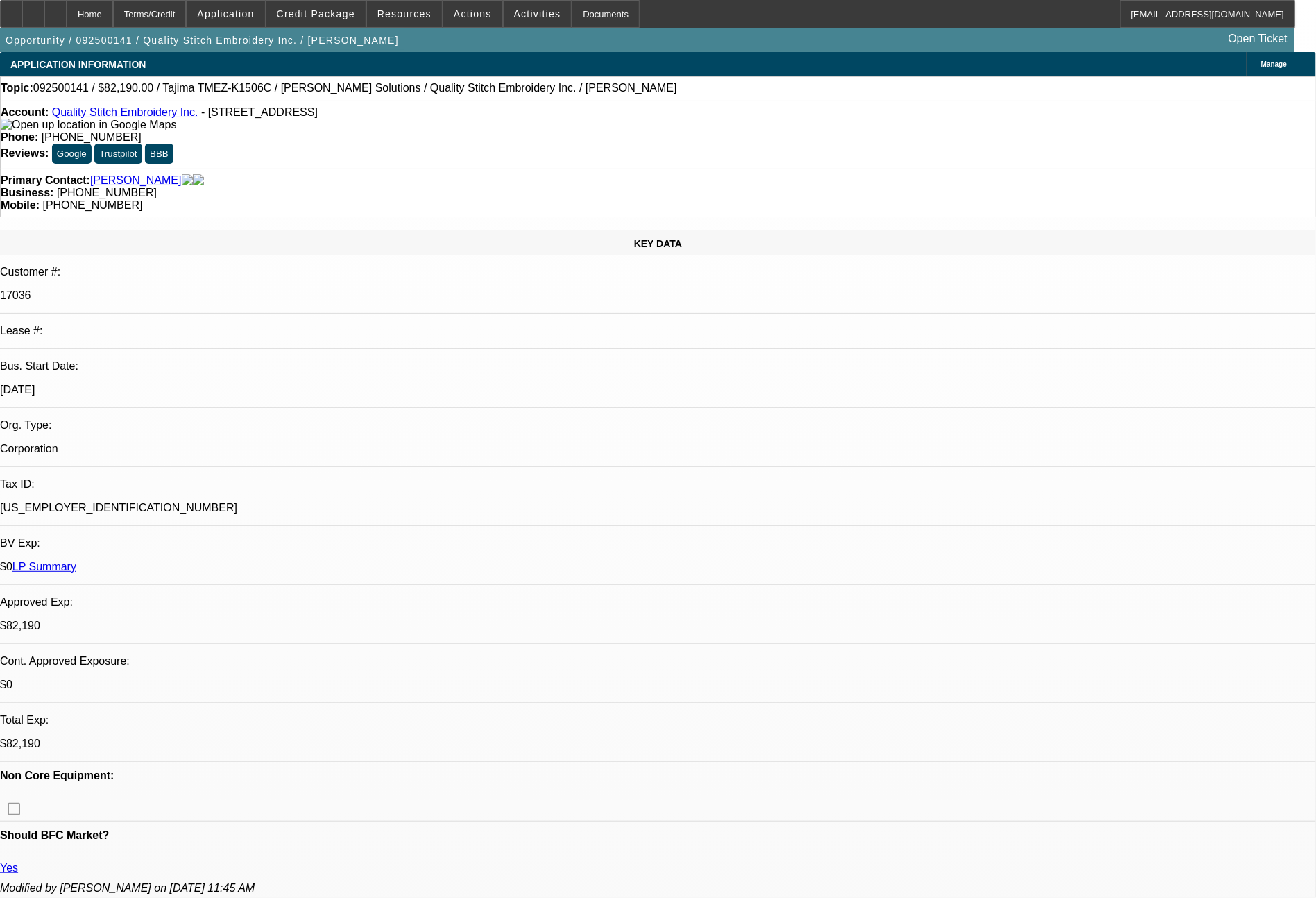
select select "0"
select select "2"
select select "0"
select select "2"
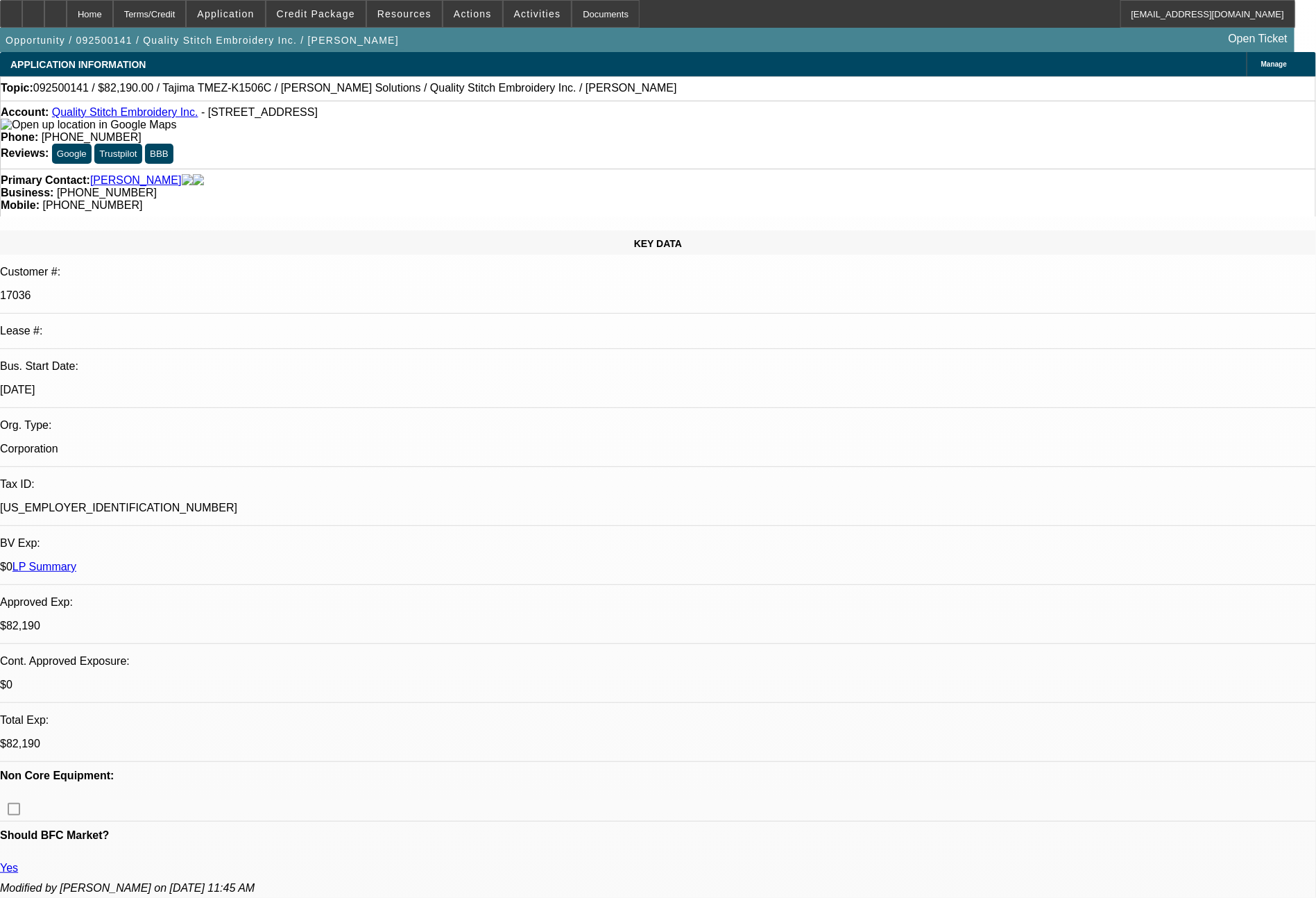
select select "0"
select select "2"
select select "0"
select select "2"
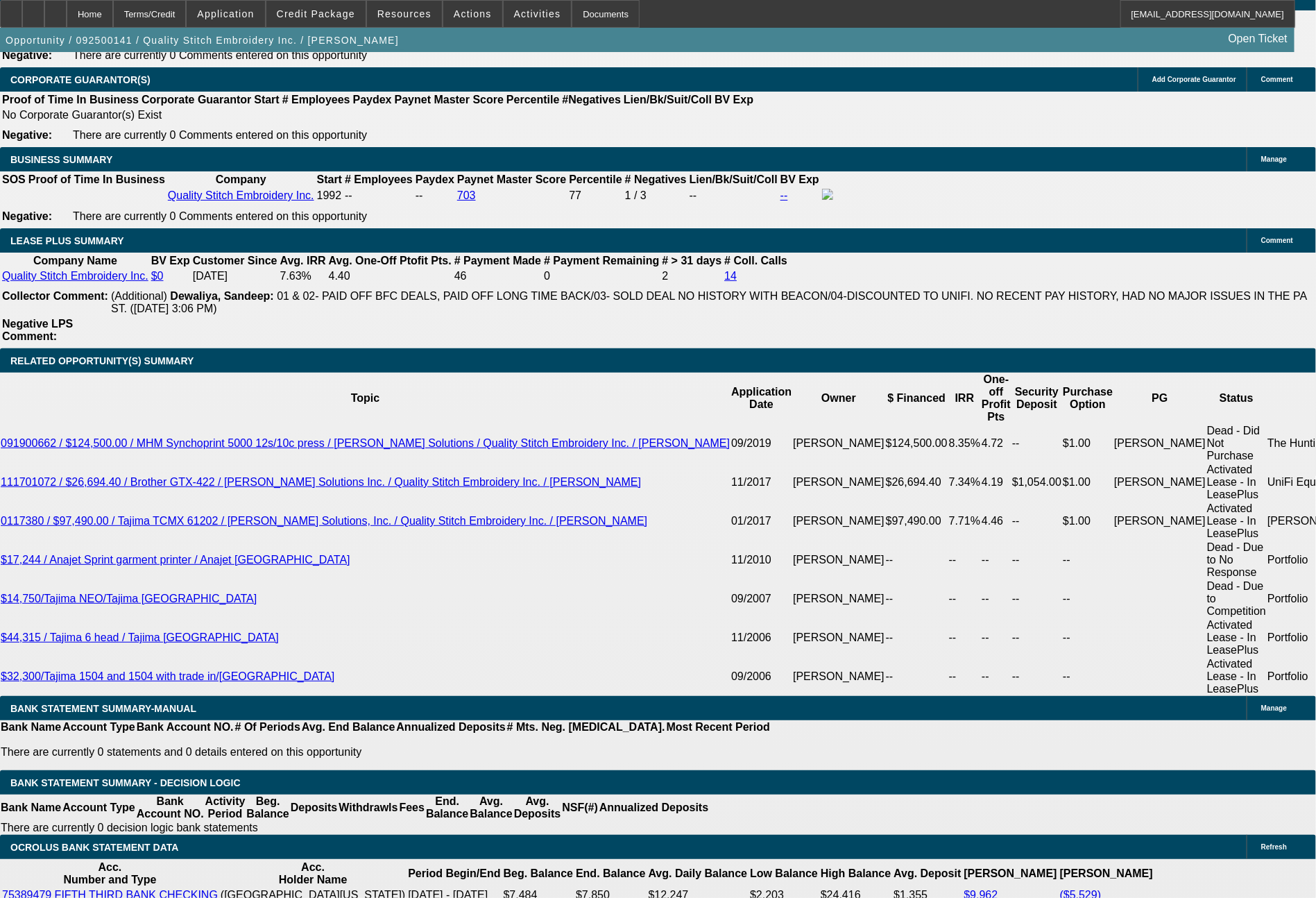
scroll to position [2247, 0]
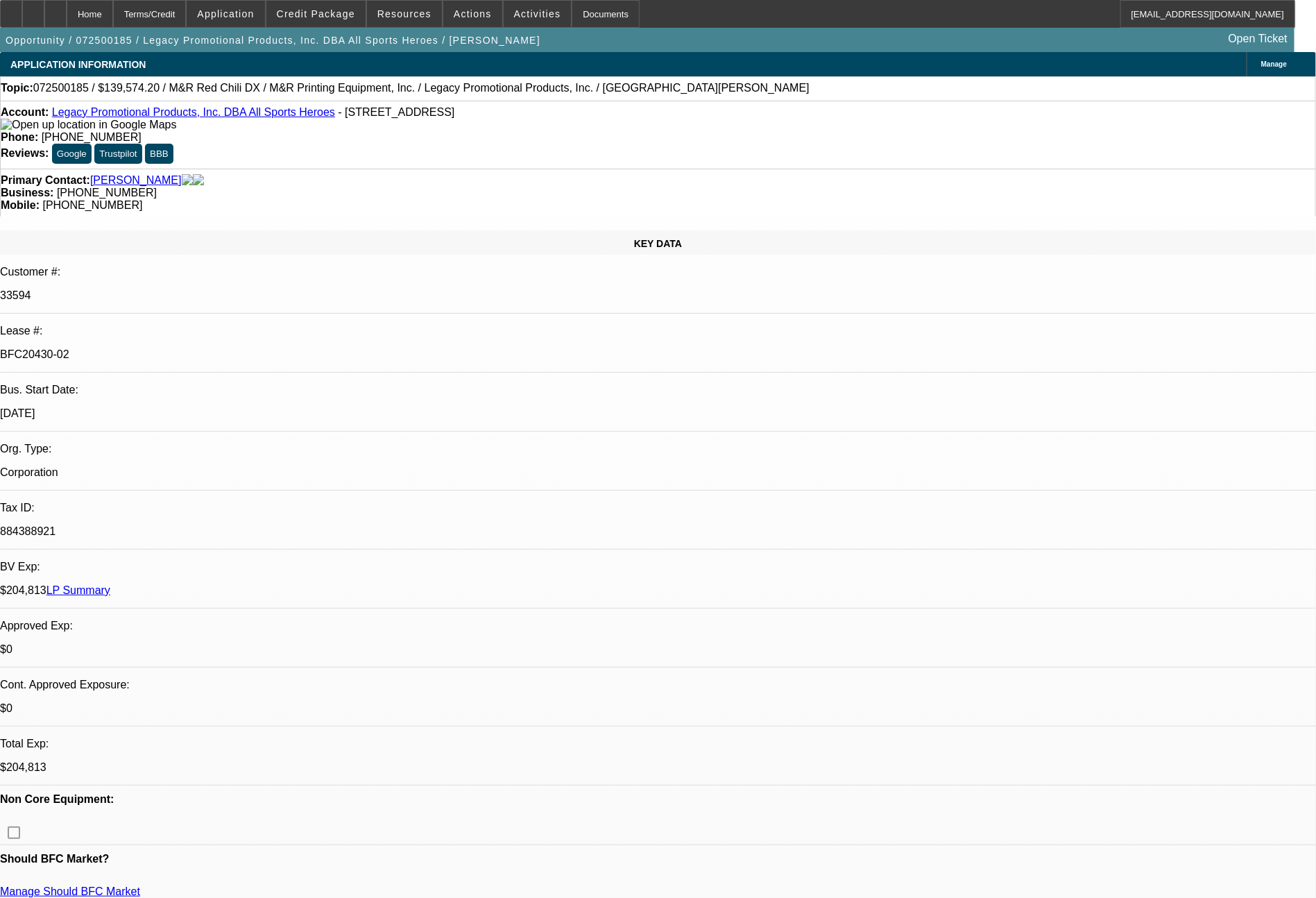
select select "0.2"
select select "2"
select select "0"
select select "6"
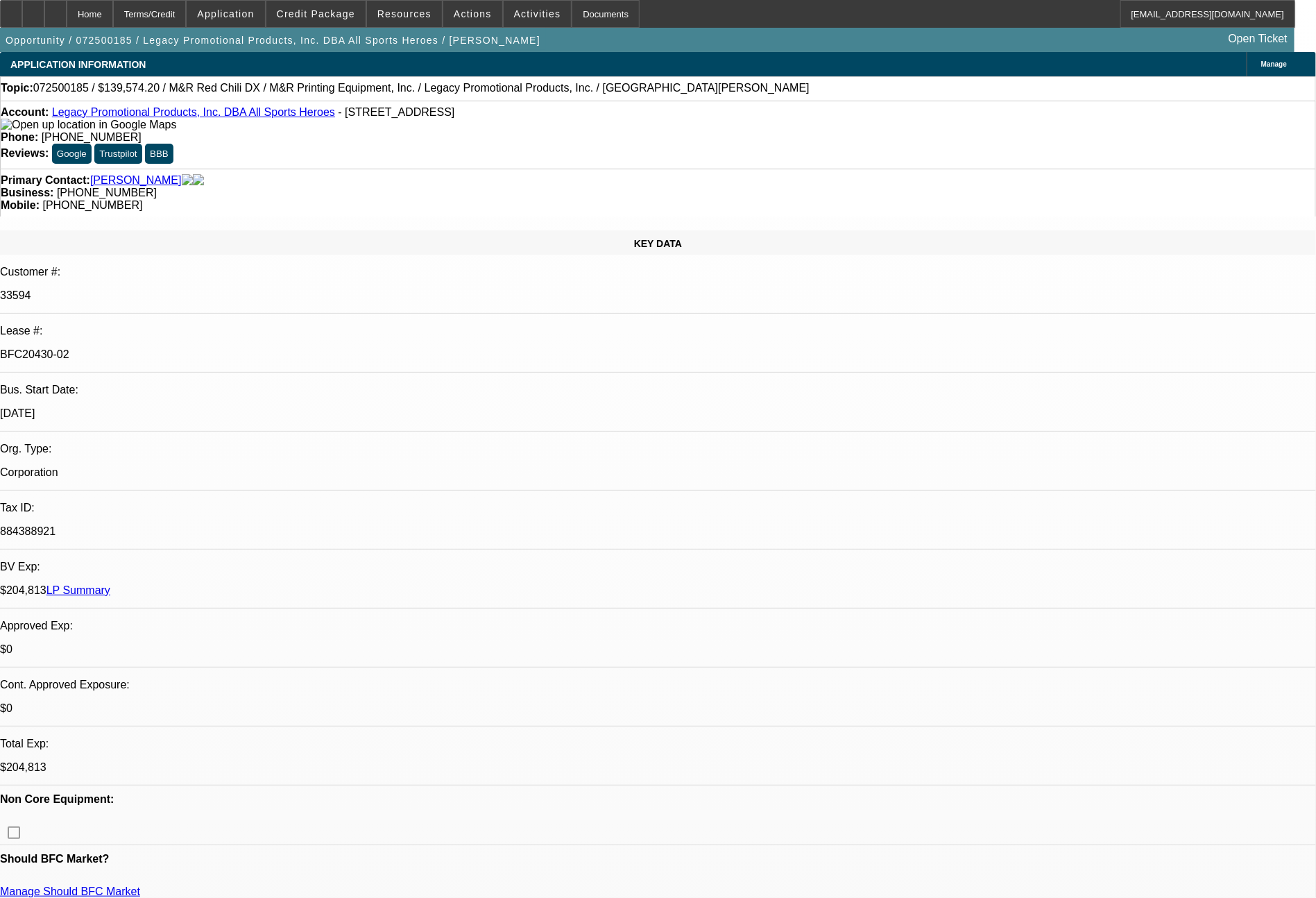
select select "0"
select select "2"
select select "0"
select select "6"
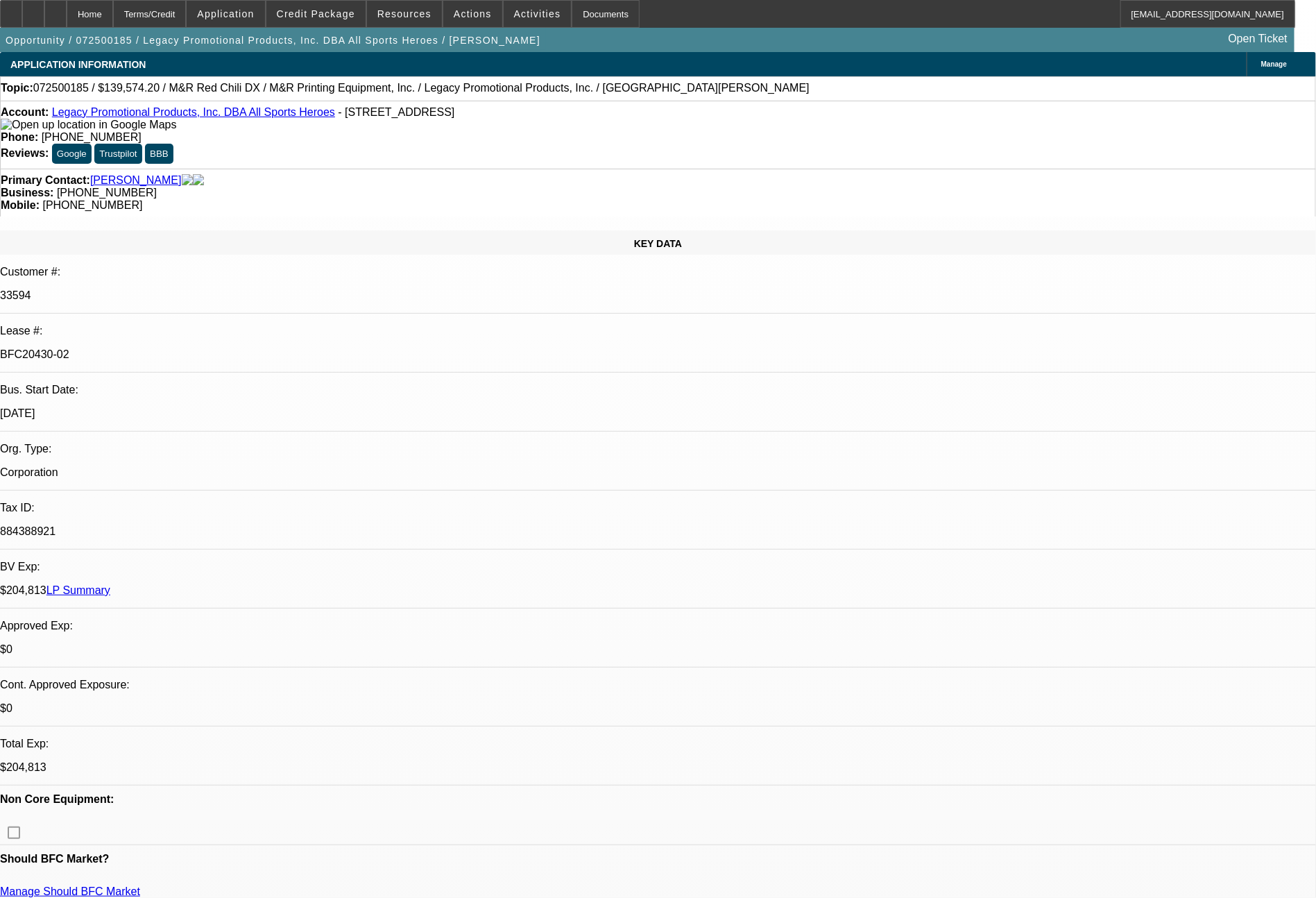
select select "0"
select select "2"
select select "0"
select select "6"
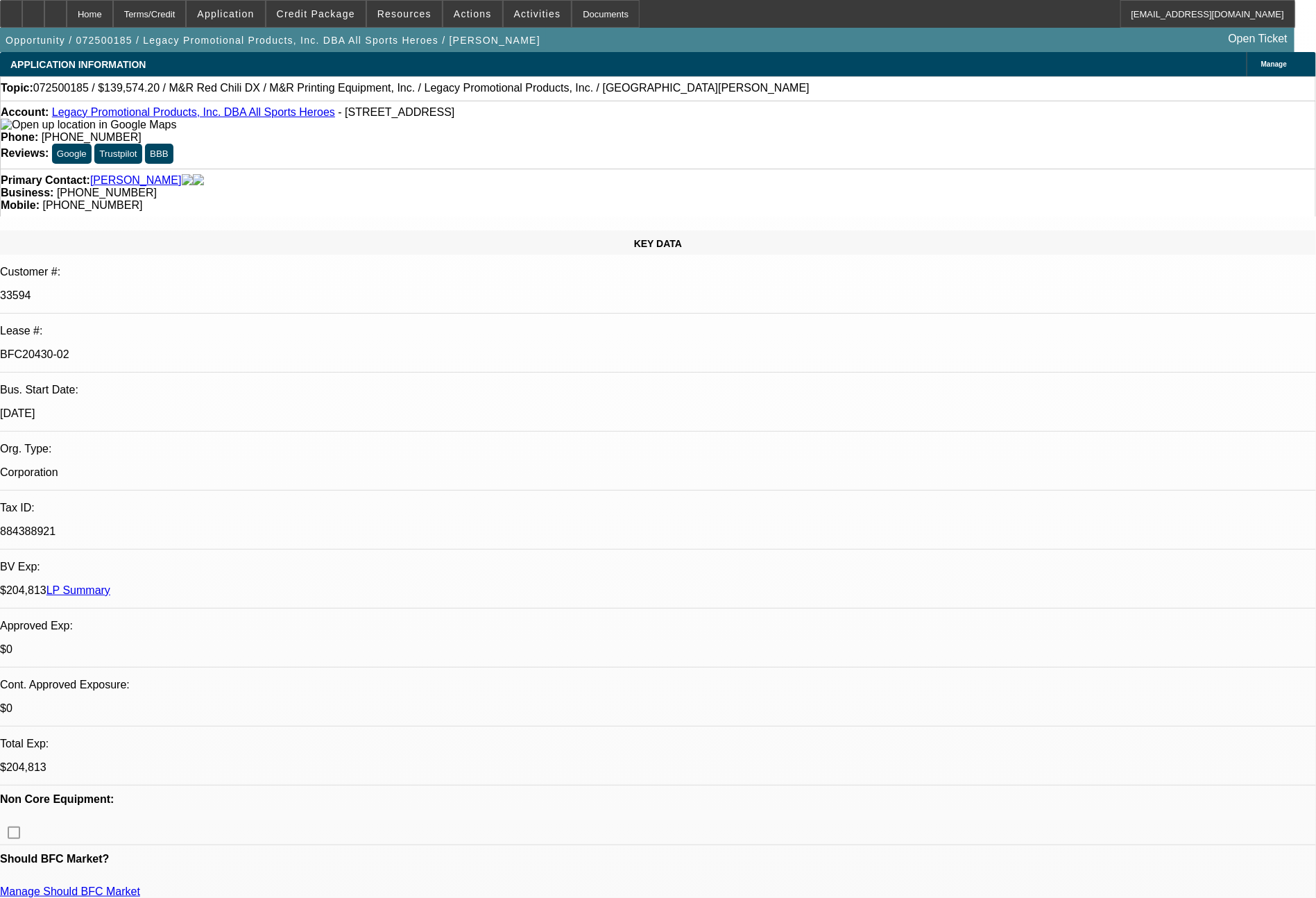
select select "0"
select select "2"
select select "0"
select select "6"
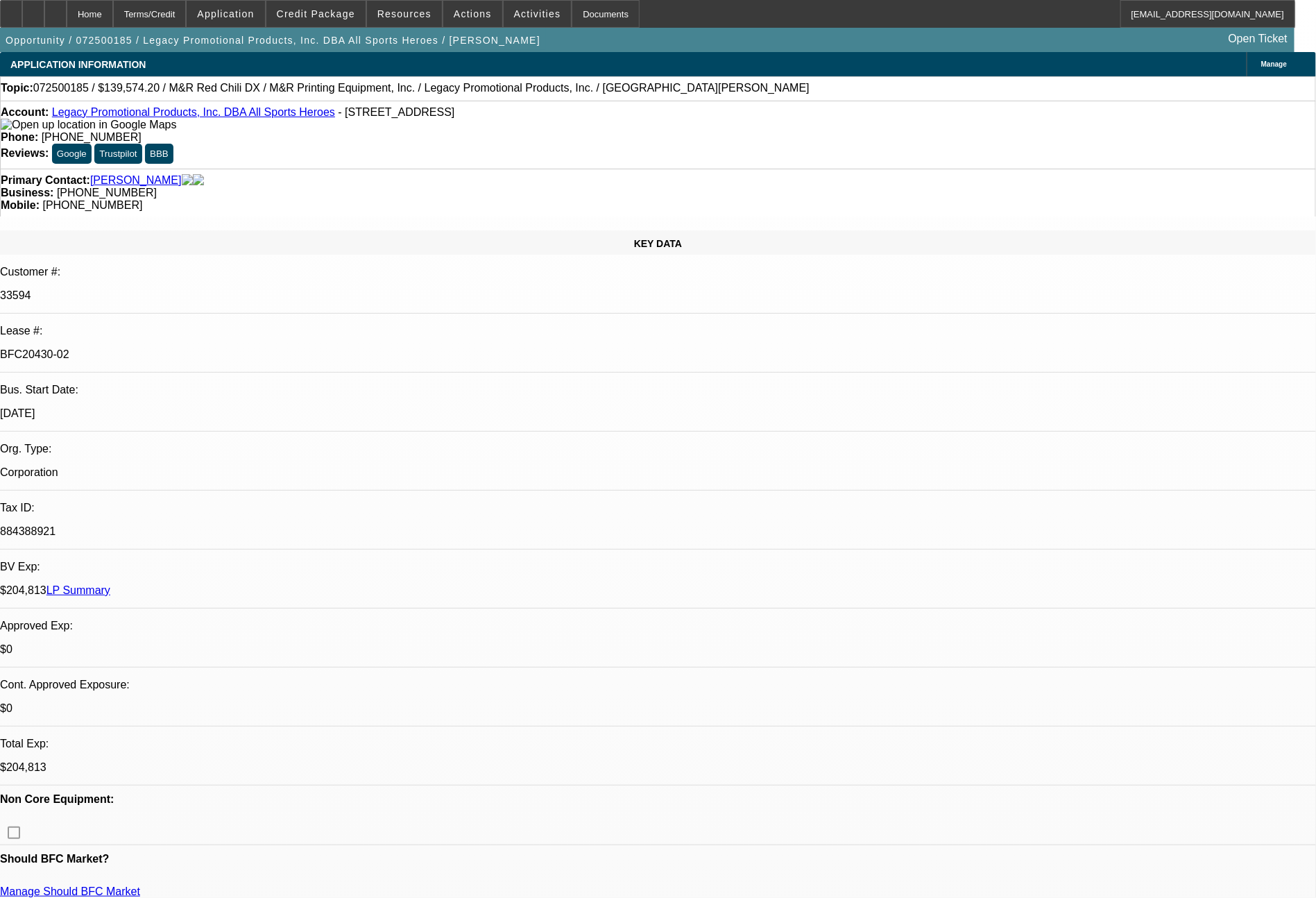
click at [472, 22] on span at bounding box center [472, 14] width 59 height 33
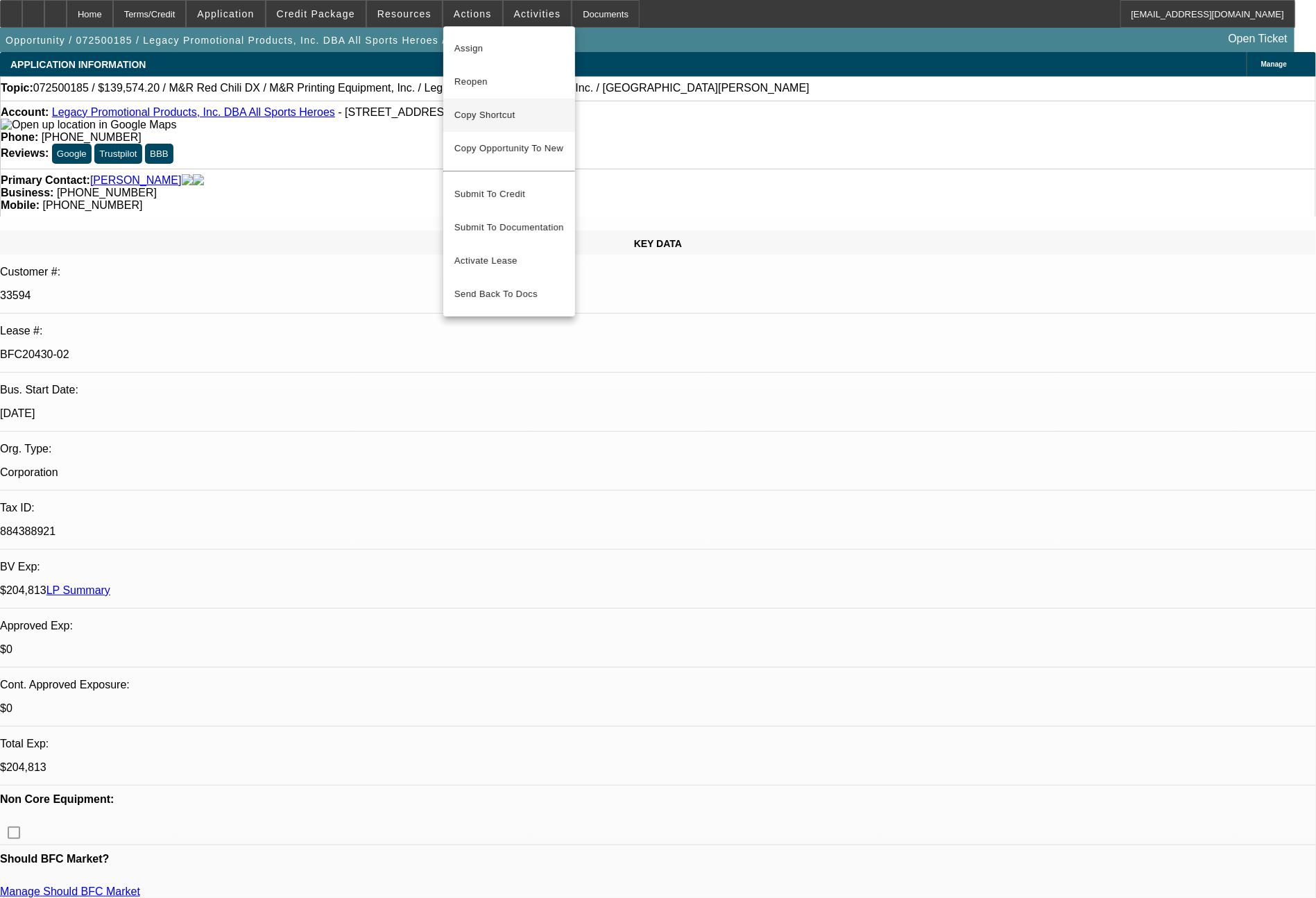
click at [487, 109] on span "Copy Shortcut" at bounding box center [509, 115] width 110 height 17
